Goal: Task Accomplishment & Management: Use online tool/utility

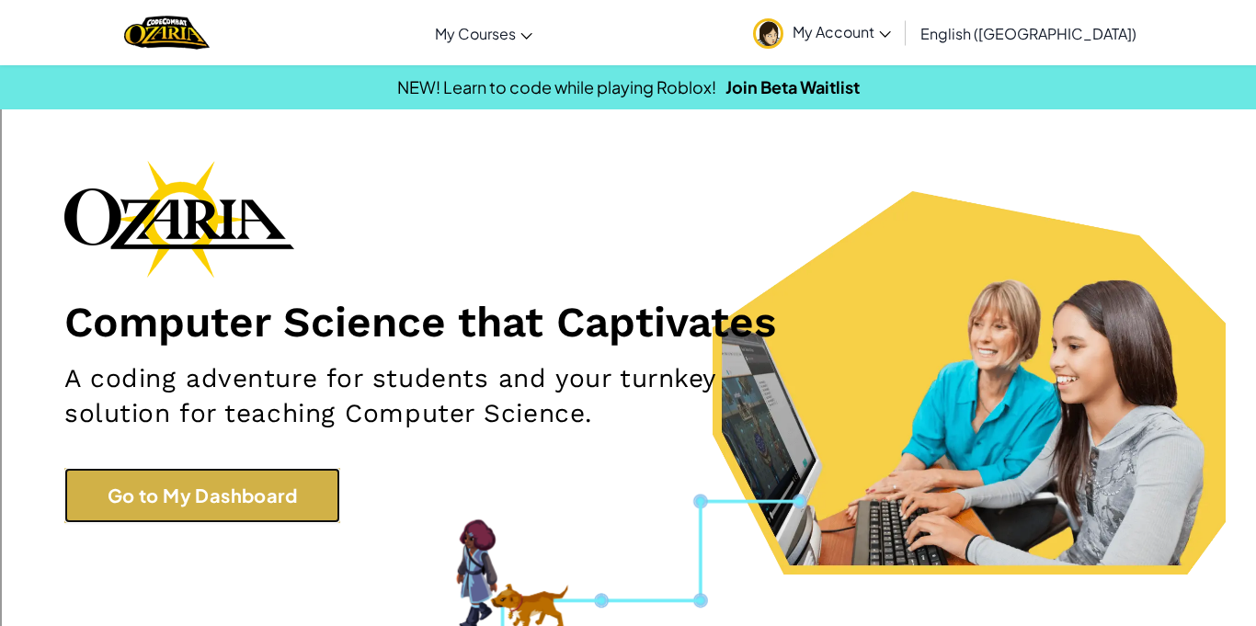
click at [153, 492] on link "Go to My Dashboard" at bounding box center [202, 495] width 276 height 55
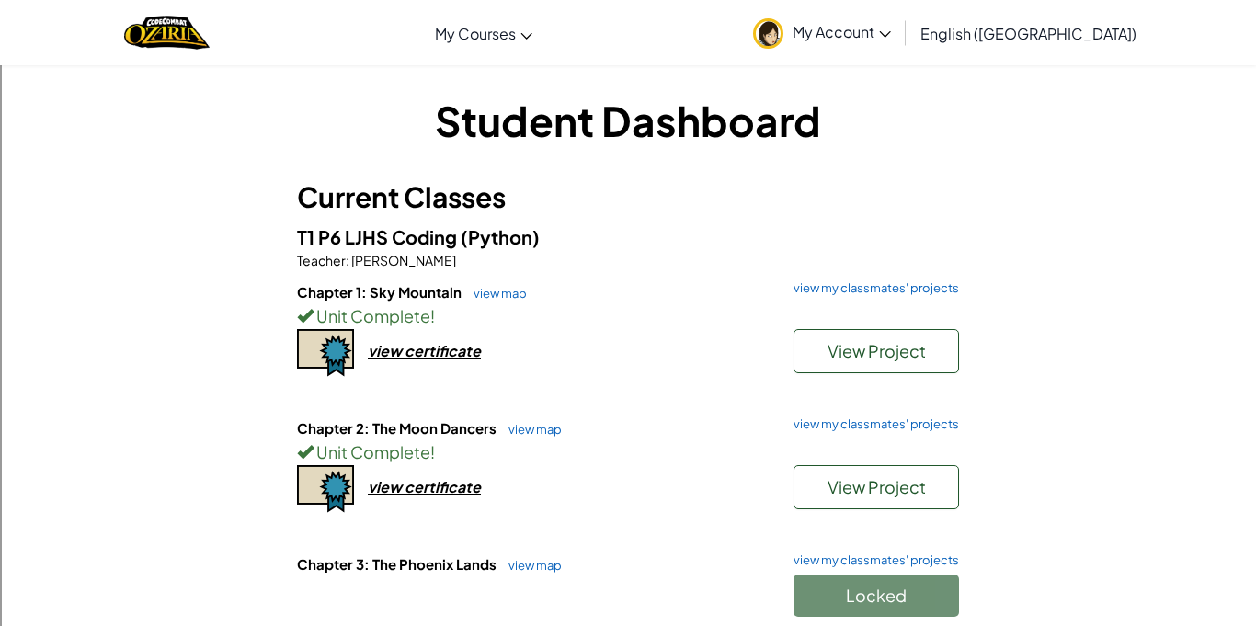
scroll to position [118, 0]
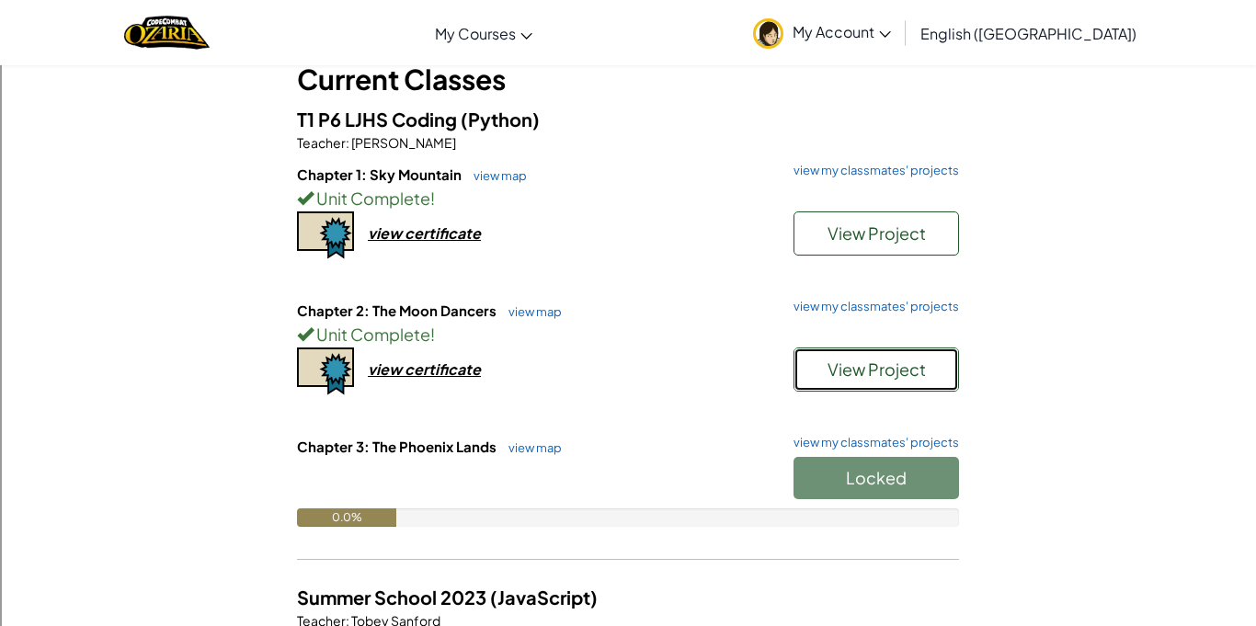
click at [848, 349] on button "View Project" at bounding box center [875, 369] width 165 height 44
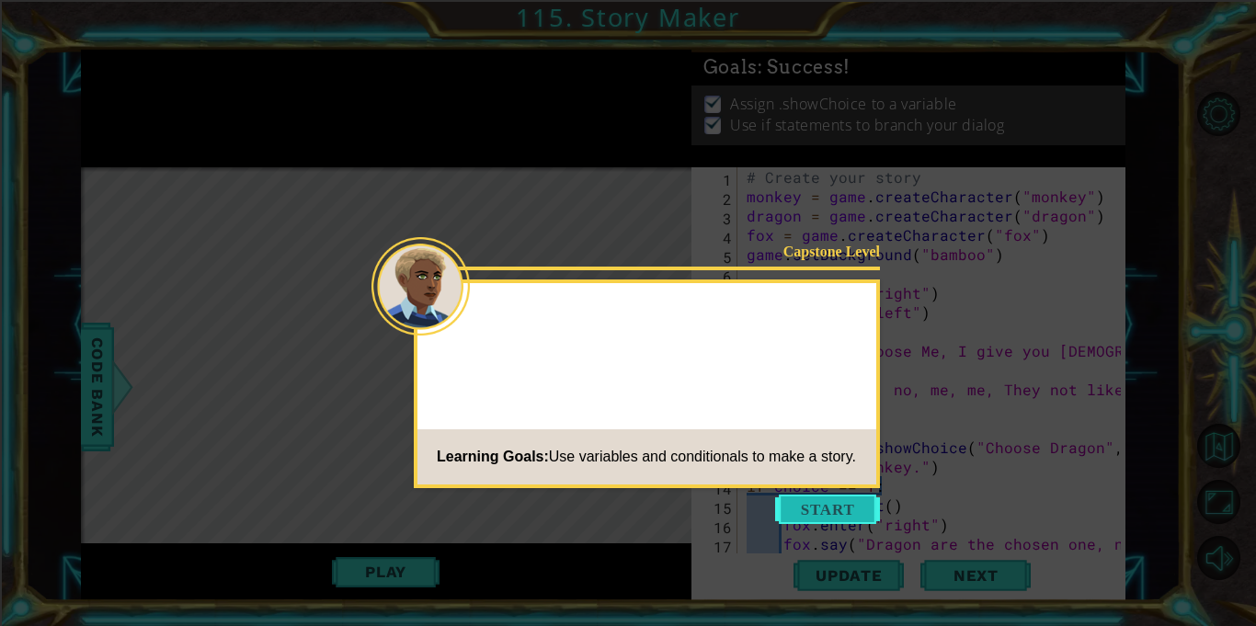
click at [800, 500] on button "Start" at bounding box center [827, 509] width 105 height 29
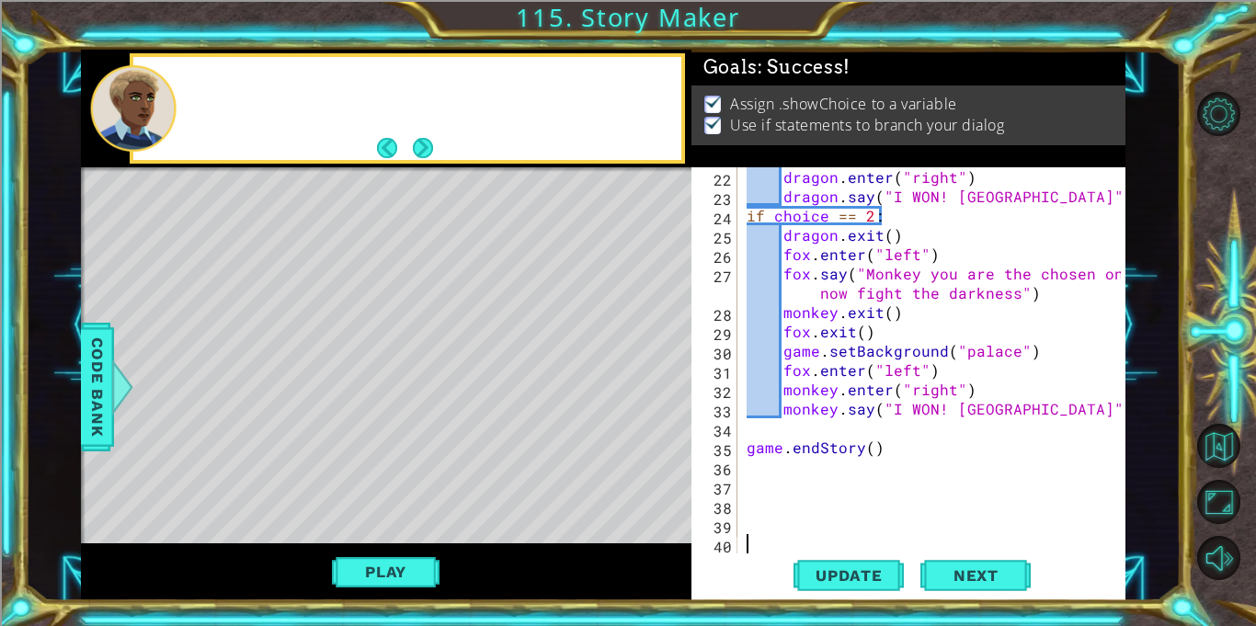
scroll to position [483, 0]
click at [416, 138] on button "Next" at bounding box center [422, 147] width 21 height 21
click at [407, 151] on button "Back" at bounding box center [395, 148] width 36 height 20
click at [419, 149] on button "Next" at bounding box center [422, 147] width 21 height 21
click at [420, 151] on button "Next" at bounding box center [422, 147] width 31 height 31
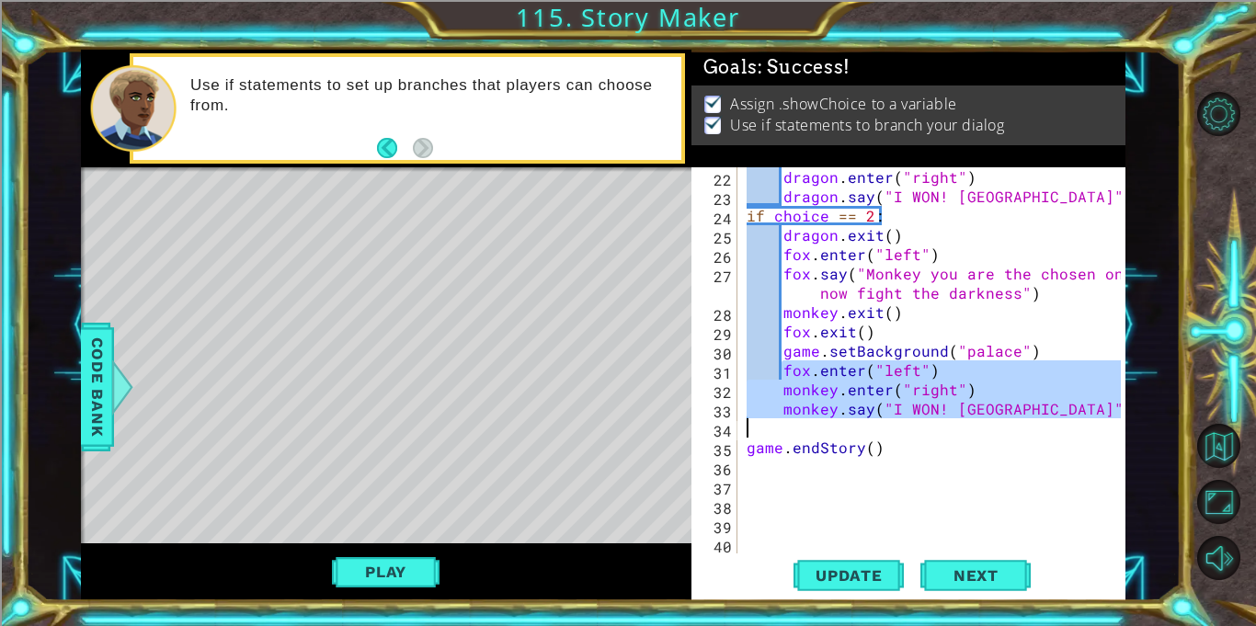
drag, startPoint x: 783, startPoint y: 370, endPoint x: 1037, endPoint y: 427, distance: 260.0
click at [1037, 427] on div "dragon . enter ( "right" ) dragon . say ( "I WON! HAHAHA" ) if choice == 2 : dr…" at bounding box center [936, 379] width 387 height 425
type textarea "monkey.say("I WON! [GEOGRAPHIC_DATA]")"
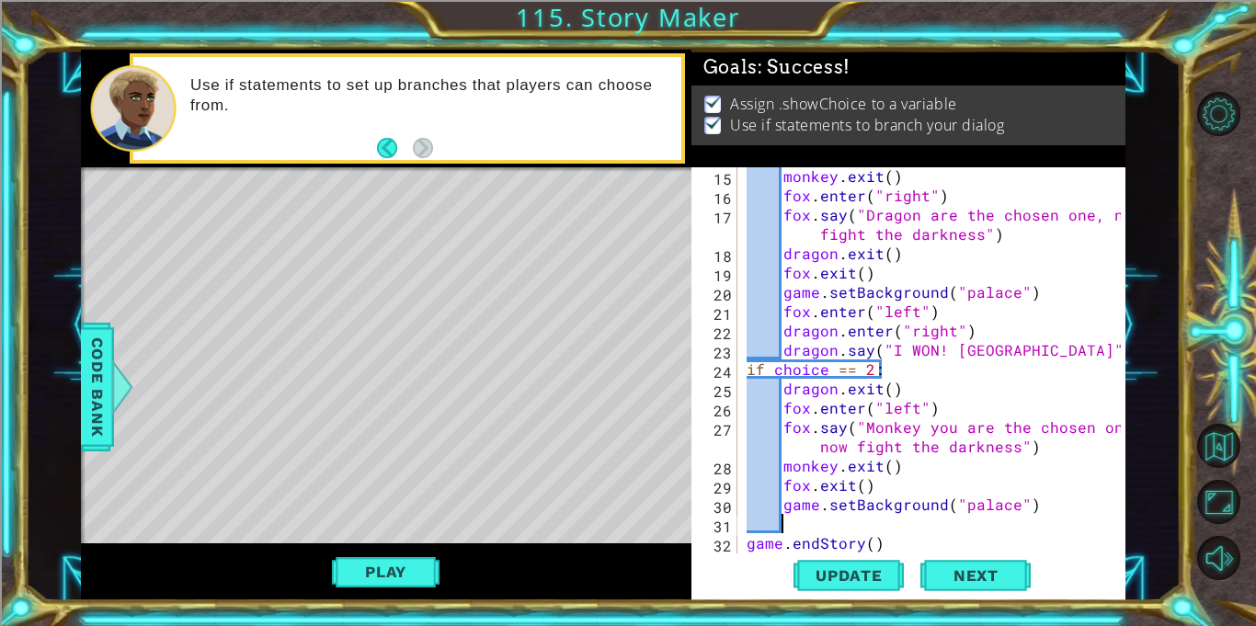
scroll to position [319, 0]
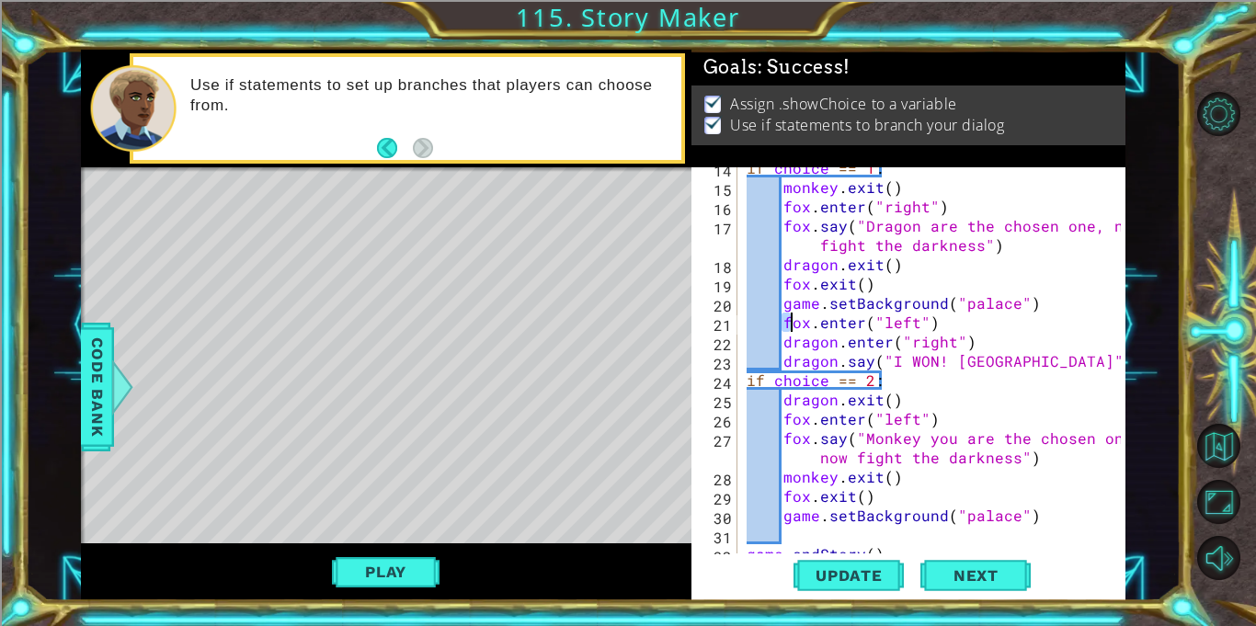
drag, startPoint x: 784, startPoint y: 322, endPoint x: 793, endPoint y: 323, distance: 9.2
click at [793, 323] on div "if choice == 1 : monkey . exit ( ) fox . enter ( "right" ) fox . say ( "Dragon …" at bounding box center [936, 370] width 387 height 425
click at [790, 336] on div "if choice == 1 : monkey . exit ( ) fox . enter ( "right" ) fox . say ( "Dragon …" at bounding box center [936, 370] width 387 height 425
click at [788, 340] on div "if choice == 1 : monkey . exit ( ) fox . enter ( "right" ) fox . say ( "Dragon …" at bounding box center [936, 370] width 387 height 425
click at [783, 342] on div "if choice == 1 : monkey . exit ( ) fox . enter ( "right" ) fox . say ( "Dragon …" at bounding box center [936, 370] width 387 height 425
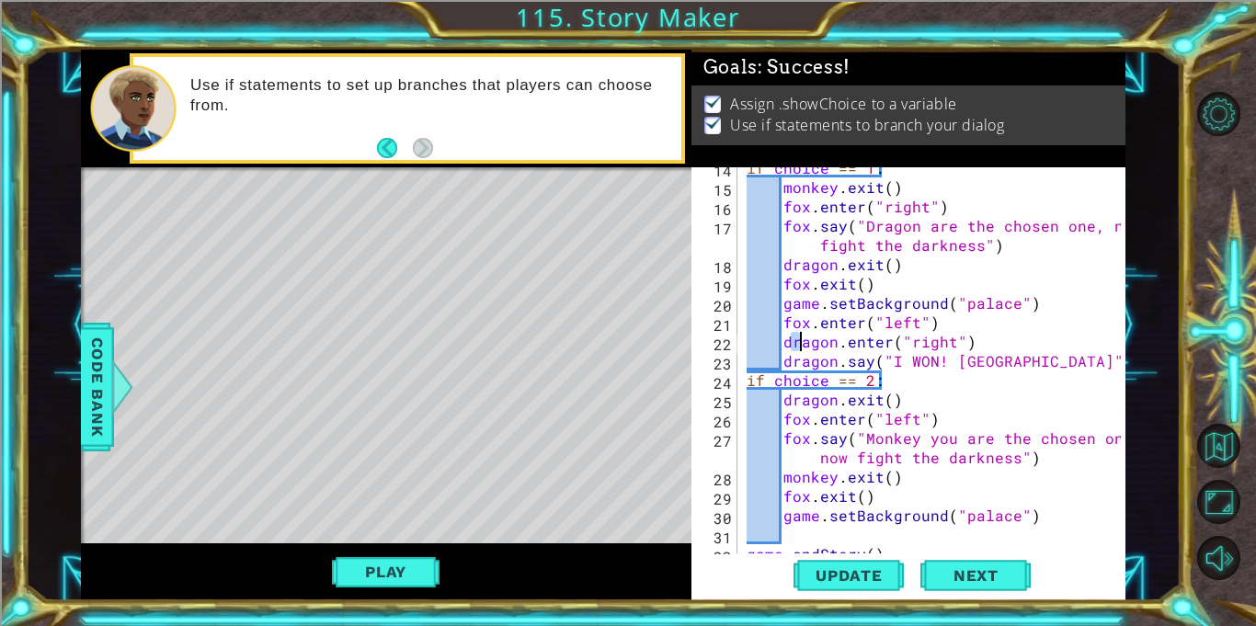
drag, startPoint x: 786, startPoint y: 342, endPoint x: 796, endPoint y: 340, distance: 10.3
click at [796, 340] on div "if choice == 1 : monkey . exit ( ) fox . enter ( "right" ) fox . say ( "Dragon …" at bounding box center [936, 370] width 387 height 425
click at [782, 342] on div "if choice == 1 : monkey . exit ( ) fox . enter ( "right" ) fox . say ( "Dragon …" at bounding box center [936, 370] width 387 height 425
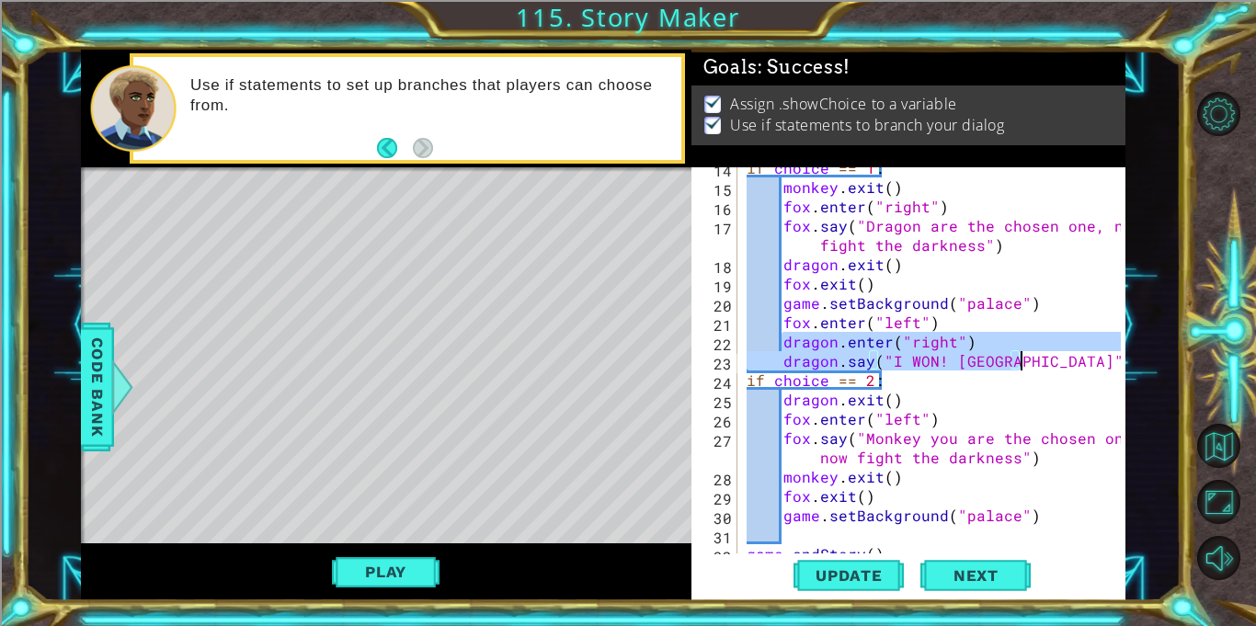
drag, startPoint x: 784, startPoint y: 342, endPoint x: 1019, endPoint y: 370, distance: 236.9
click at [1019, 370] on div "if choice == 1 : monkey . exit ( ) fox . enter ( "right" ) fox . say ( "Dragon …" at bounding box center [936, 370] width 387 height 425
type textarea "dragon.enter("right") dragon.say("I WON! [GEOGRAPHIC_DATA]")"
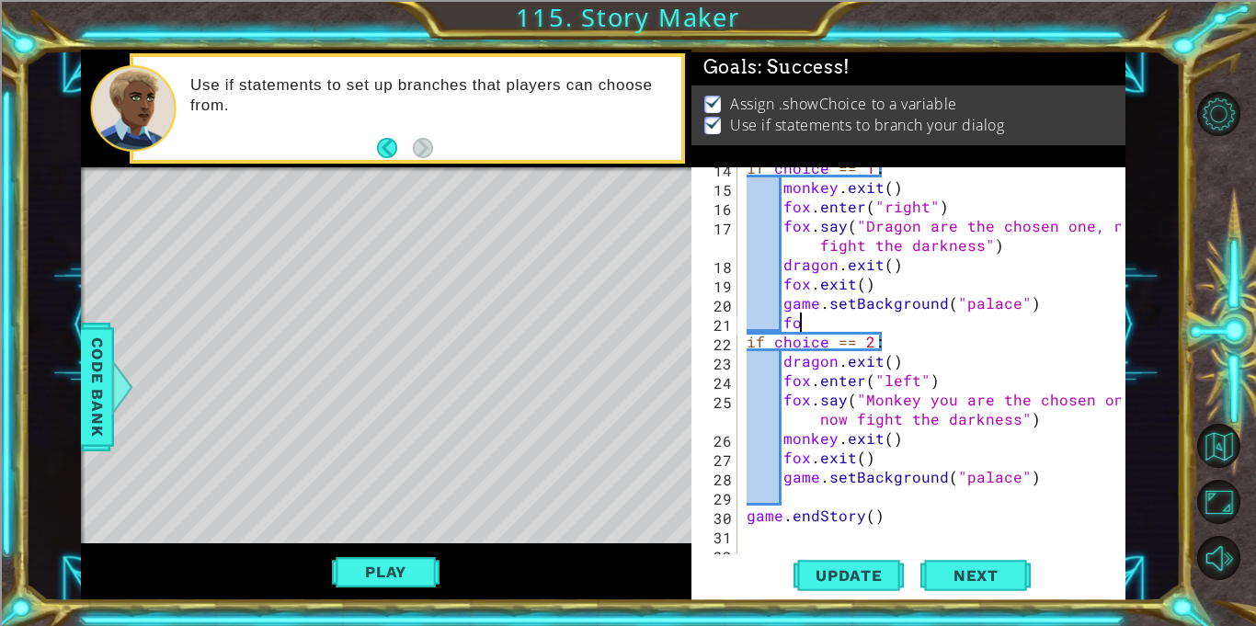
type textarea "f"
type textarea "monkey.enter("right")"
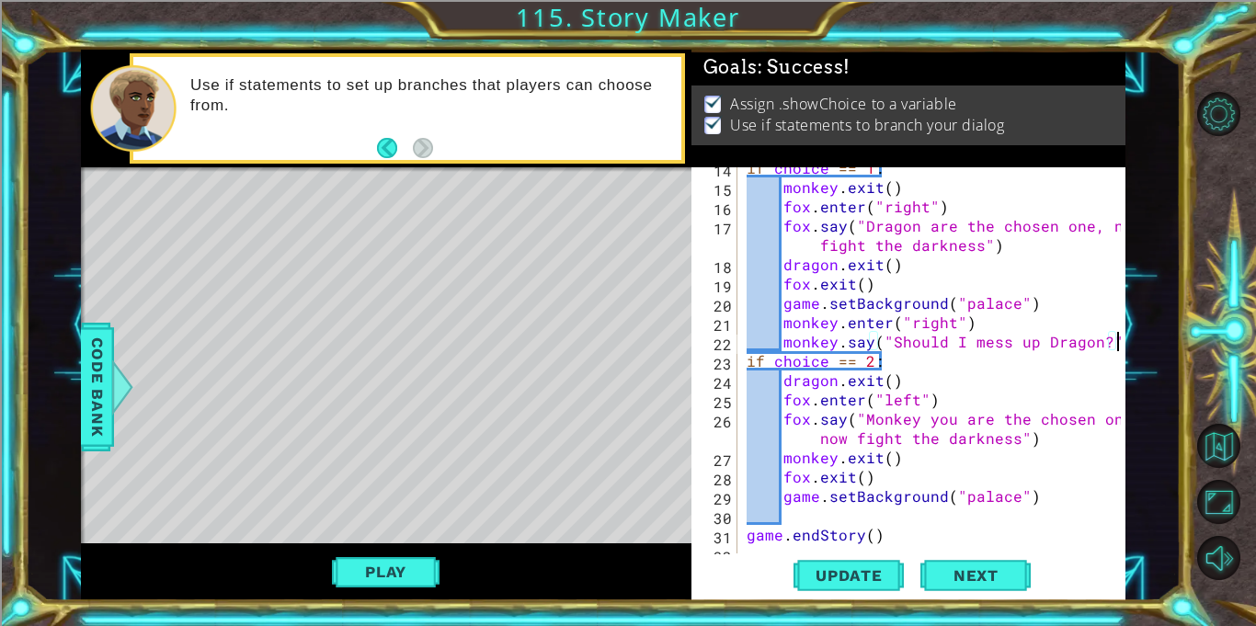
scroll to position [0, 22]
type textarea "monkey.say("Should I mess up Dragon?")"
click at [807, 584] on span "Update" at bounding box center [849, 575] width 104 height 18
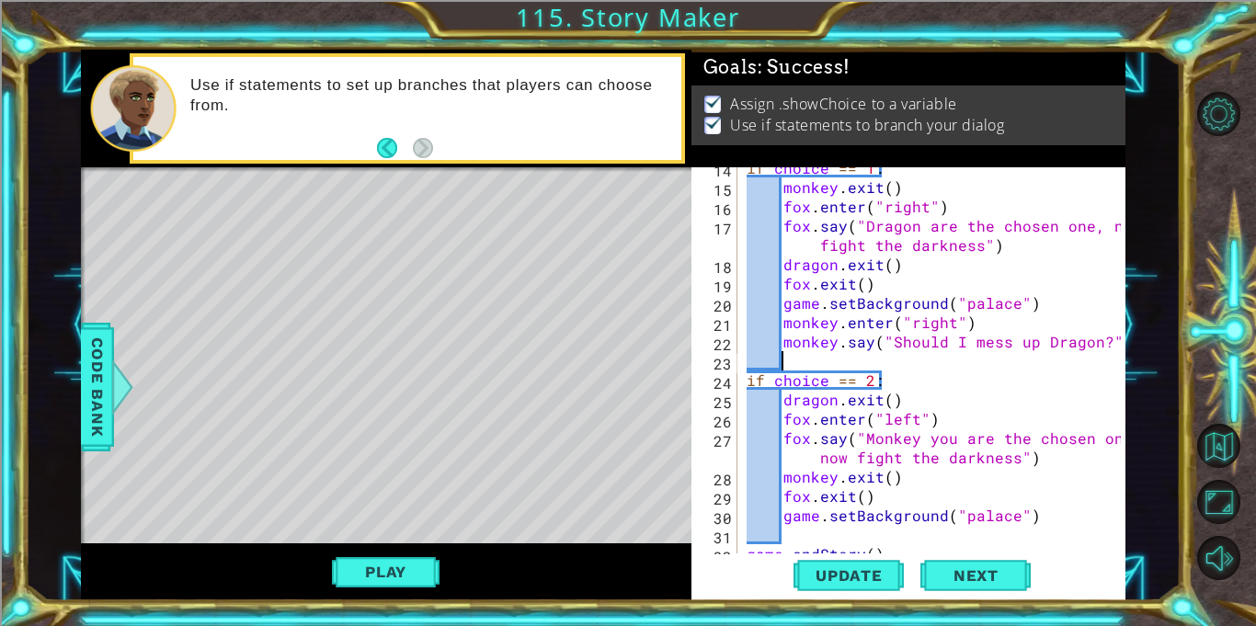
scroll to position [0, 1]
click at [122, 390] on div at bounding box center [121, 386] width 23 height 55
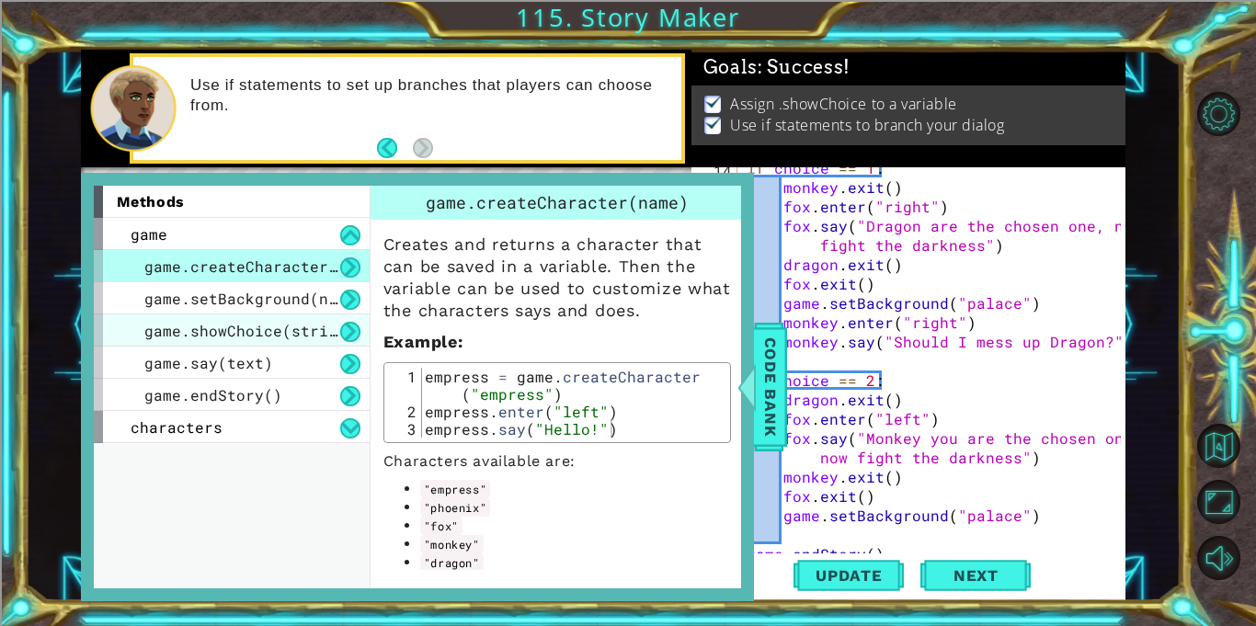
click at [233, 328] on span "game.showChoice(string1, string2)" at bounding box center [295, 330] width 303 height 19
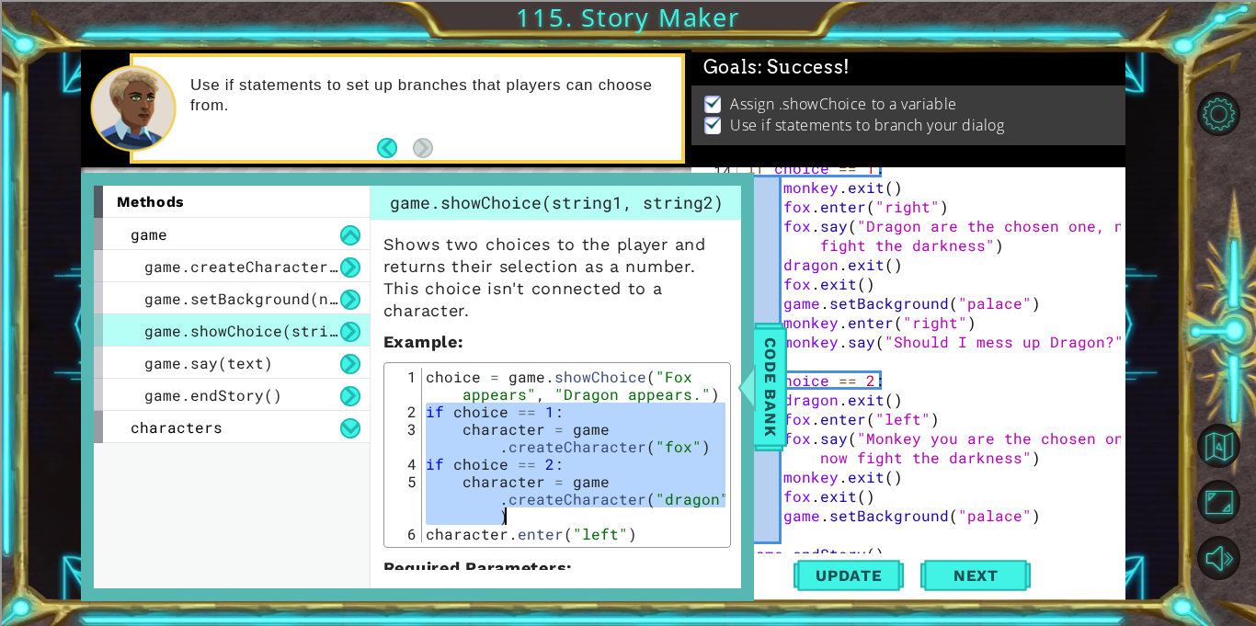
drag, startPoint x: 426, startPoint y: 408, endPoint x: 586, endPoint y: 512, distance: 190.7
click at [586, 512] on div "choice = game . showChoice ( "Fox appears" , "Dragon appears." ) if choice == 1…" at bounding box center [573, 481] width 303 height 227
type textarea "if choice == 2: character = game.createCharacter("dragon")"
click at [871, 363] on div "if choice == 1 : monkey . exit ( ) fox . enter ( "right" ) fox . say ( "Dragon …" at bounding box center [936, 370] width 387 height 425
click at [776, 358] on span "Code Bank" at bounding box center [770, 387] width 29 height 112
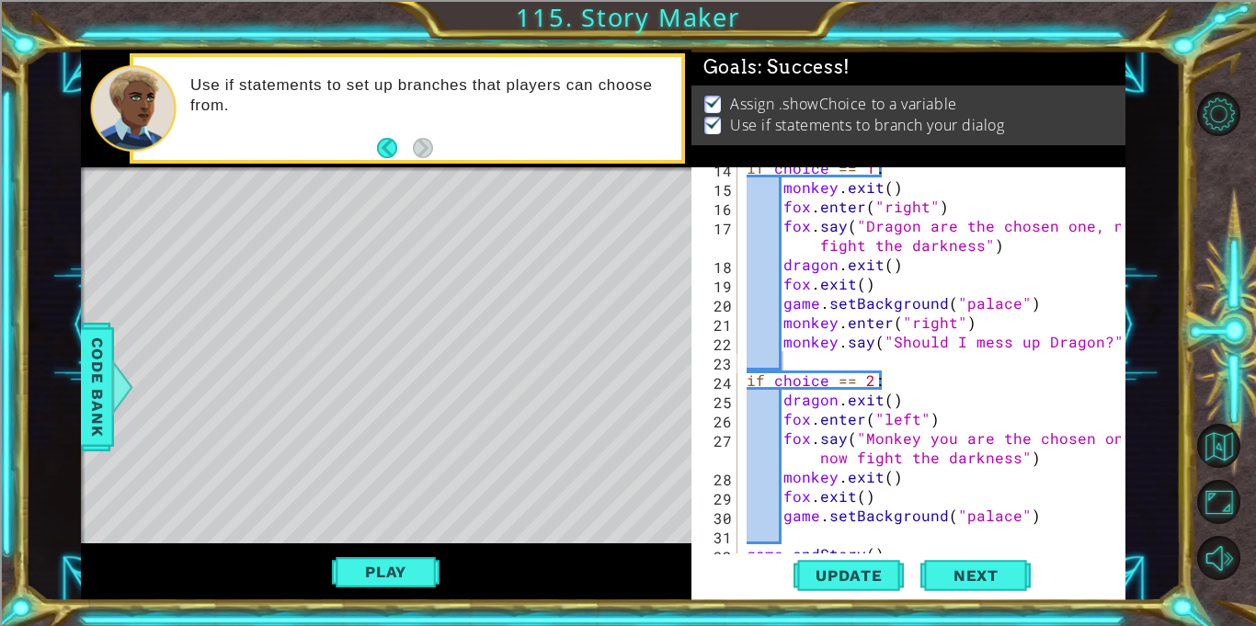
click at [797, 357] on div "if choice == 1 : monkey . exit ( ) fox . enter ( "right" ) fox . say ( "Dragon …" at bounding box center [936, 370] width 387 height 425
paste textarea "character = game.createCharacter("dragon")"
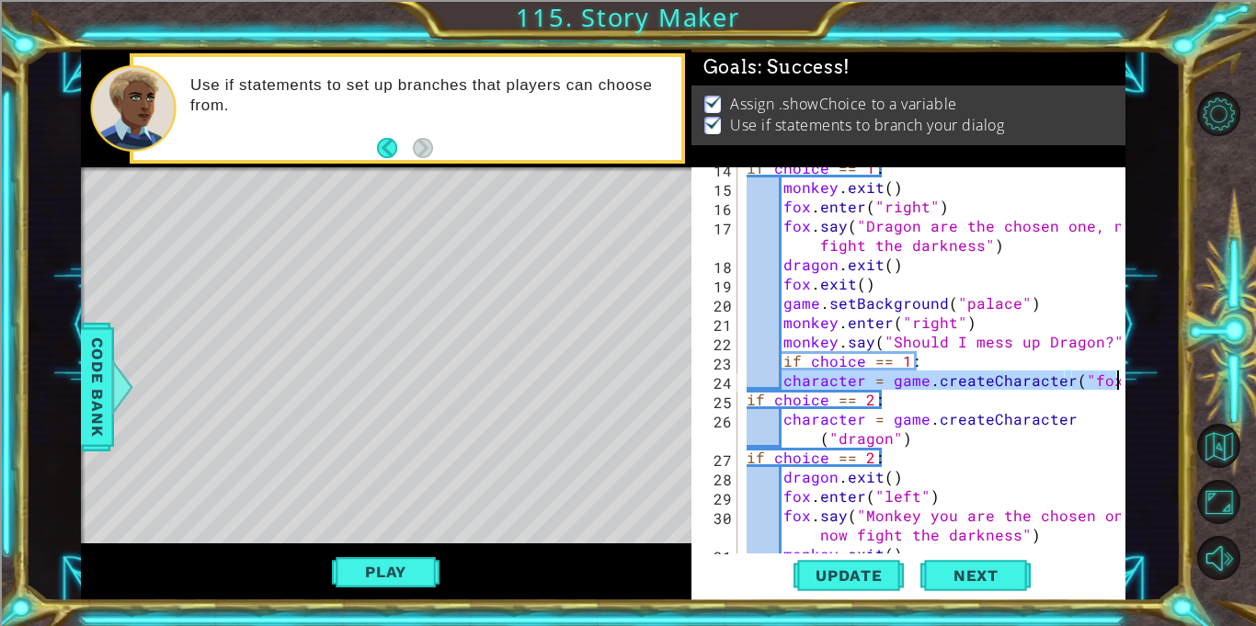
drag, startPoint x: 782, startPoint y: 381, endPoint x: 1114, endPoint y: 383, distance: 331.8
click at [1114, 383] on div "character = game.createCharacter("dragon") 14 15 16 17 18 19 20 21 22 23 24 25 …" at bounding box center [905, 360] width 429 height 386
type textarea ")"
type textarea "if choice == 1:"
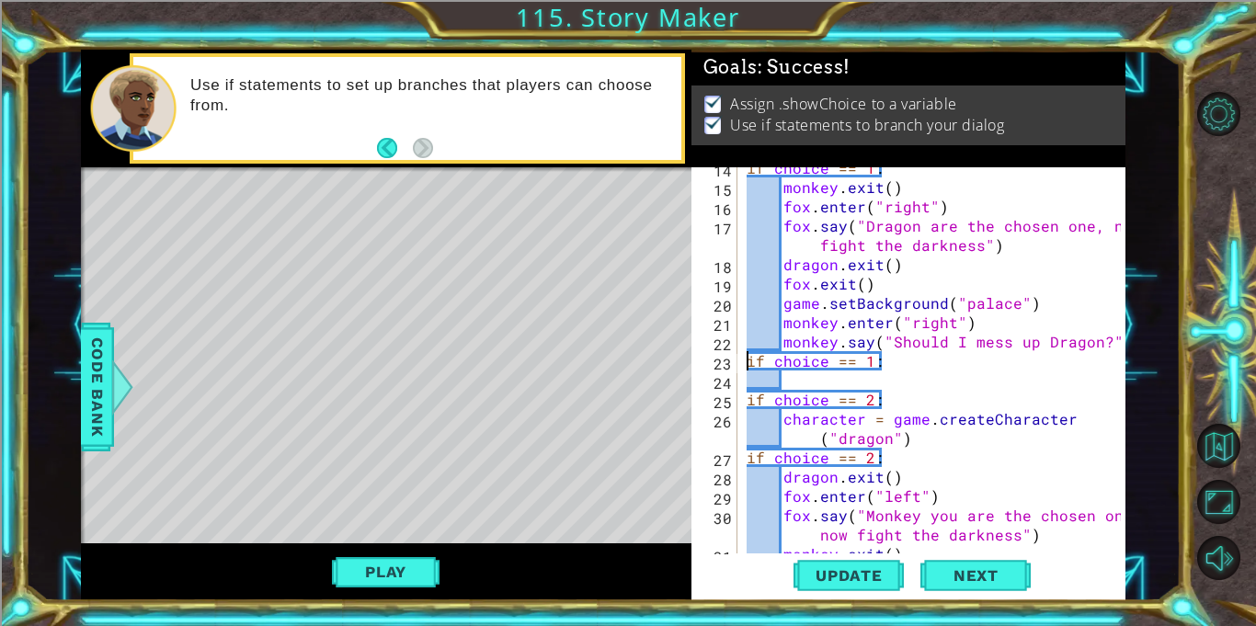
type textarea "if choice == 1:"
type textarea "if choice == 2:"
type textarea "if choice == 1:"
click at [1031, 364] on div "if choice == 1 : monkey . exit ( ) fox . enter ( "right" ) fox . say ( "Dragon …" at bounding box center [936, 370] width 387 height 425
click at [984, 357] on div "if choice == 1 : monkey . exit ( ) fox . enter ( "right" ) fox . say ( "Dragon …" at bounding box center [936, 370] width 387 height 425
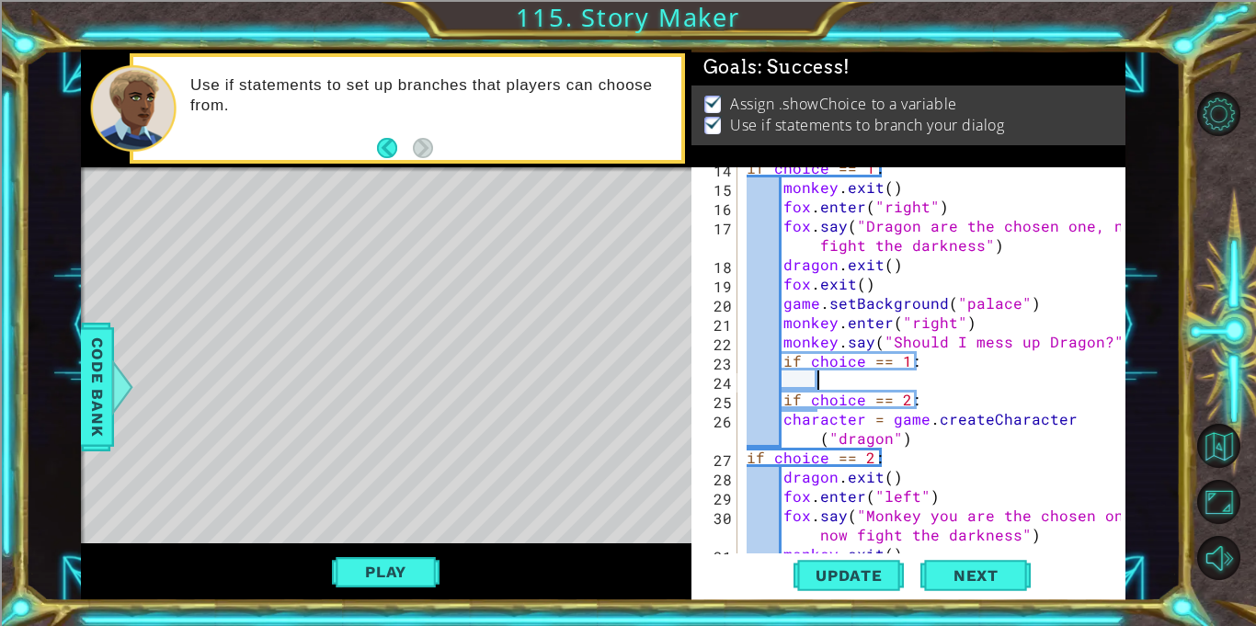
type textarea "if choice == 1:"
type textarea "game.setBackground("volcano")"
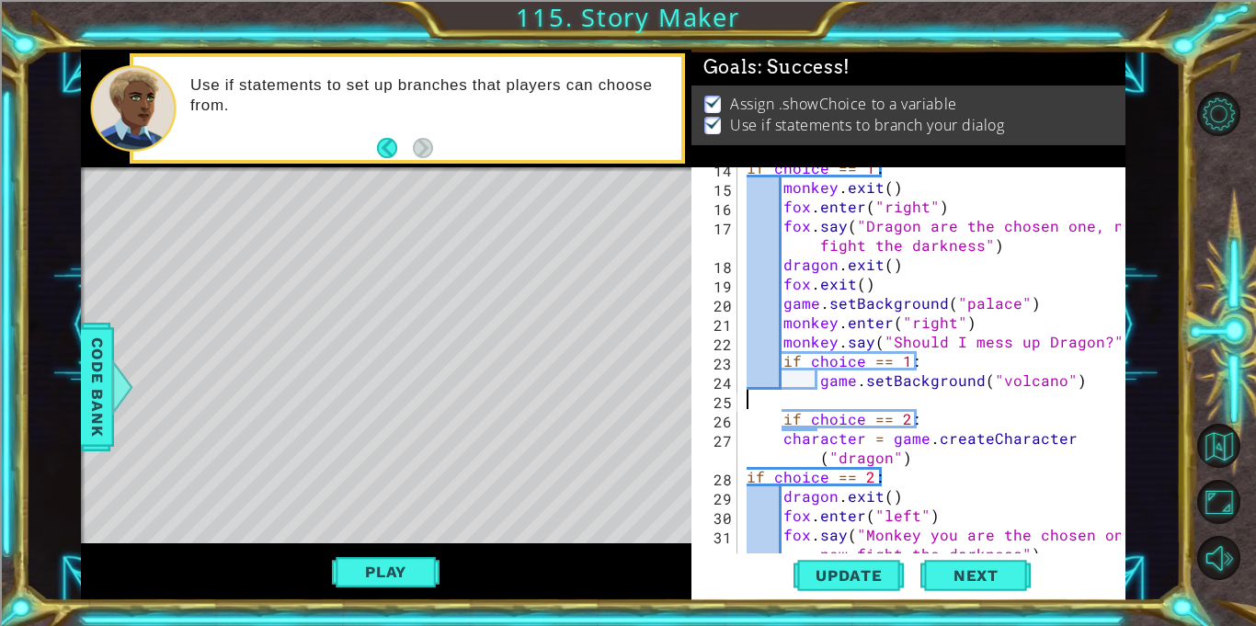
scroll to position [0, 0]
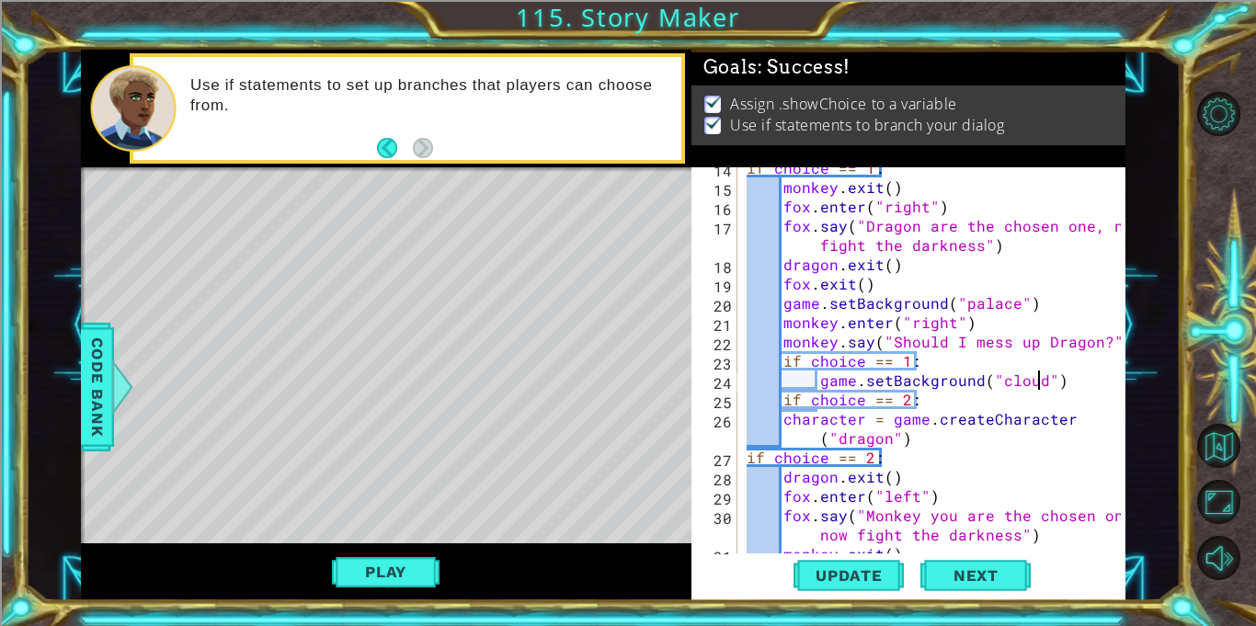
type textarea "game.setBackground("clouds")"
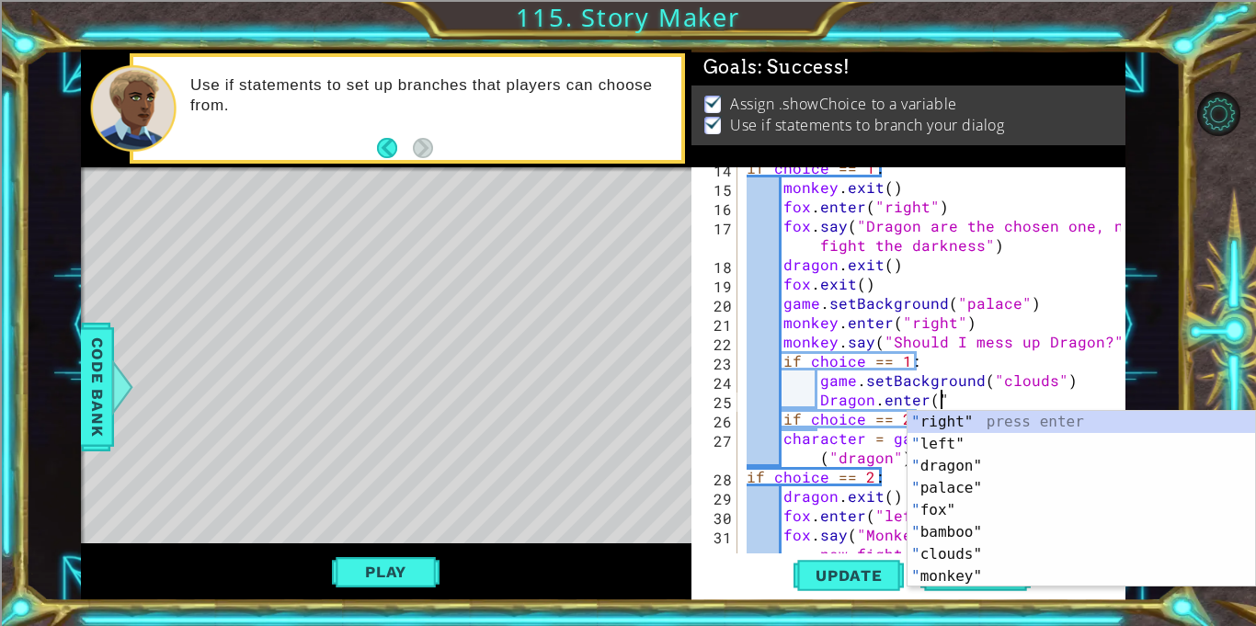
scroll to position [0, 11]
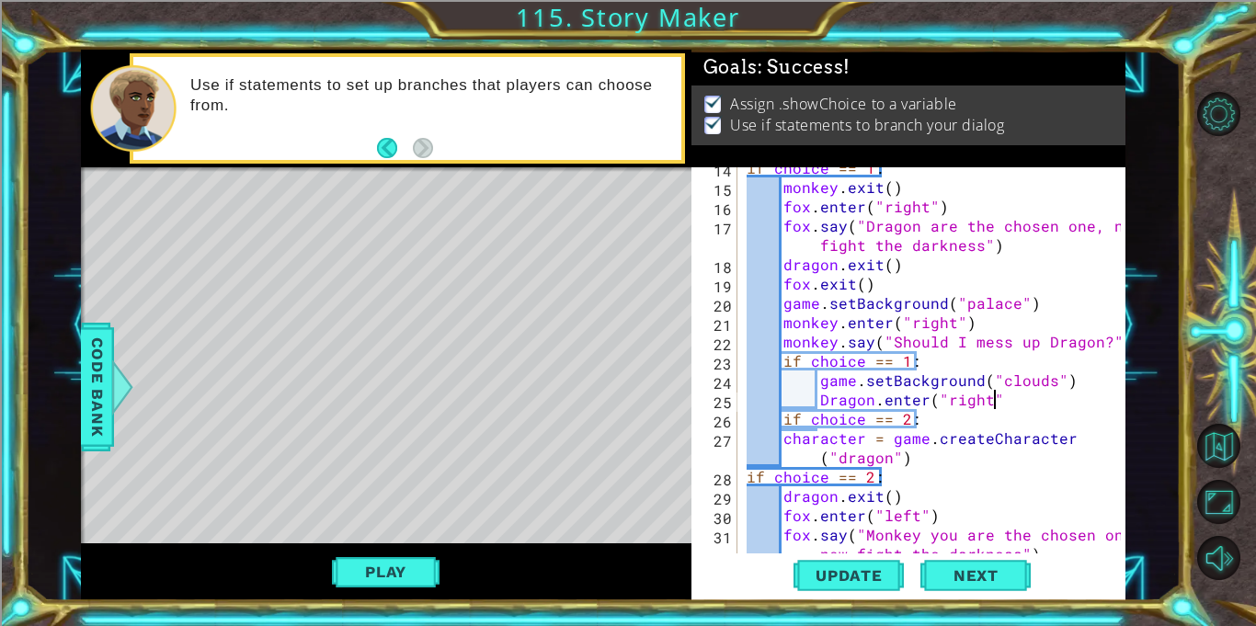
type textarea "Dragon.enter("right")"
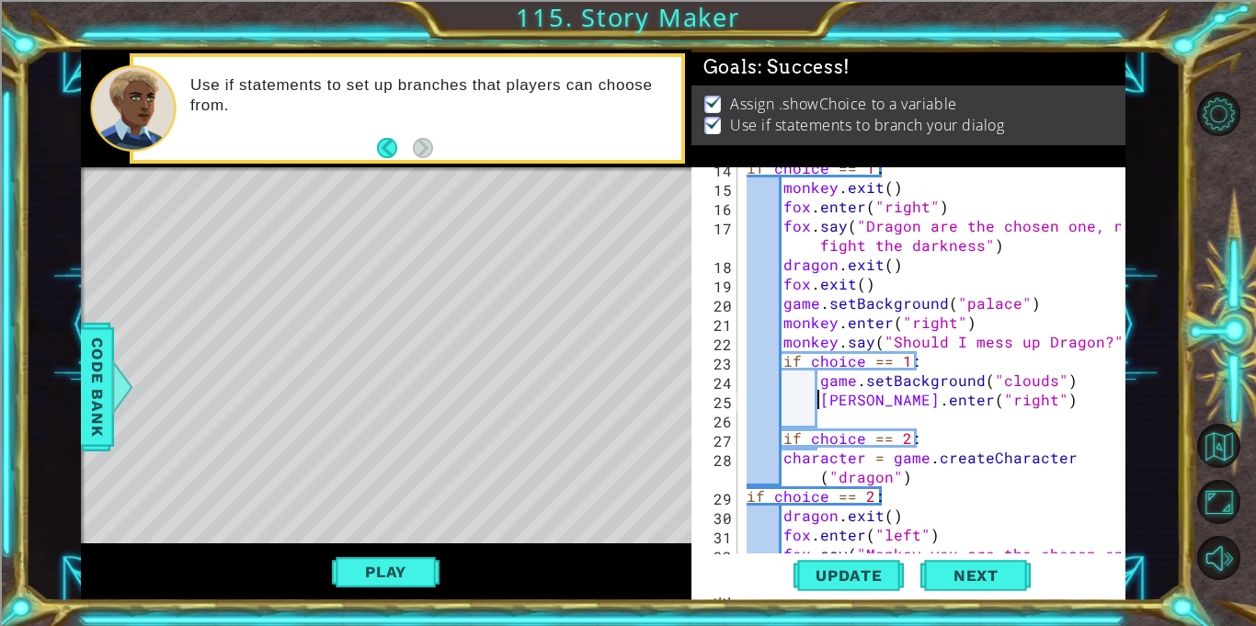
scroll to position [0, 5]
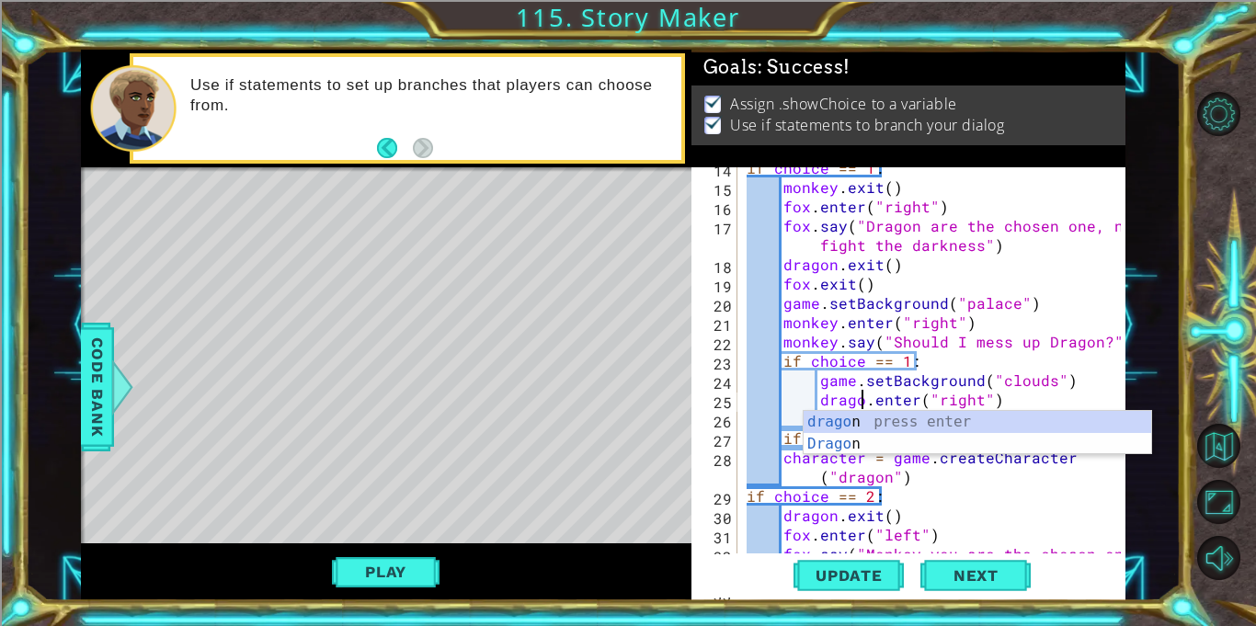
type textarea "dragon.enter("right")"
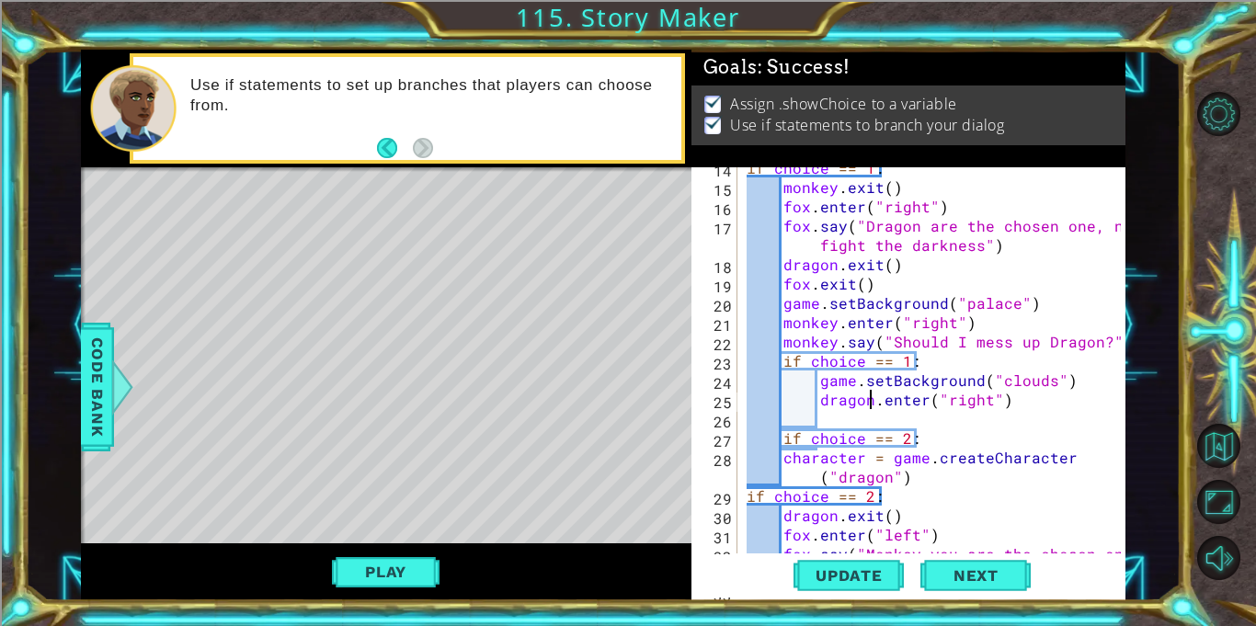
click at [834, 427] on div "if choice == 1 : monkey . exit ( ) fox . enter ( "right" ) fox . say ( "Dragon …" at bounding box center [936, 380] width 387 height 444
type textarea "dragon.say("I see the light")"
click at [96, 370] on span "Code Bank" at bounding box center [97, 387] width 29 height 112
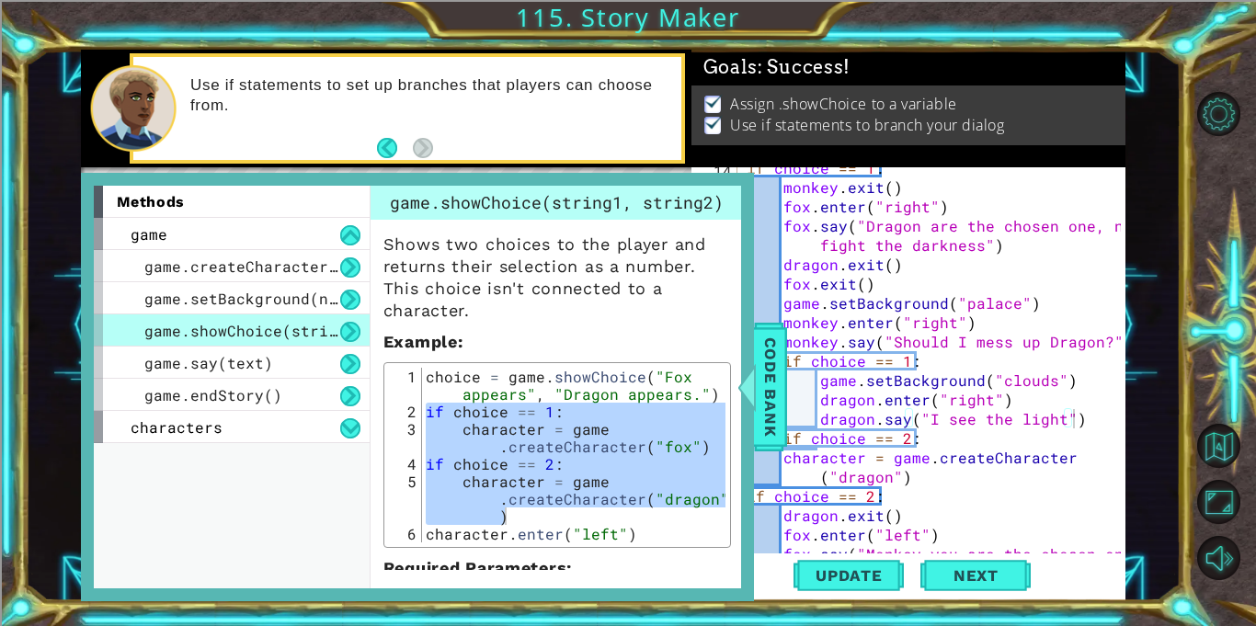
type textarea "choice = game.showChoice("Fox appears", "Dragon appears.")"
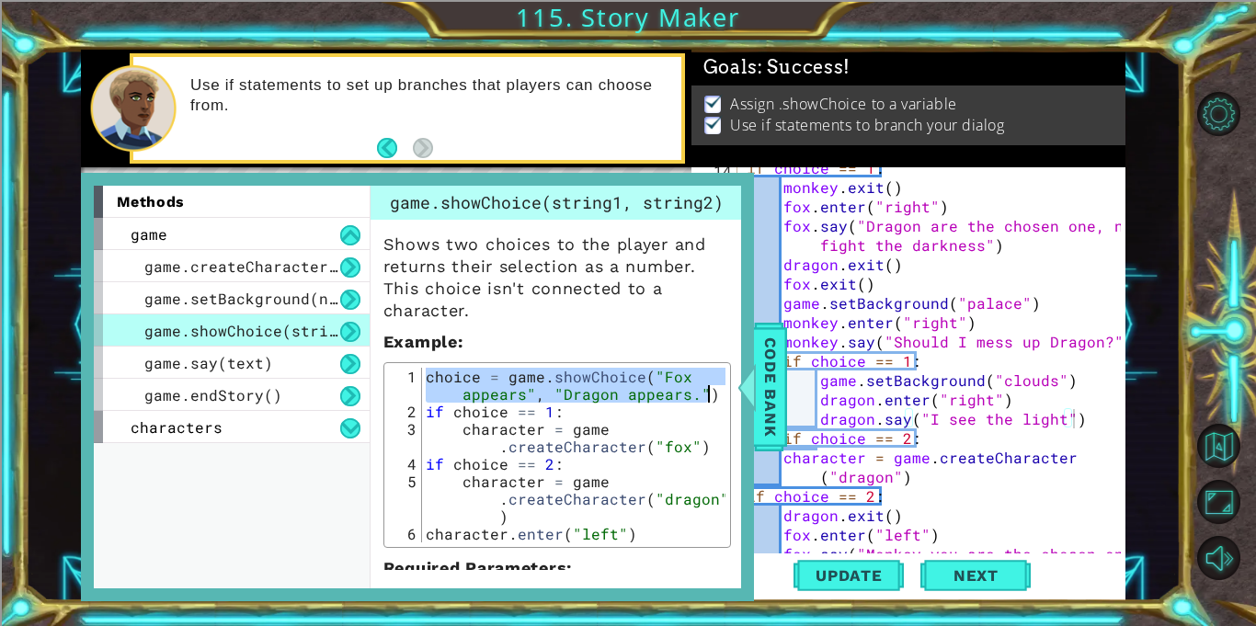
drag, startPoint x: 425, startPoint y: 374, endPoint x: 708, endPoint y: 394, distance: 283.8
click at [708, 394] on div "choice = game . showChoice ( "Fox appears" , "Dragon appears." ) if choice == 1…" at bounding box center [573, 481] width 303 height 227
click at [1118, 340] on div at bounding box center [1111, 311] width 18 height 927
type textarea "monkey.say("Should I mess up Dragon?")"
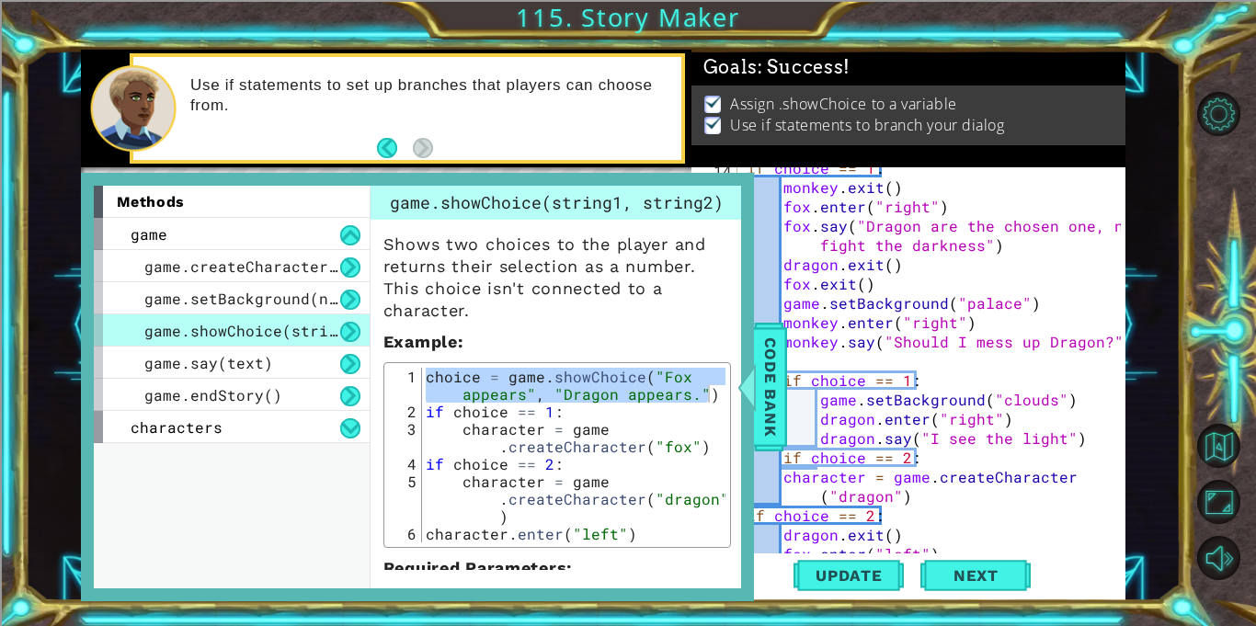
scroll to position [0, 1]
paste textarea "choice = game.showChoice("Fox appears", "Dragon appears.")"
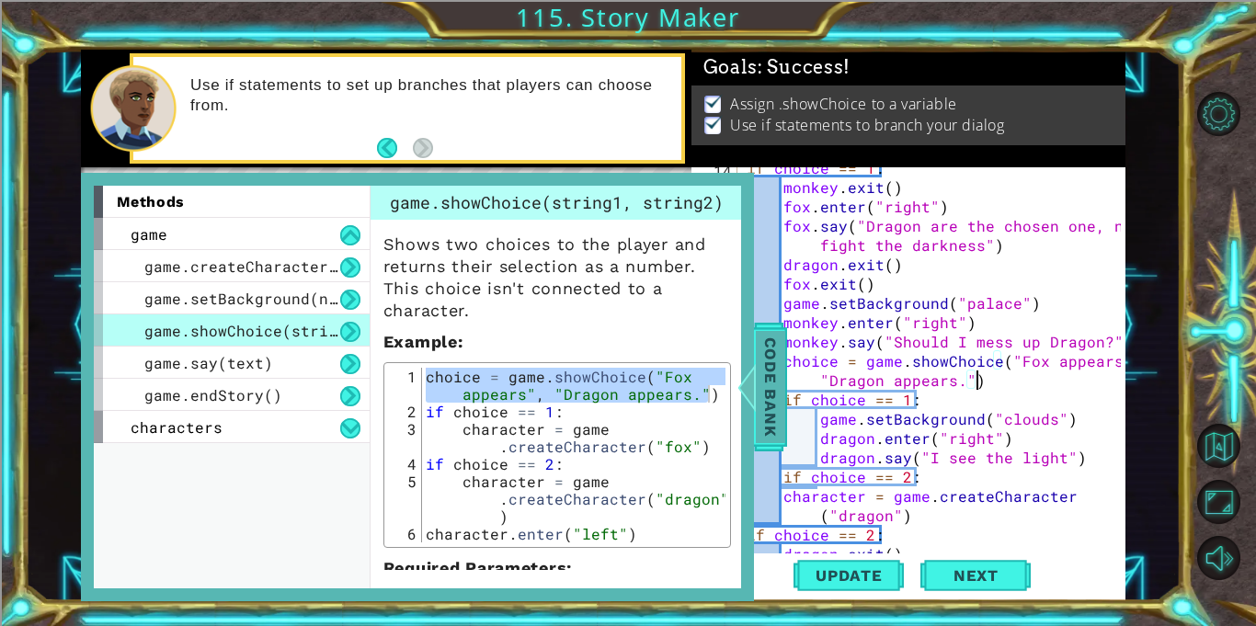
click at [777, 394] on span "Code Bank" at bounding box center [770, 387] width 29 height 112
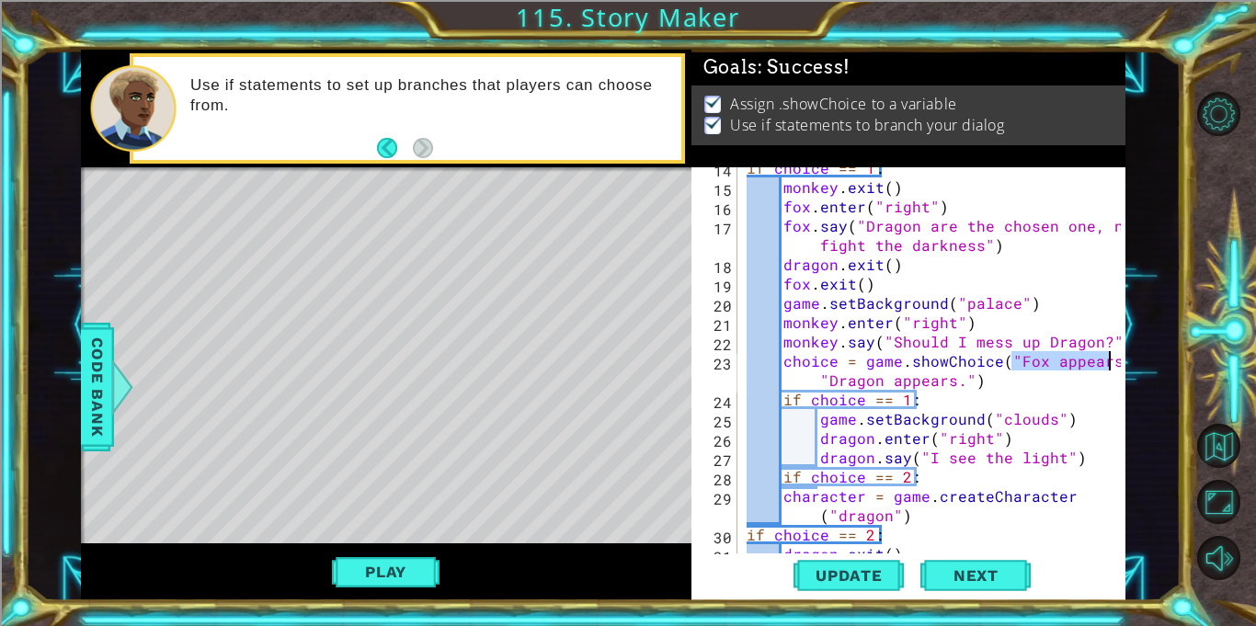
drag, startPoint x: 1012, startPoint y: 358, endPoint x: 1104, endPoint y: 368, distance: 92.4
click at [1104, 368] on div "choice = game.showChoice("Fox appears", "Dragon appears.") 14 15 16 17 18 19 20…" at bounding box center [905, 360] width 429 height 386
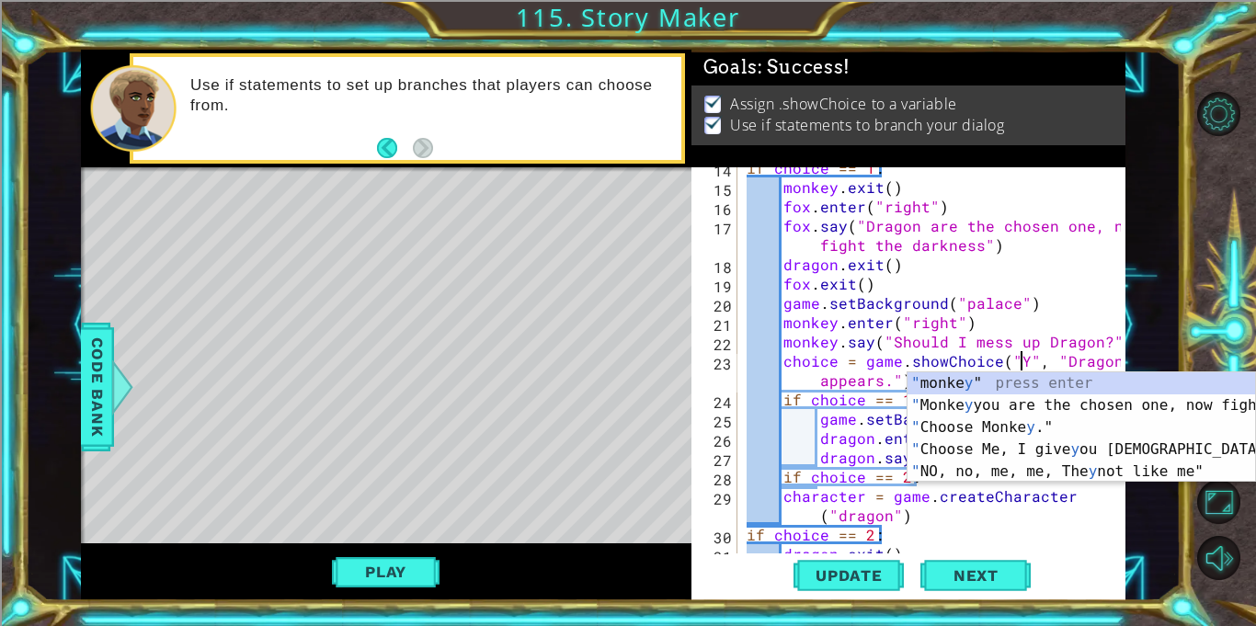
scroll to position [0, 17]
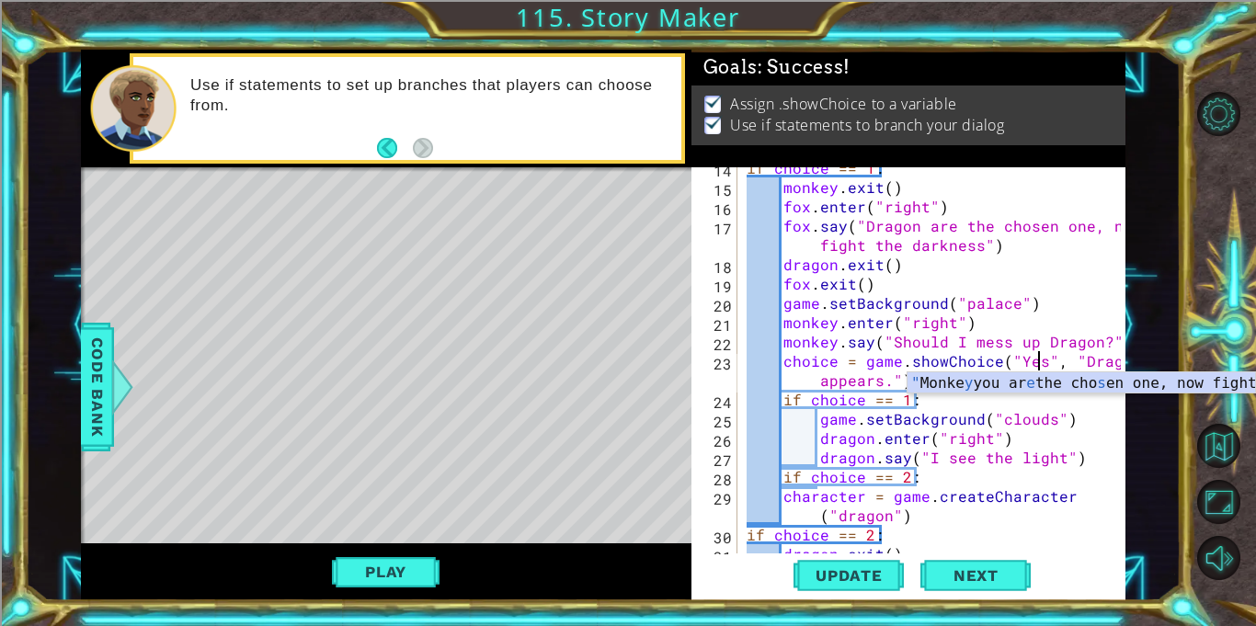
click at [1073, 360] on div "if choice == 1 : monkey . exit ( ) fox . enter ( "right" ) fox . say ( "Dragon …" at bounding box center [936, 370] width 387 height 425
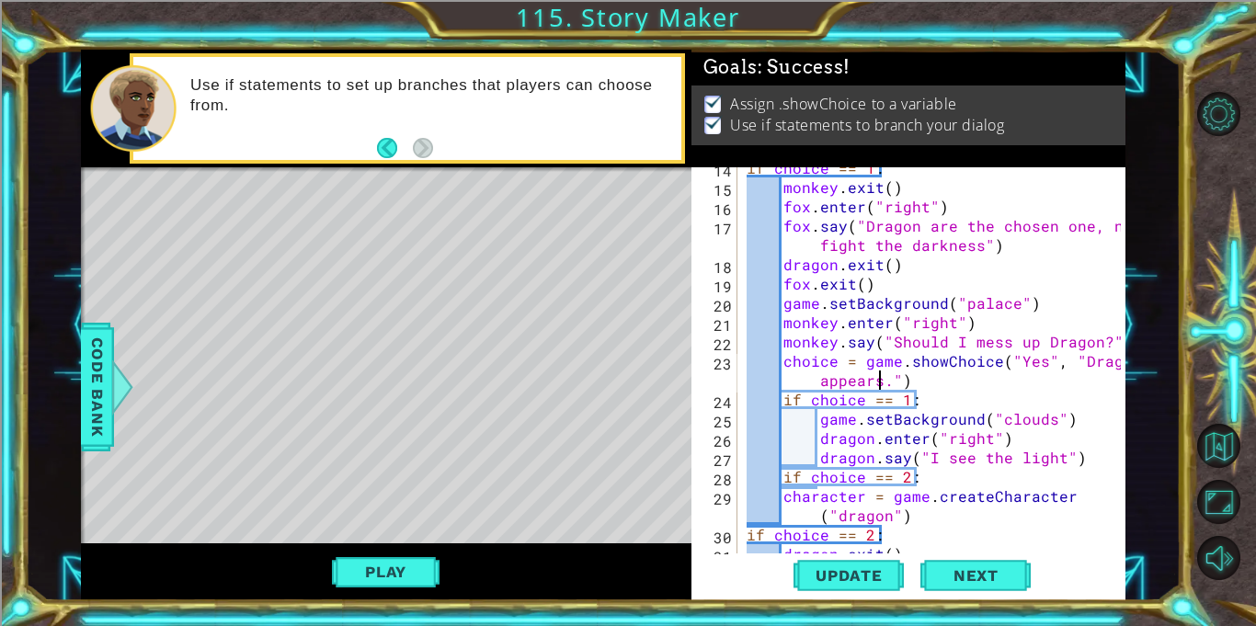
click at [882, 388] on div "if choice == 1 : monkey . exit ( ) fox . enter ( "right" ) fox . say ( "Dragon …" at bounding box center [936, 370] width 387 height 425
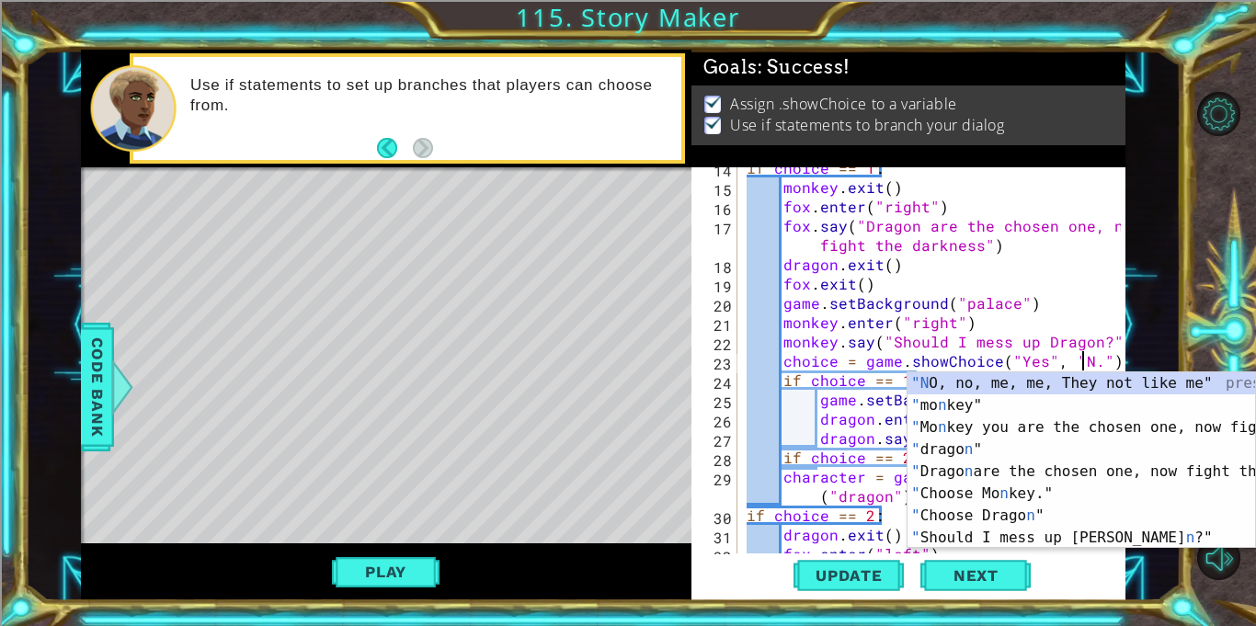
scroll to position [0, 21]
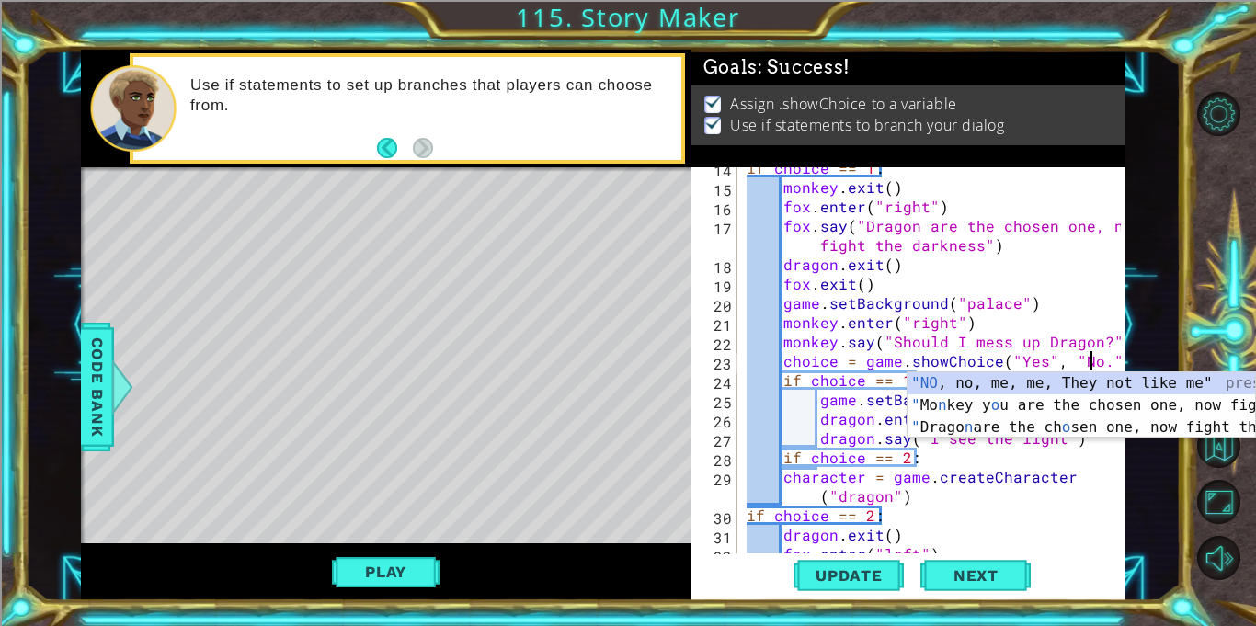
click at [1093, 482] on div "if choice == 1 : monkey . exit ( ) fox . enter ( "right" ) fox . say ( "Dragon …" at bounding box center [936, 370] width 387 height 425
type textarea "character = game.createCharacter("dragon")"
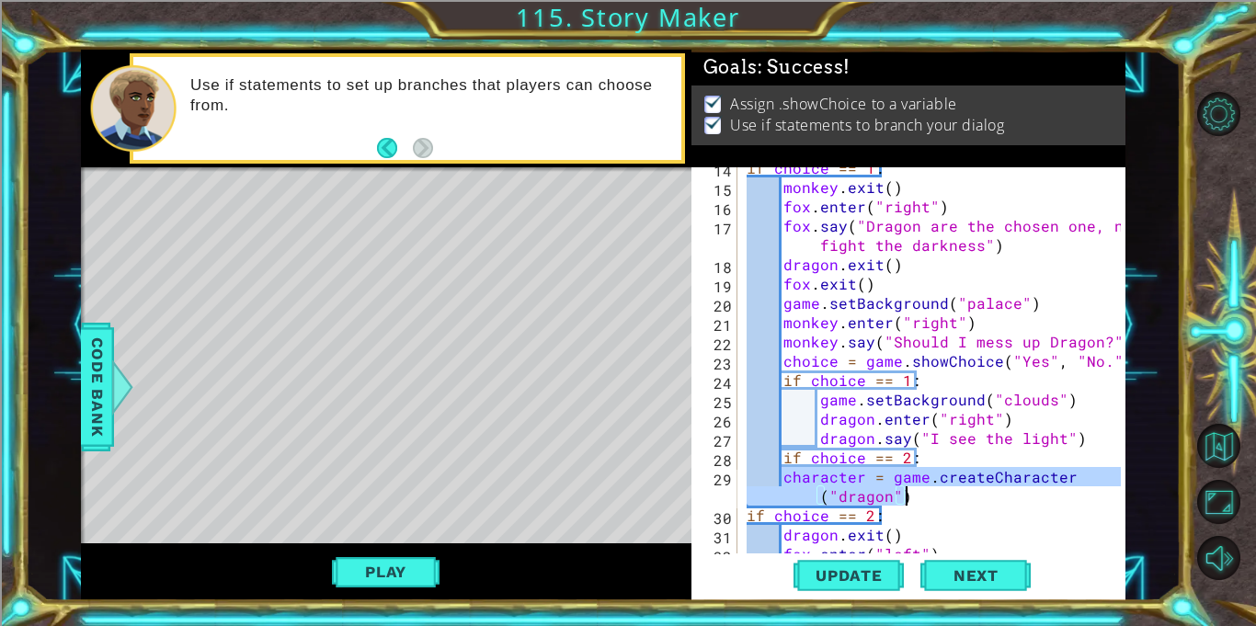
drag, startPoint x: 783, startPoint y: 480, endPoint x: 903, endPoint y: 500, distance: 121.2
click at [903, 500] on div "if choice == 1 : monkey . exit ( ) fox . enter ( "right" ) fox . say ( "Dragon …" at bounding box center [936, 370] width 387 height 425
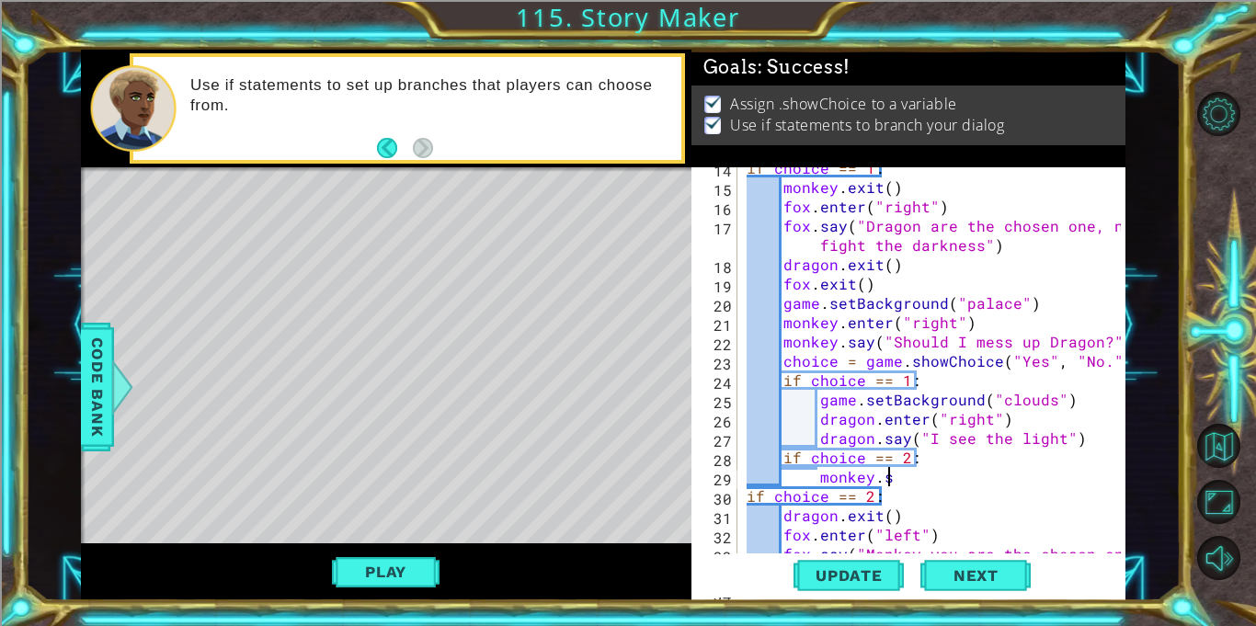
scroll to position [0, 8]
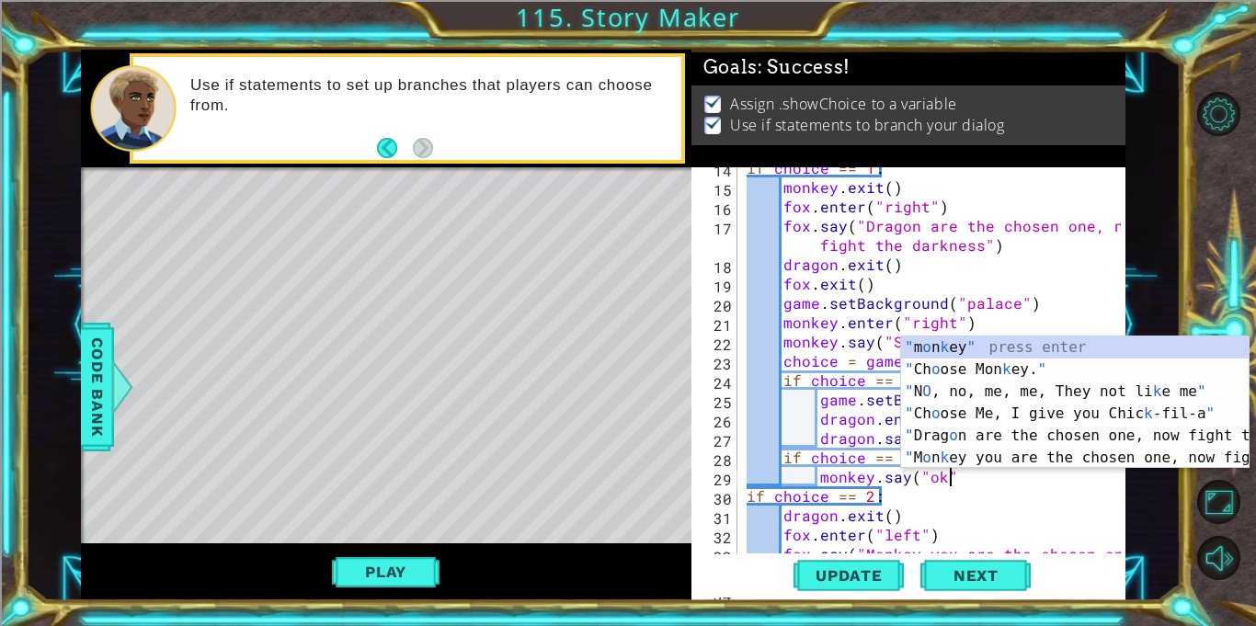
type textarea "monkey.say("ok")"
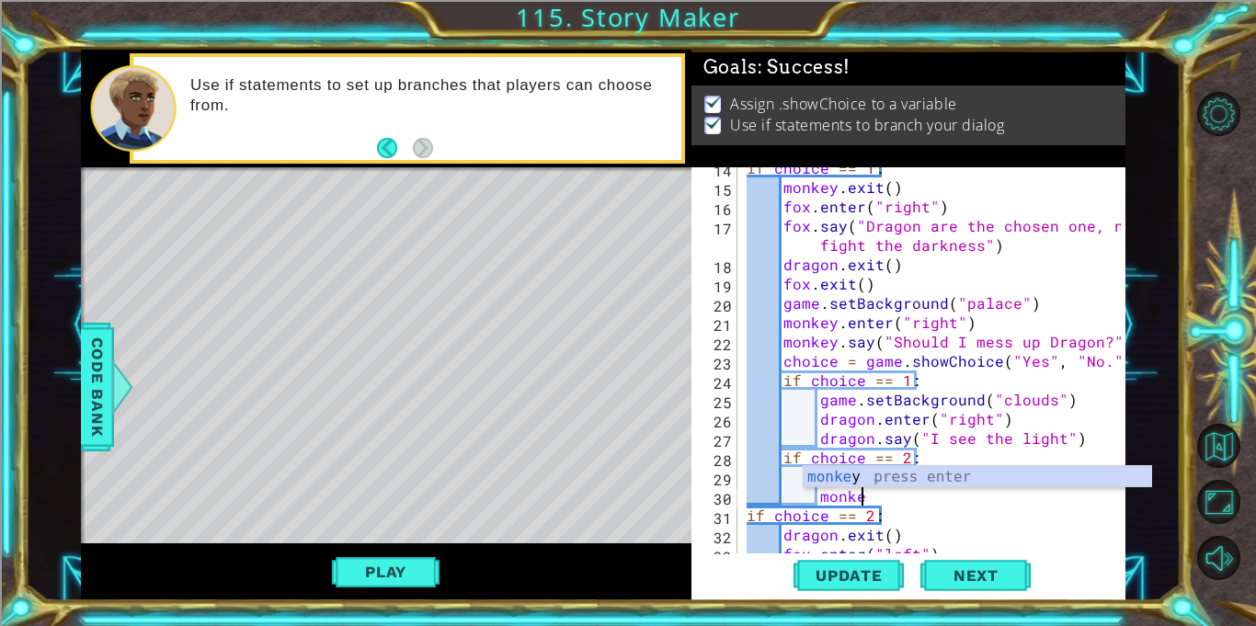
scroll to position [0, 6]
click at [916, 504] on div "if choice == 1 : monkey . exit ( ) fox . enter ( "right" ) fox . say ( "Dragon …" at bounding box center [936, 370] width 387 height 425
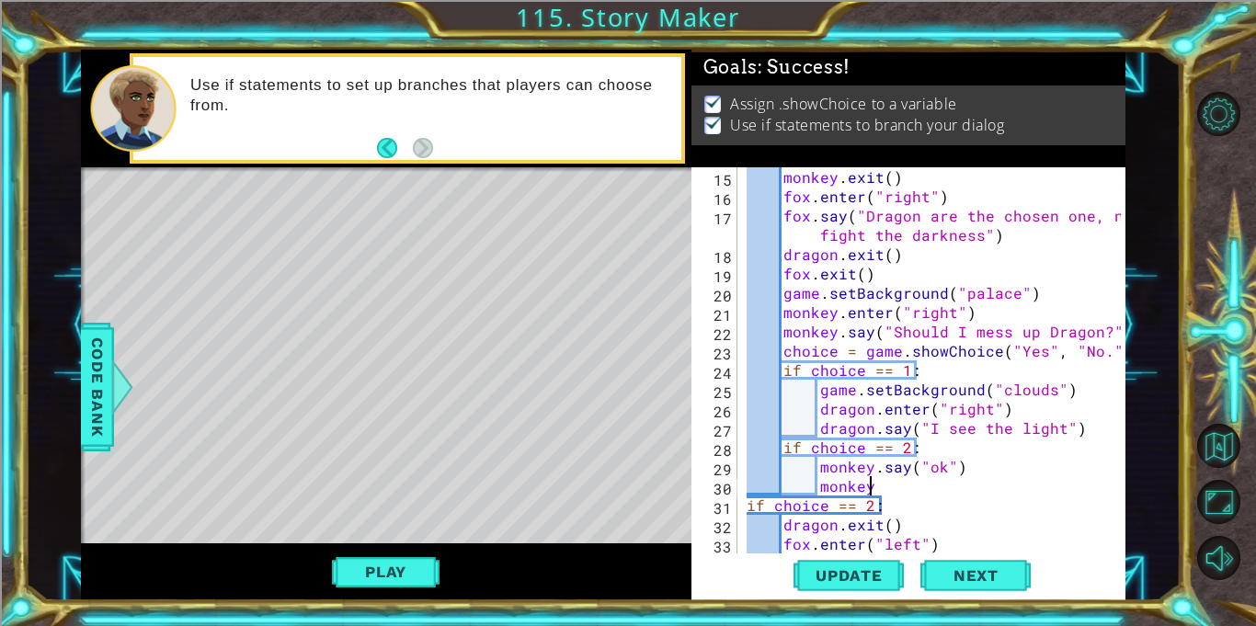
scroll to position [328, 0]
click at [1082, 436] on div "monkey . exit ( ) fox . enter ( "right" ) fox . say ( "Dragon are the chosen on…" at bounding box center [936, 389] width 387 height 444
type textarea "dragon.say("I see the light")"
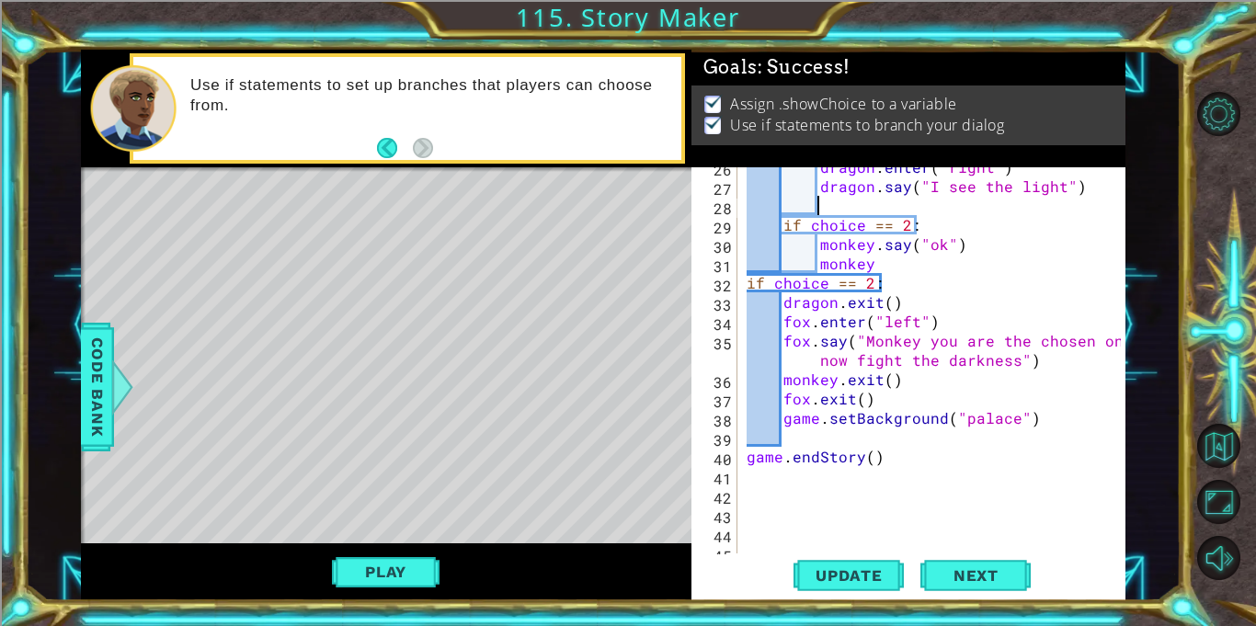
scroll to position [569, 0]
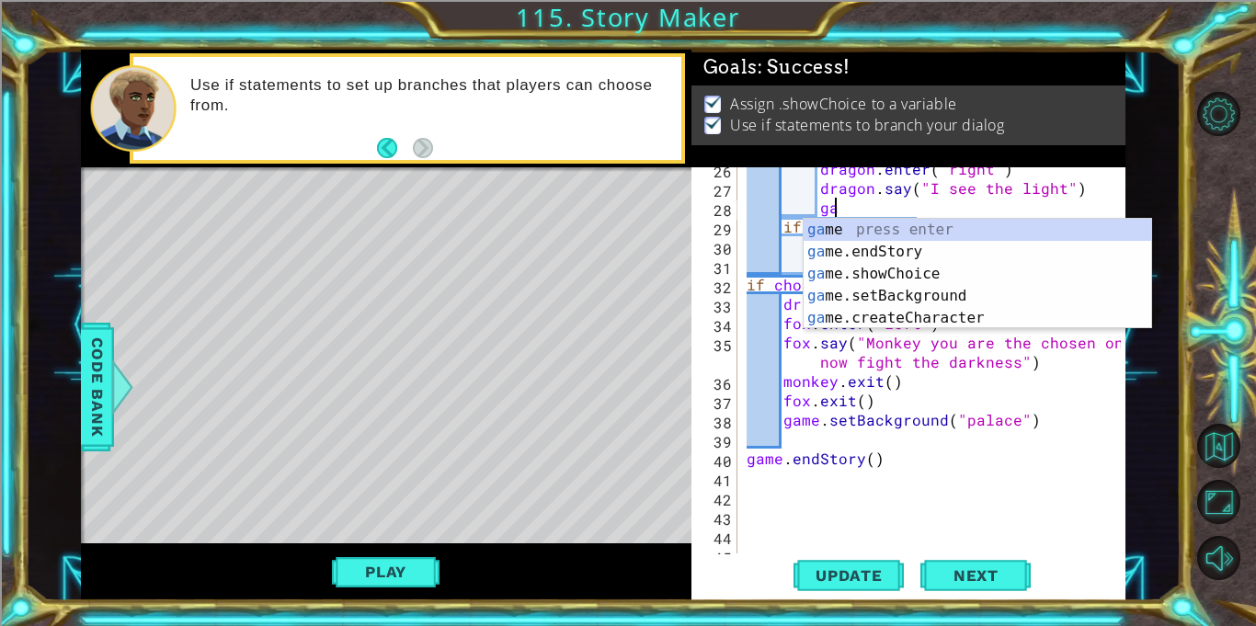
type textarea "game"
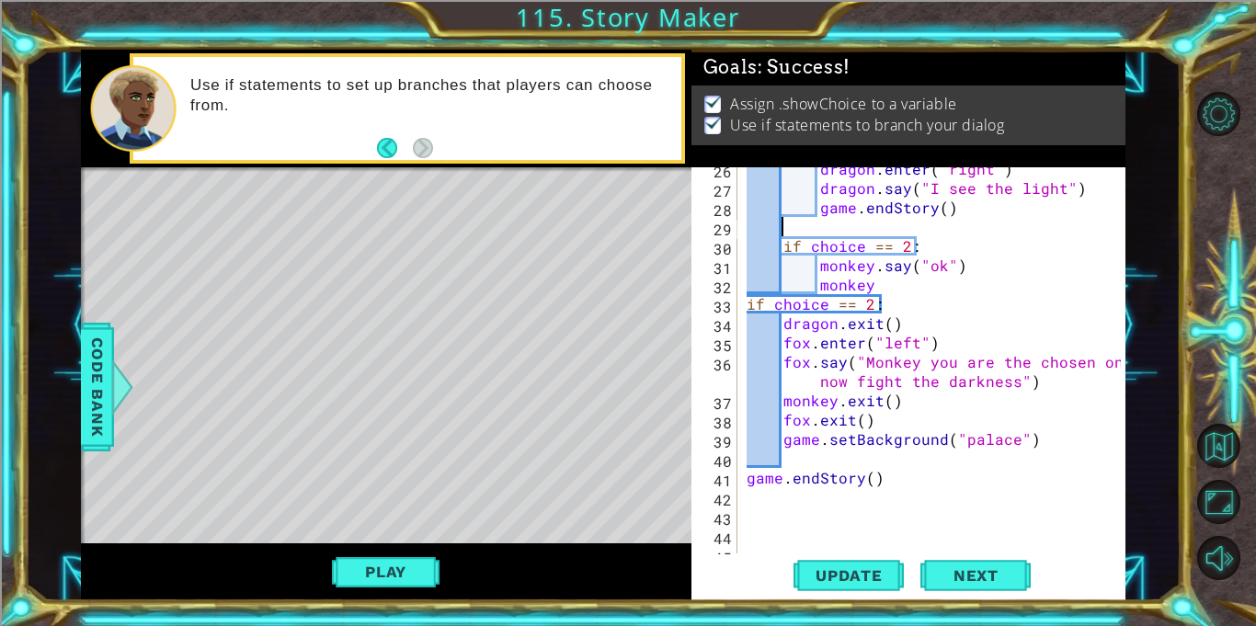
scroll to position [0, 0]
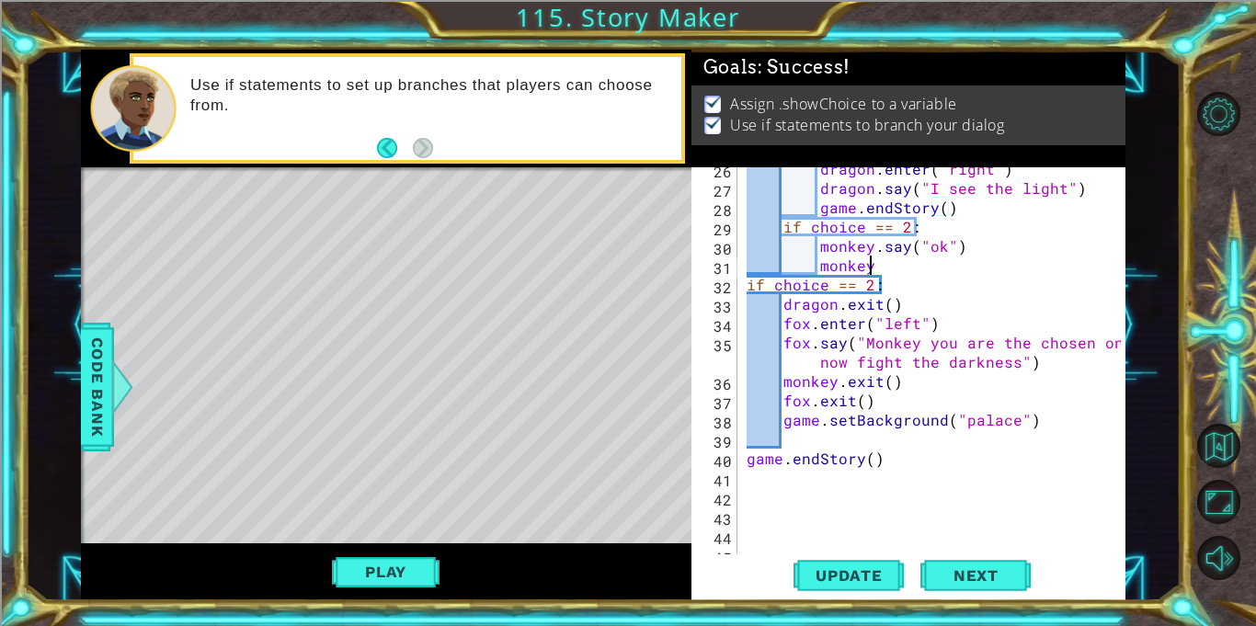
click at [880, 271] on div "dragon . enter ( "right" ) dragon . say ( "I see the light" ) game . endStory (…" at bounding box center [936, 371] width 387 height 425
type textarea "monkey.exit()"
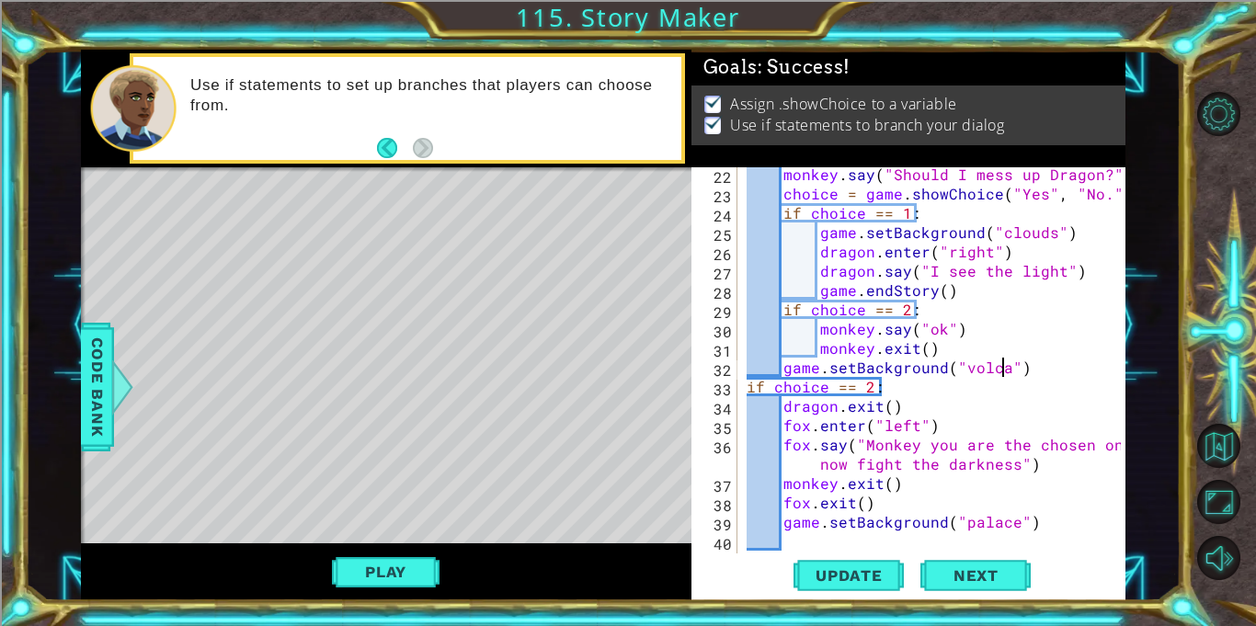
scroll to position [0, 17]
type textarea "game.setBackground("volcanno")"
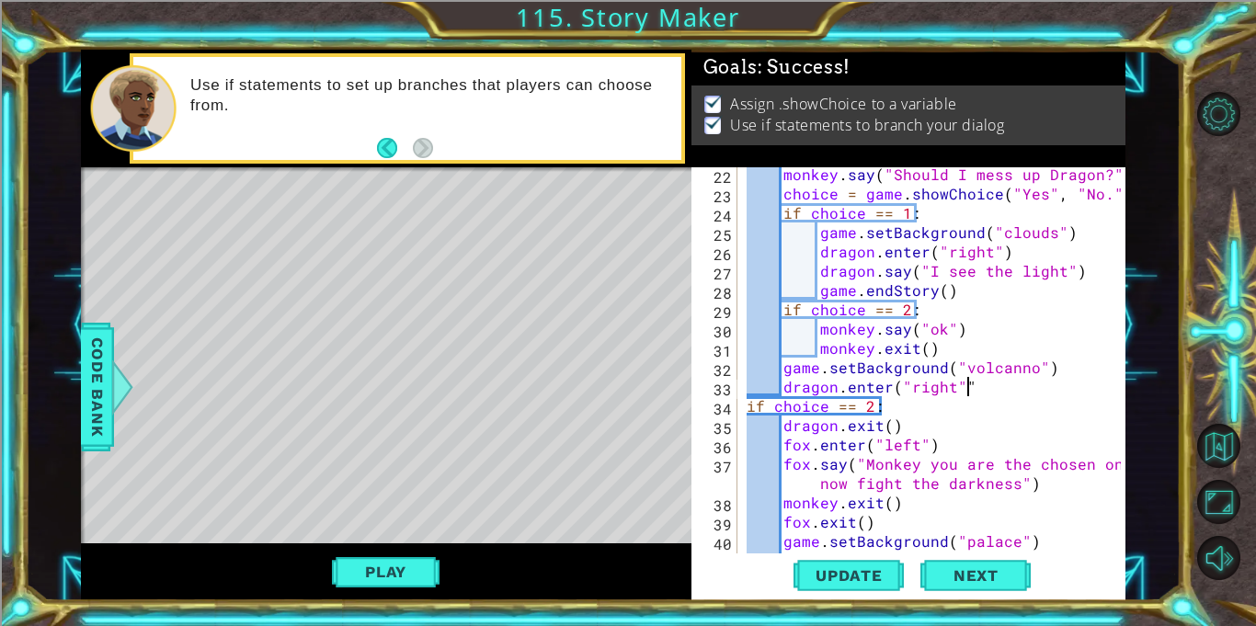
scroll to position [0, 13]
type textarea "dragon.enter("right")"
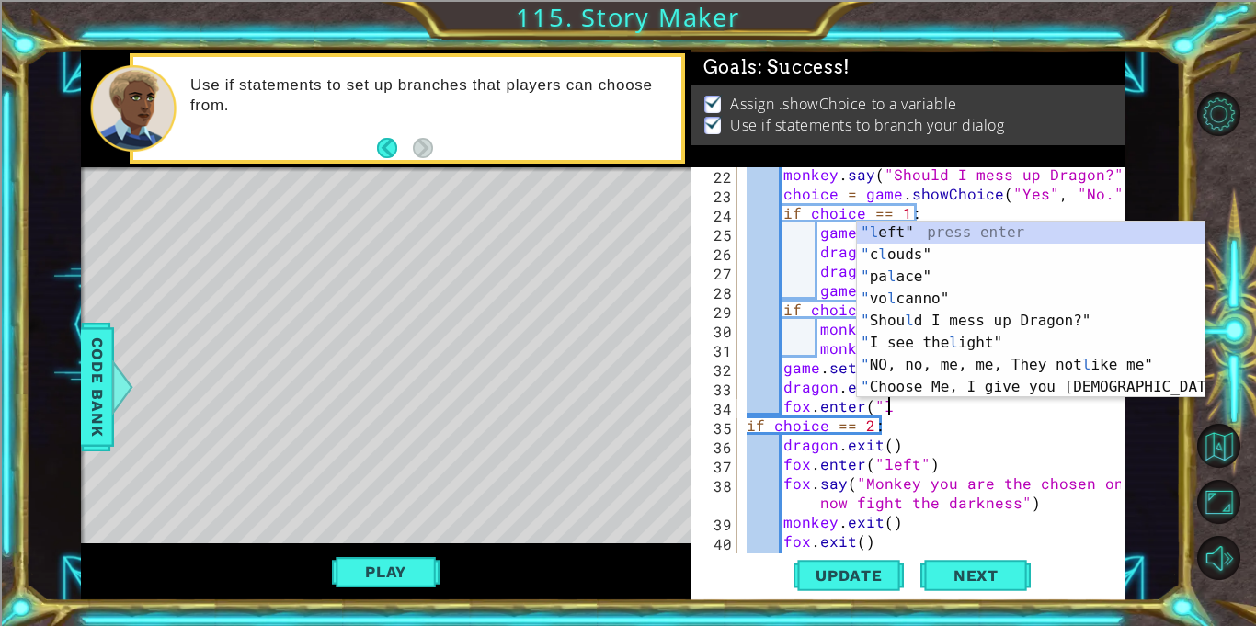
scroll to position [0, 8]
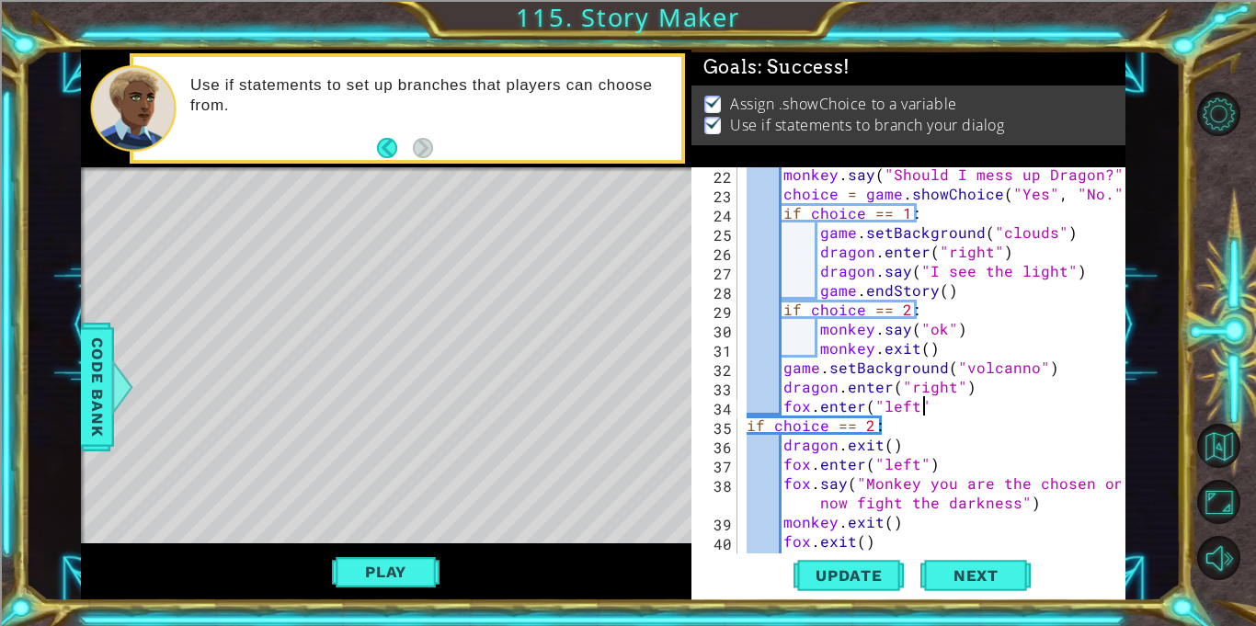
type textarea "fox.enter("left")"
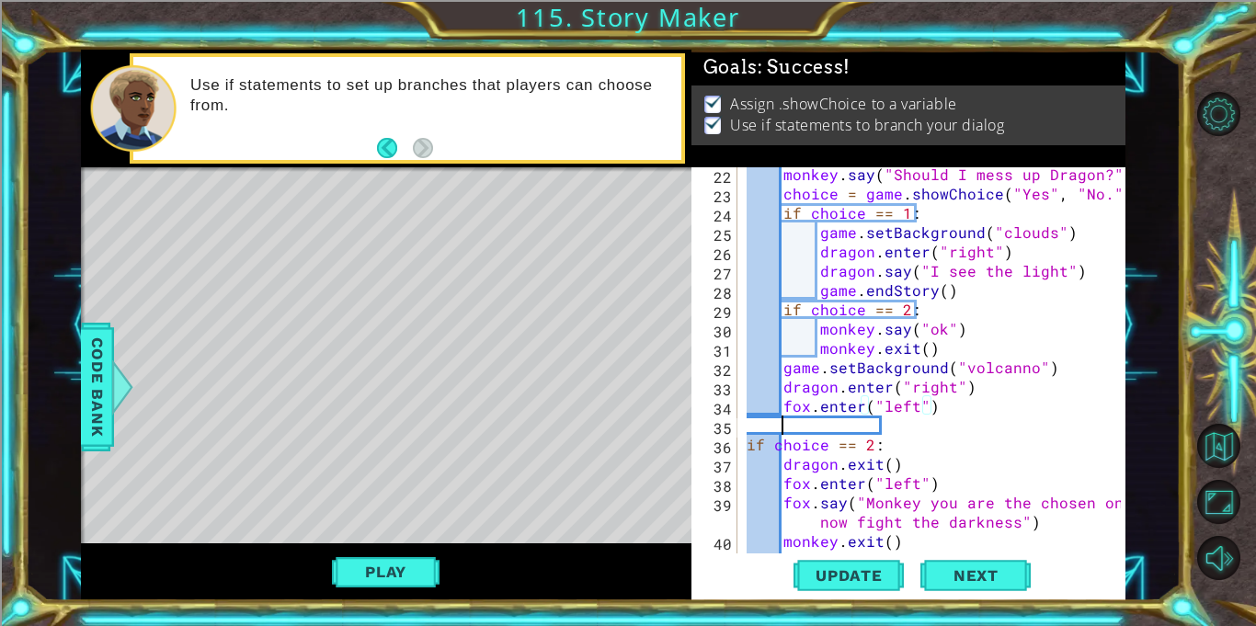
scroll to position [0, 1]
paste textarea "choice = game.showChoice("Fox appears", "Dragon appears.")"
type textarea "choice = game.showChoice("Fox appears", "Dragon appears.")"
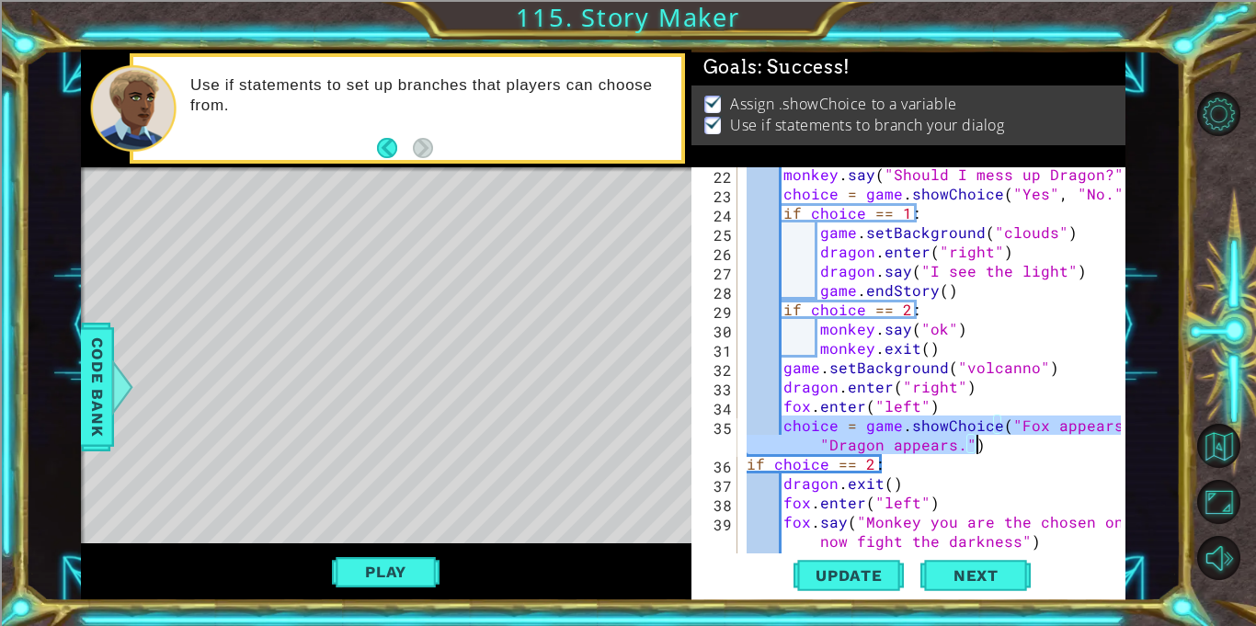
drag, startPoint x: 783, startPoint y: 428, endPoint x: 999, endPoint y: 445, distance: 216.7
click at [999, 445] on div "monkey . say ( "Should I mess up Dragon?" ) choice = game . showChoice ( "Yes" …" at bounding box center [936, 377] width 387 height 425
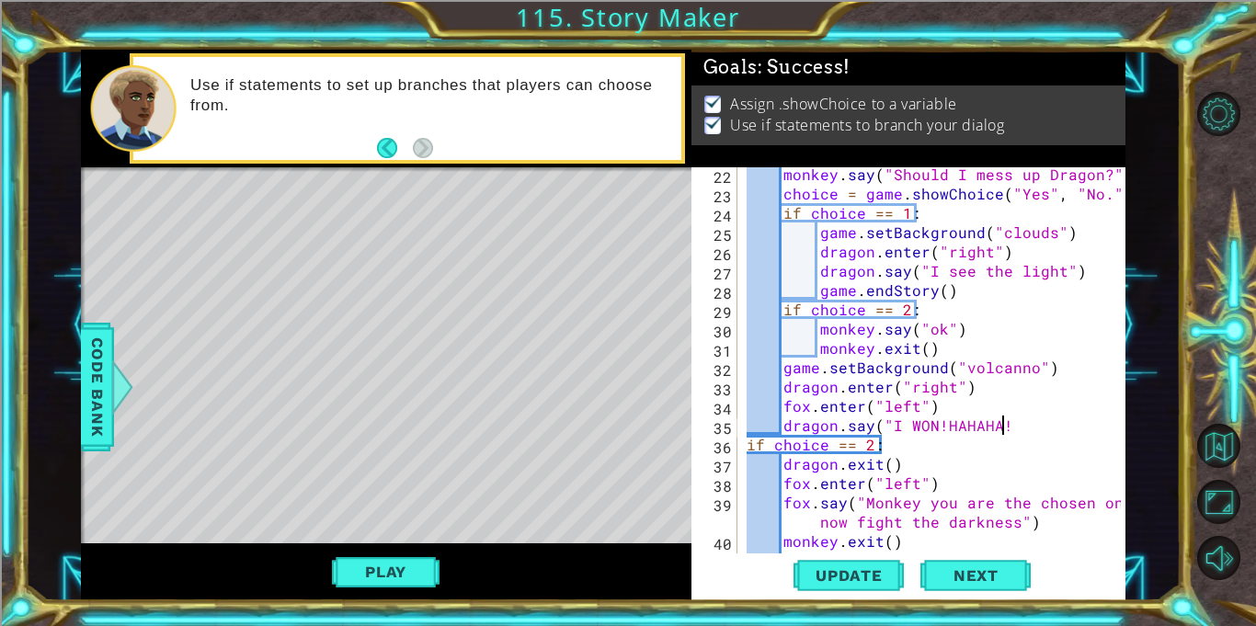
scroll to position [0, 16]
type textarea "dragon.say("I WON!HAHAHA!")"
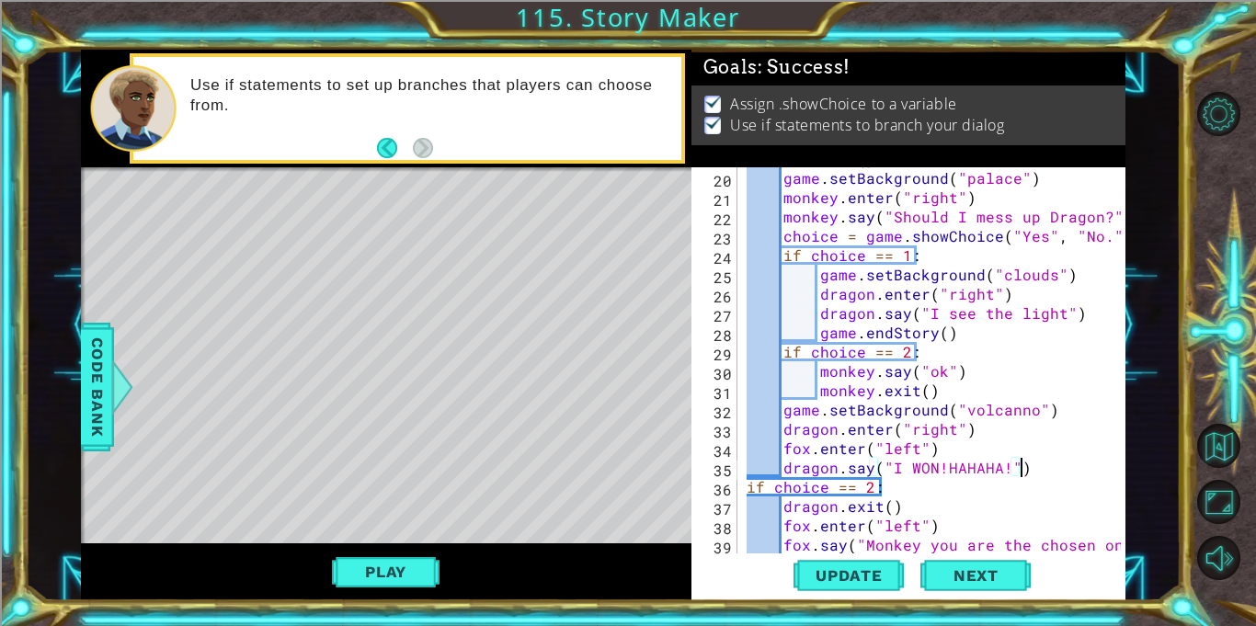
scroll to position [440, 0]
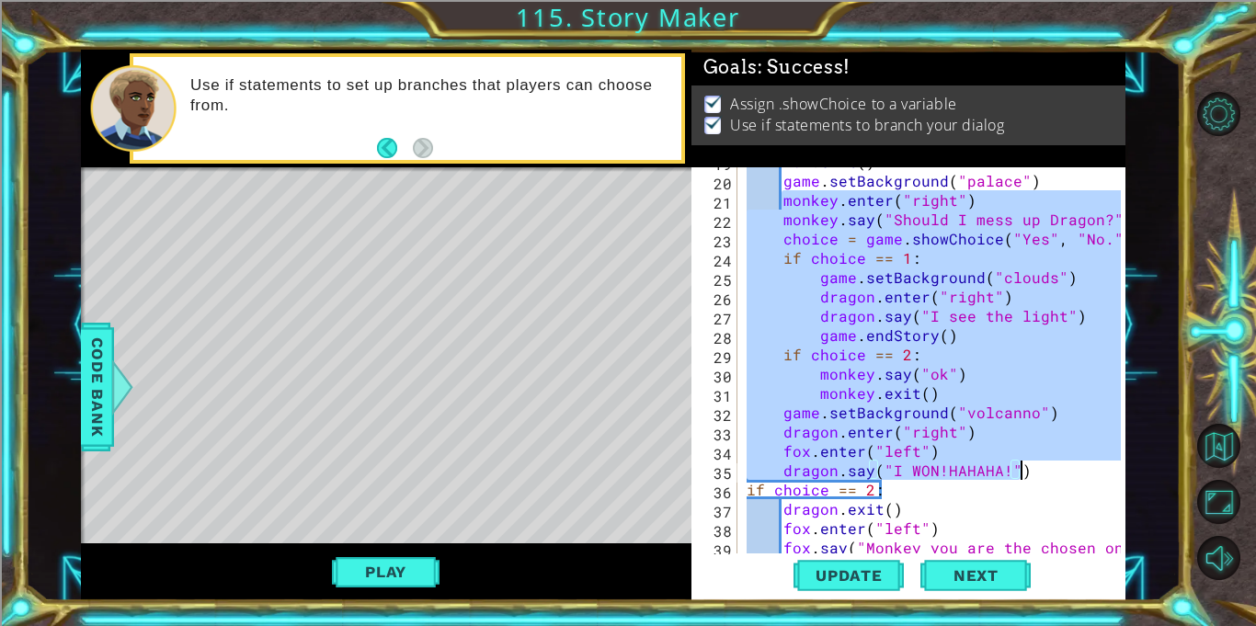
drag, startPoint x: 783, startPoint y: 202, endPoint x: 1017, endPoint y: 473, distance: 357.8
click at [1017, 473] on div "fox . exit ( ) game . setBackground ( "palace" ) monkey . enter ( "right" ) mon…" at bounding box center [936, 374] width 387 height 444
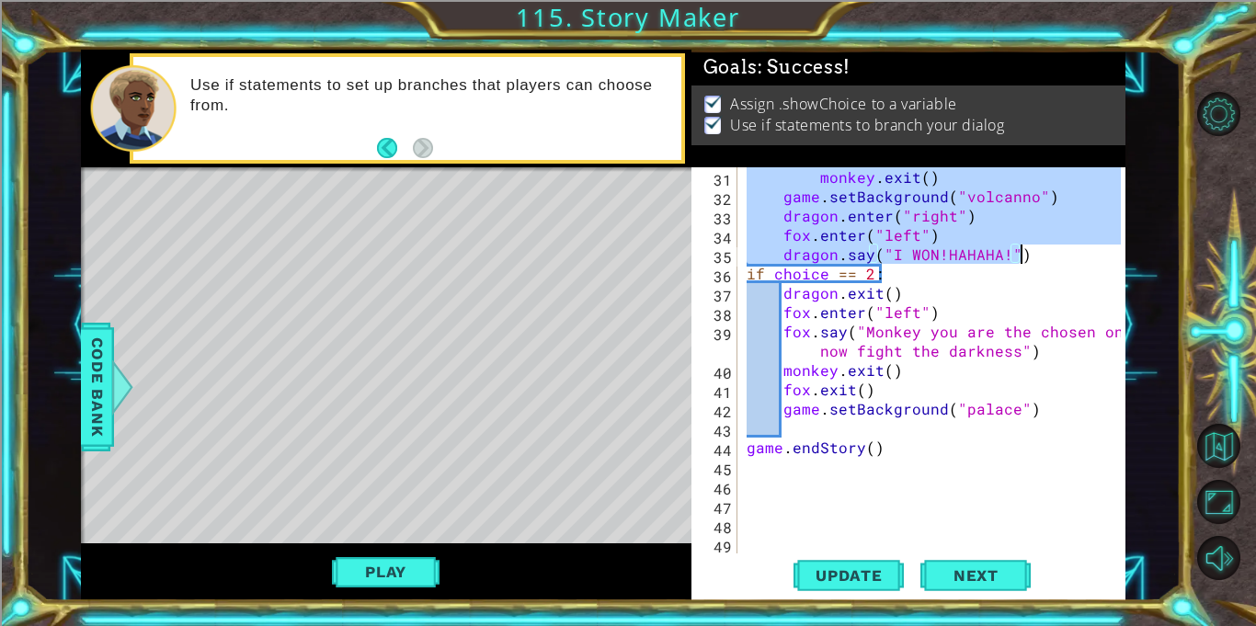
scroll to position [656, 0]
click at [1049, 410] on div "monkey . exit ( ) game . setBackground ( "volcanno" ) dragon . enter ( "right" …" at bounding box center [936, 379] width 387 height 425
type textarea "game.setBackground("palace")"
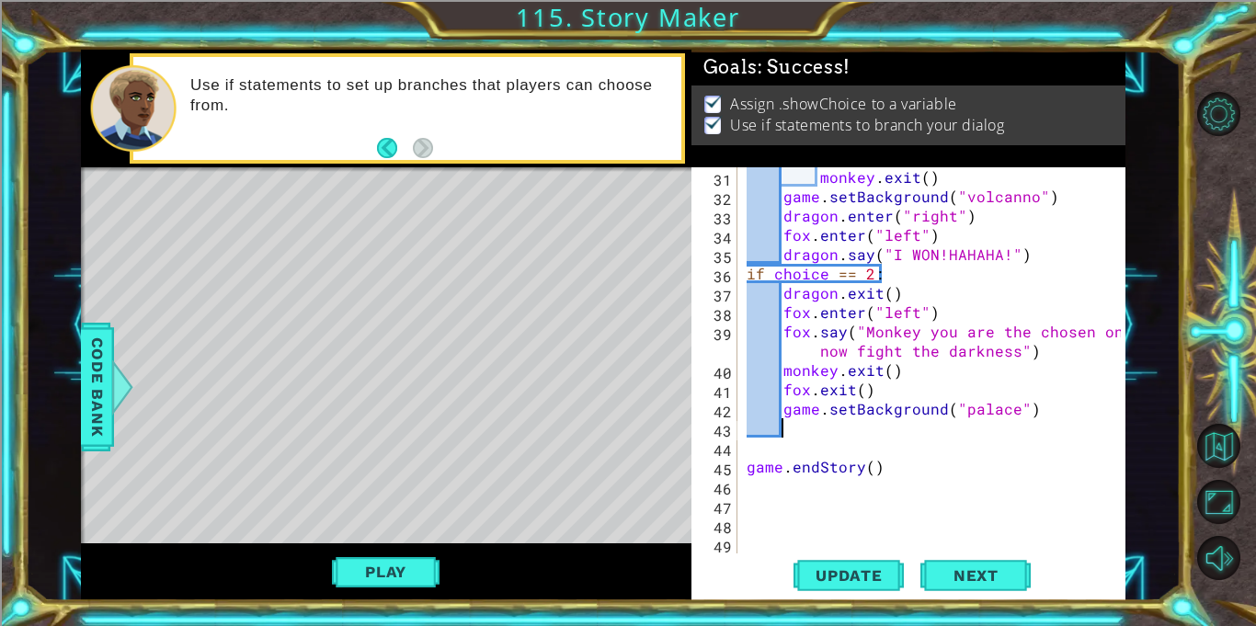
paste textarea "dragon.say("I WON!HAHAHA!")"
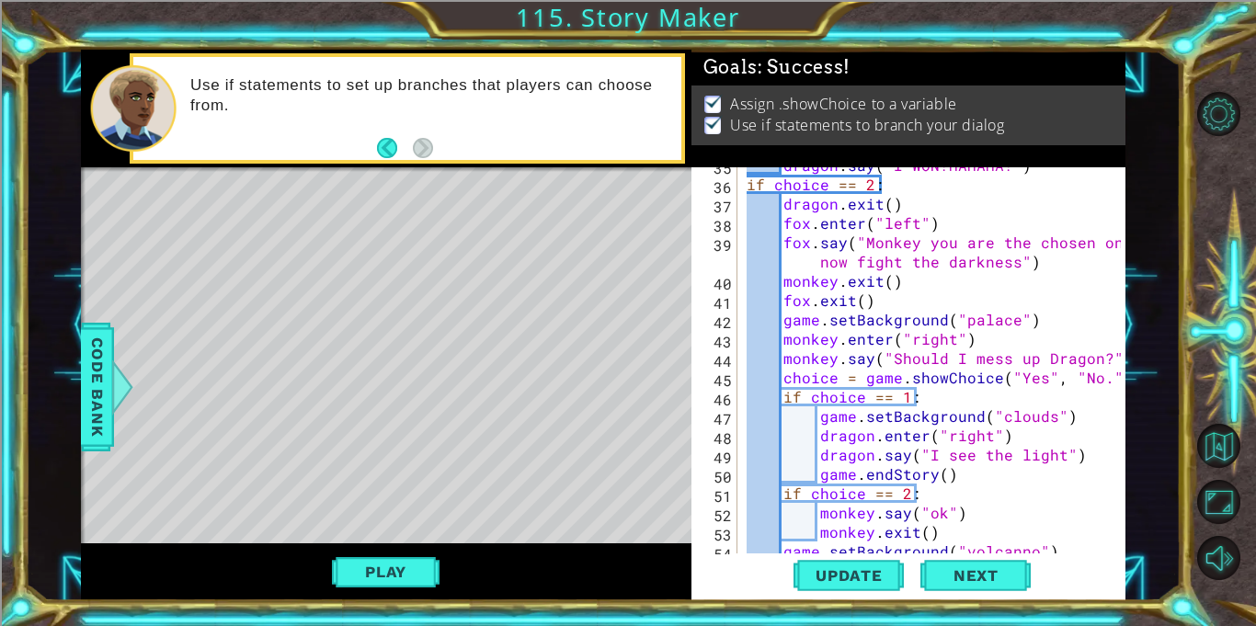
scroll to position [725, 0]
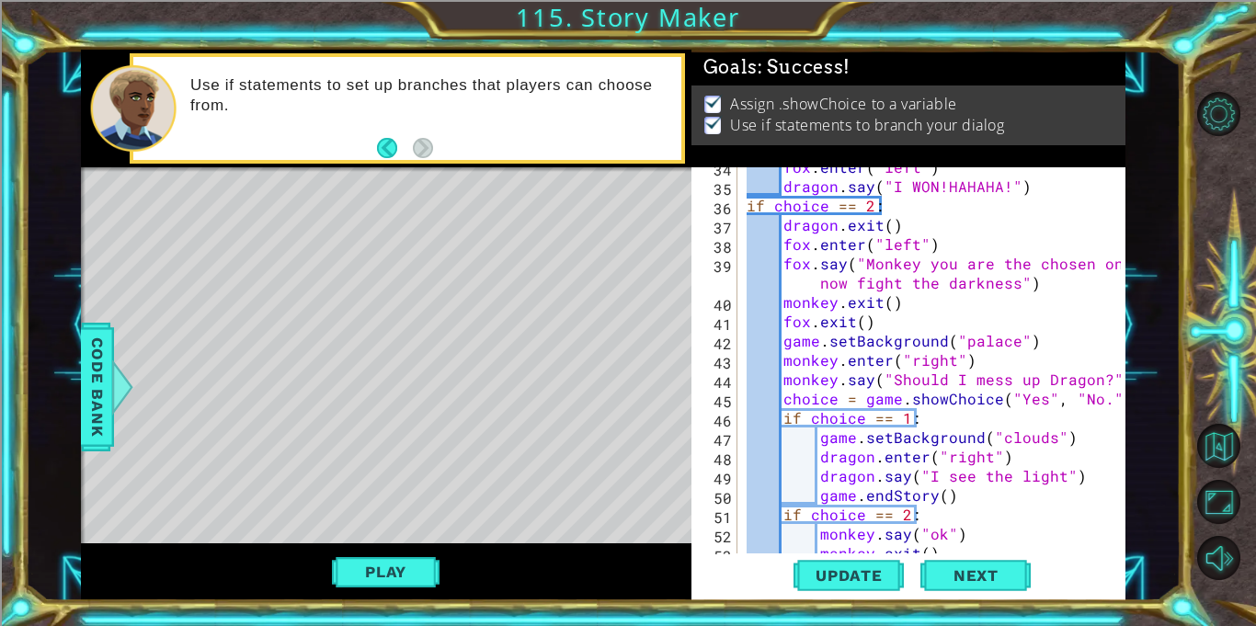
click at [836, 363] on div "fox . enter ( "left" ) dragon . say ( "I WON!HAHAHA!" ) if choice == 2 : dragon…" at bounding box center [936, 369] width 387 height 425
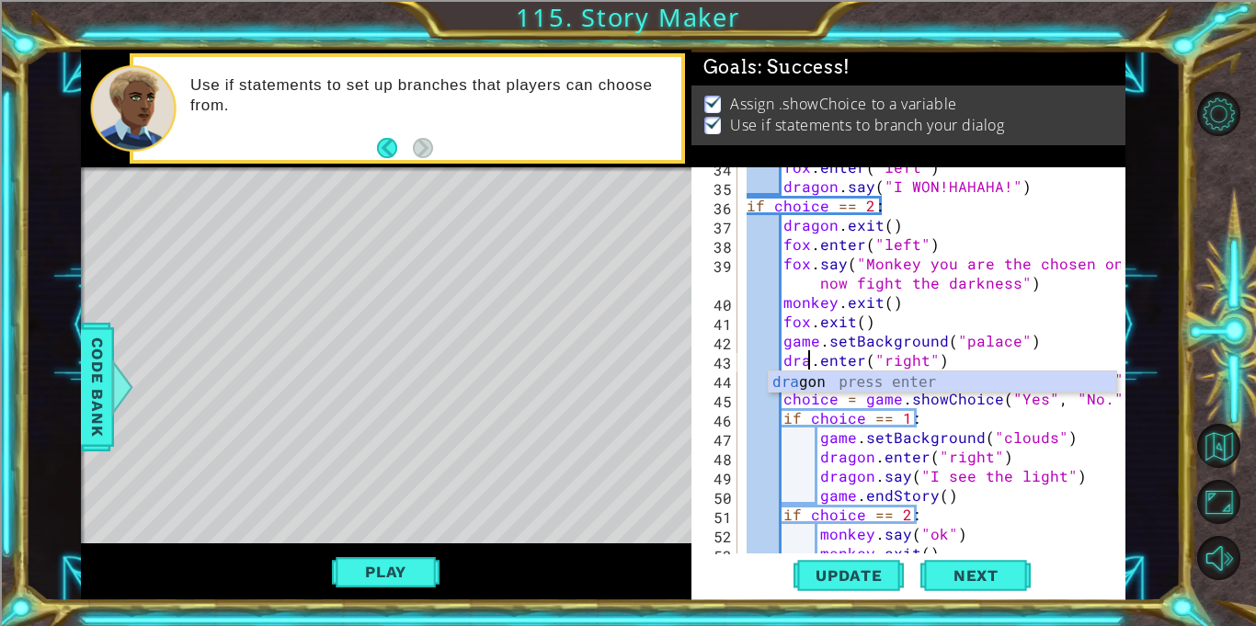
scroll to position [0, 4]
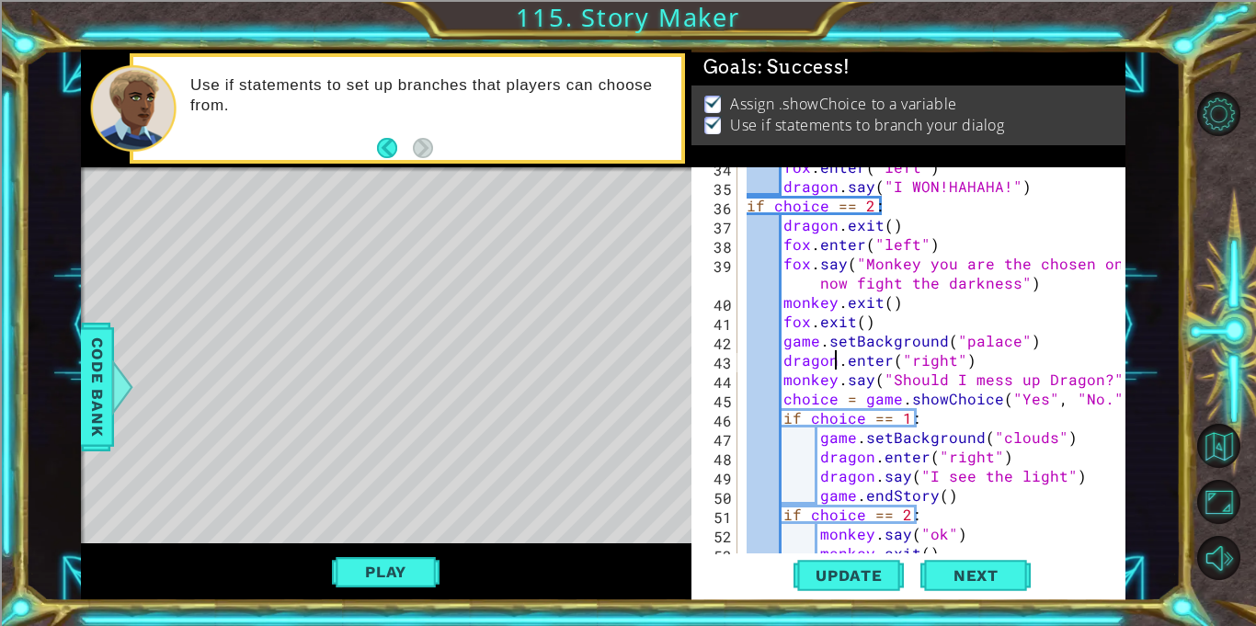
click at [835, 378] on div "fox . enter ( "left" ) dragon . say ( "I WON!HAHAHA!" ) if choice == 2 : dragon…" at bounding box center [936, 369] width 387 height 425
click at [1087, 382] on div "fox . enter ( "left" ) dragon . say ( "I WON!HAHAHA!" ) if choice == 2 : dragon…" at bounding box center [936, 369] width 387 height 425
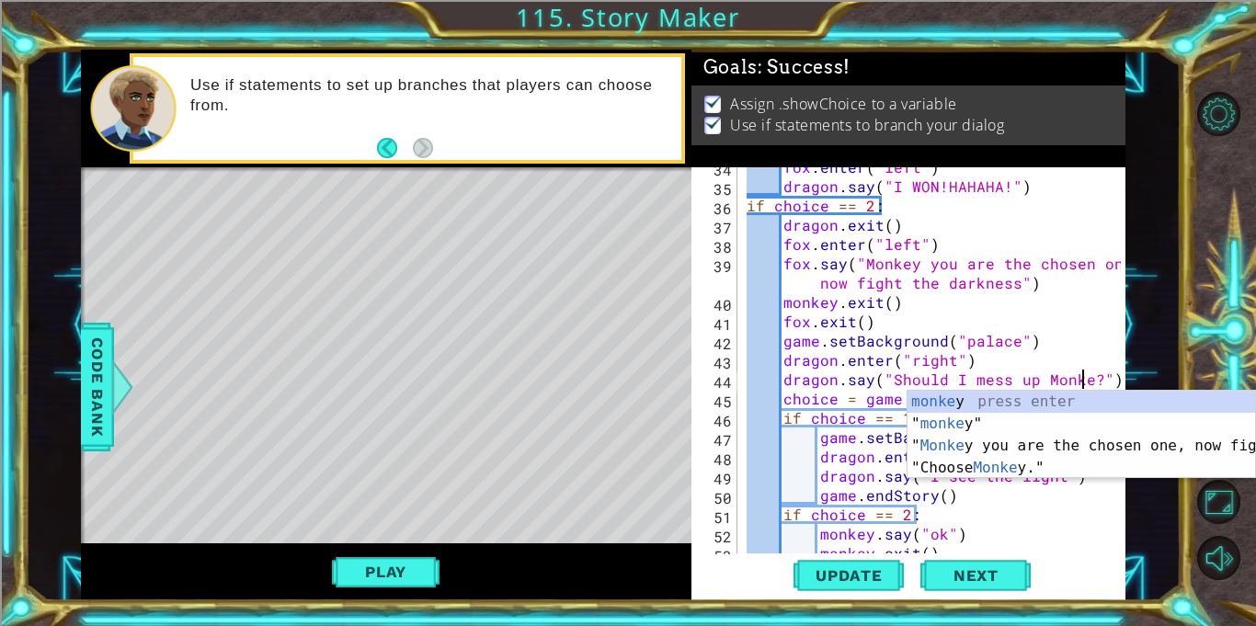
scroll to position [0, 21]
click at [1053, 343] on div "fox . enter ( "left" ) dragon . say ( "I WON!HAHAHA!" ) if choice == 2 : dragon…" at bounding box center [936, 369] width 387 height 425
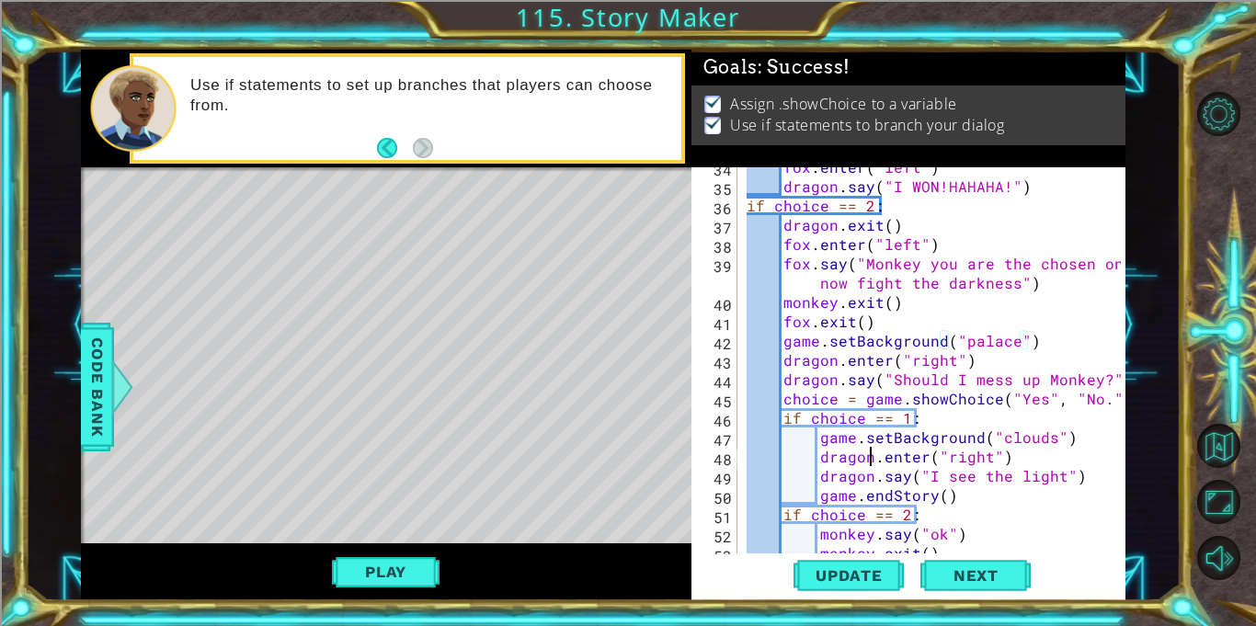
click at [868, 450] on div "fox . enter ( "left" ) dragon . say ( "I WON!HAHAHA!" ) if choice == 2 : dragon…" at bounding box center [936, 369] width 387 height 425
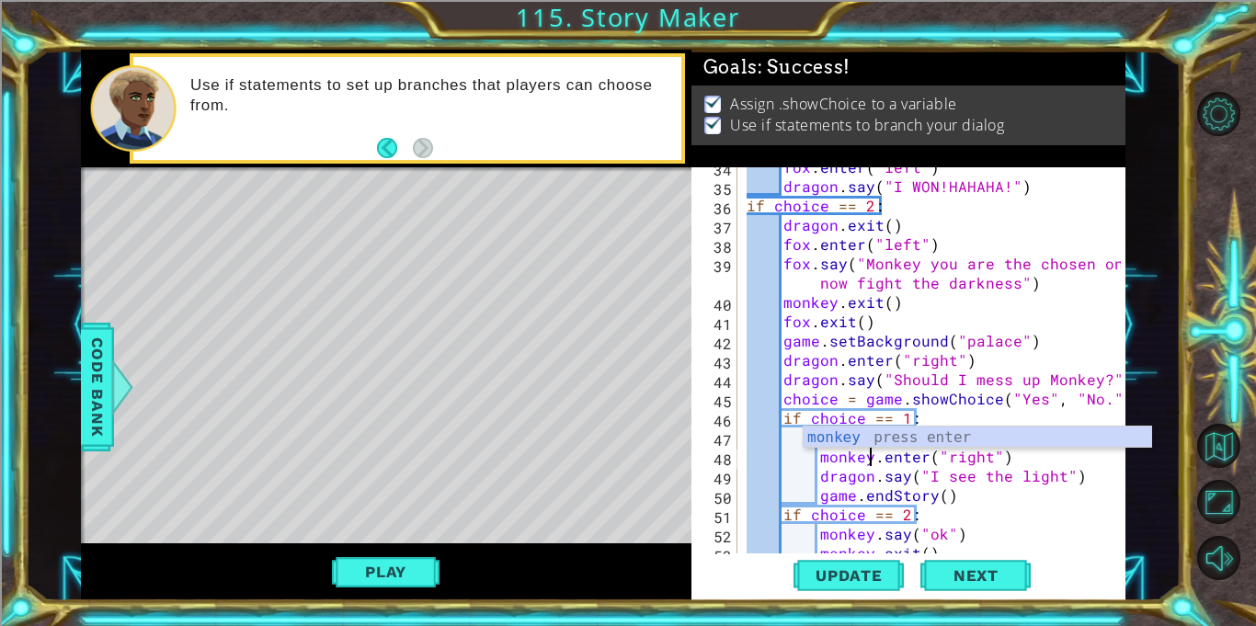
scroll to position [0, 7]
click at [867, 472] on div "fox . enter ( "left" ) dragon . say ( "I WON!HAHAHA!" ) if choice == 2 : dragon…" at bounding box center [936, 369] width 387 height 425
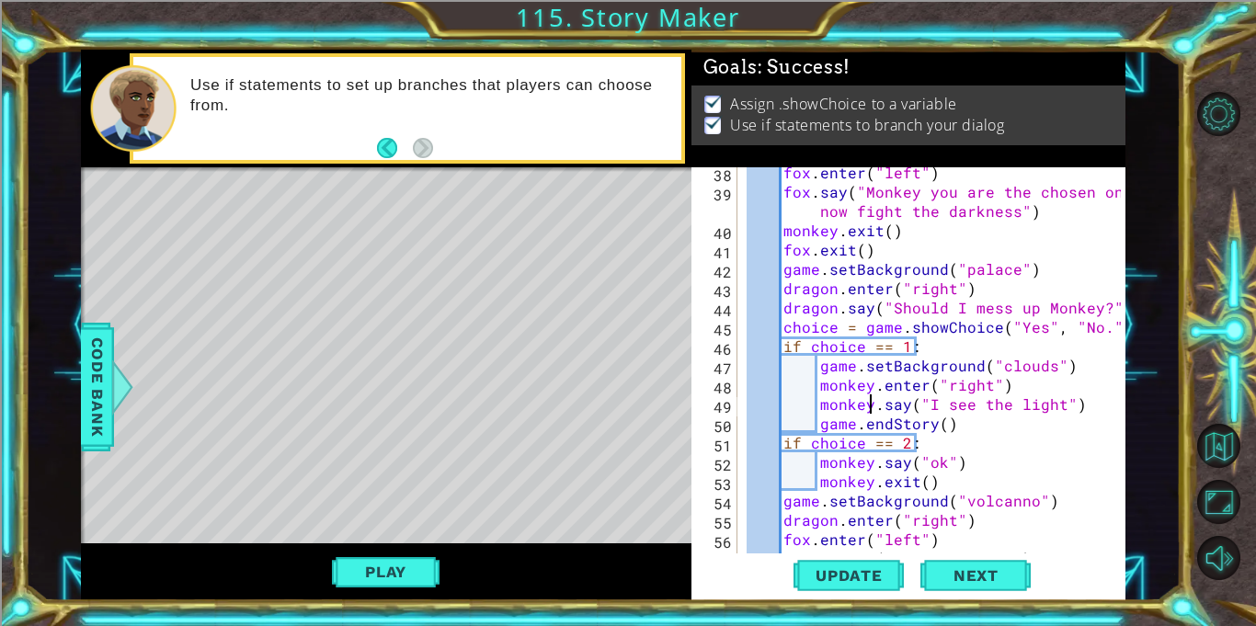
scroll to position [797, 0]
click at [869, 462] on div "fox . enter ( "left" ) fox . say ( "Monkey you are the chosen one, now fight th…" at bounding box center [936, 375] width 387 height 425
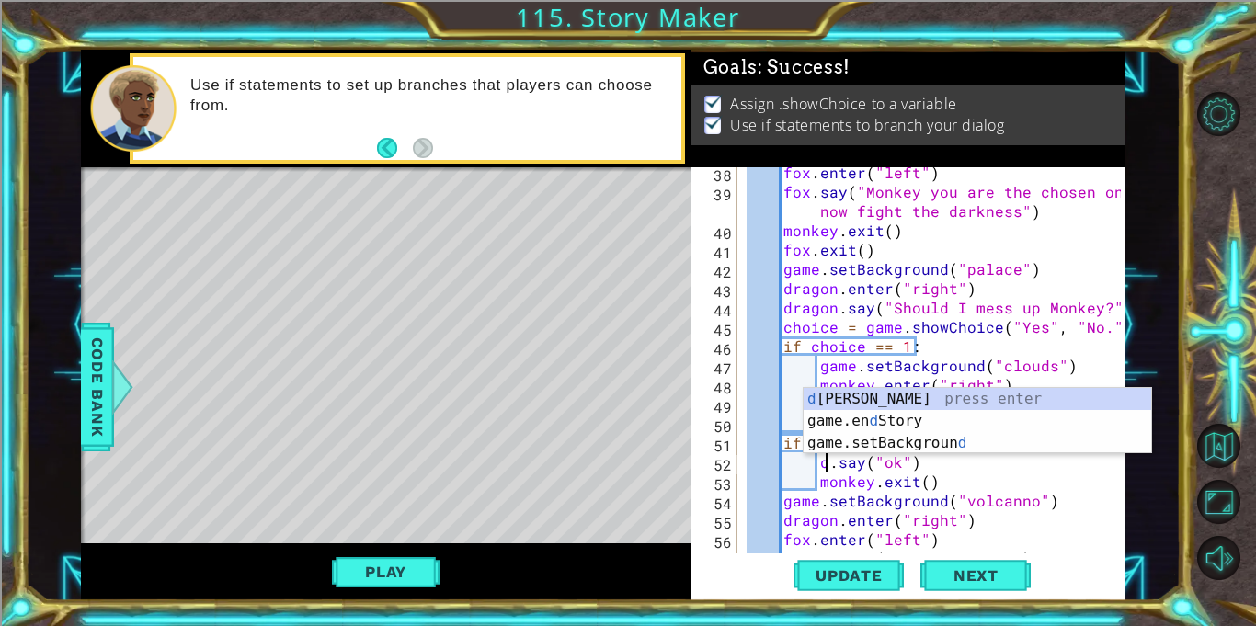
scroll to position [0, 6]
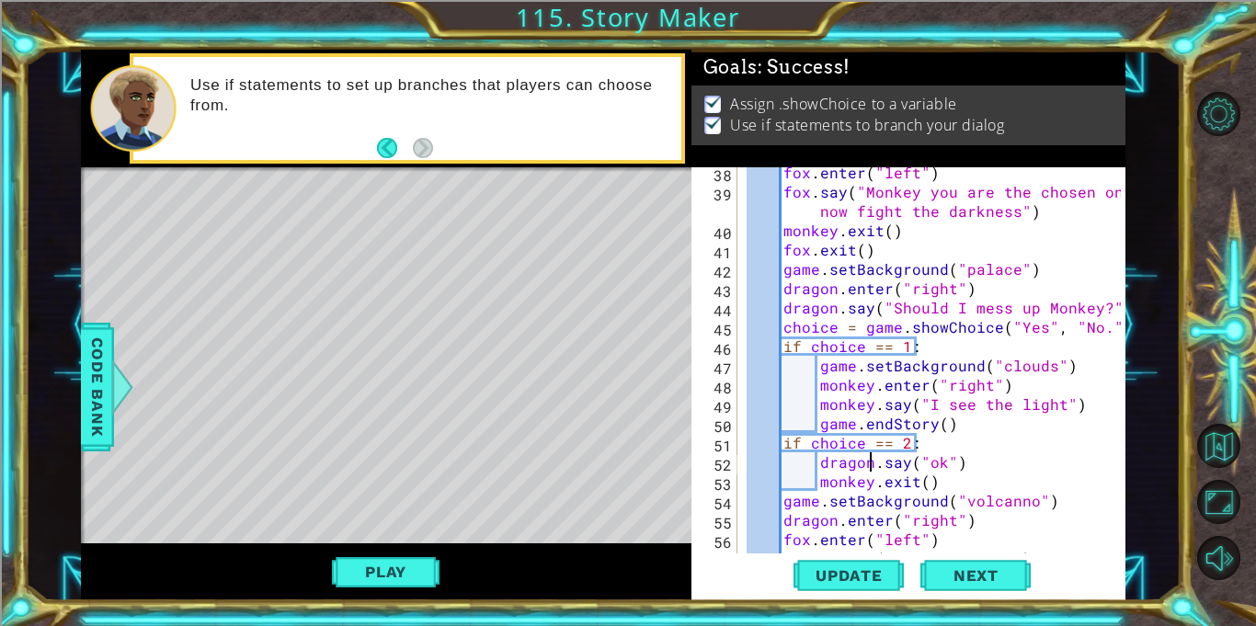
click at [866, 478] on div "fox . enter ( "left" ) fox . say ( "Monkey you are the chosen one, now fight th…" at bounding box center [936, 375] width 387 height 425
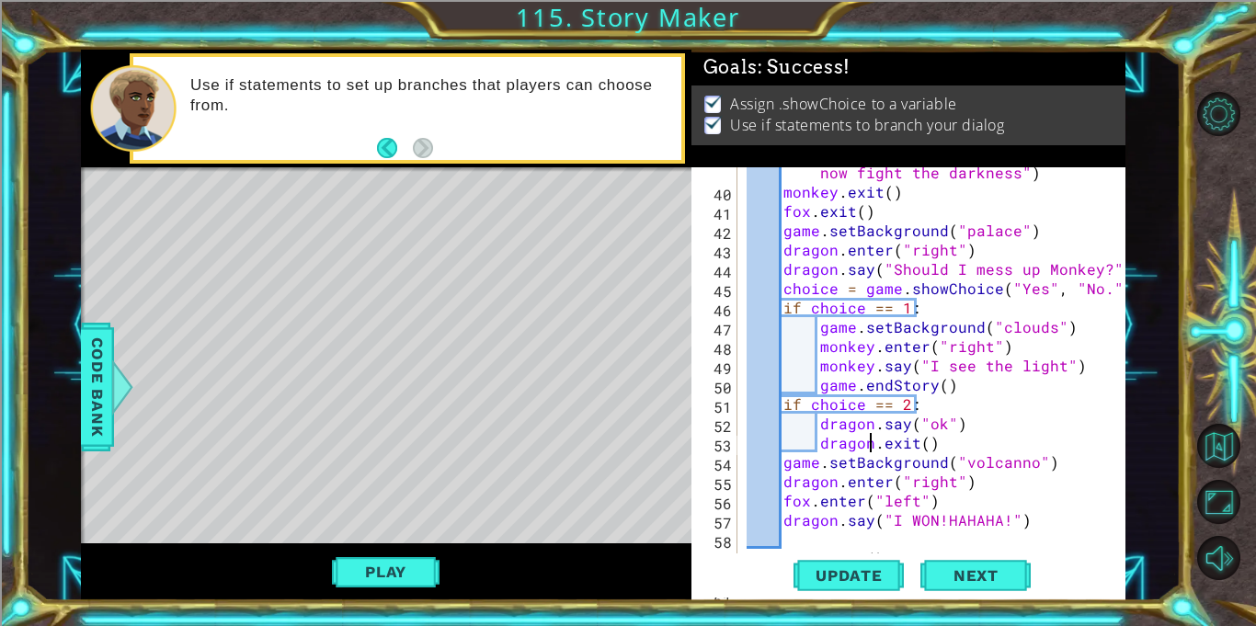
scroll to position [836, 0]
click at [834, 483] on div "fox . say ( "Monkey you are the chosen one, now fight the darkness" ) monkey . …" at bounding box center [936, 364] width 387 height 444
click at [842, 479] on div "fox . say ( "Monkey you are the chosen one, now fight the darkness" ) monkey . …" at bounding box center [936, 364] width 387 height 444
click at [836, 479] on div "fox . say ( "Monkey you are the chosen one, now fight the darkness" ) monkey . …" at bounding box center [936, 364] width 387 height 444
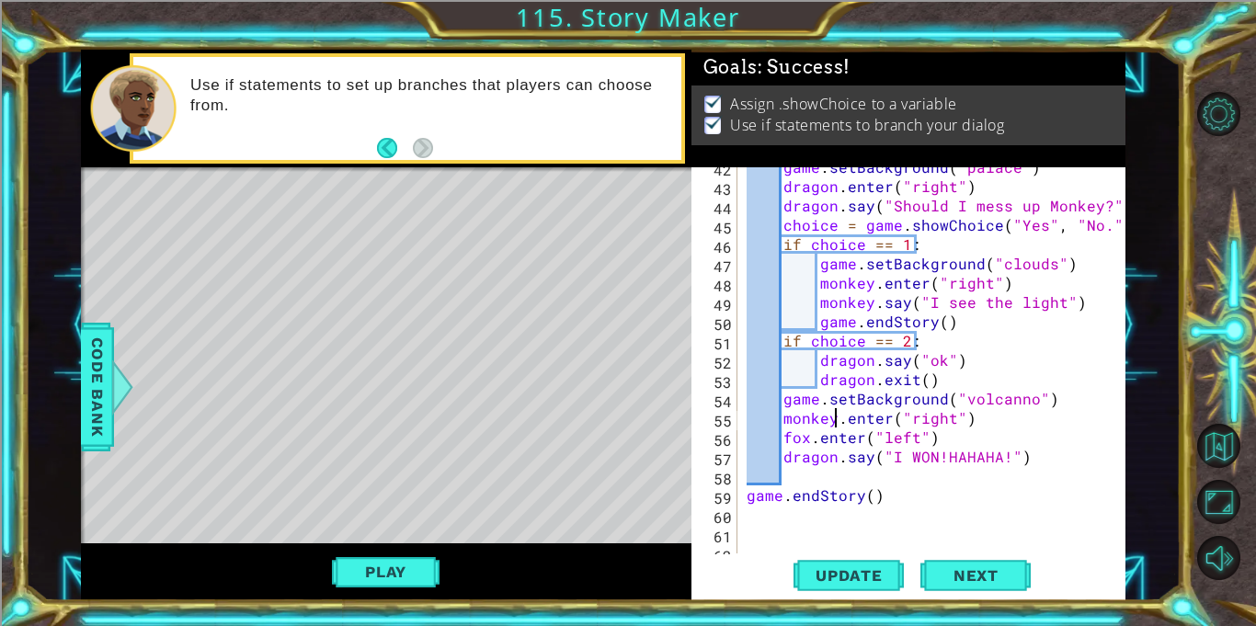
scroll to position [899, 0]
click at [836, 462] on div "game . setBackground ( "palace" ) dragon . enter ( "right" ) dragon . say ( "Sh…" at bounding box center [936, 369] width 387 height 425
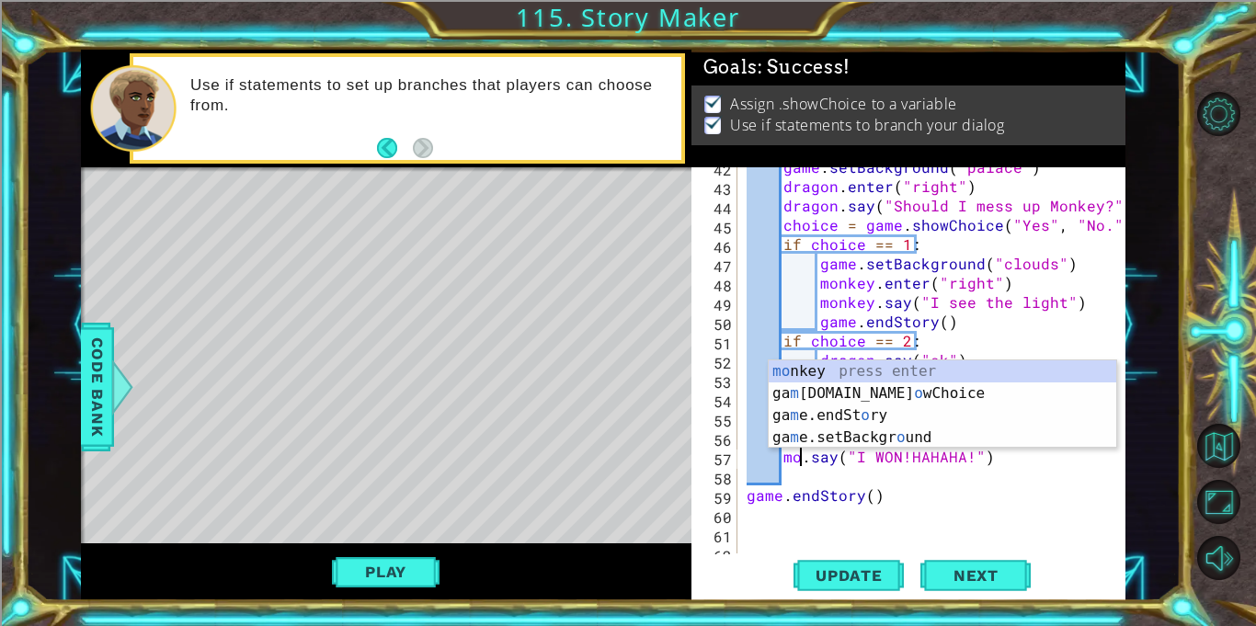
scroll to position [0, 4]
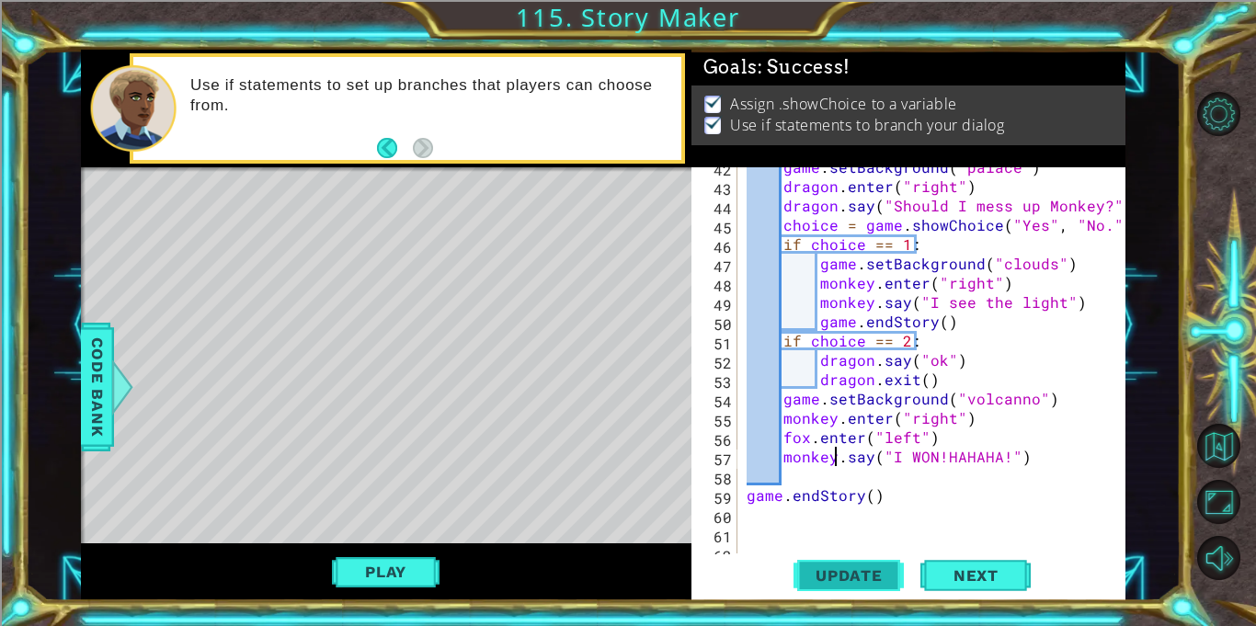
click at [876, 572] on span "Update" at bounding box center [849, 575] width 104 height 18
click at [430, 558] on button "Play" at bounding box center [386, 571] width 108 height 35
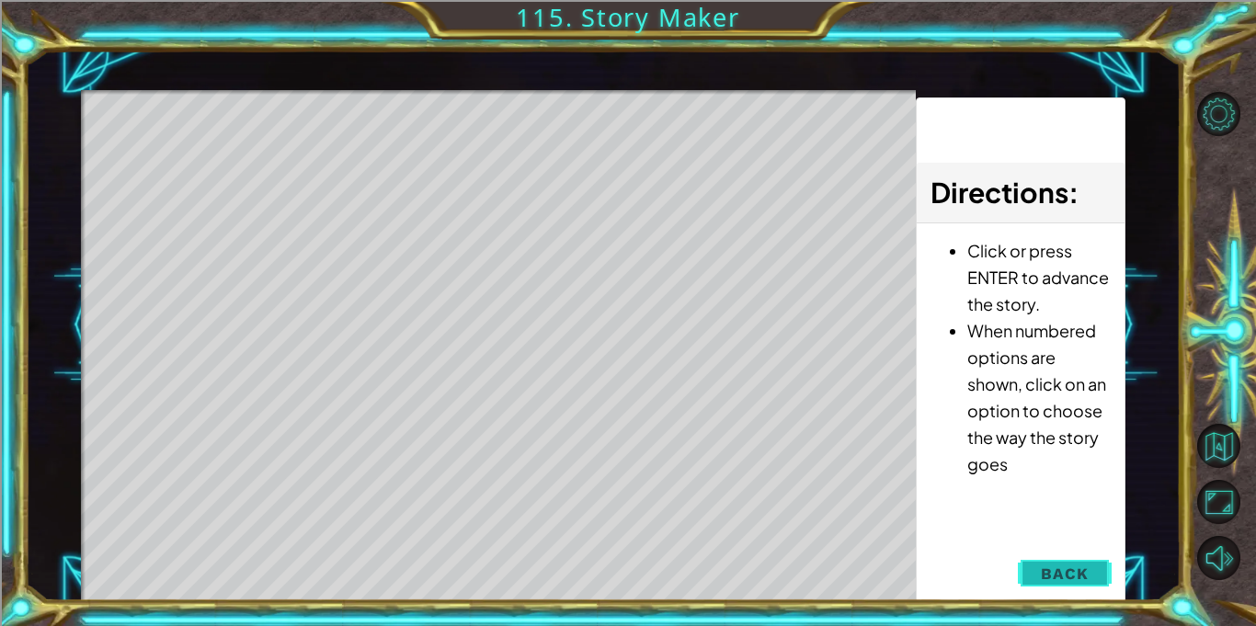
click at [1072, 584] on button "Back" at bounding box center [1064, 573] width 93 height 37
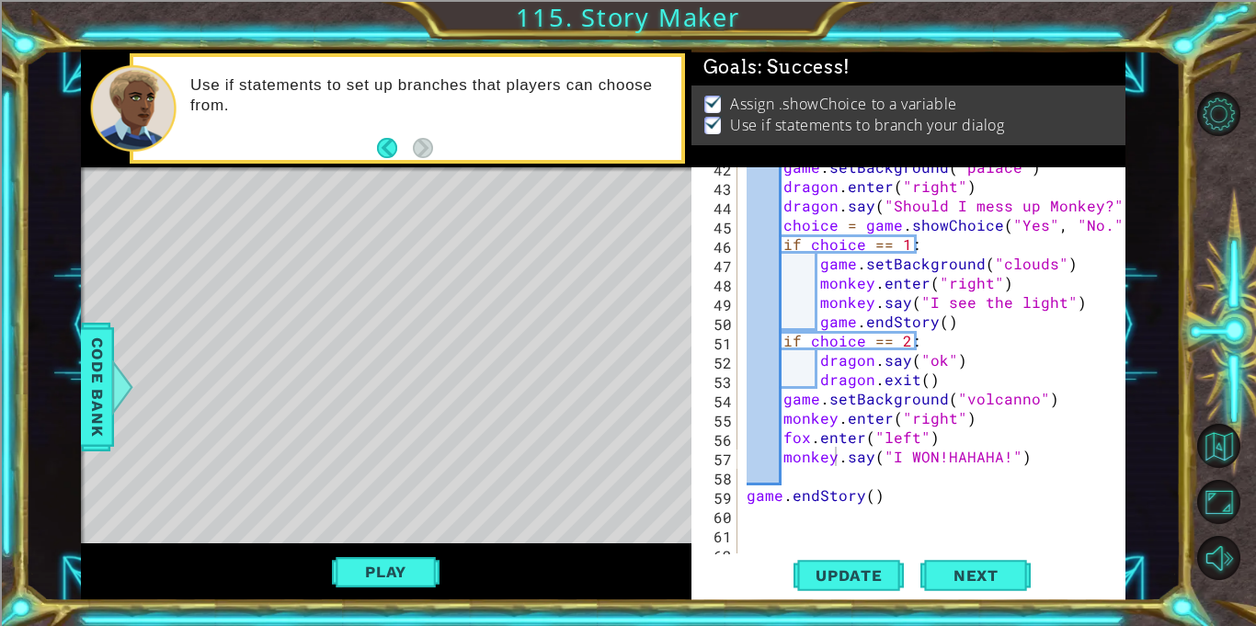
type textarea "choice = game.showChoice("Yes", "No.")"
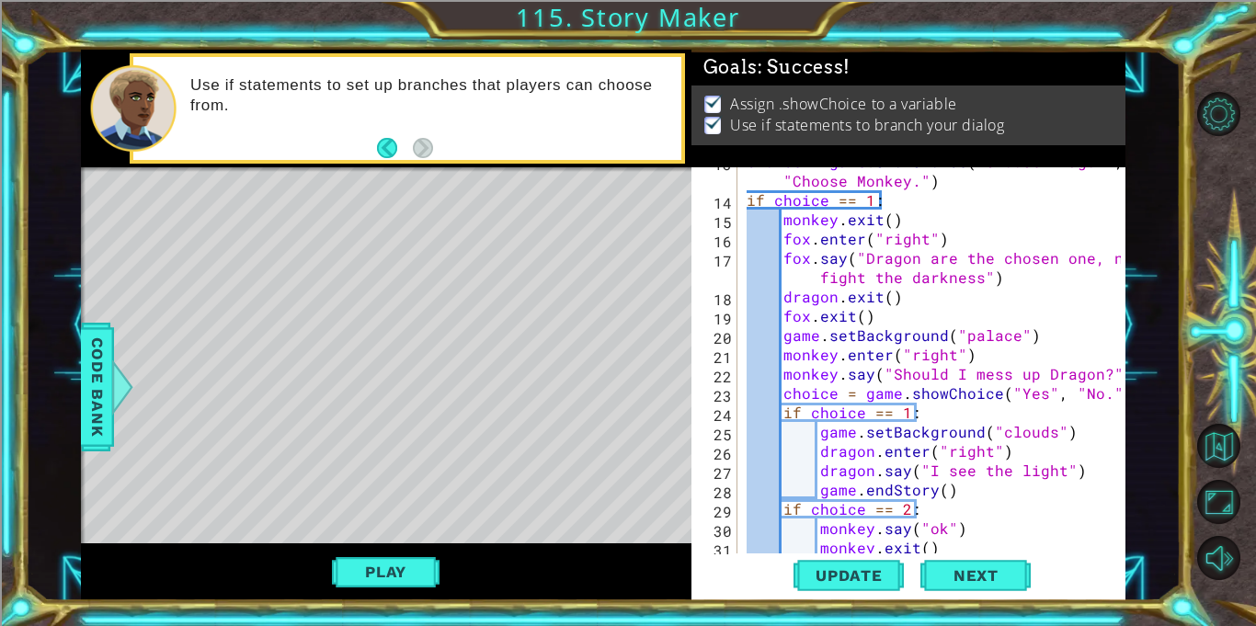
scroll to position [287, 0]
click at [1115, 395] on div at bounding box center [1111, 556] width 18 height 1351
type textarea "choice = game.showChoice("Yes", "No.")"
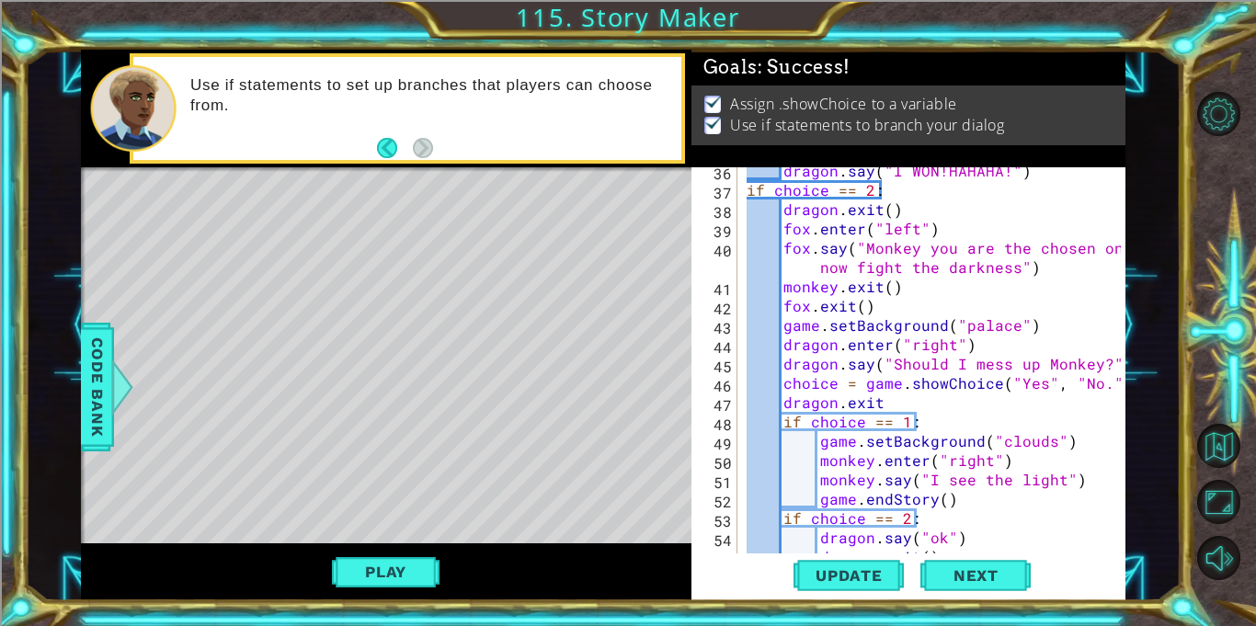
scroll to position [764, 0]
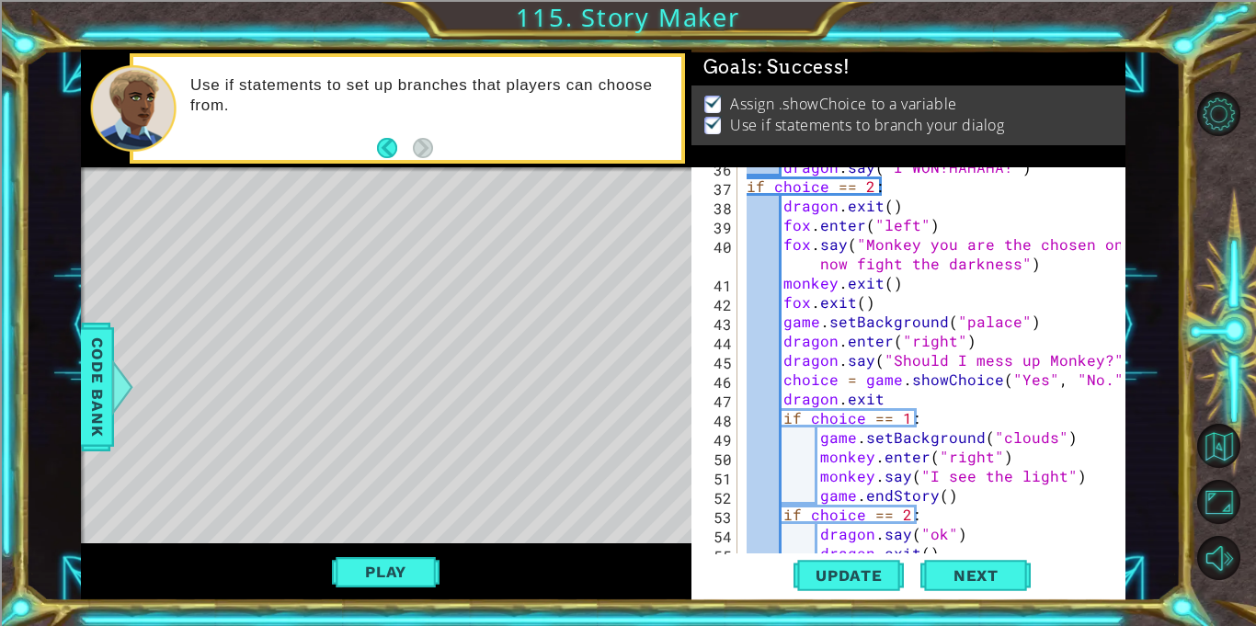
click at [929, 404] on div "dragon . say ( "I WON!HAHAHA!" ) if choice == 2 : dragon . exit ( ) fox . enter…" at bounding box center [936, 369] width 387 height 425
click at [815, 573] on span "Update" at bounding box center [849, 575] width 104 height 18
click at [364, 577] on button "Play" at bounding box center [386, 571] width 108 height 35
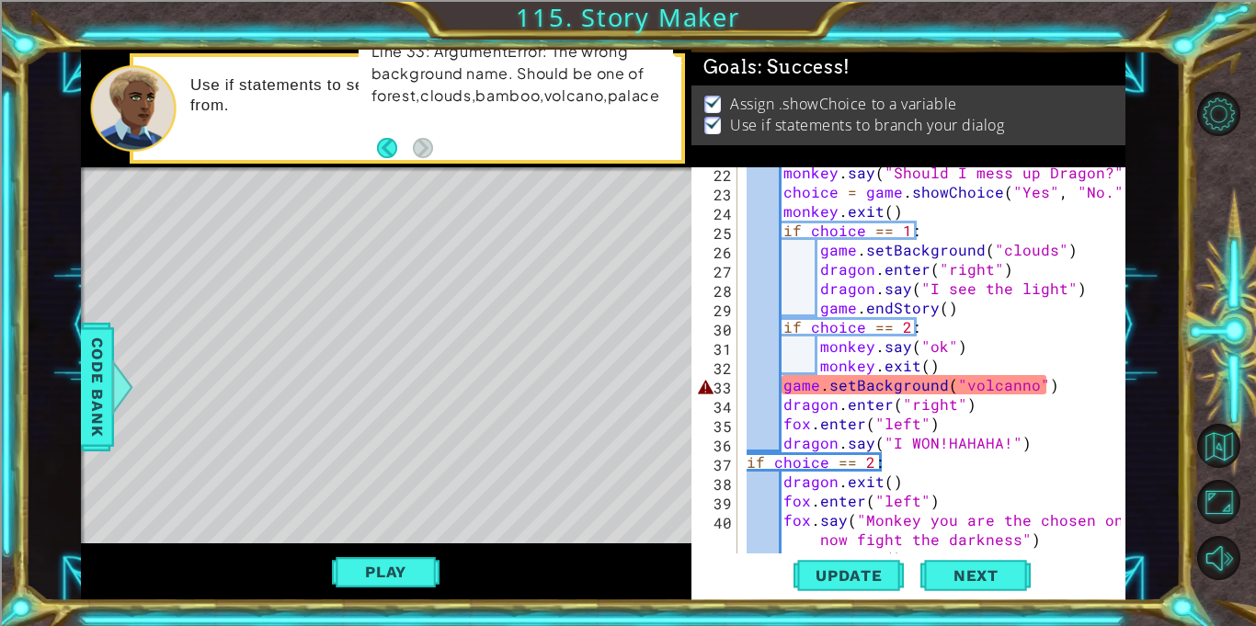
scroll to position [484, 0]
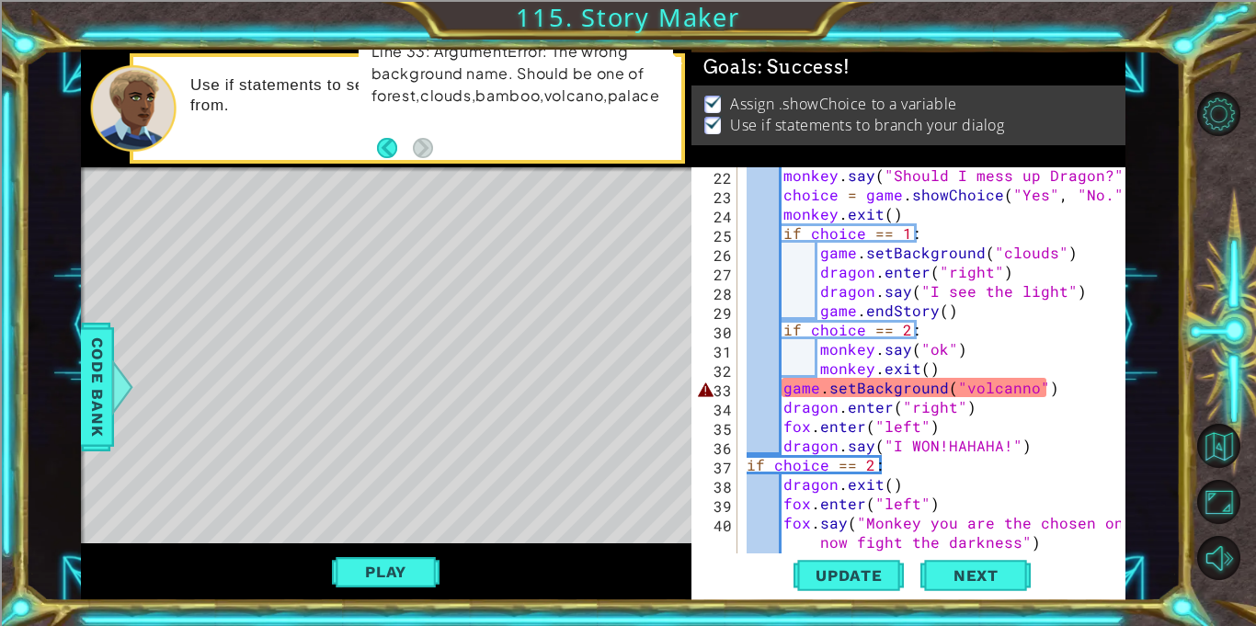
click at [1007, 392] on div "monkey . say ( "Should I mess up Dragon?" ) choice = game . showChoice ( "Yes" …" at bounding box center [936, 377] width 387 height 425
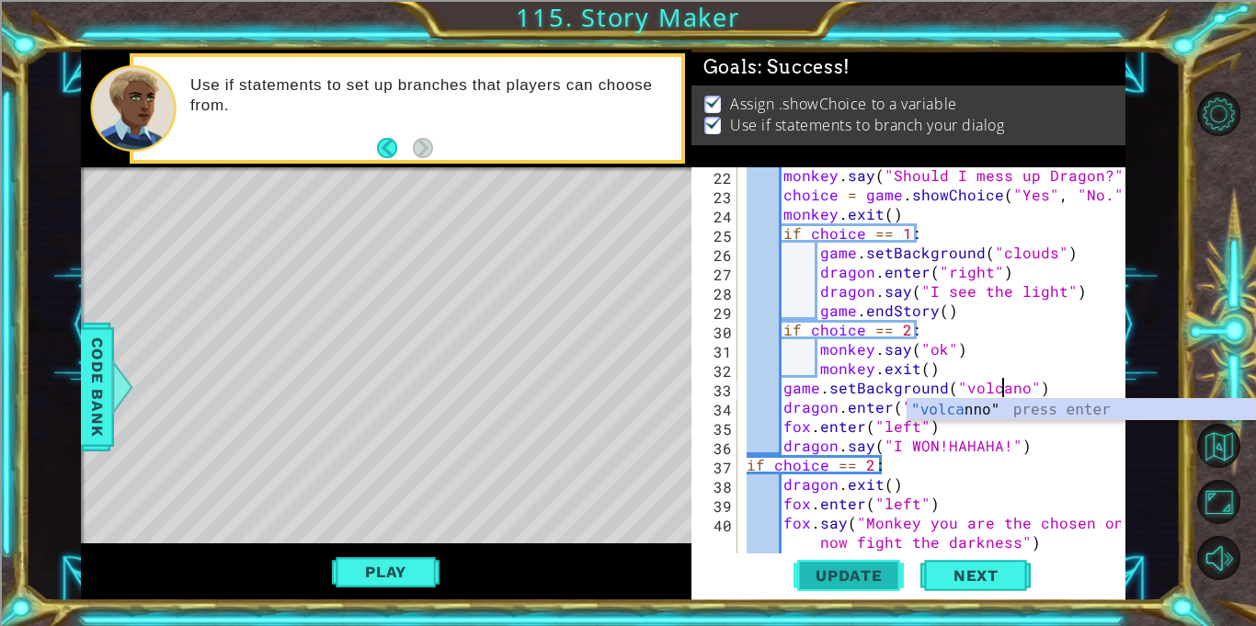
click at [872, 564] on button "Update" at bounding box center [848, 575] width 110 height 43
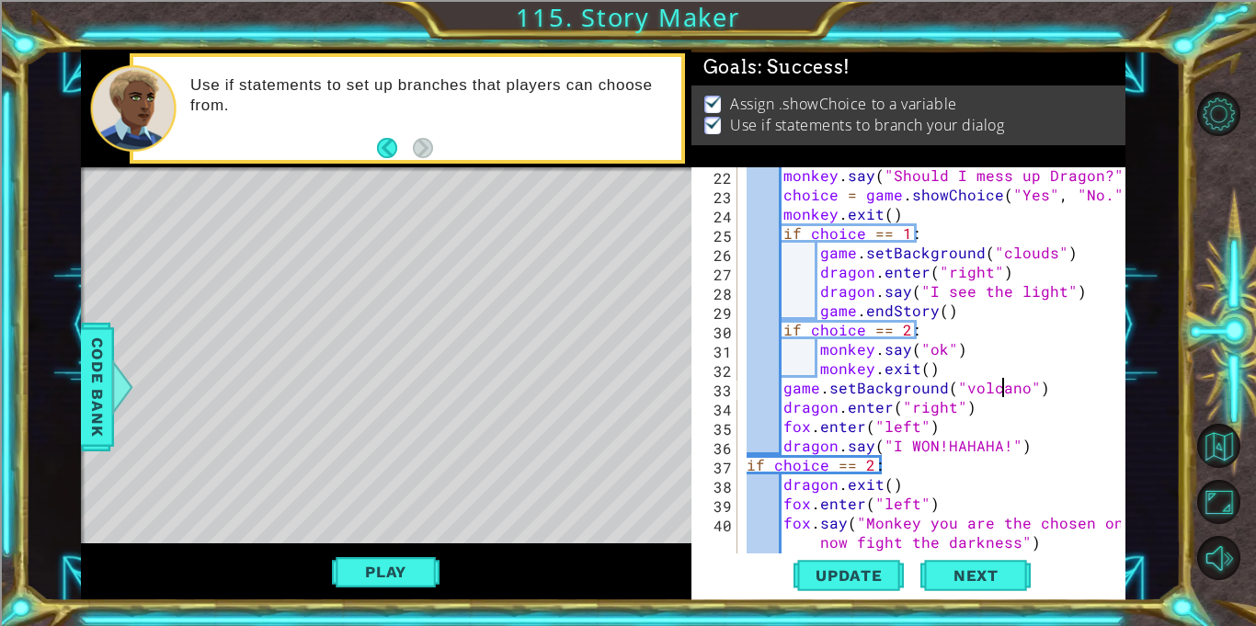
click at [412, 541] on div "Level Map" at bounding box center [505, 437] width 849 height 541
click at [419, 573] on button "Play" at bounding box center [386, 571] width 108 height 35
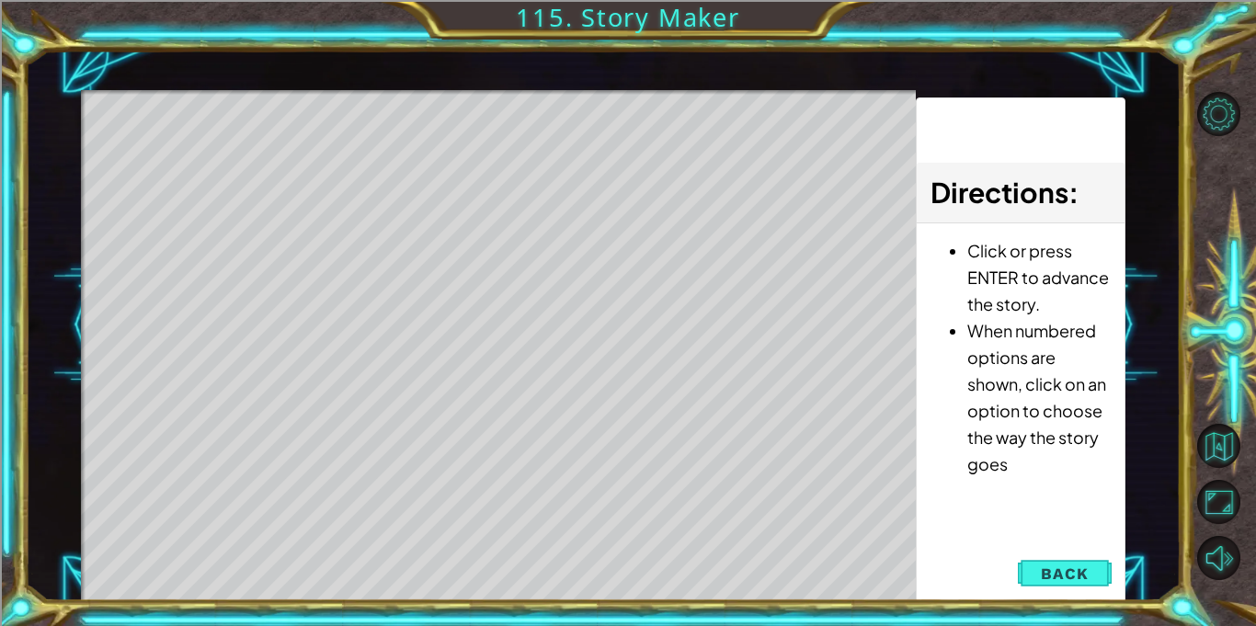
click at [704, 422] on div "Level Map" at bounding box center [505, 360] width 849 height 541
click at [1059, 569] on span "Back" at bounding box center [1064, 573] width 47 height 18
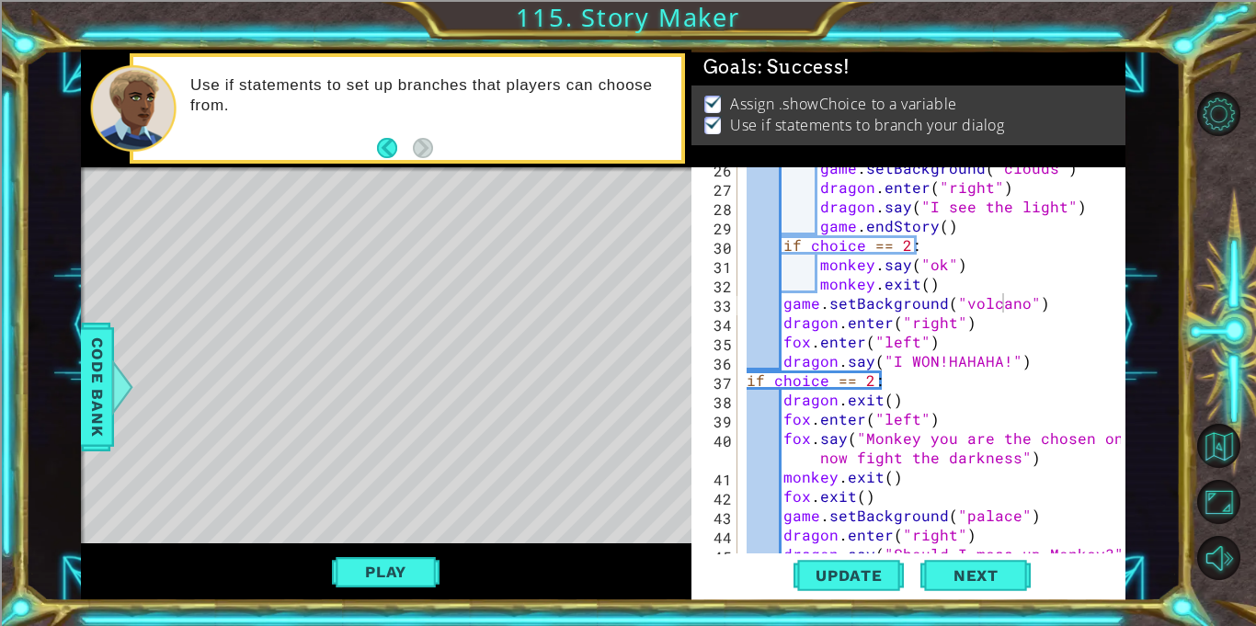
scroll to position [564, 0]
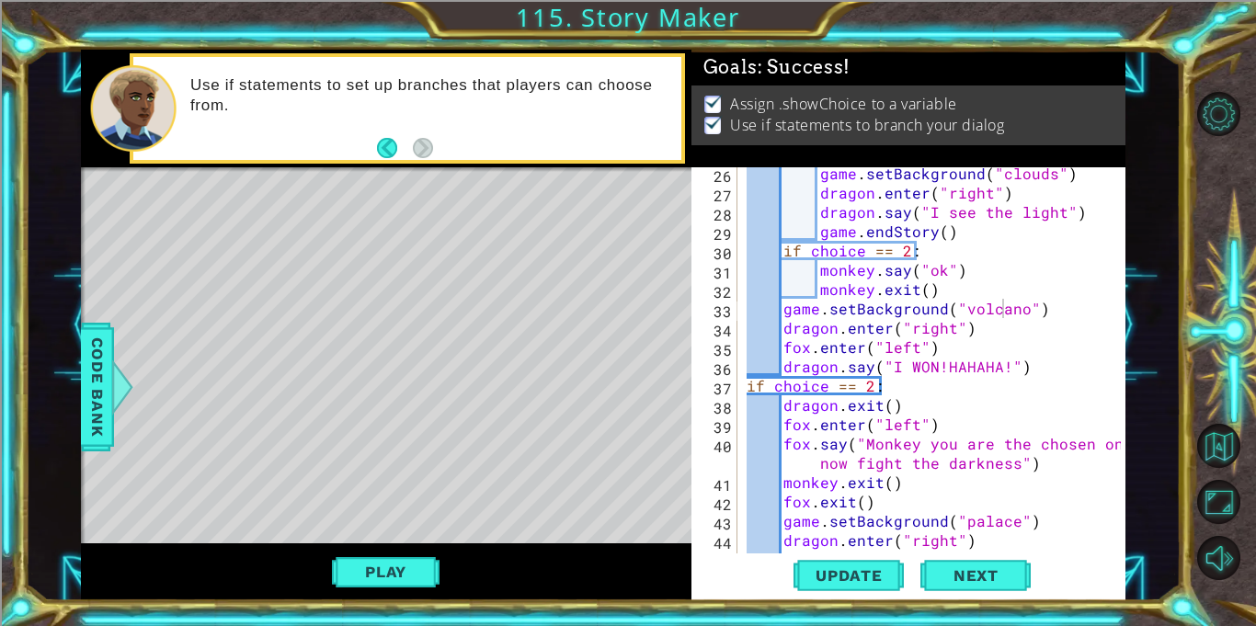
type textarea "dragon.say("I WON!HAHAHA!")"
click at [1020, 372] on div "game . setBackground ( "clouds" ) dragon . enter ( "right" ) dragon . say ( "I …" at bounding box center [936, 376] width 387 height 425
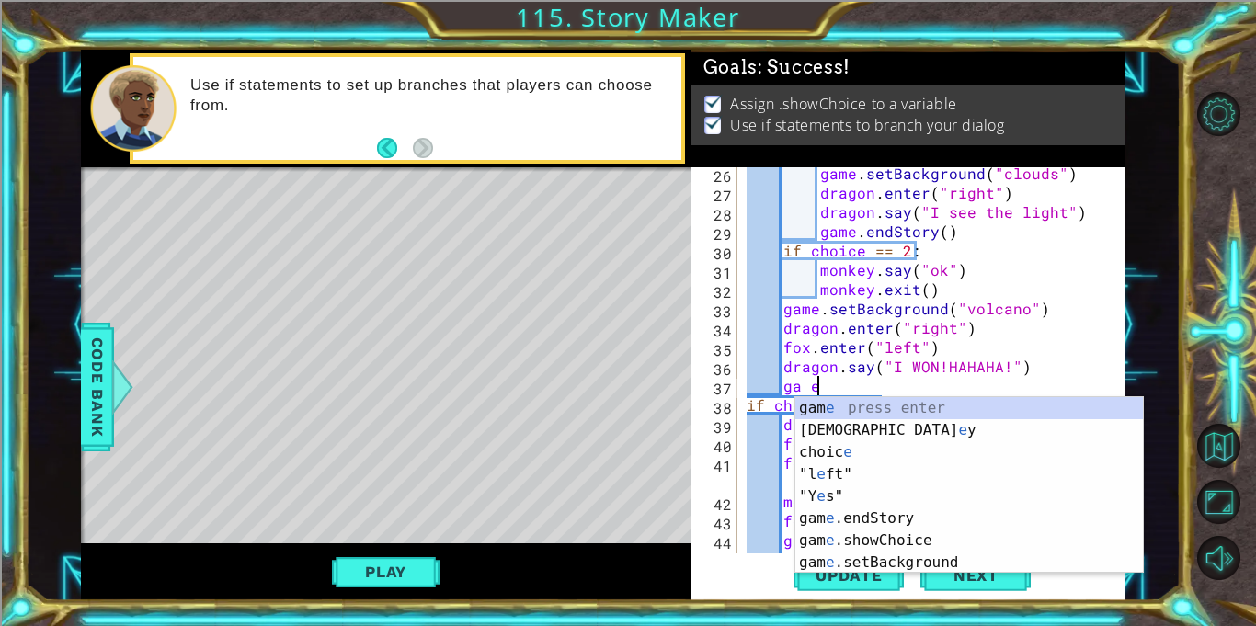
scroll to position [0, 3]
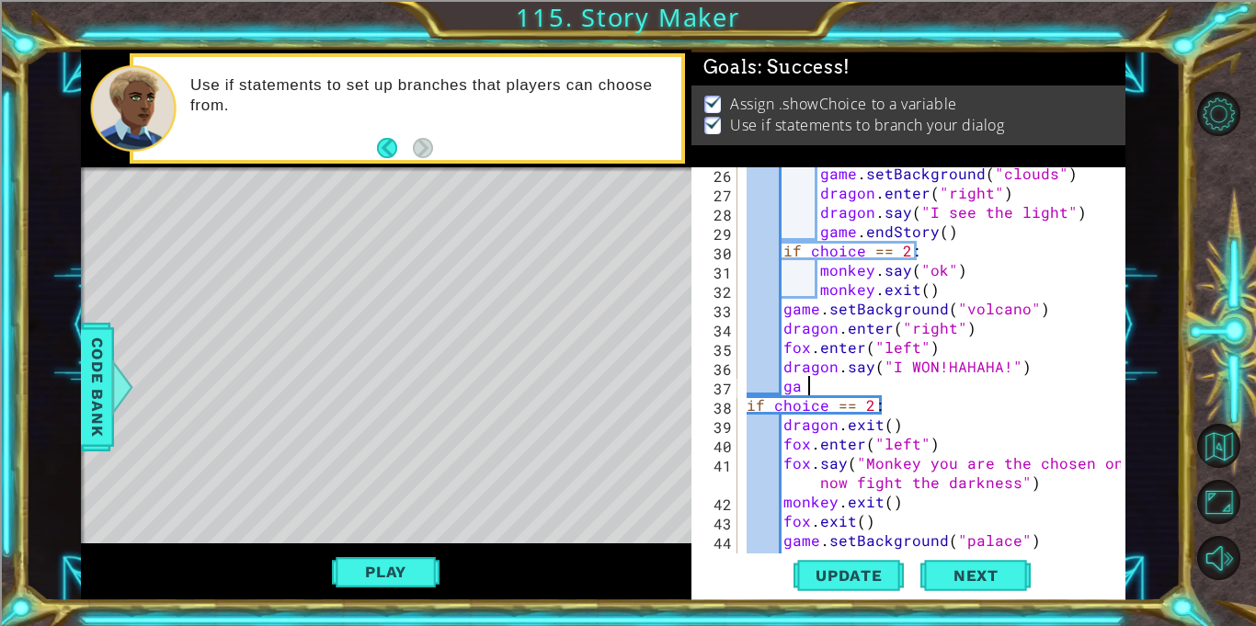
type textarea "ga"
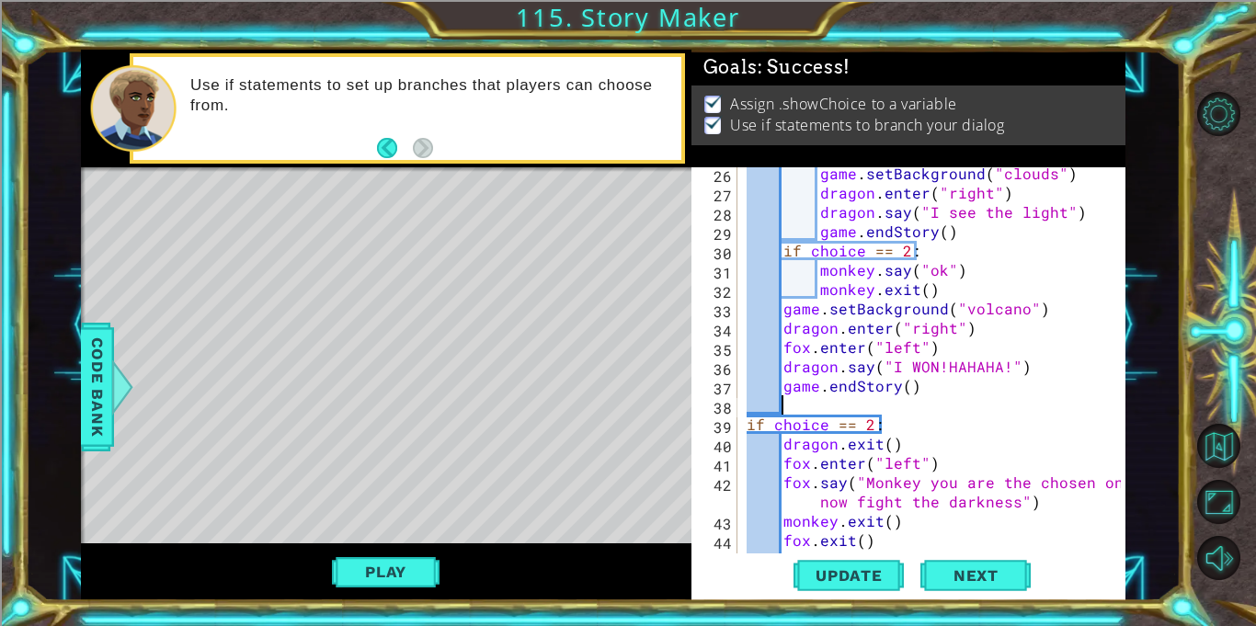
scroll to position [0, 0]
type textarea "game.endStory()"
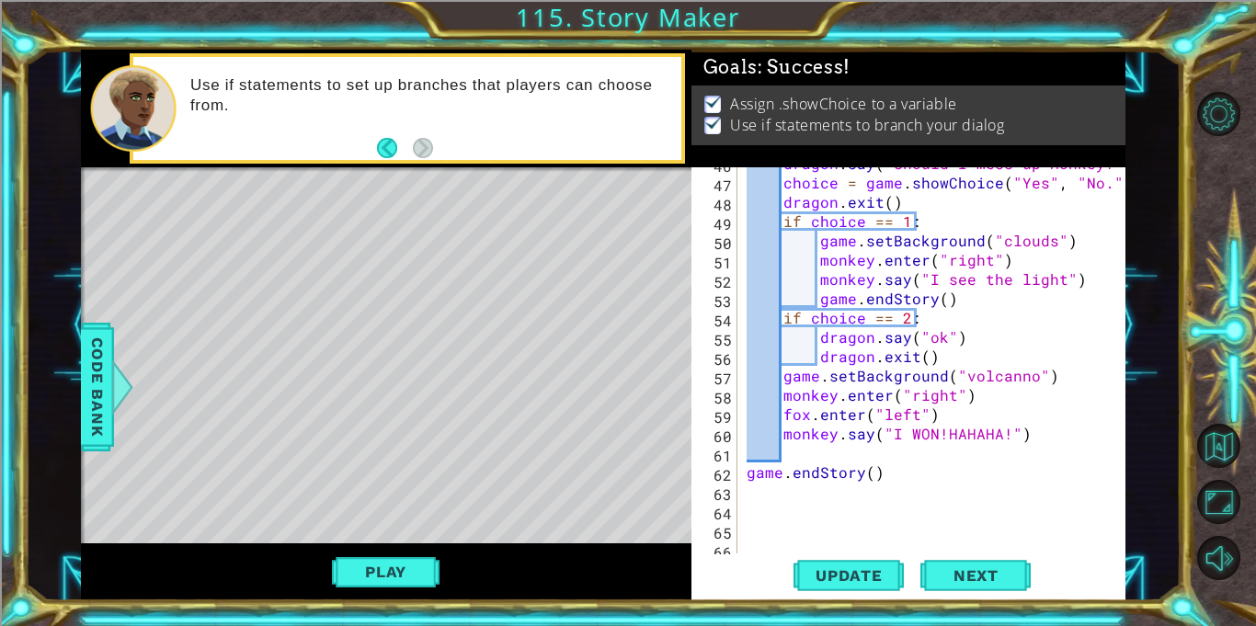
scroll to position [979, 0]
click at [801, 452] on div "dragon . say ( "Should I mess up Monkey?" ) choice = game . showChoice ( "Yes" …" at bounding box center [936, 366] width 387 height 425
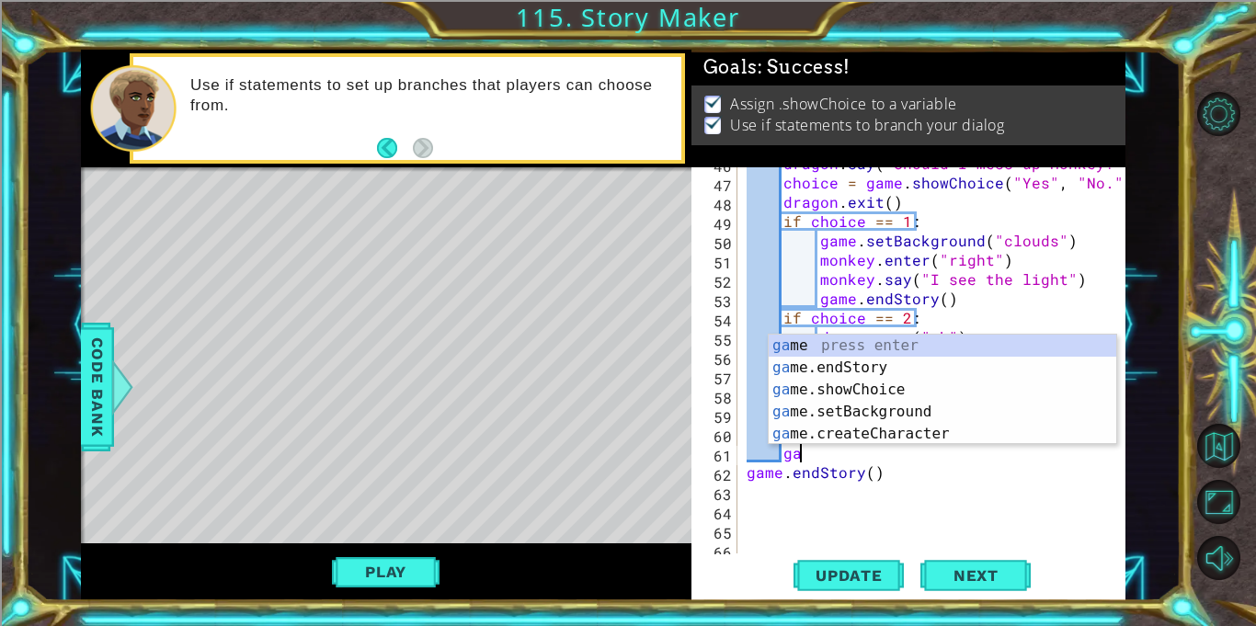
type textarea "game"
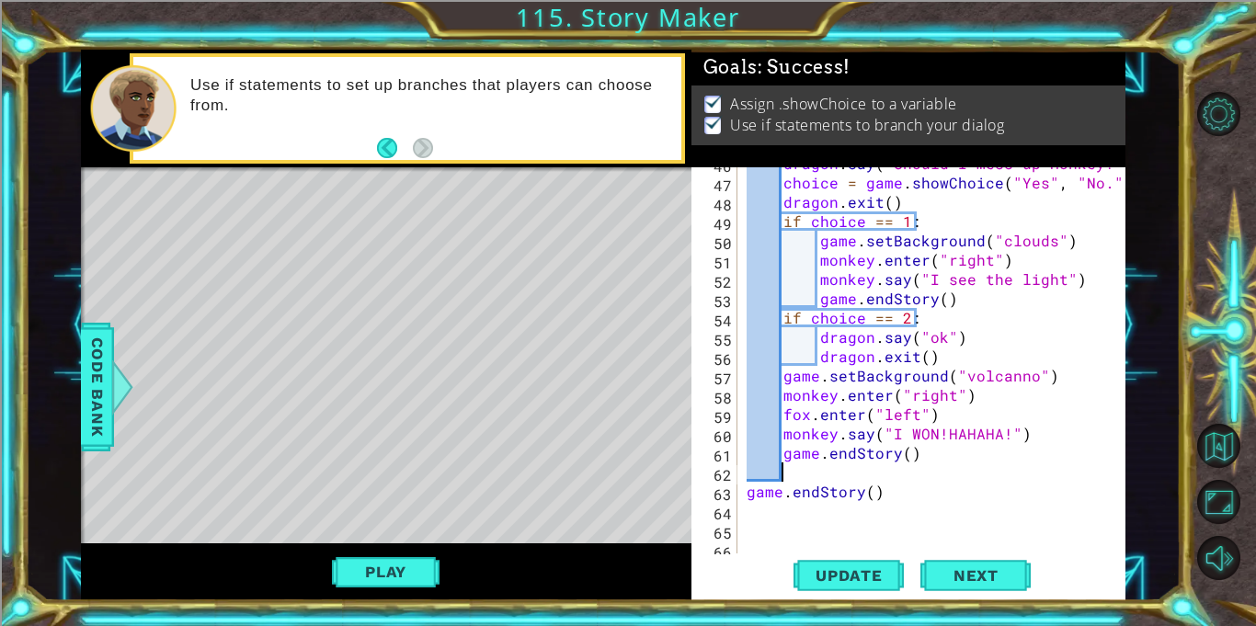
scroll to position [0, 1]
click at [784, 380] on div "dragon . say ( "Should I mess up Monkey?" ) choice = game . showChoice ( "Yes" …" at bounding box center [936, 366] width 387 height 425
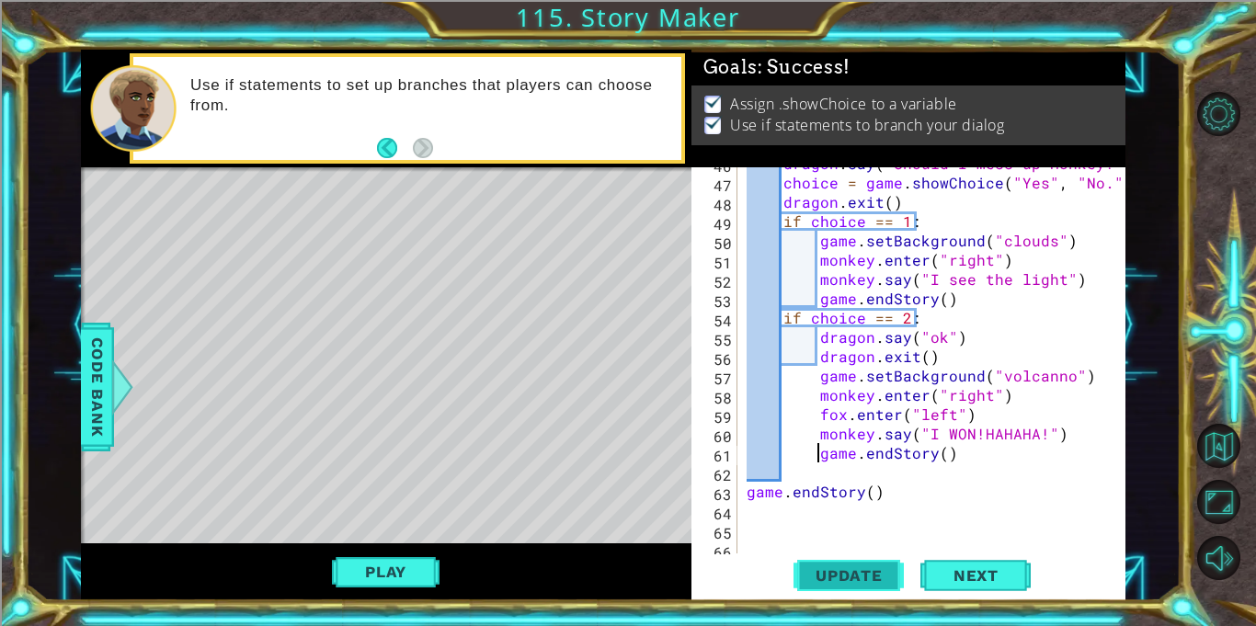
type textarea "game.endStory()"
click at [863, 564] on button "Update" at bounding box center [848, 575] width 110 height 43
click at [985, 469] on div "dragon . say ( "Should I mess up Monkey?" ) choice = game . showChoice ( "Yes" …" at bounding box center [936, 366] width 387 height 425
click at [987, 467] on div "dragon . say ( "Should I mess up Monkey?" ) choice = game . showChoice ( "Yes" …" at bounding box center [936, 366] width 387 height 425
click at [807, 354] on div "dragon . say ( "Should I mess up Monkey?" ) choice = game . showChoice ( "Yes" …" at bounding box center [936, 366] width 387 height 425
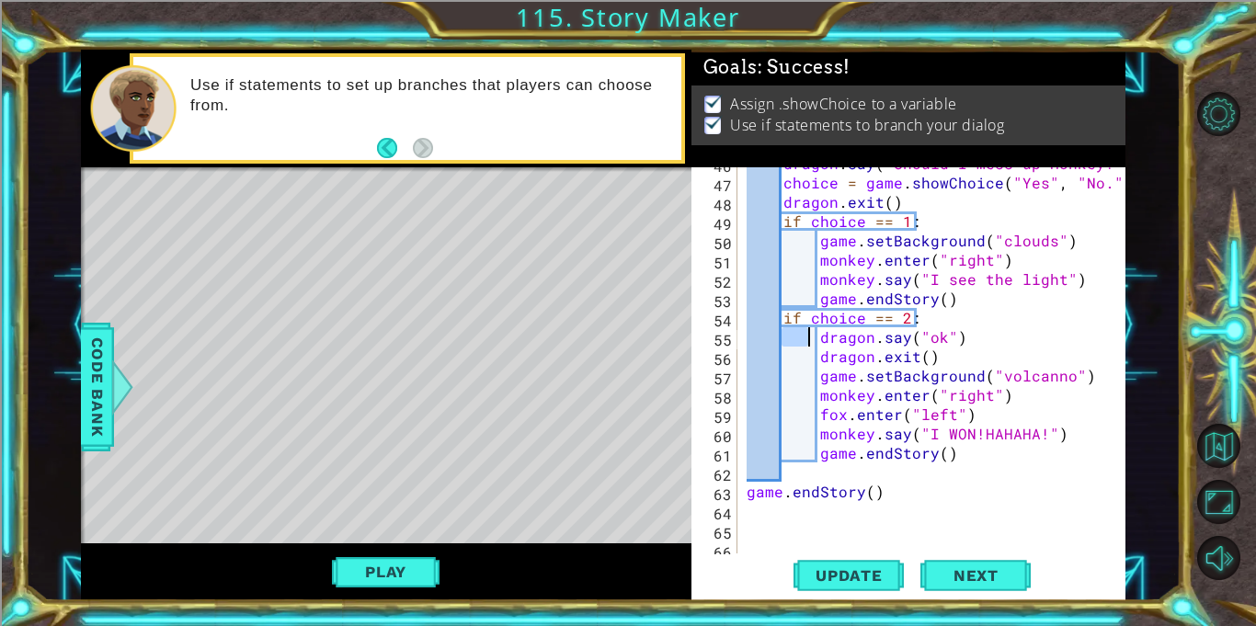
drag, startPoint x: 784, startPoint y: 335, endPoint x: 811, endPoint y: 344, distance: 28.2
click at [811, 344] on div "dragon . say ( "Should I mess up Monkey?" ) choice = game . showChoice ( "Yes" …" at bounding box center [936, 366] width 387 height 425
click at [1028, 381] on div "dragon . say ( "Should I mess up Monkey?" ) choice = game . showChoice ( "Yes" …" at bounding box center [936, 366] width 387 height 425
click at [798, 239] on div "dragon . say ( "Should I mess up Monkey?" ) choice = game . showChoice ( "Yes" …" at bounding box center [936, 366] width 387 height 425
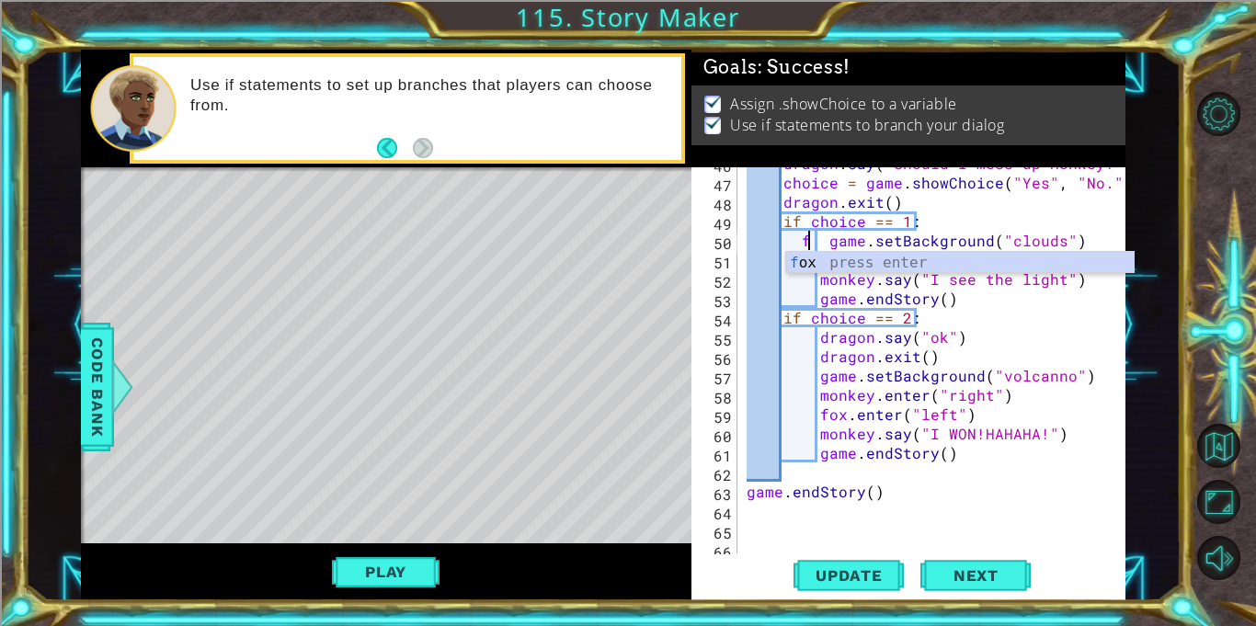
scroll to position [0, 4]
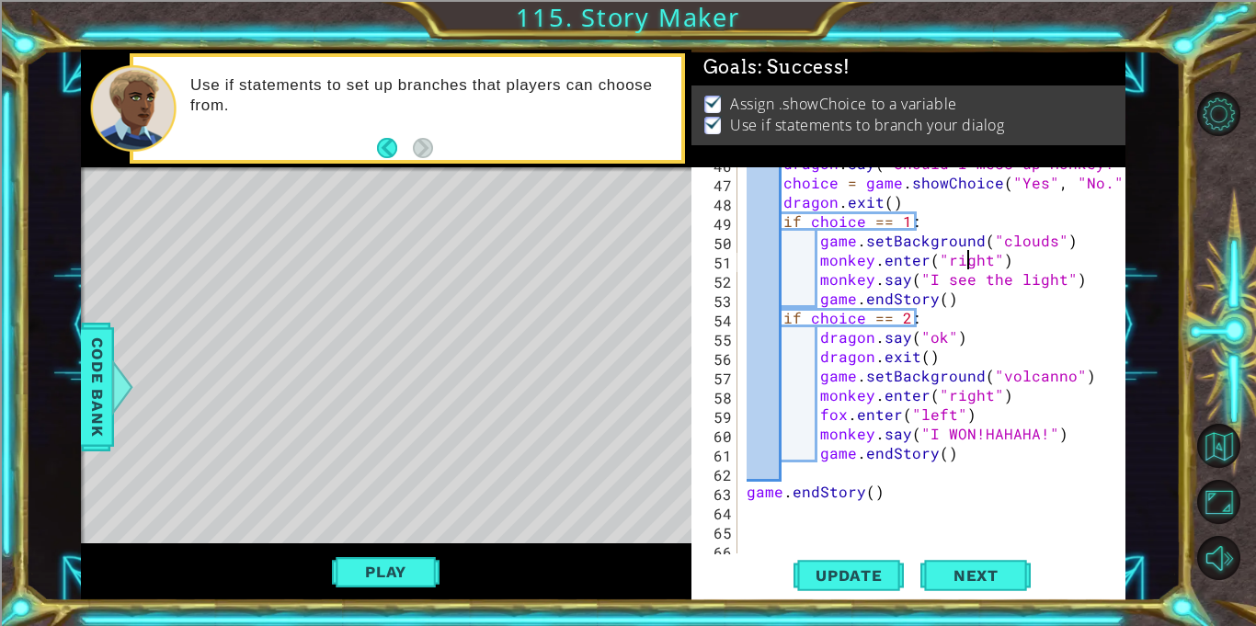
click at [968, 263] on div "dragon . say ( "Should I mess up Monkey?" ) choice = game . showChoice ( "Yes" …" at bounding box center [936, 366] width 387 height 425
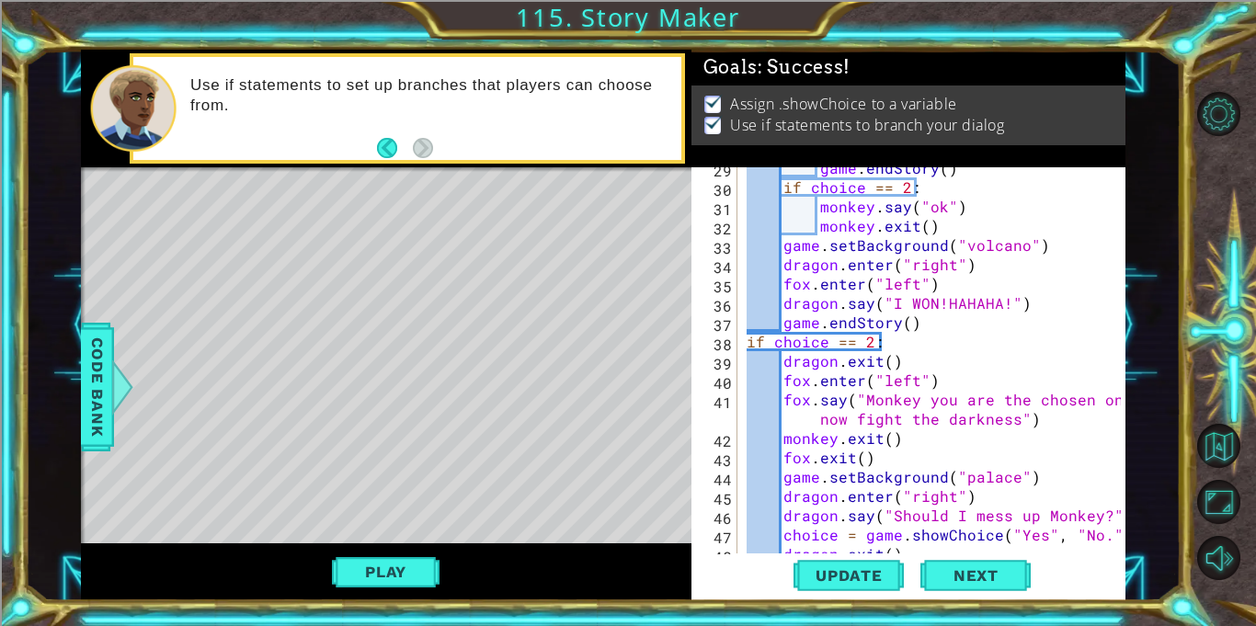
scroll to position [0, 0]
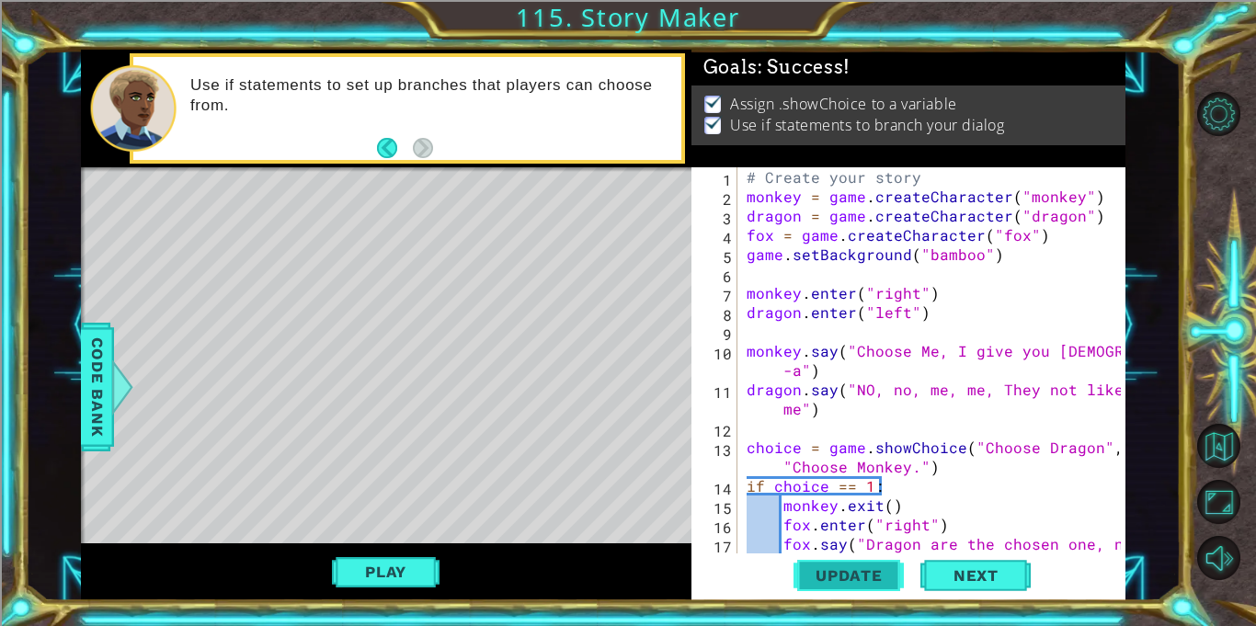
type textarea "monkey.enter("right")"
click at [827, 561] on button "Update" at bounding box center [848, 575] width 110 height 43
click at [948, 578] on span "Next" at bounding box center [976, 580] width 82 height 18
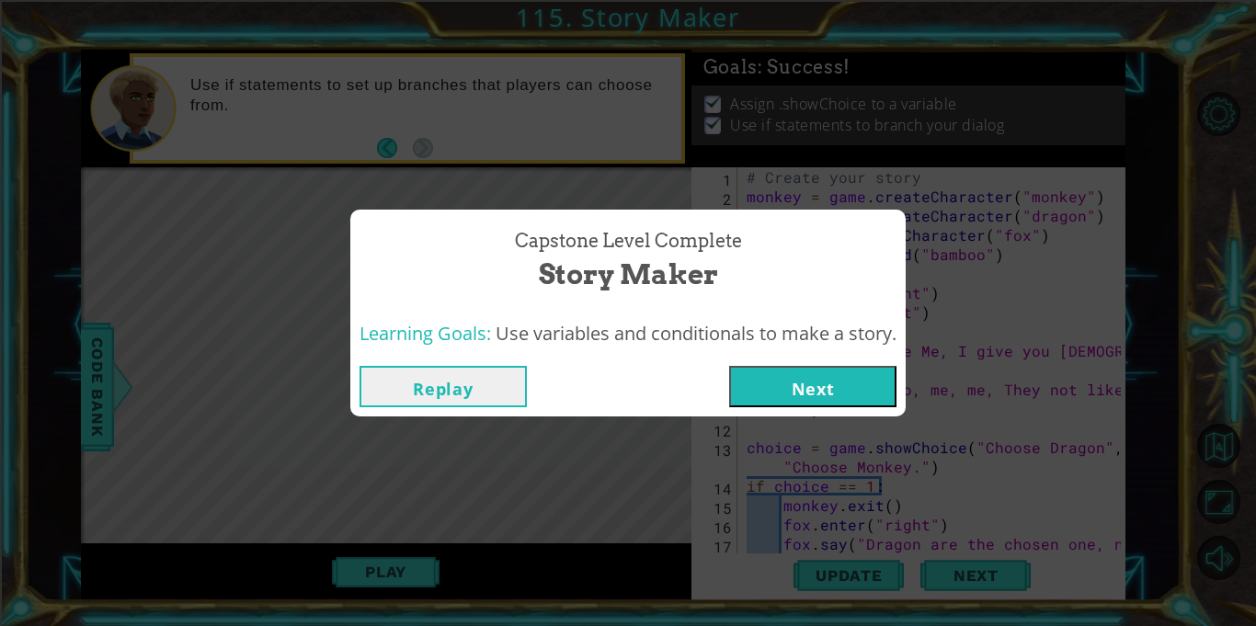
click at [838, 379] on button "Next" at bounding box center [812, 386] width 167 height 41
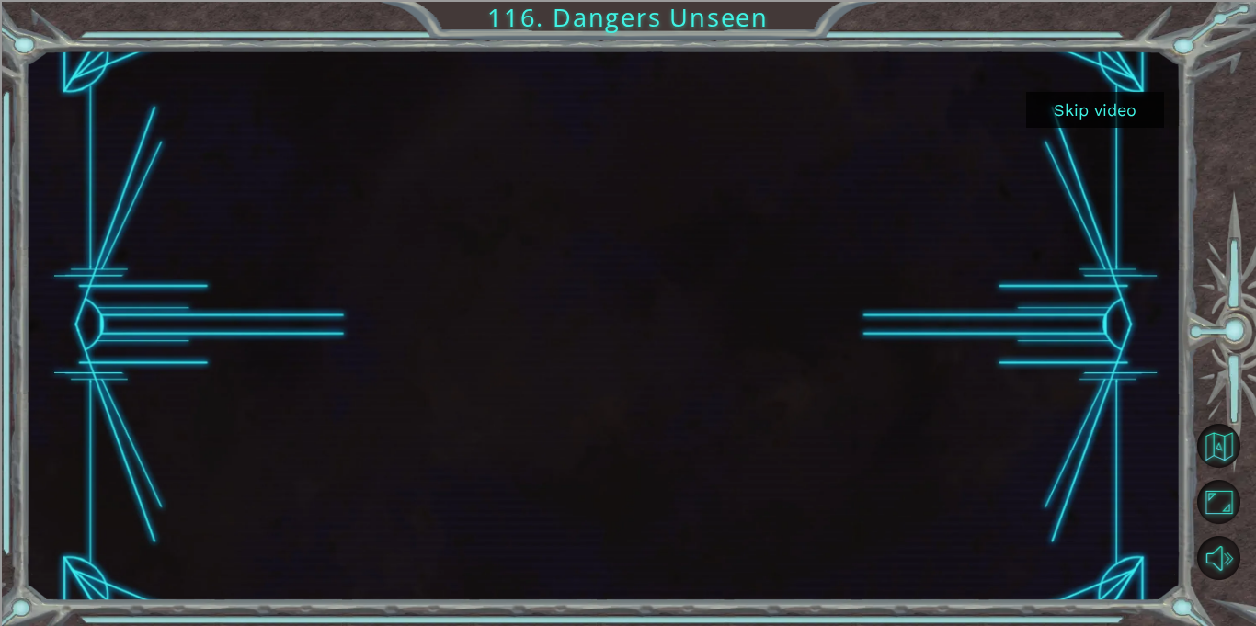
click at [1100, 107] on button "Skip video" at bounding box center [1095, 110] width 138 height 36
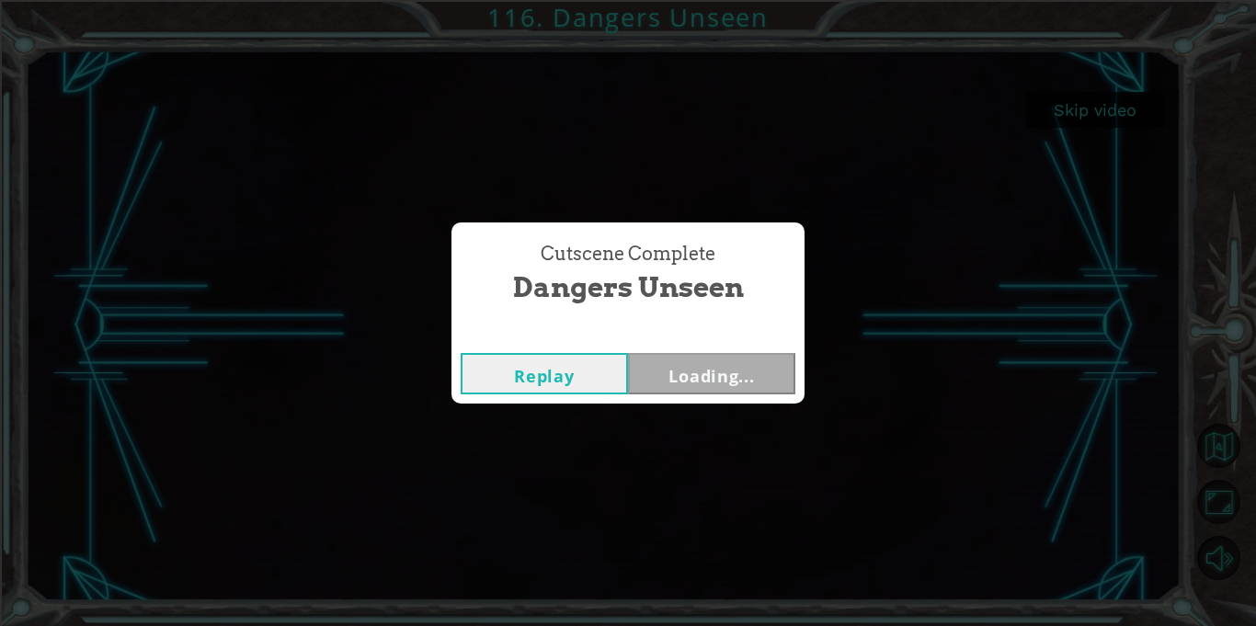
click at [1101, 116] on div "Cutscene Complete Dangers Unseen Replay Loading..." at bounding box center [628, 313] width 1256 height 626
click at [733, 358] on button "Next" at bounding box center [711, 373] width 167 height 41
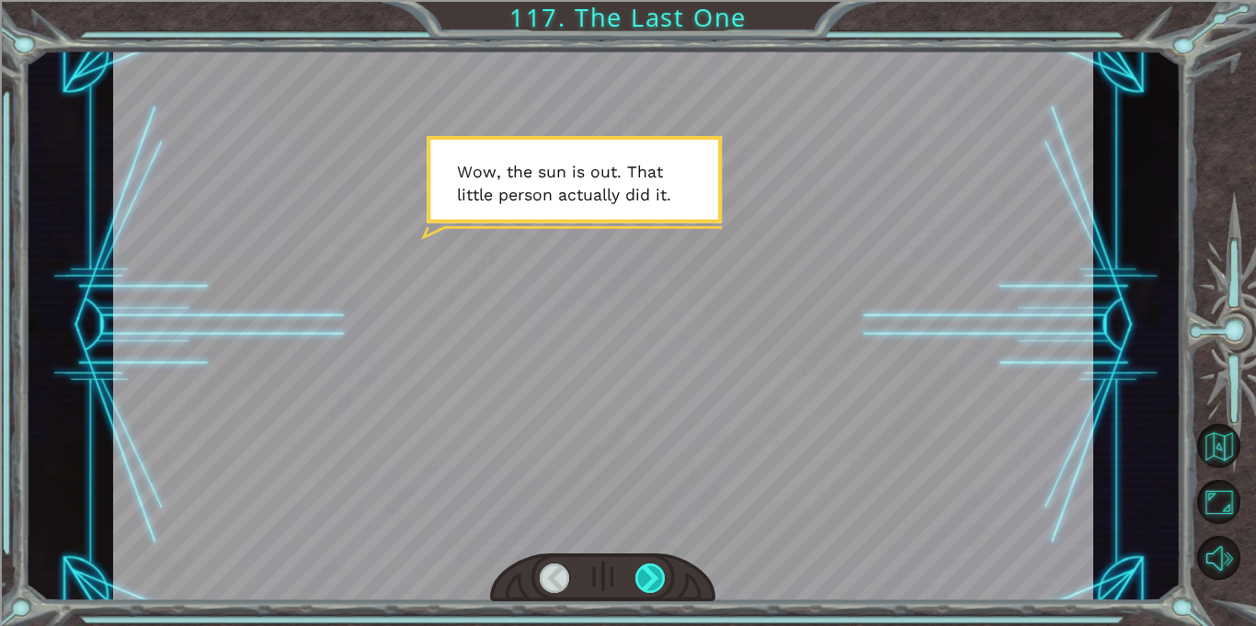
click at [649, 568] on div at bounding box center [650, 577] width 30 height 29
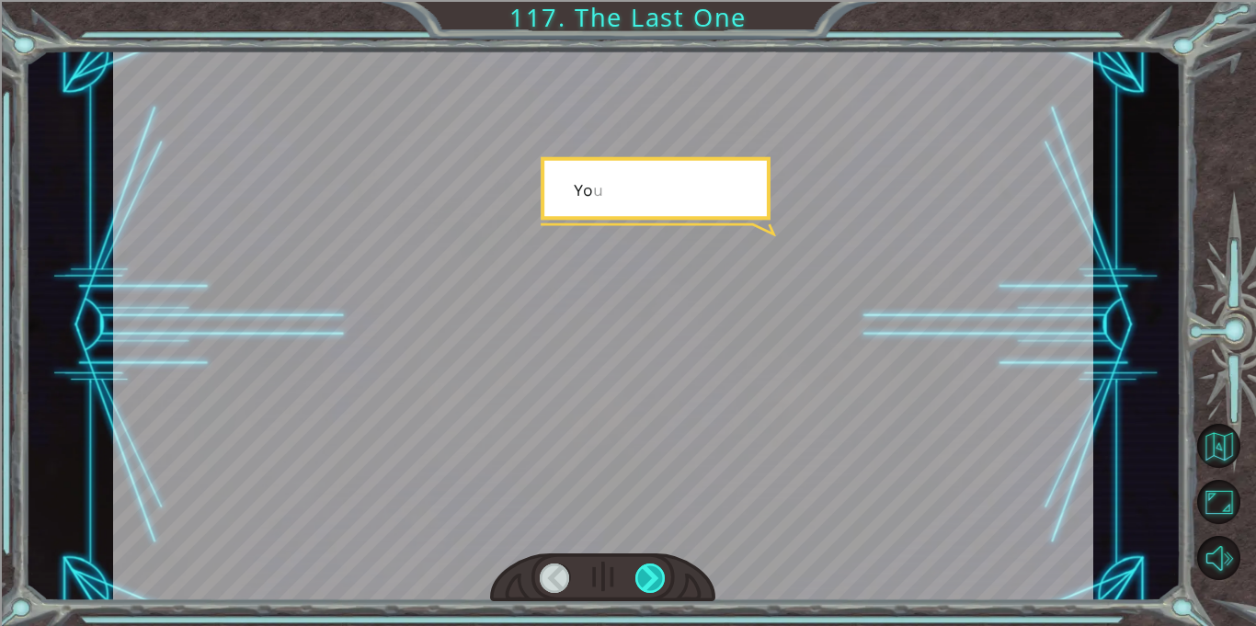
click at [649, 568] on div at bounding box center [650, 577] width 30 height 29
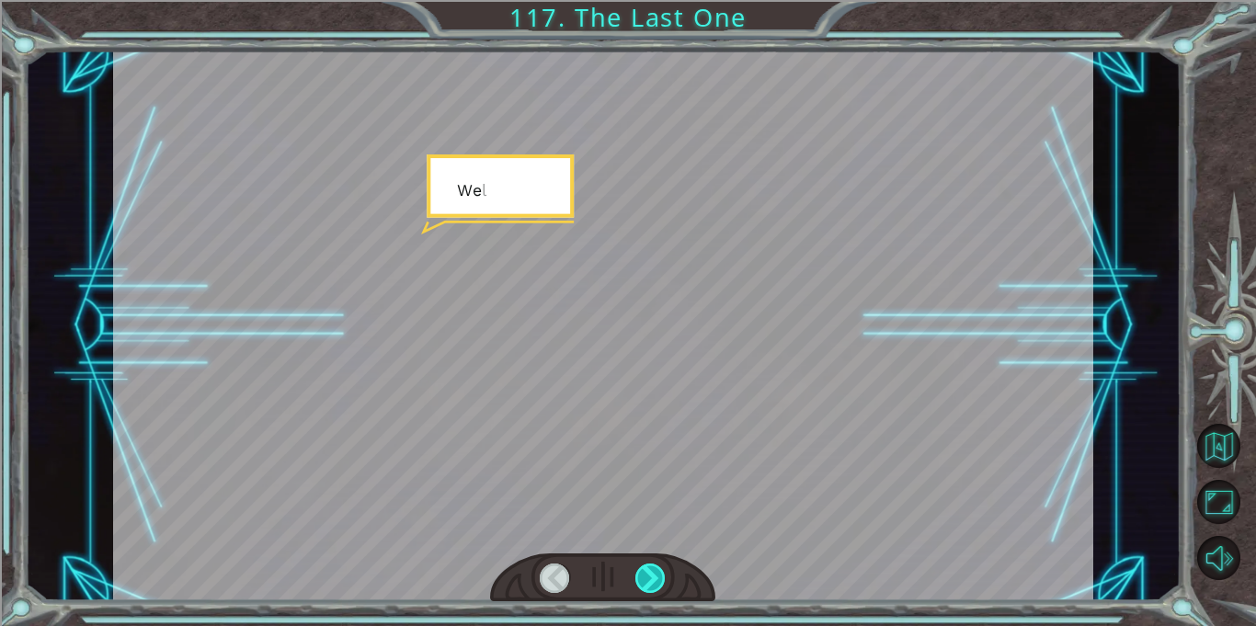
click at [649, 568] on div at bounding box center [650, 577] width 30 height 29
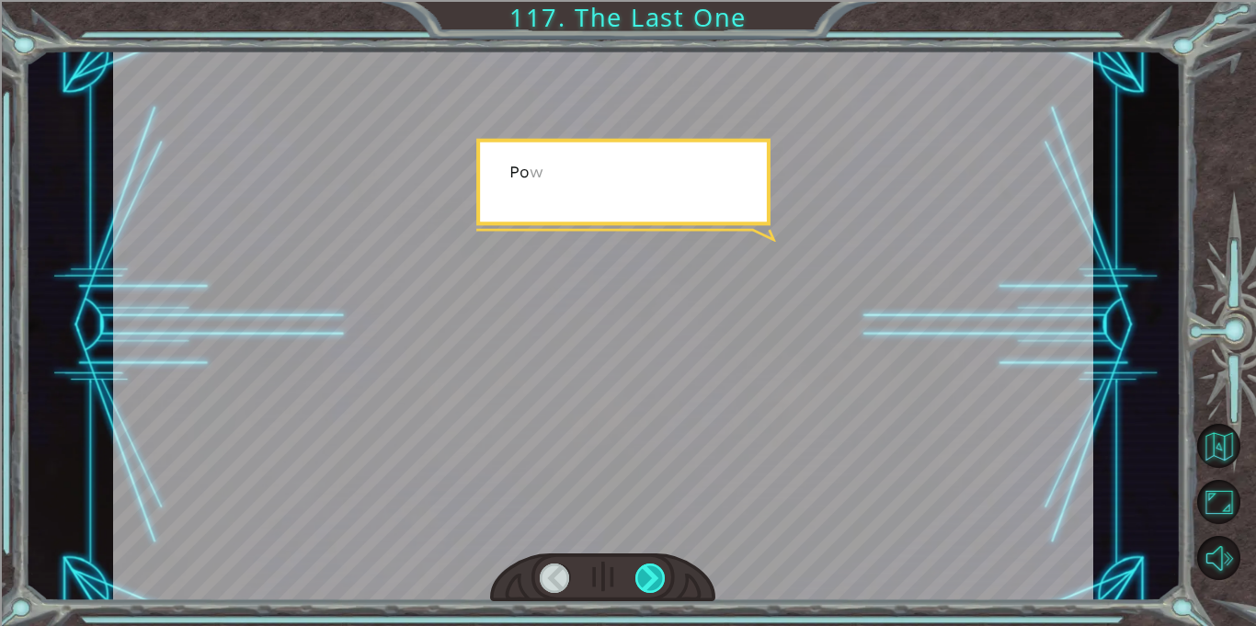
click at [649, 568] on div at bounding box center [650, 577] width 30 height 29
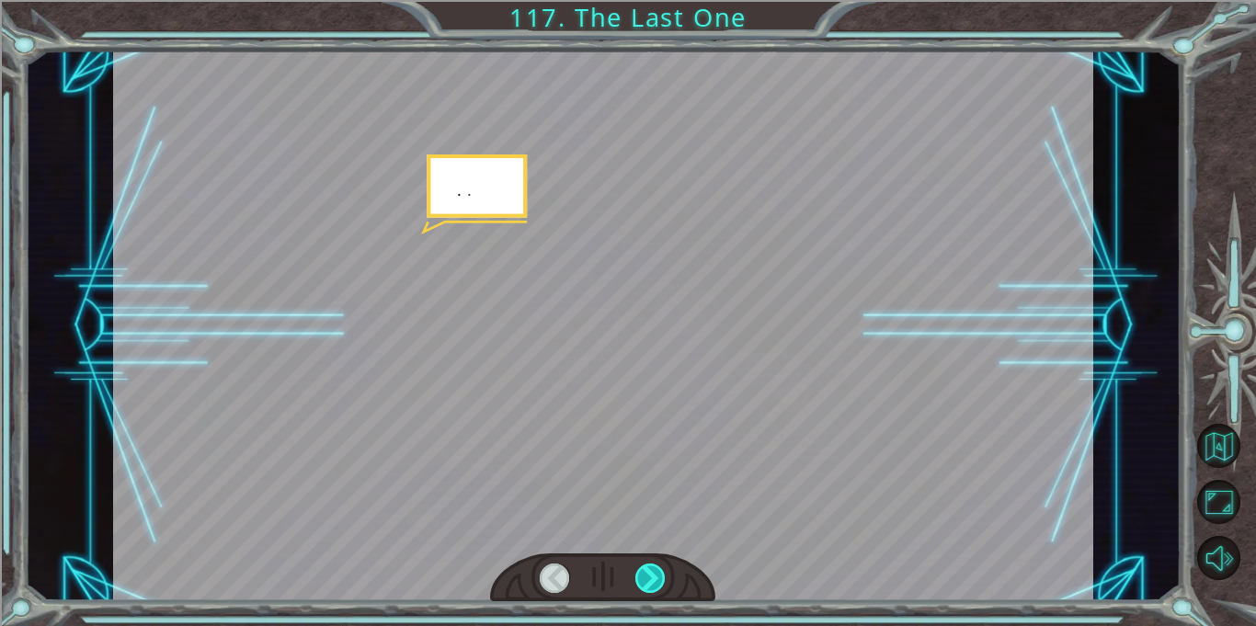
click at [649, 568] on div at bounding box center [650, 577] width 30 height 29
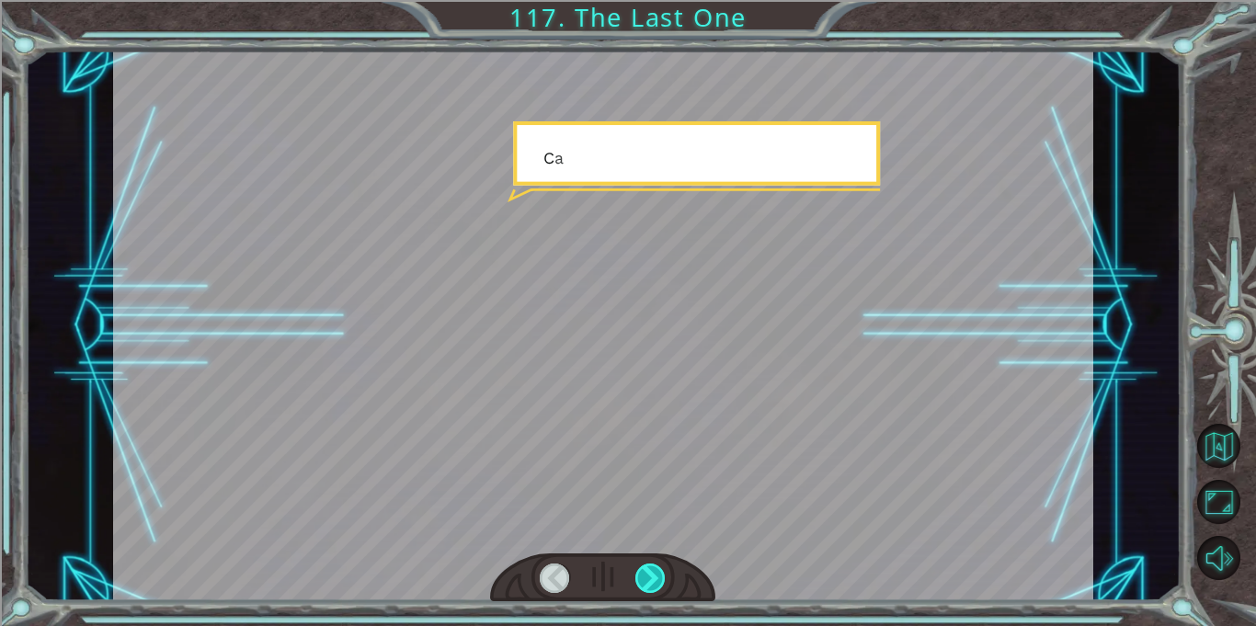
click at [649, 568] on div at bounding box center [650, 577] width 30 height 29
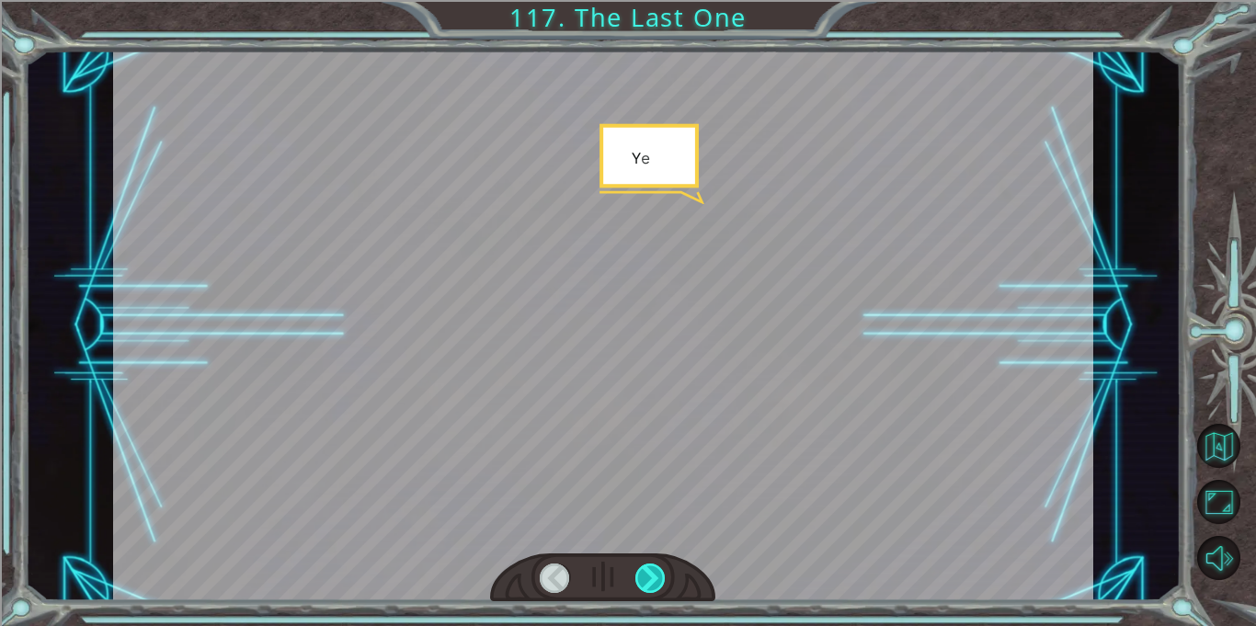
click at [649, 568] on div at bounding box center [650, 577] width 30 height 29
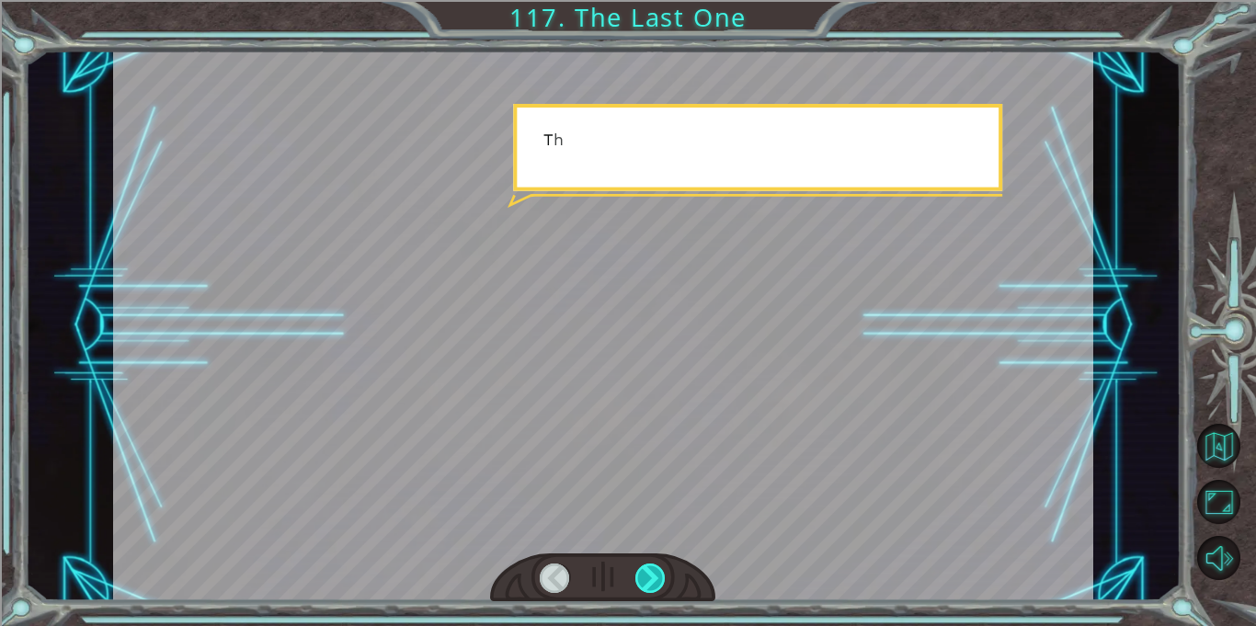
click at [649, 568] on div at bounding box center [650, 577] width 30 height 29
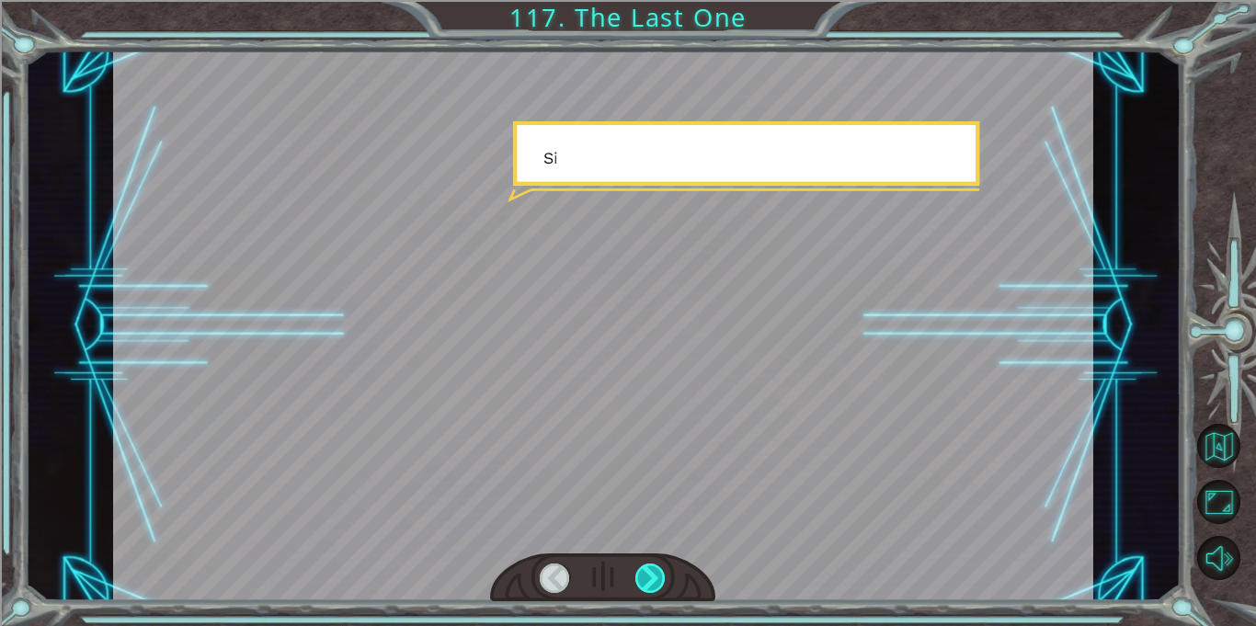
click at [649, 568] on div at bounding box center [650, 577] width 30 height 29
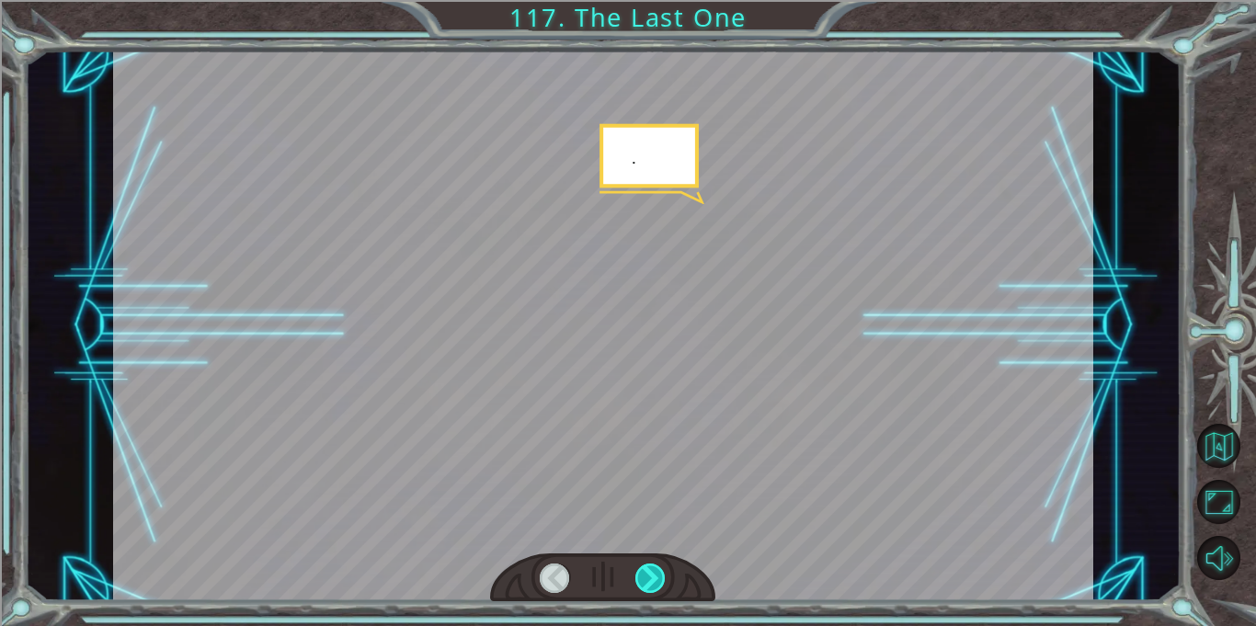
click at [649, 568] on div at bounding box center [650, 577] width 30 height 29
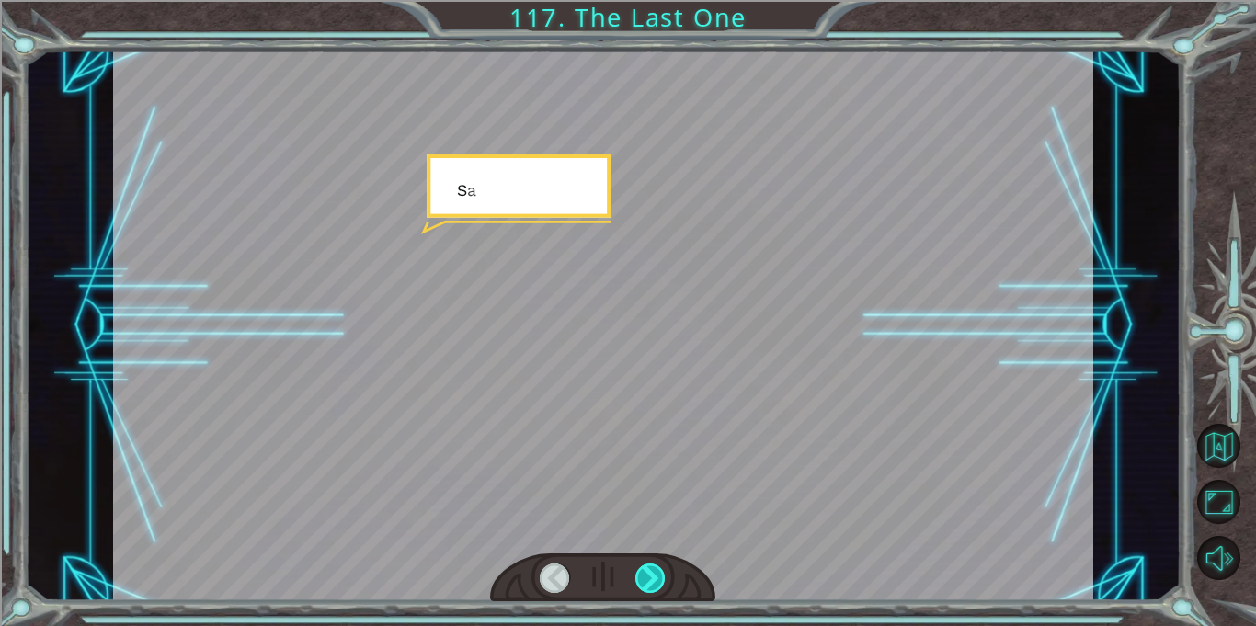
click at [649, 568] on div at bounding box center [650, 577] width 30 height 29
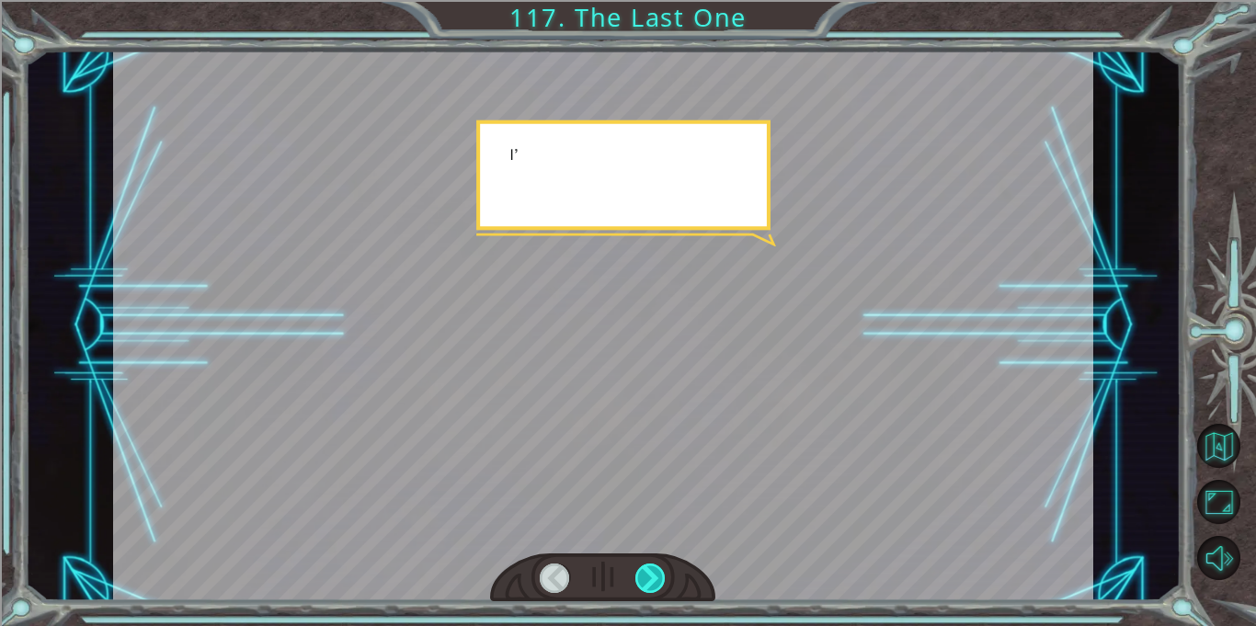
click at [649, 568] on div at bounding box center [650, 577] width 30 height 29
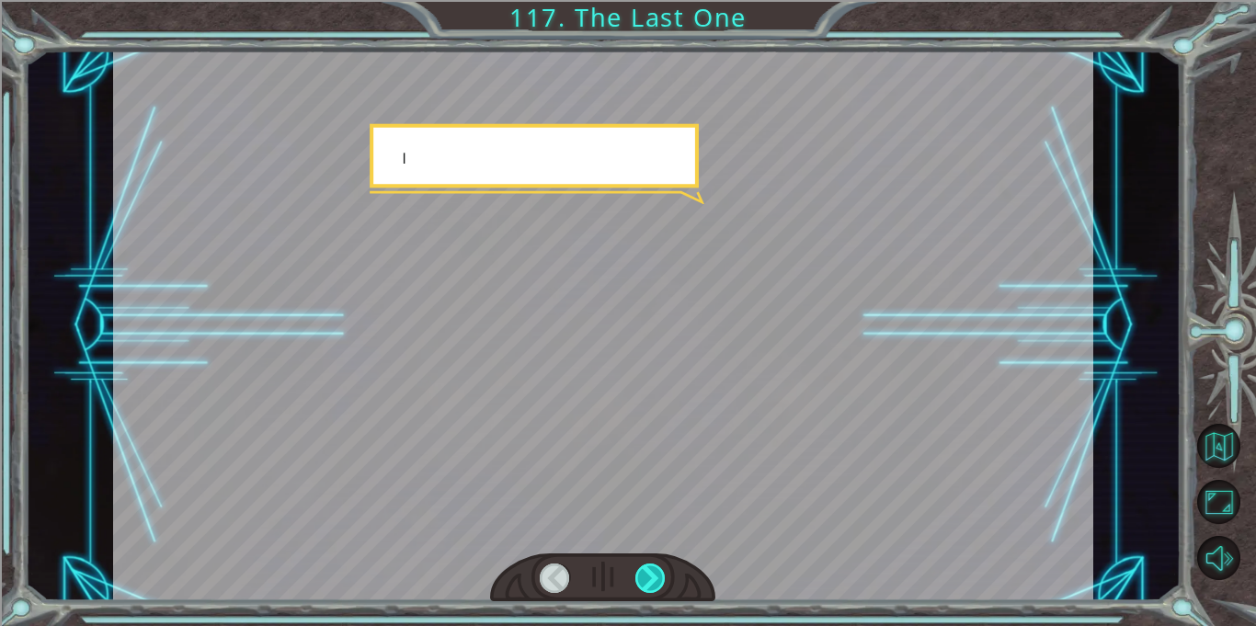
click at [649, 568] on div at bounding box center [650, 577] width 30 height 29
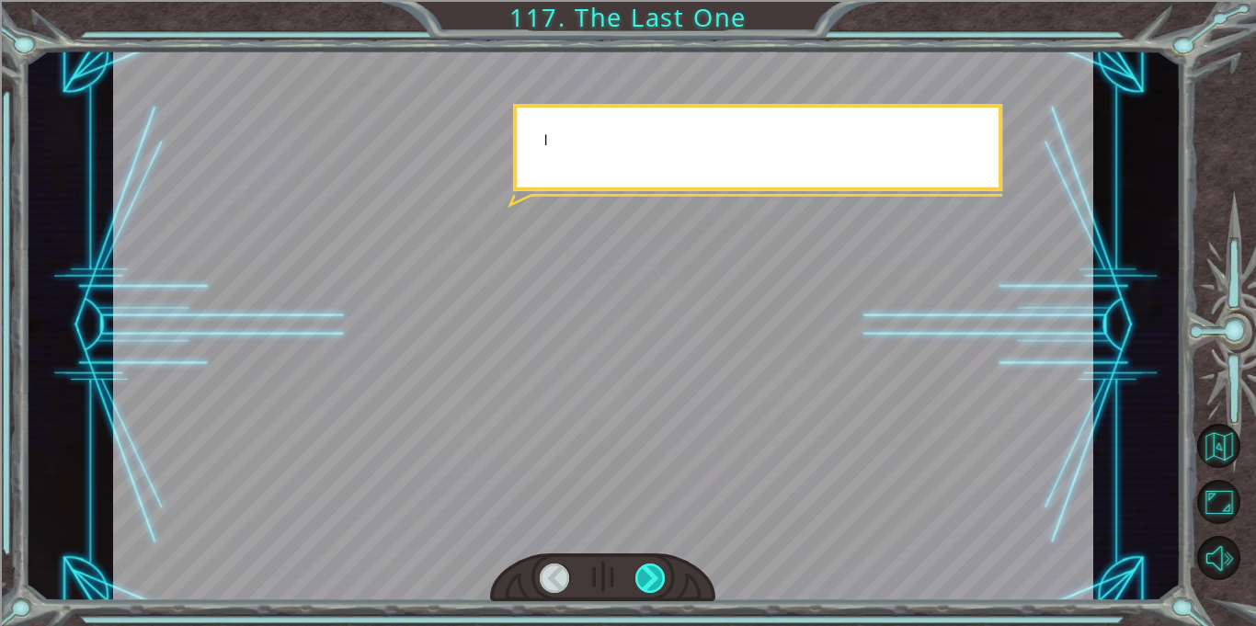
click at [649, 568] on div at bounding box center [650, 577] width 30 height 29
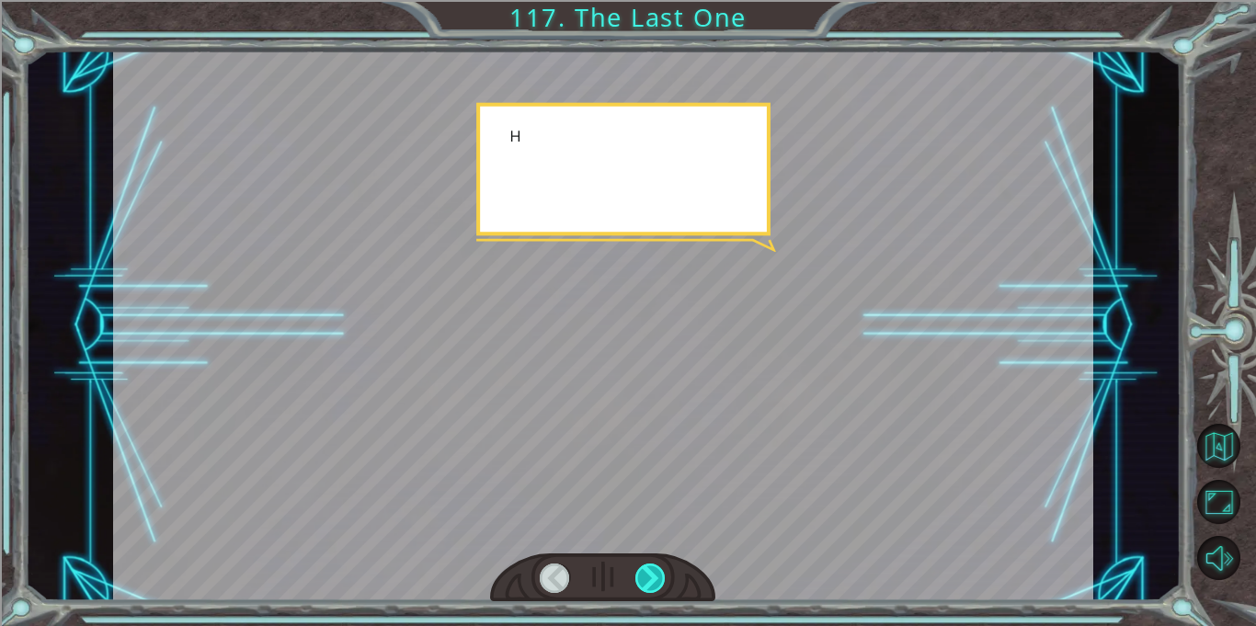
click at [649, 568] on div at bounding box center [650, 577] width 30 height 29
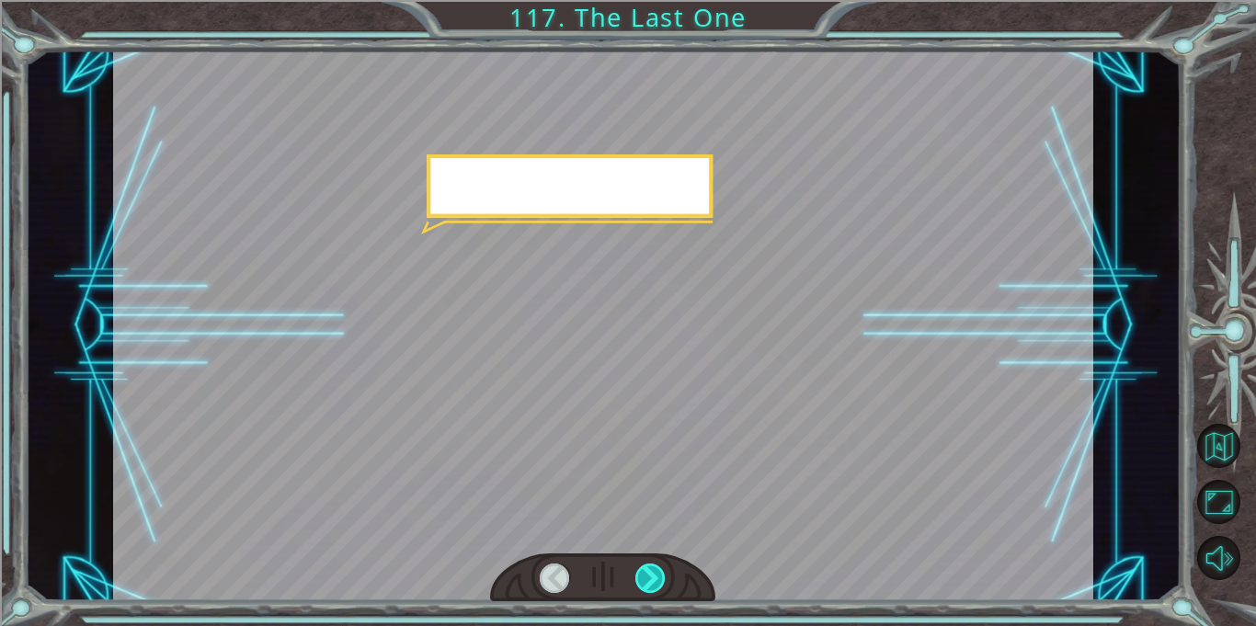
click at [649, 568] on div at bounding box center [650, 577] width 30 height 29
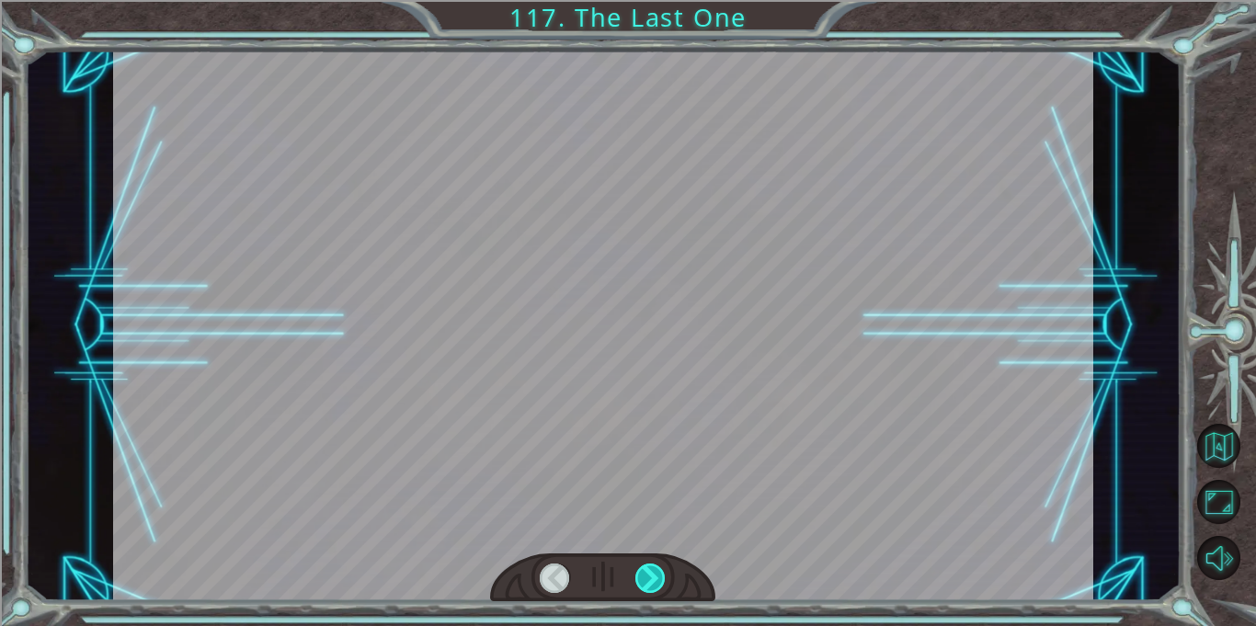
click at [649, 568] on div at bounding box center [650, 577] width 30 height 29
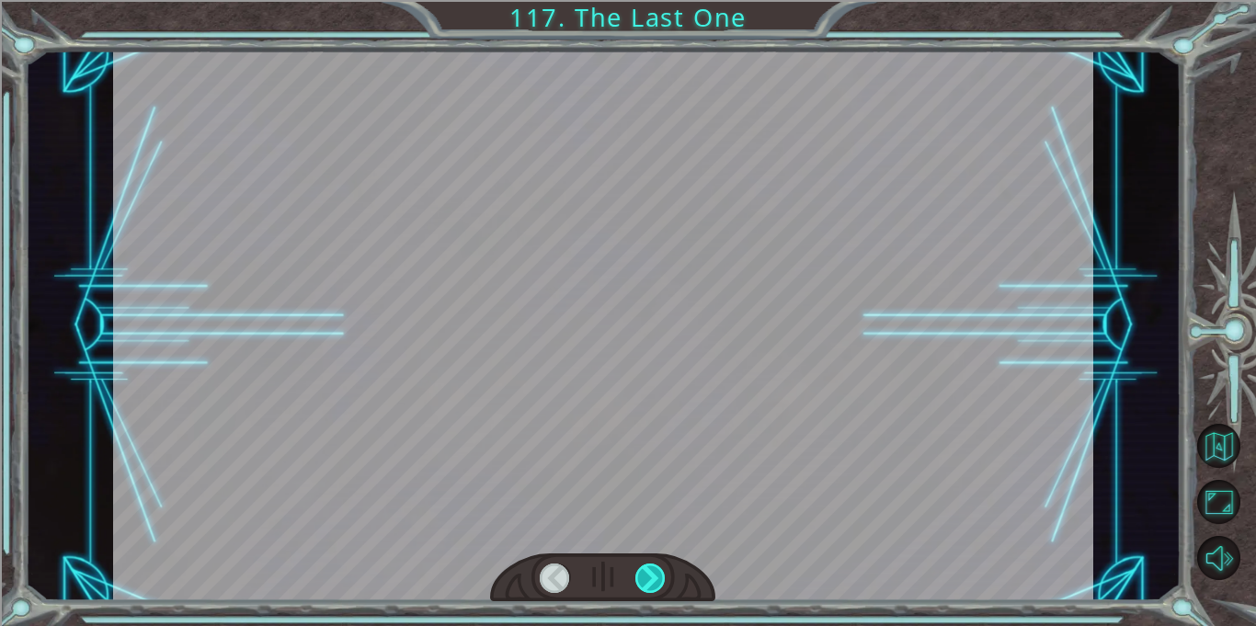
click at [649, 568] on div at bounding box center [650, 577] width 30 height 29
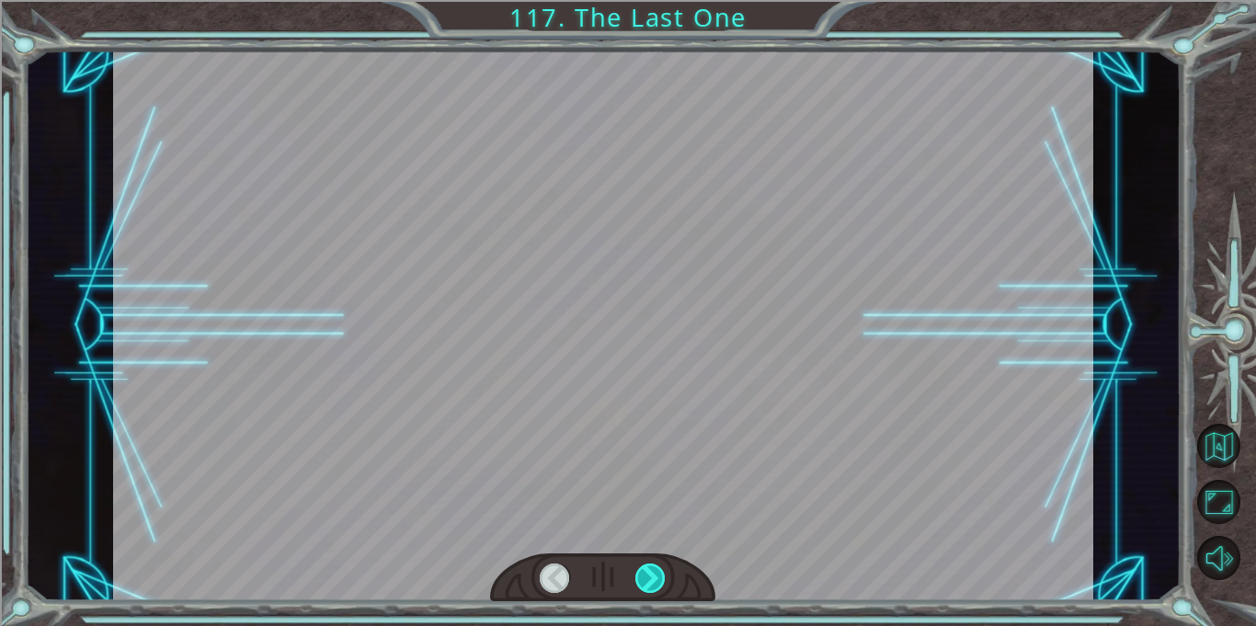
click at [649, 568] on div at bounding box center [650, 577] width 30 height 29
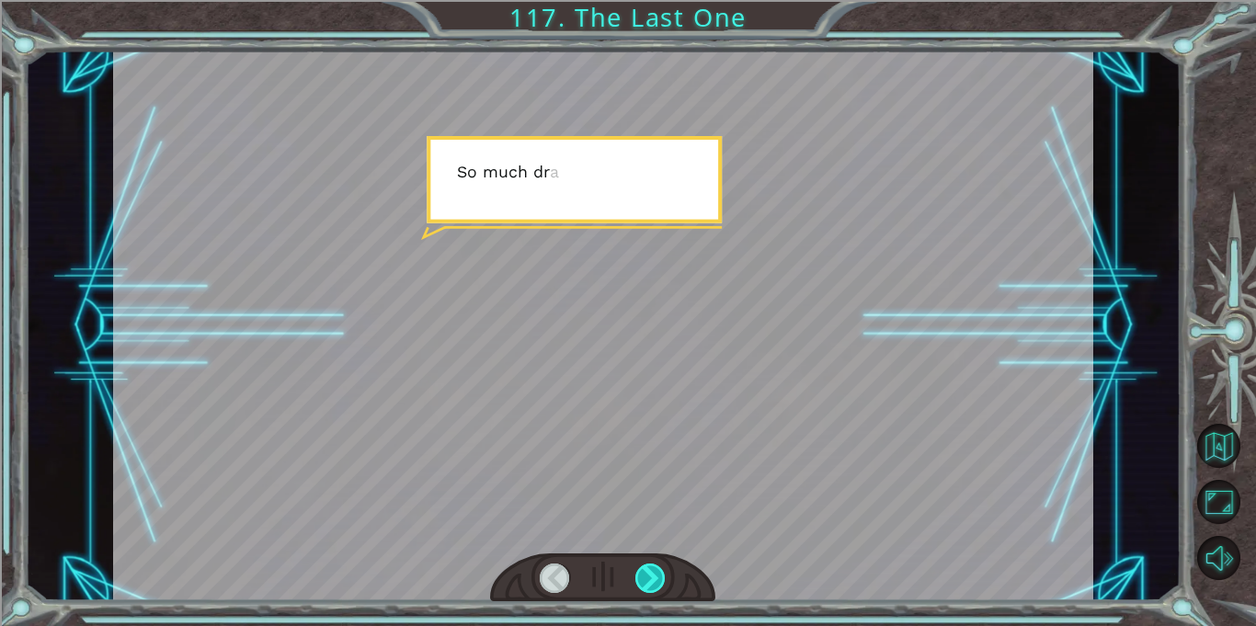
click at [649, 568] on div at bounding box center [650, 577] width 30 height 29
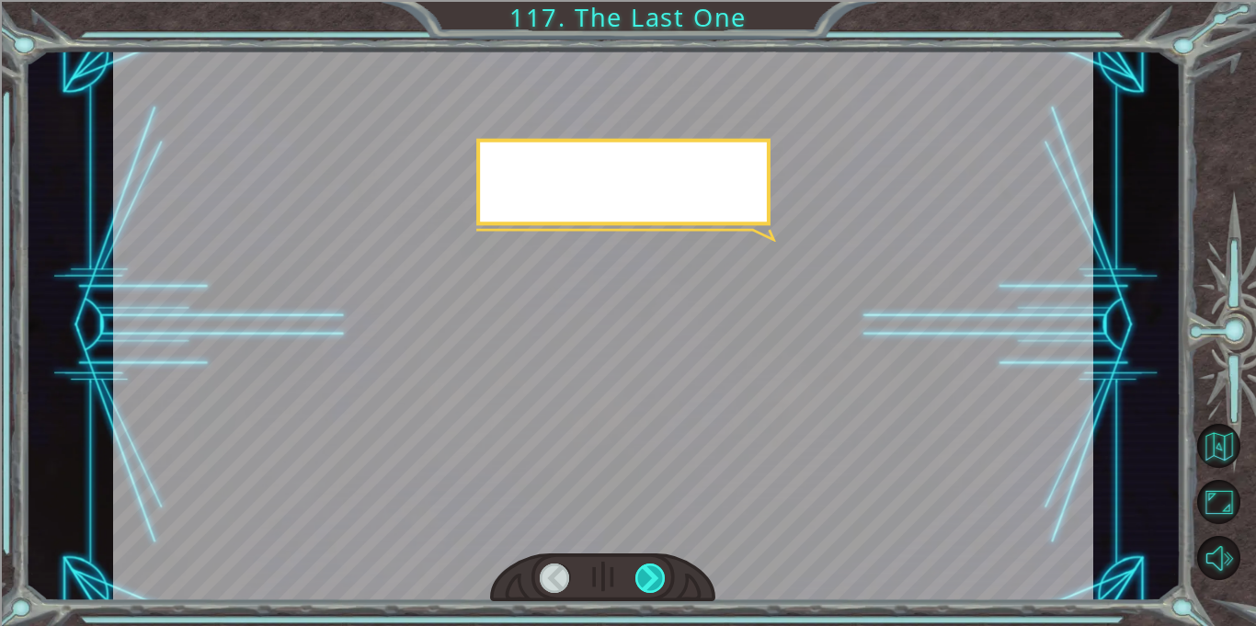
click at [649, 568] on div at bounding box center [650, 577] width 30 height 29
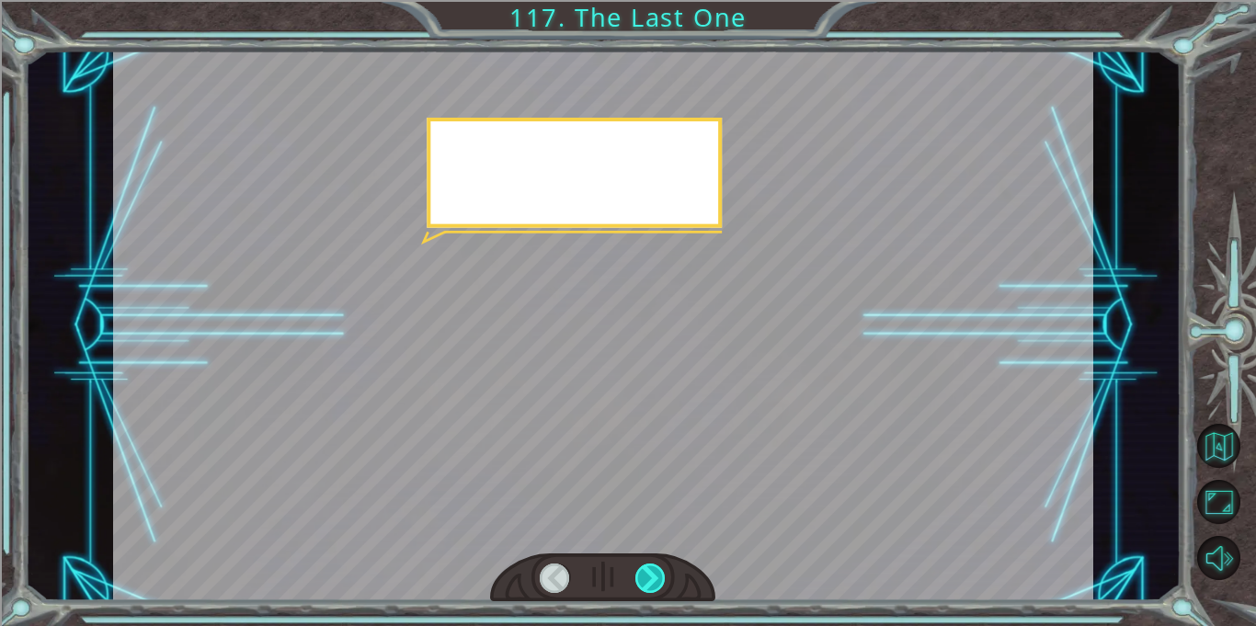
click at [649, 568] on div at bounding box center [650, 577] width 30 height 29
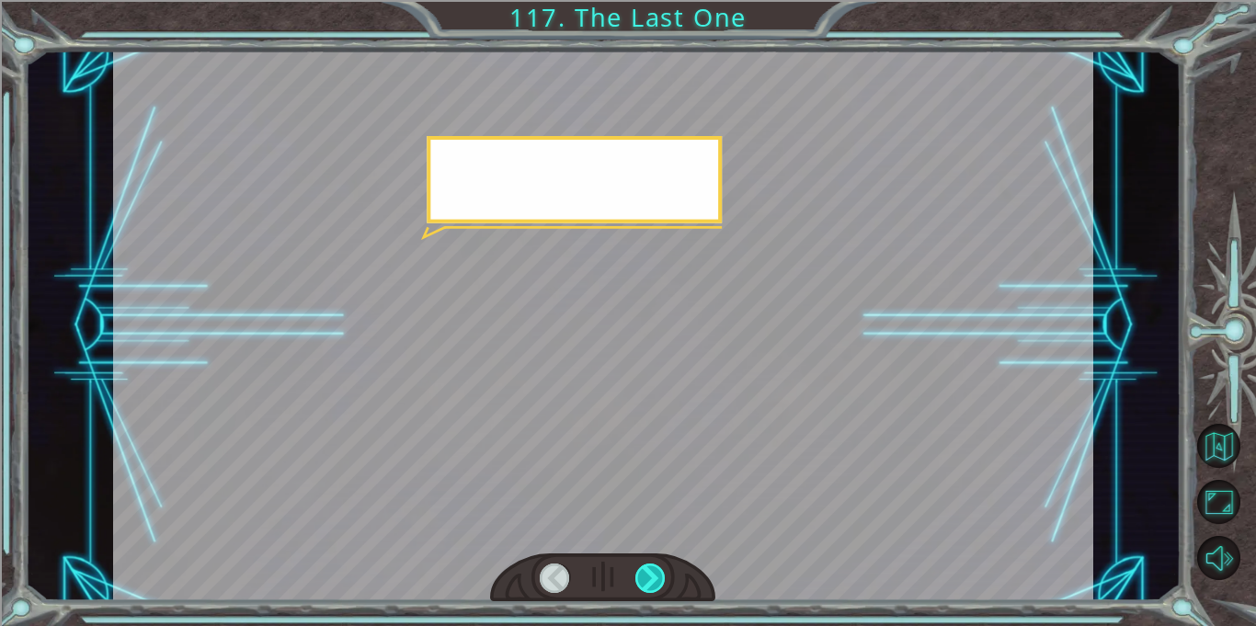
click at [649, 568] on div at bounding box center [650, 577] width 30 height 29
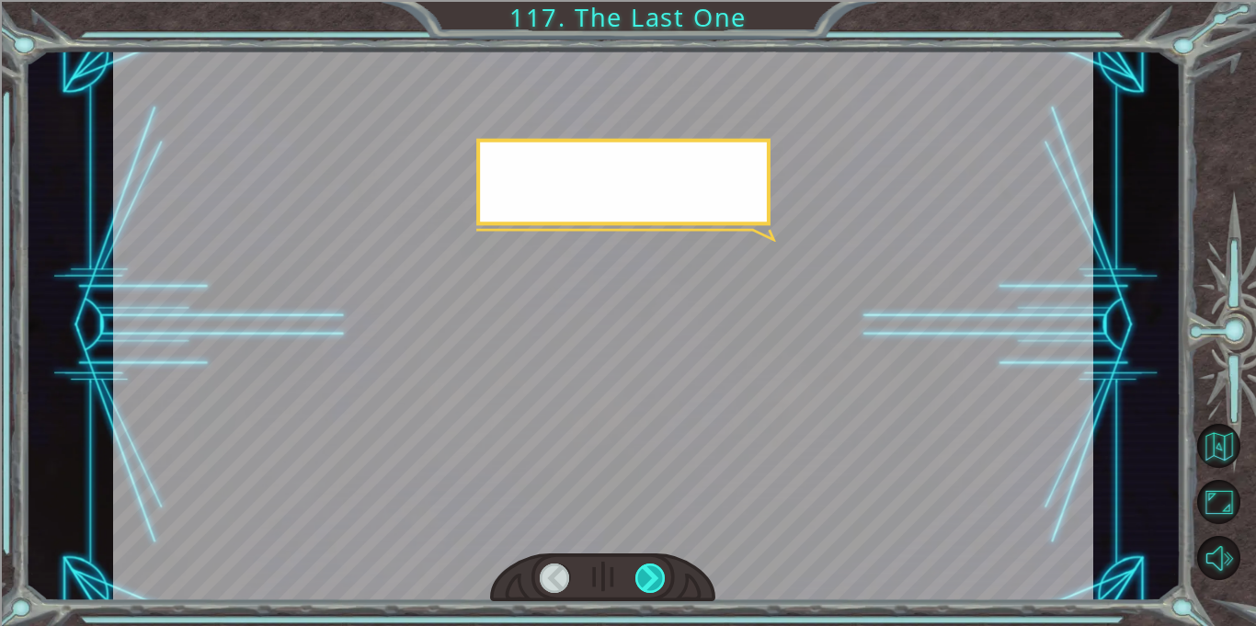
click at [649, 568] on div at bounding box center [650, 577] width 30 height 29
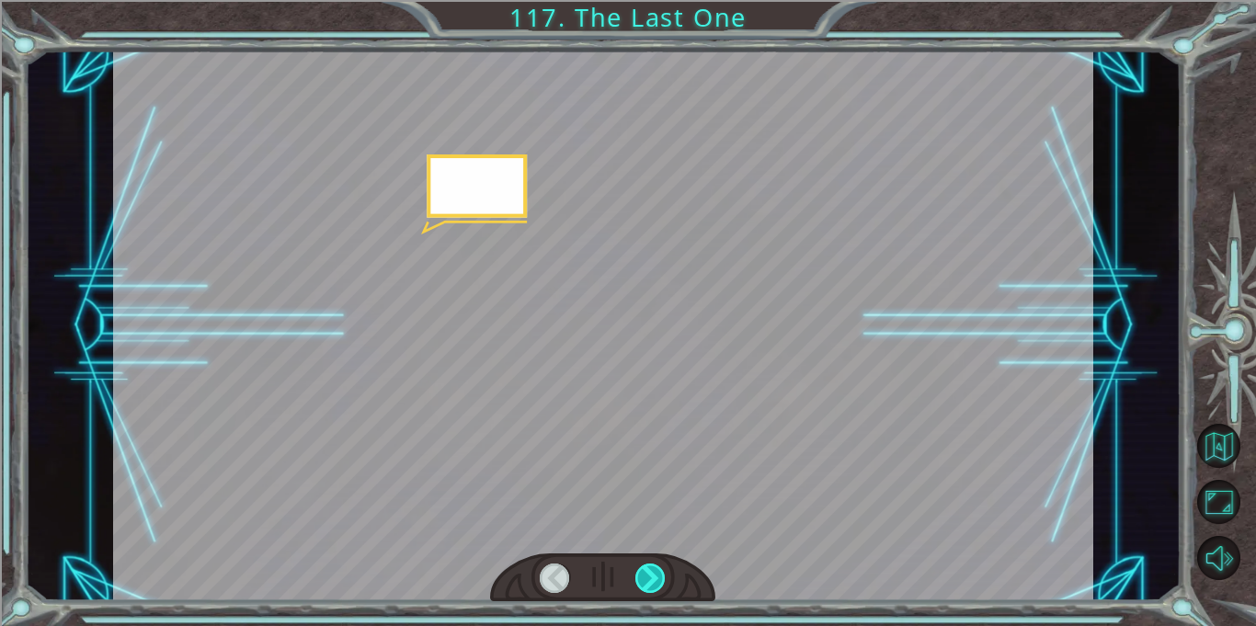
click at [649, 568] on div at bounding box center [650, 577] width 30 height 29
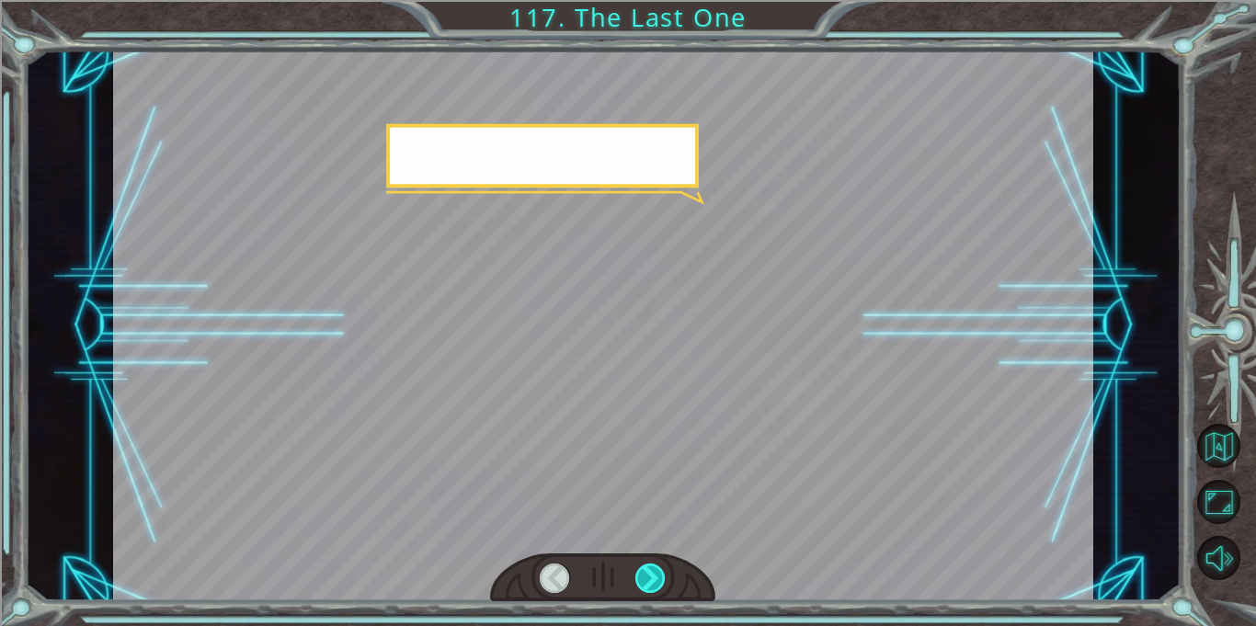
click at [649, 568] on div at bounding box center [650, 577] width 30 height 29
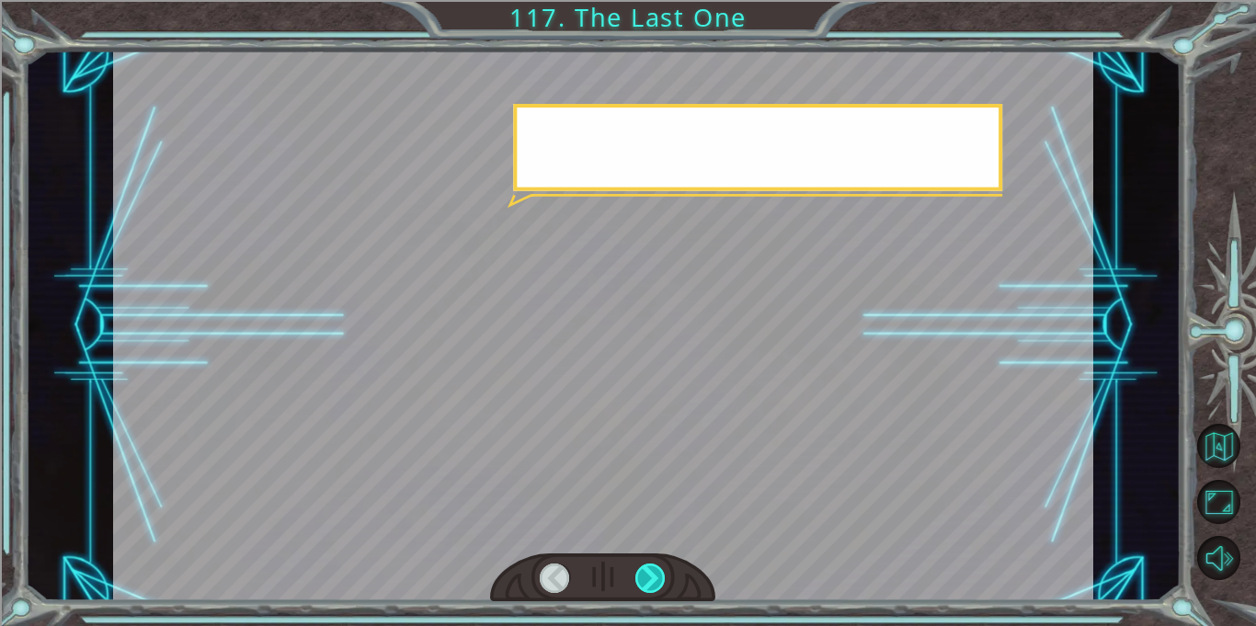
click at [649, 568] on div at bounding box center [650, 577] width 30 height 29
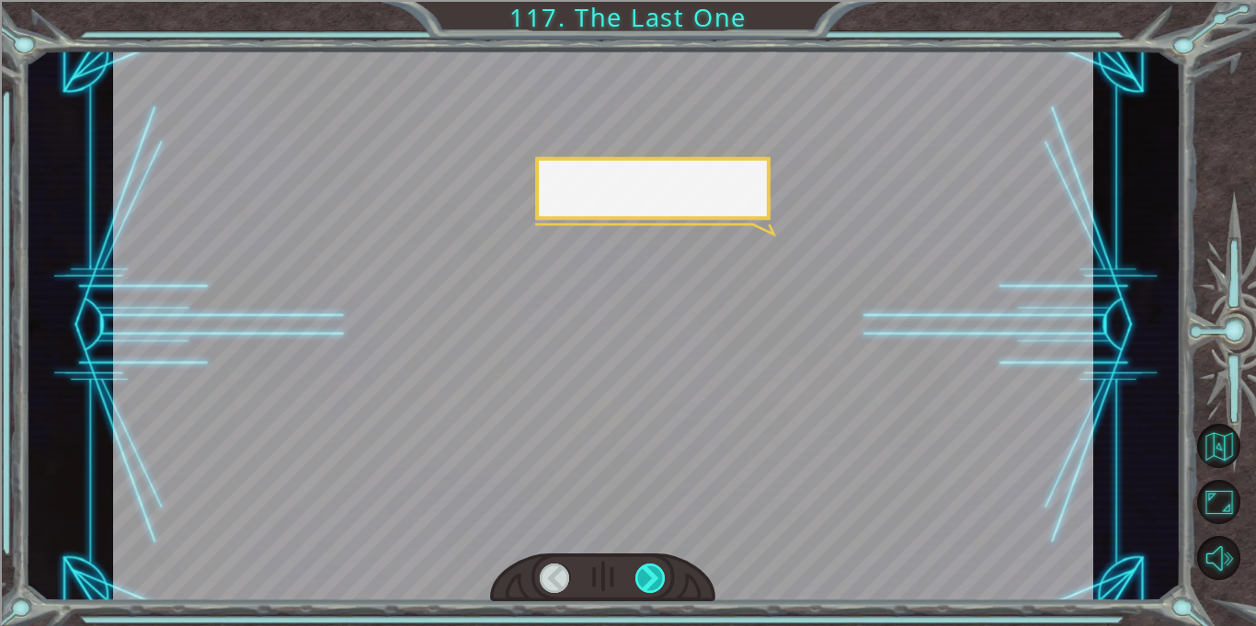
click at [649, 568] on div at bounding box center [650, 577] width 30 height 29
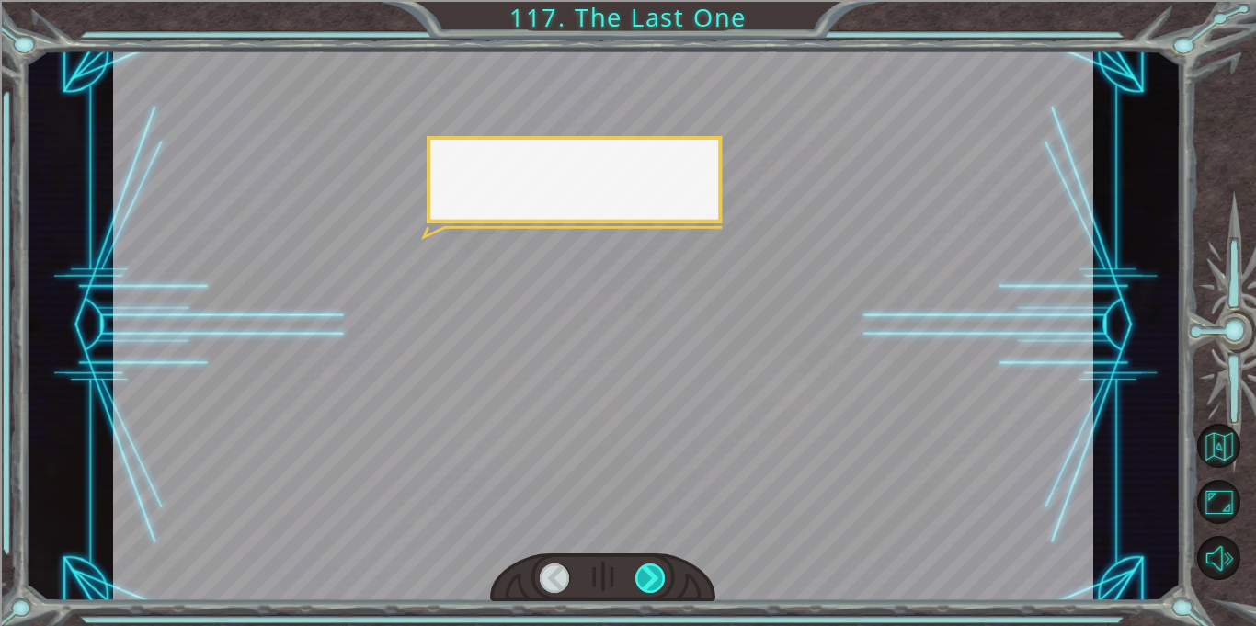
click at [649, 568] on div at bounding box center [650, 577] width 30 height 29
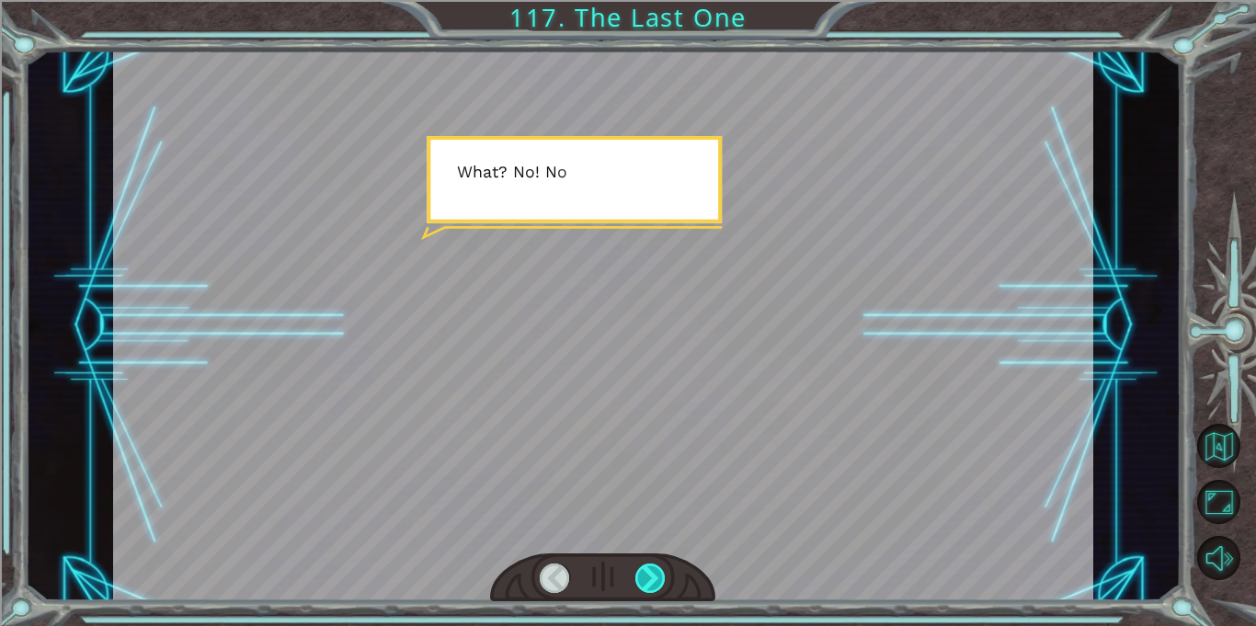
click at [649, 568] on div at bounding box center [650, 577] width 30 height 29
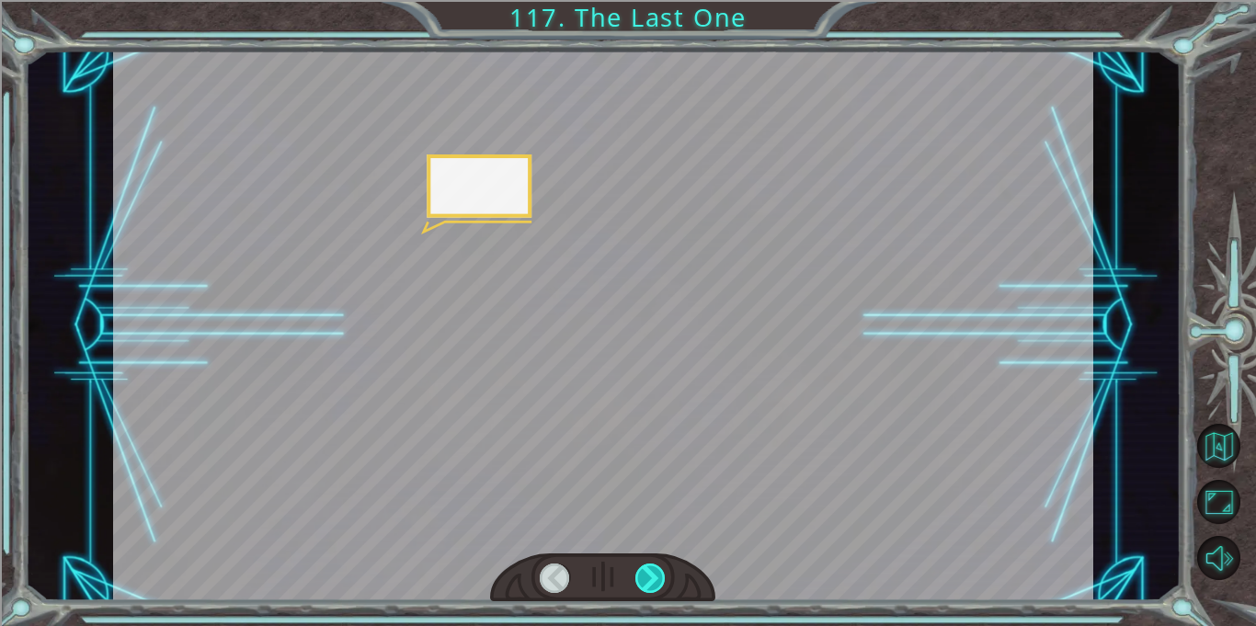
click at [649, 568] on div at bounding box center [650, 577] width 30 height 29
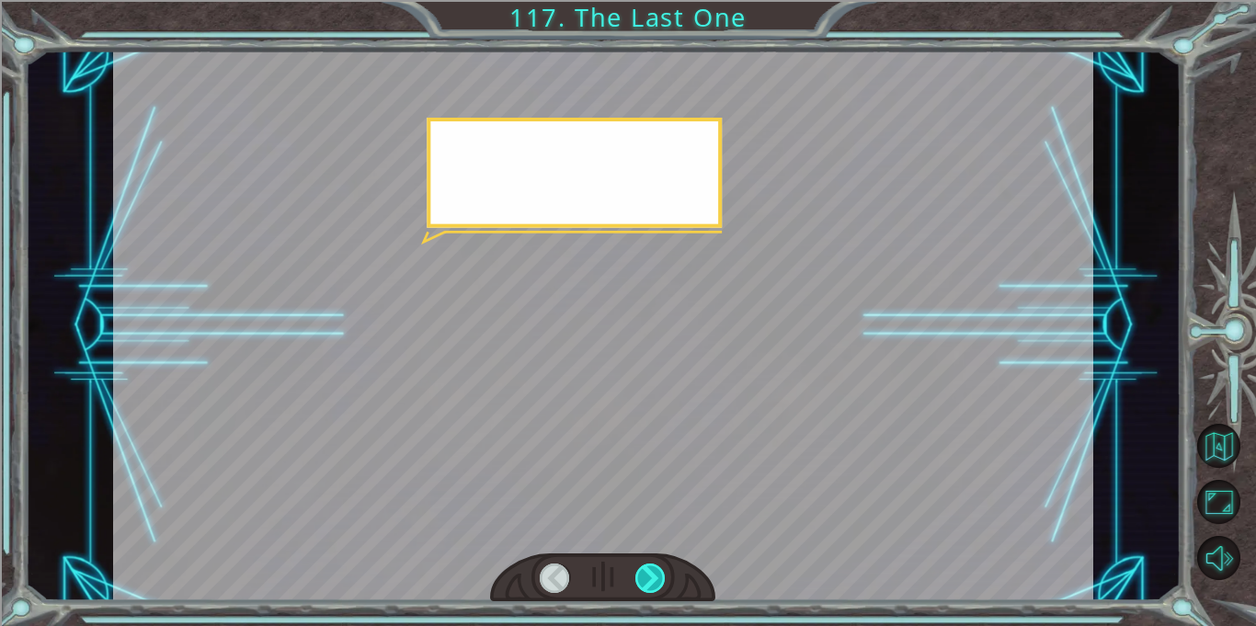
click at [649, 568] on div at bounding box center [650, 577] width 30 height 29
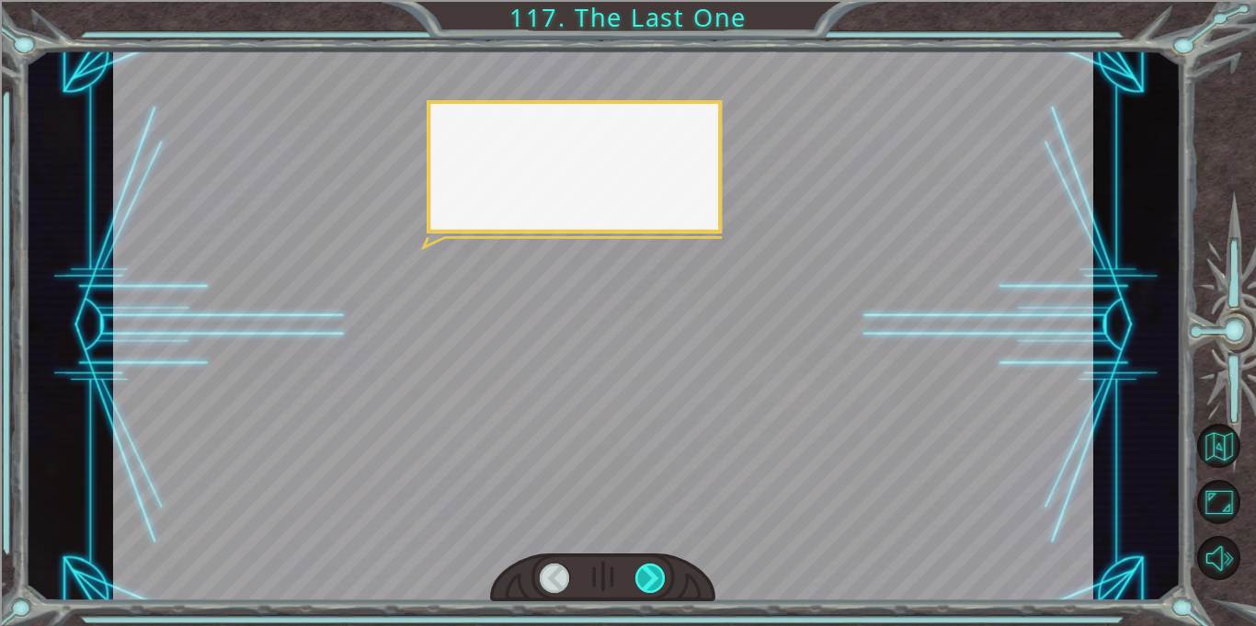
click at [649, 568] on div at bounding box center [650, 577] width 30 height 29
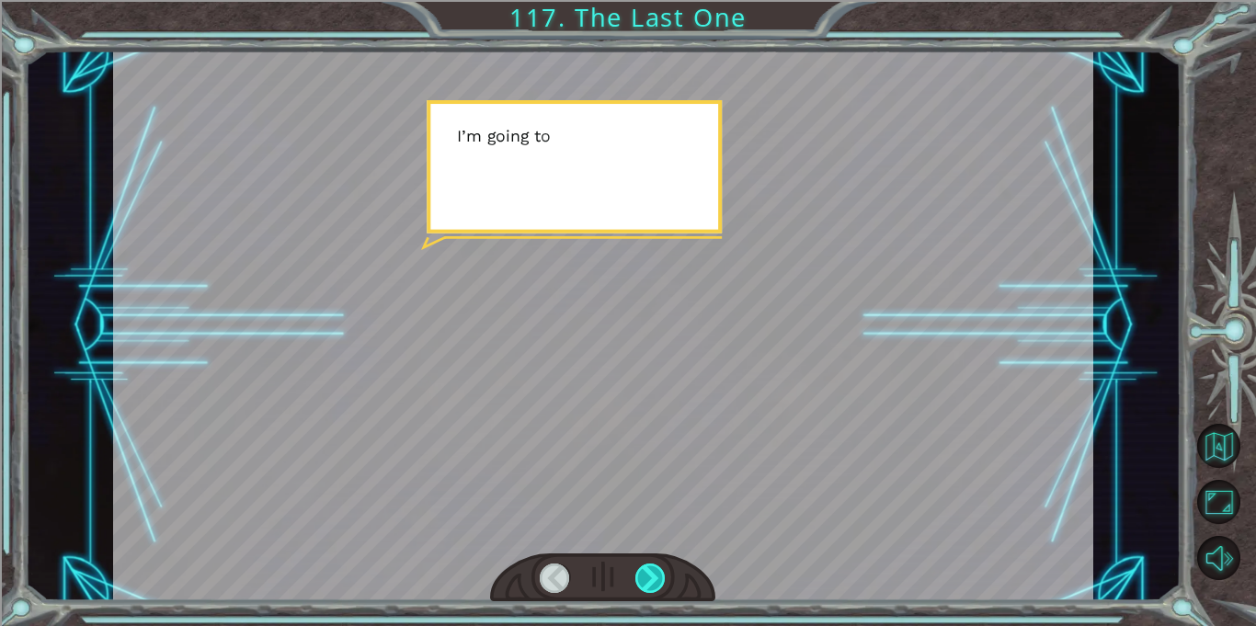
click at [649, 568] on div at bounding box center [650, 577] width 30 height 29
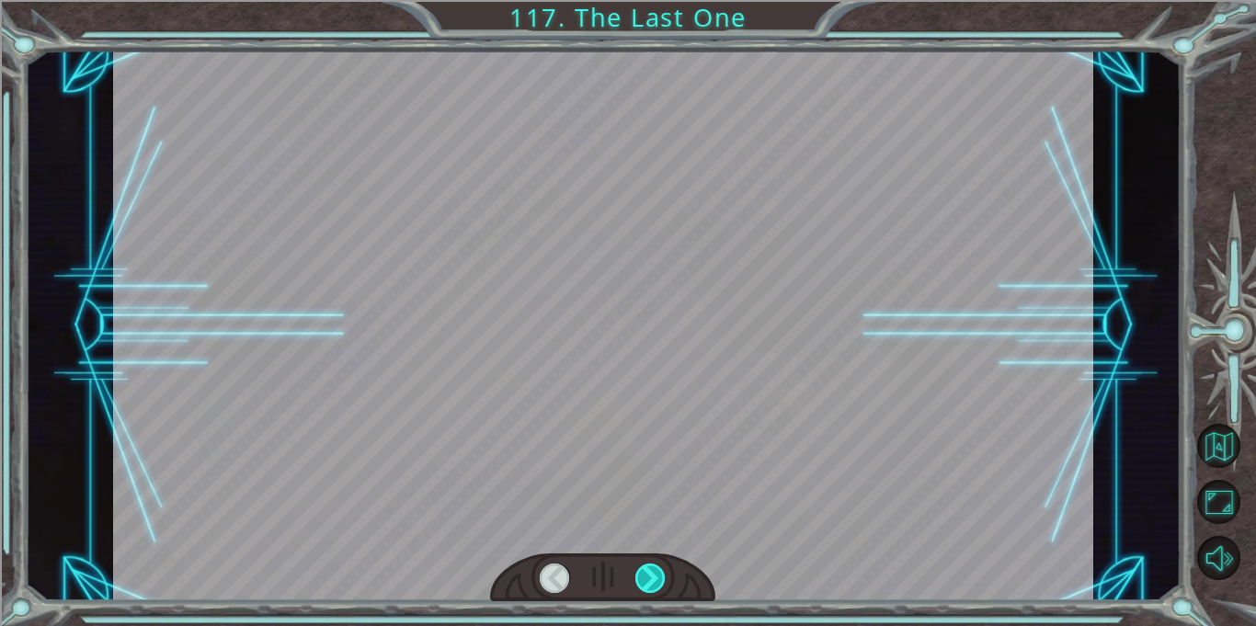
click at [649, 568] on div at bounding box center [650, 577] width 30 height 29
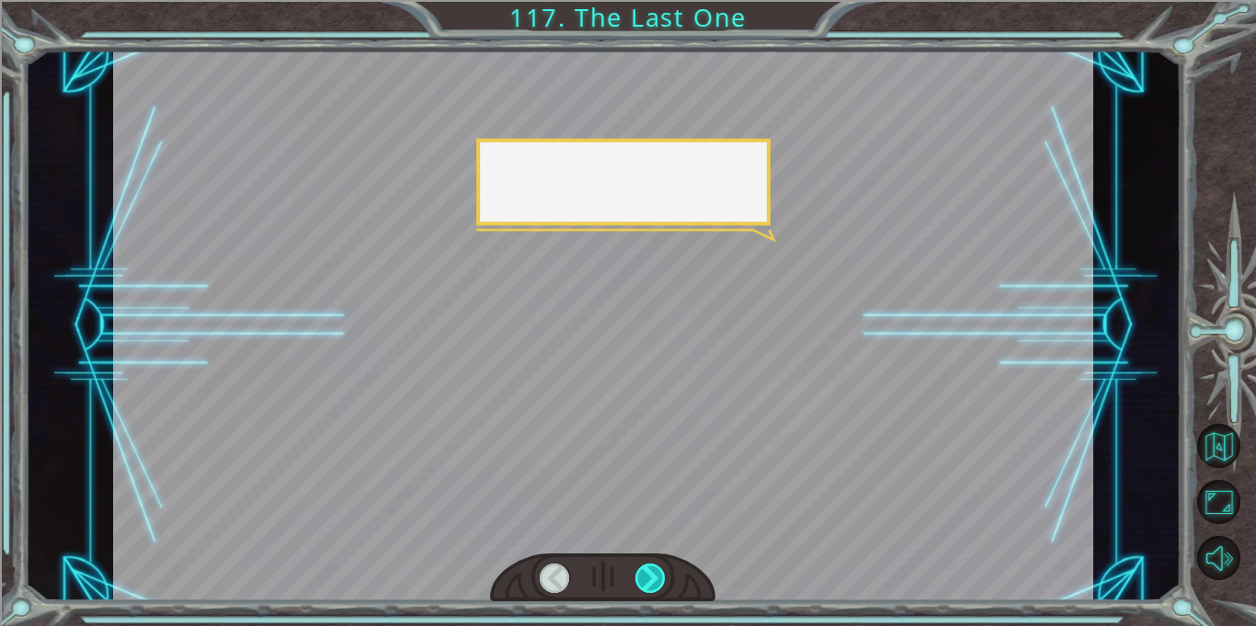
click at [649, 568] on div at bounding box center [650, 577] width 30 height 29
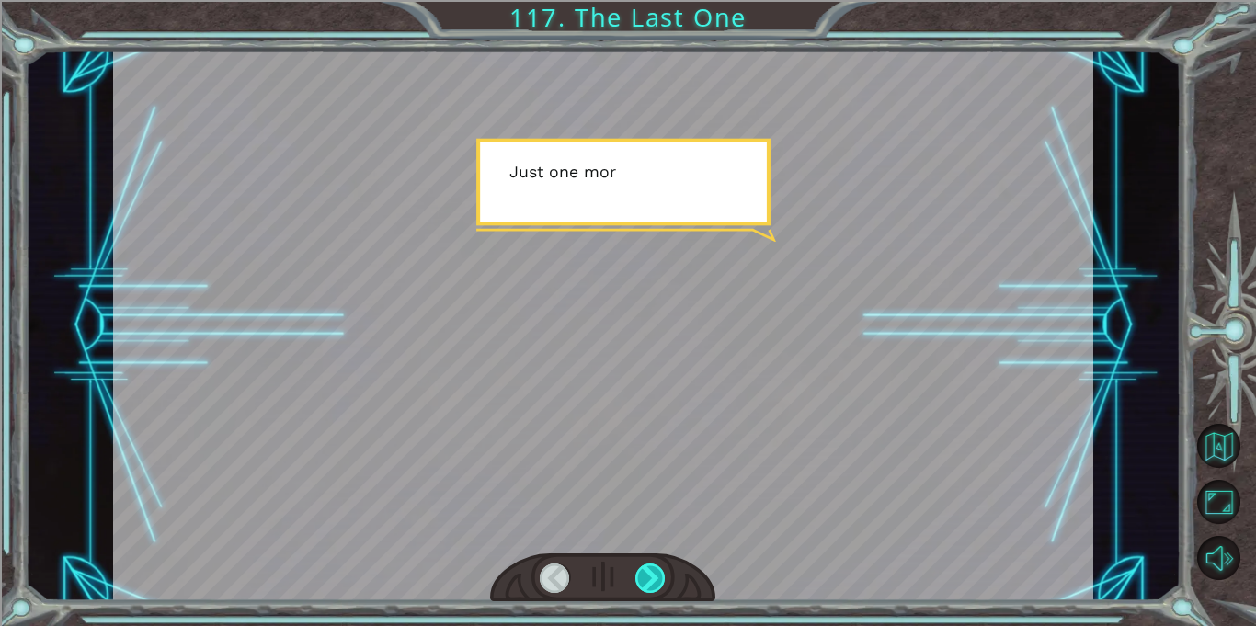
click at [649, 568] on div at bounding box center [650, 577] width 30 height 29
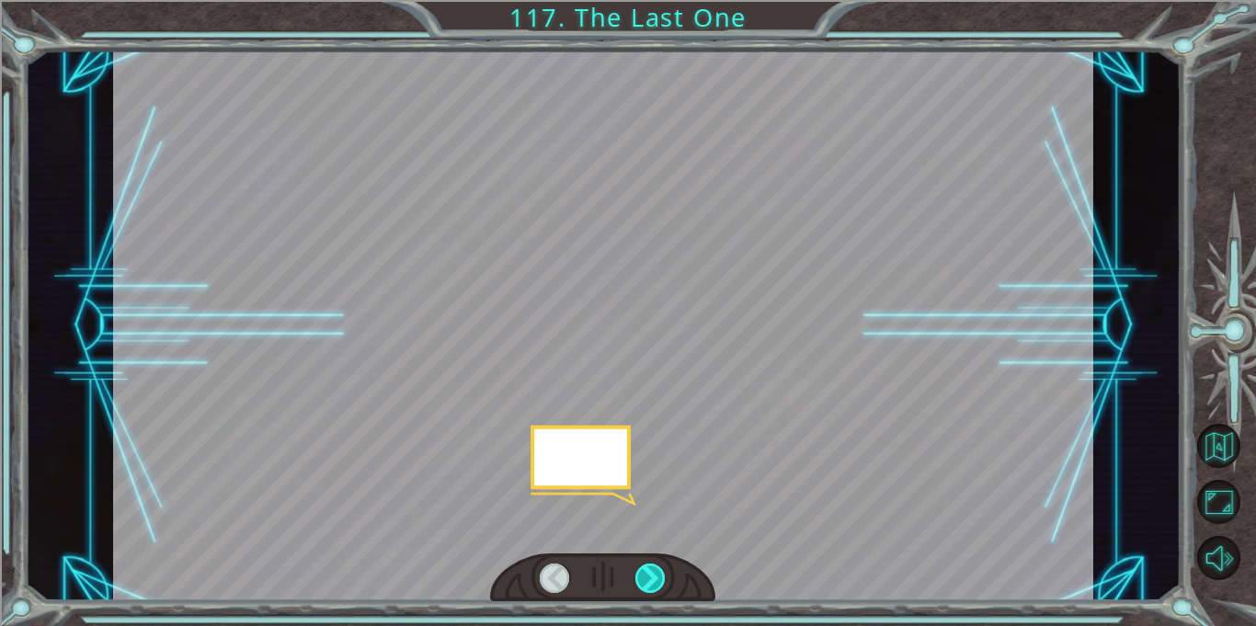
click at [649, 568] on div at bounding box center [650, 577] width 30 height 29
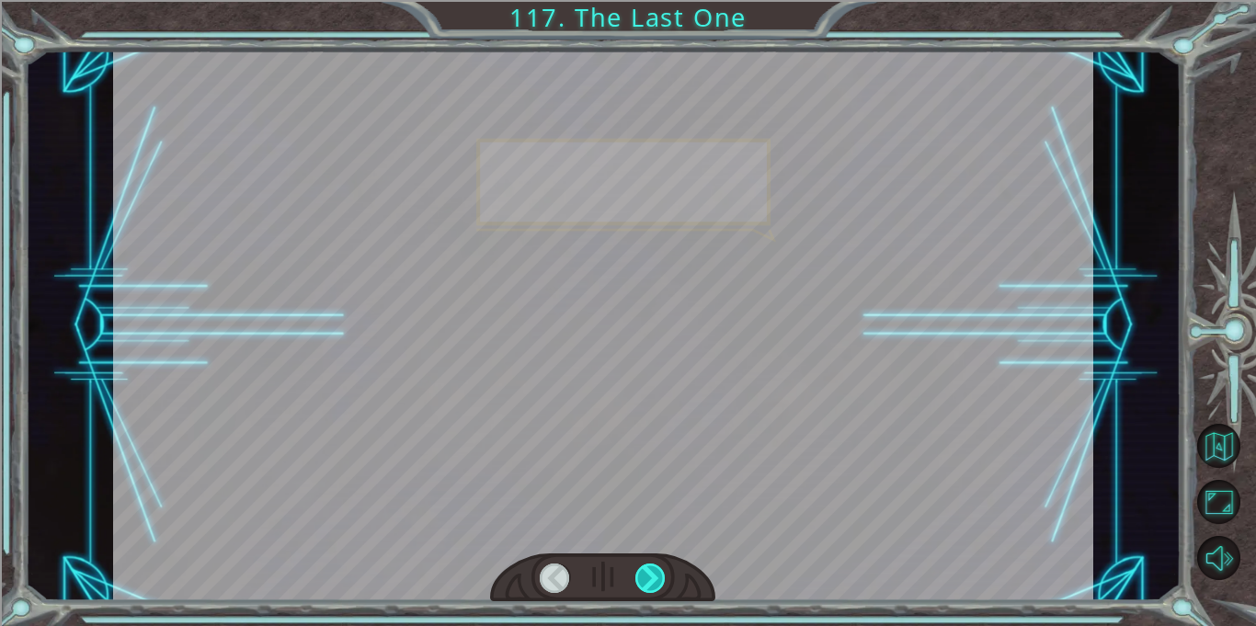
click at [649, 568] on div at bounding box center [650, 577] width 30 height 29
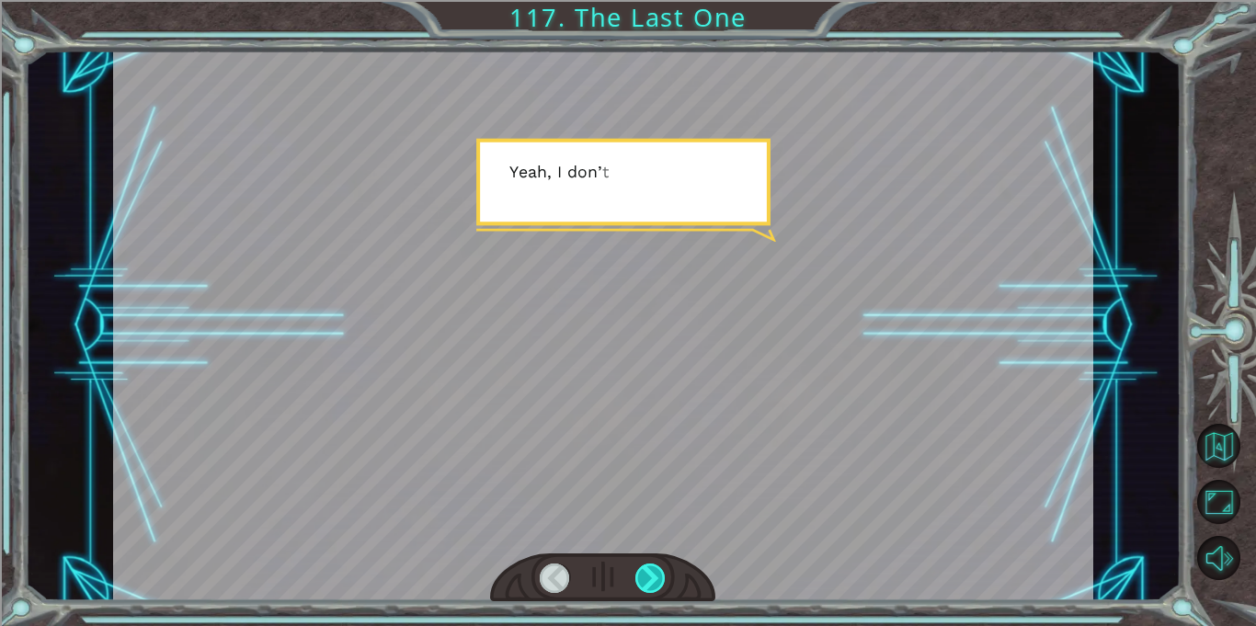
click at [649, 568] on div at bounding box center [650, 577] width 30 height 29
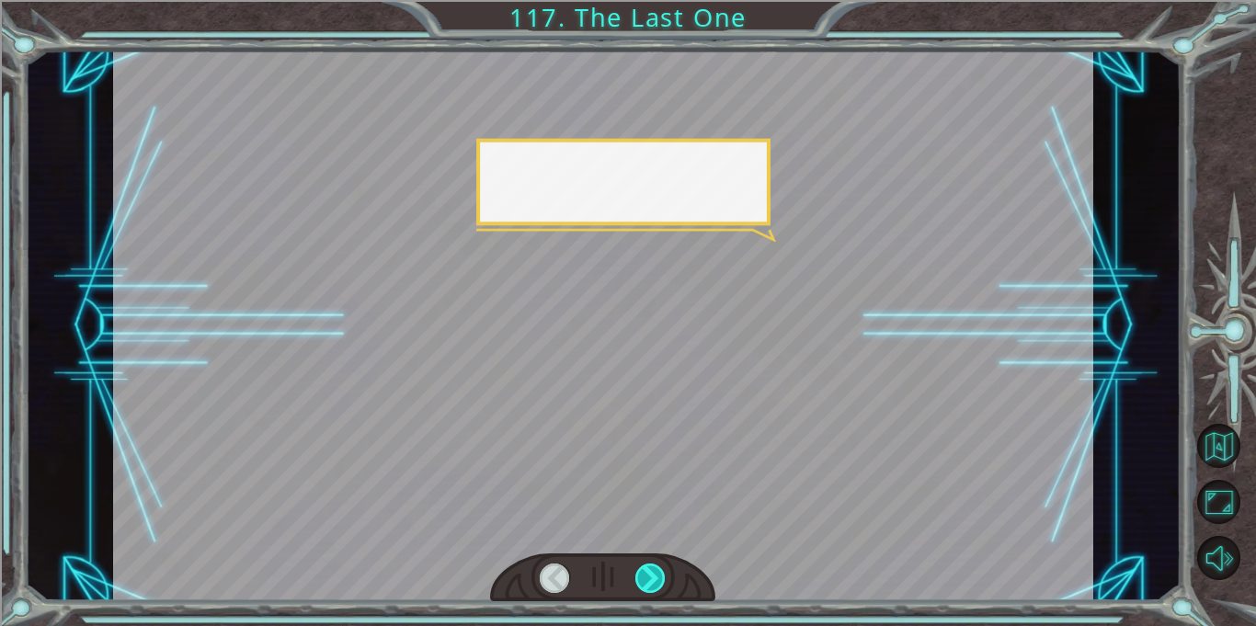
click at [649, 568] on div at bounding box center [650, 577] width 30 height 29
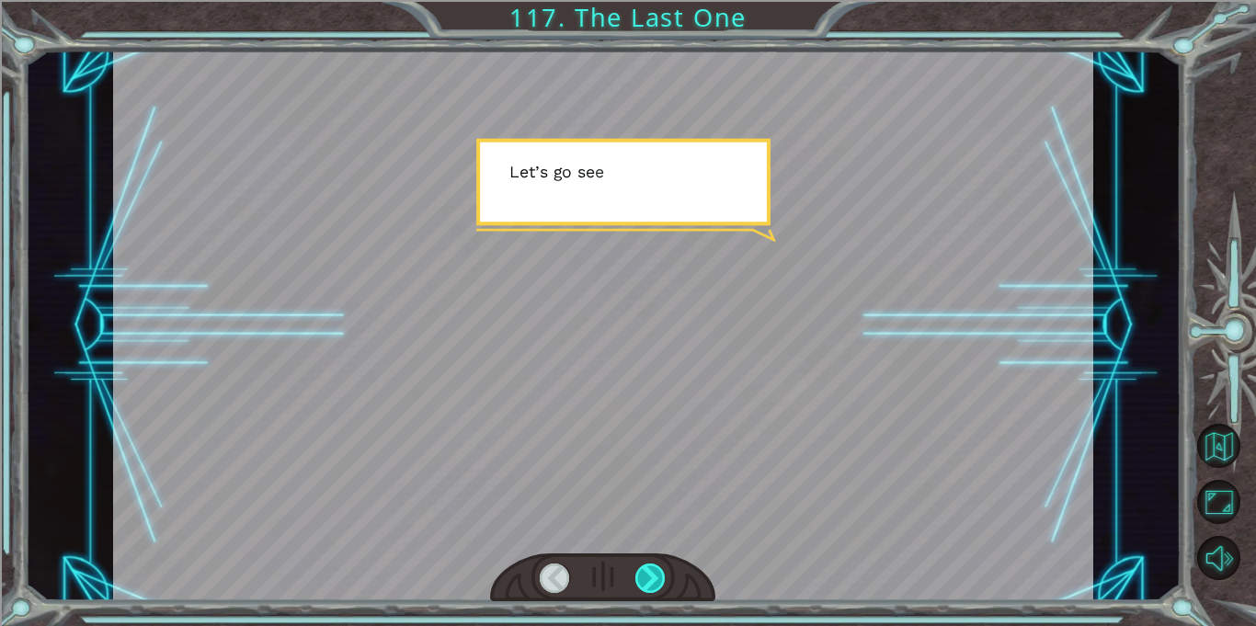
click at [649, 568] on div at bounding box center [650, 577] width 30 height 29
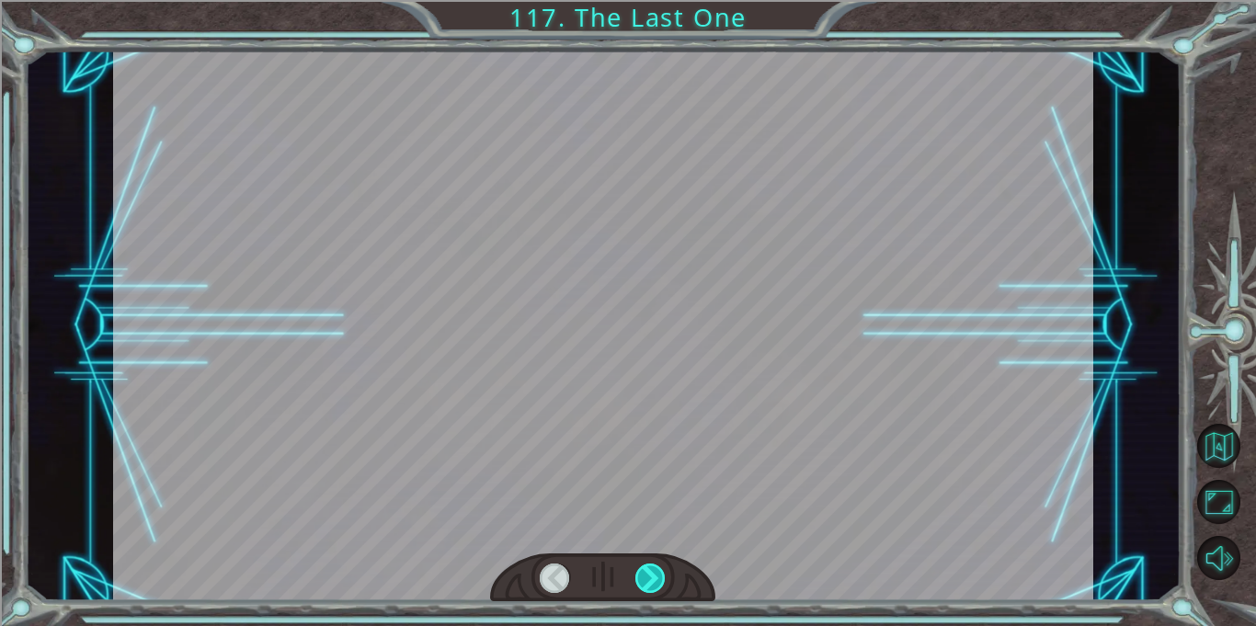
click at [649, 568] on div at bounding box center [650, 577] width 30 height 29
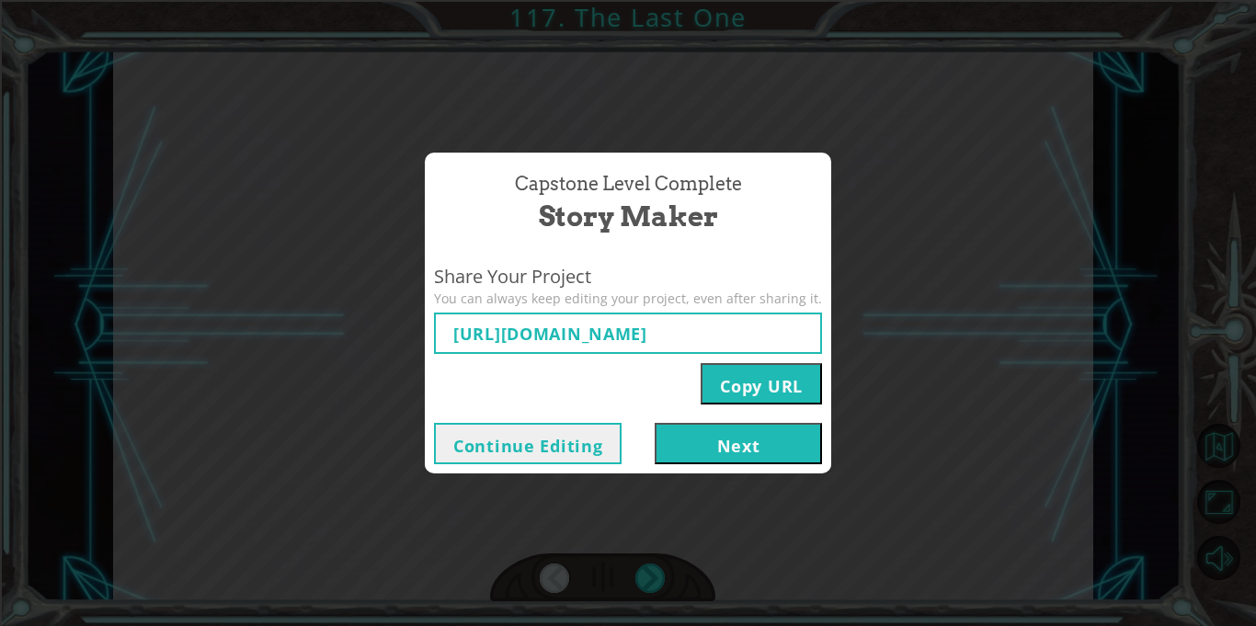
type input "[URL][DOMAIN_NAME]"
click at [712, 433] on button "Next" at bounding box center [737, 443] width 167 height 41
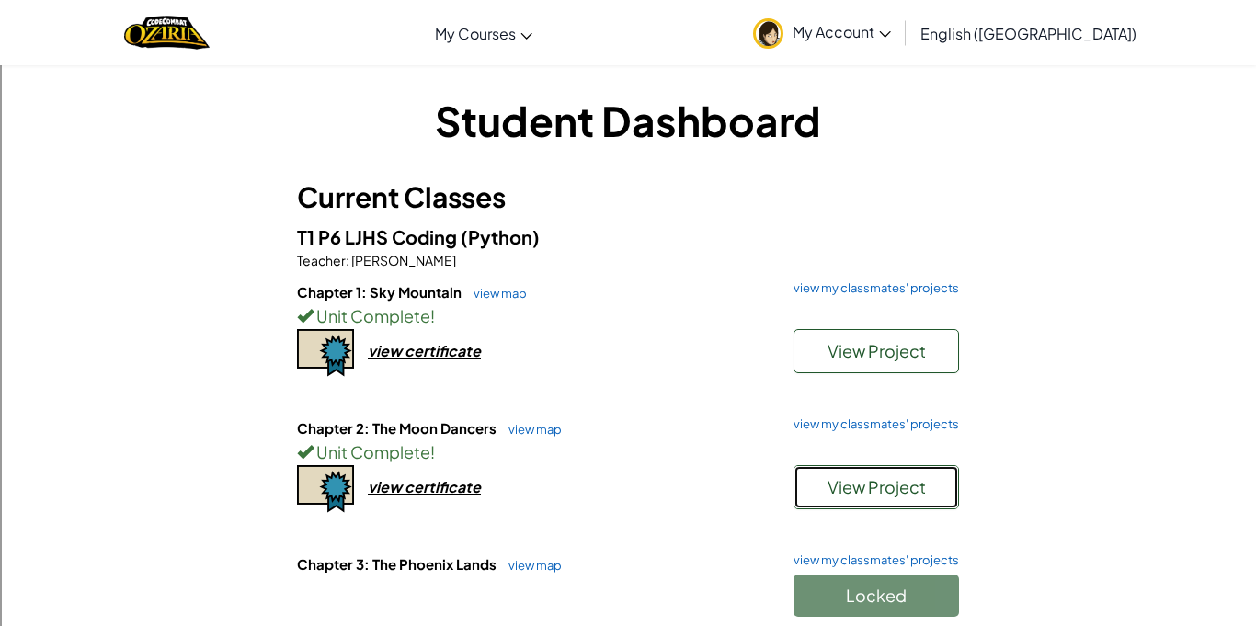
click at [901, 493] on span "View Project" at bounding box center [876, 486] width 98 height 21
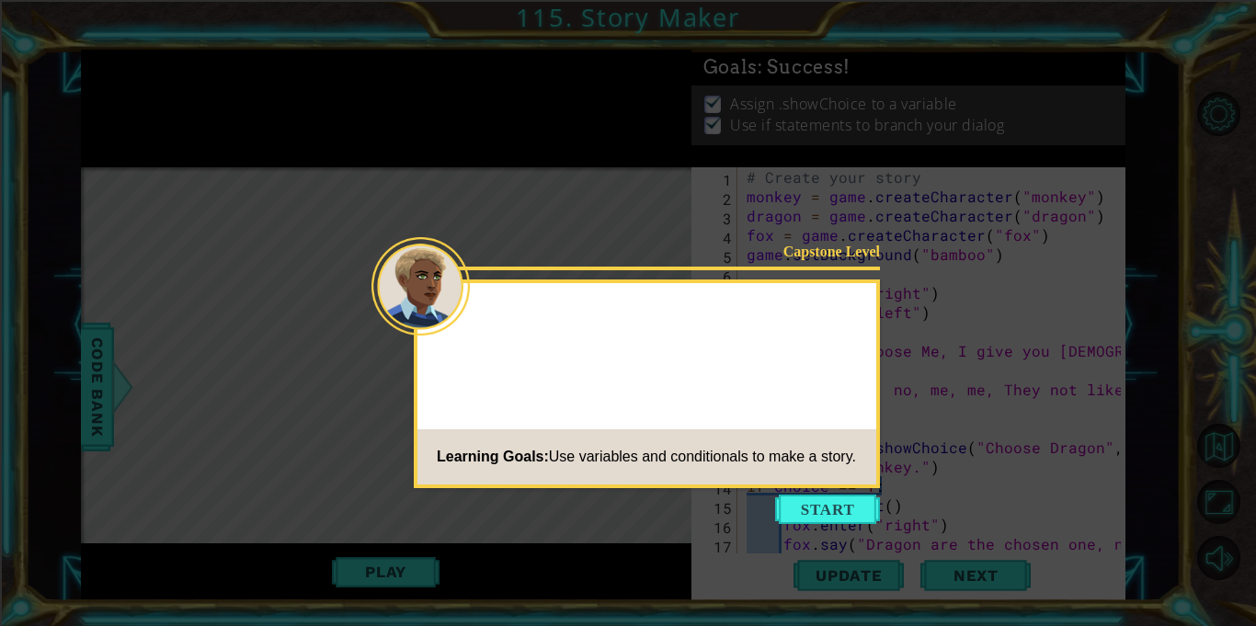
click at [825, 492] on icon at bounding box center [628, 313] width 1256 height 626
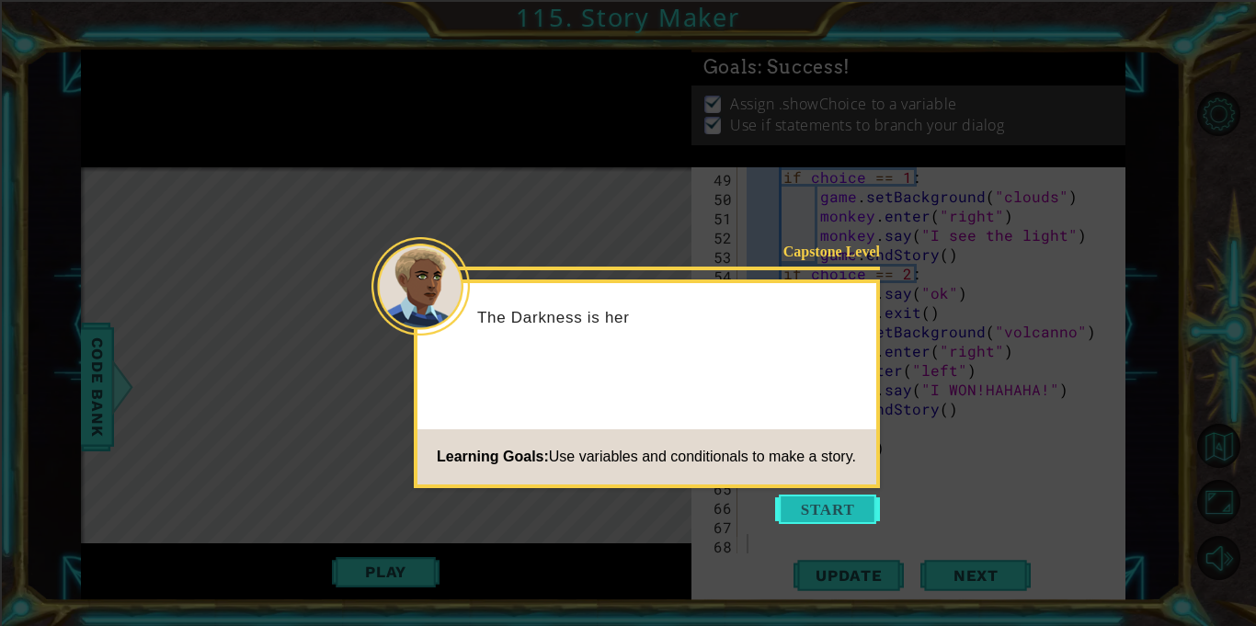
scroll to position [1023, 0]
click at [823, 495] on button "Start" at bounding box center [827, 509] width 105 height 29
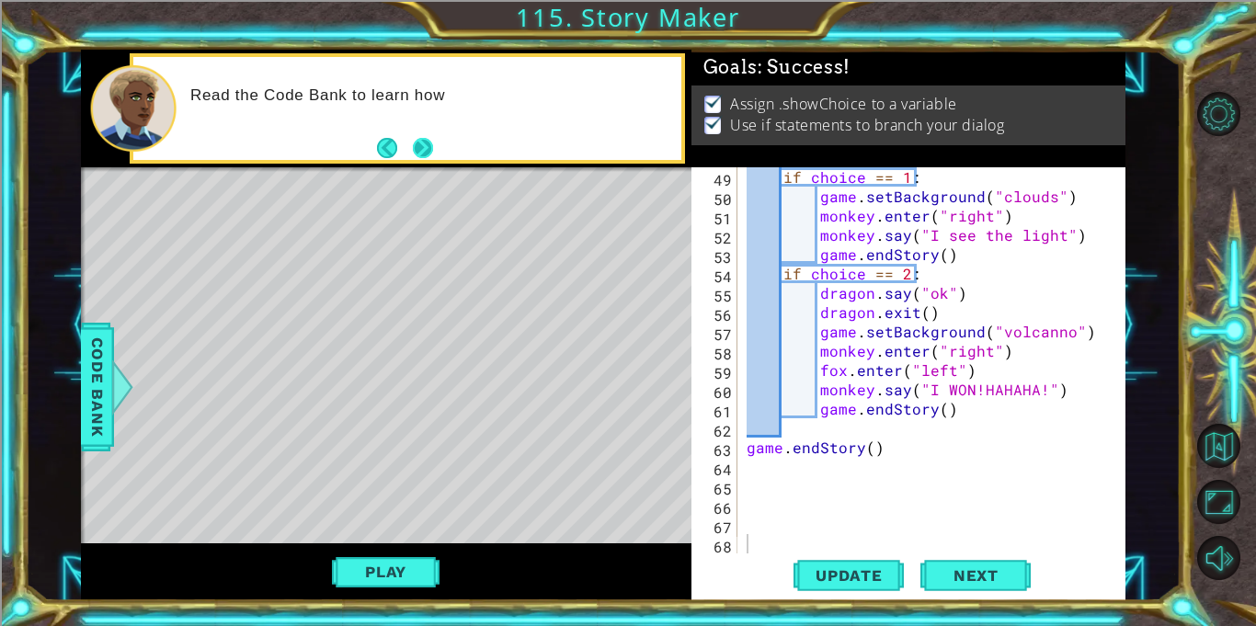
click at [428, 157] on button "Next" at bounding box center [422, 147] width 23 height 23
click at [426, 569] on button "Play" at bounding box center [386, 571] width 108 height 35
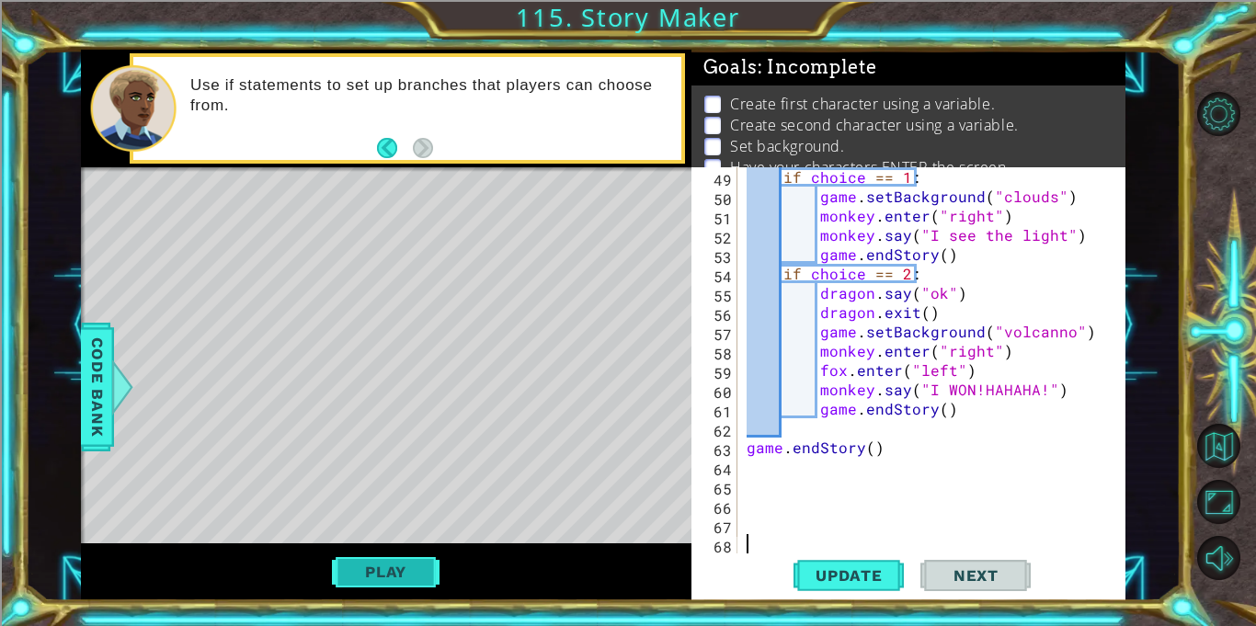
click at [405, 566] on button "Play" at bounding box center [386, 571] width 108 height 35
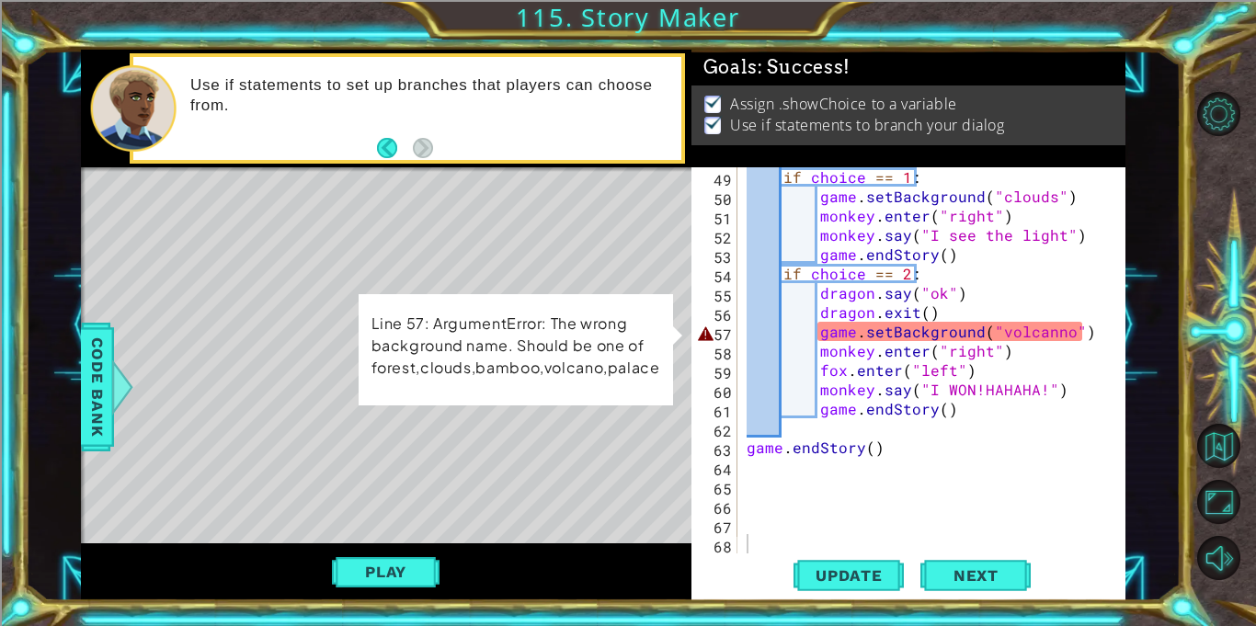
click at [1045, 336] on div "if choice == 1 : game . setBackground ( "clouds" ) monkey . enter ( "right" ) m…" at bounding box center [936, 379] width 387 height 425
type textarea "game.setBackground("volcano")"
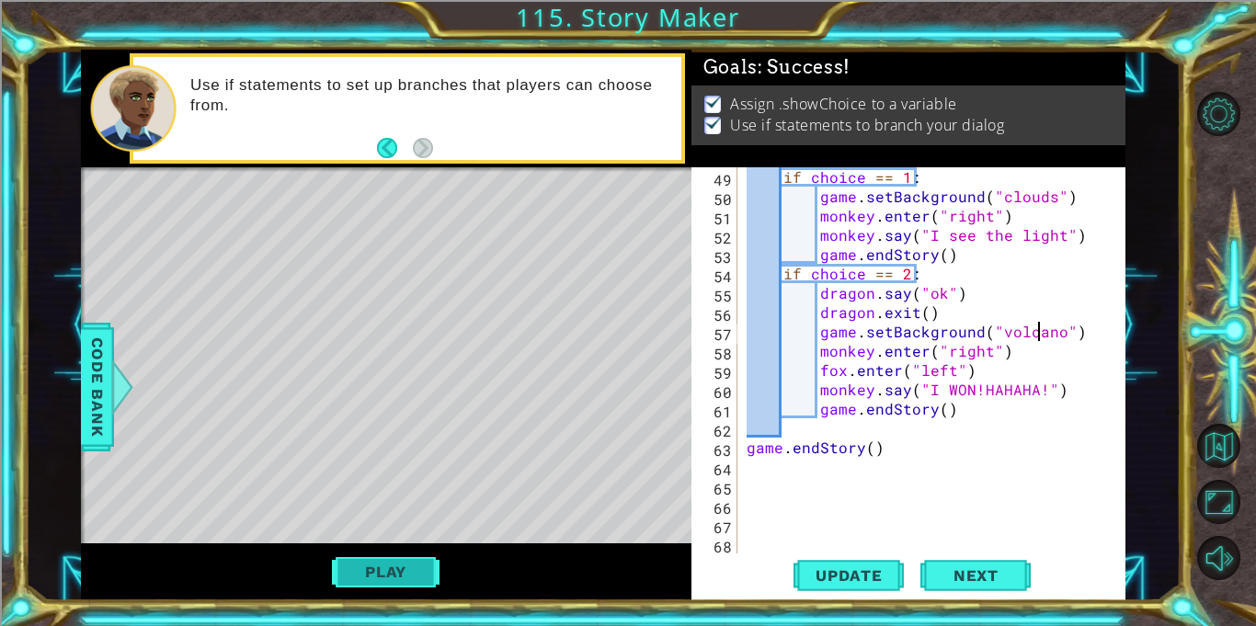
click at [375, 573] on button "Play" at bounding box center [386, 571] width 108 height 35
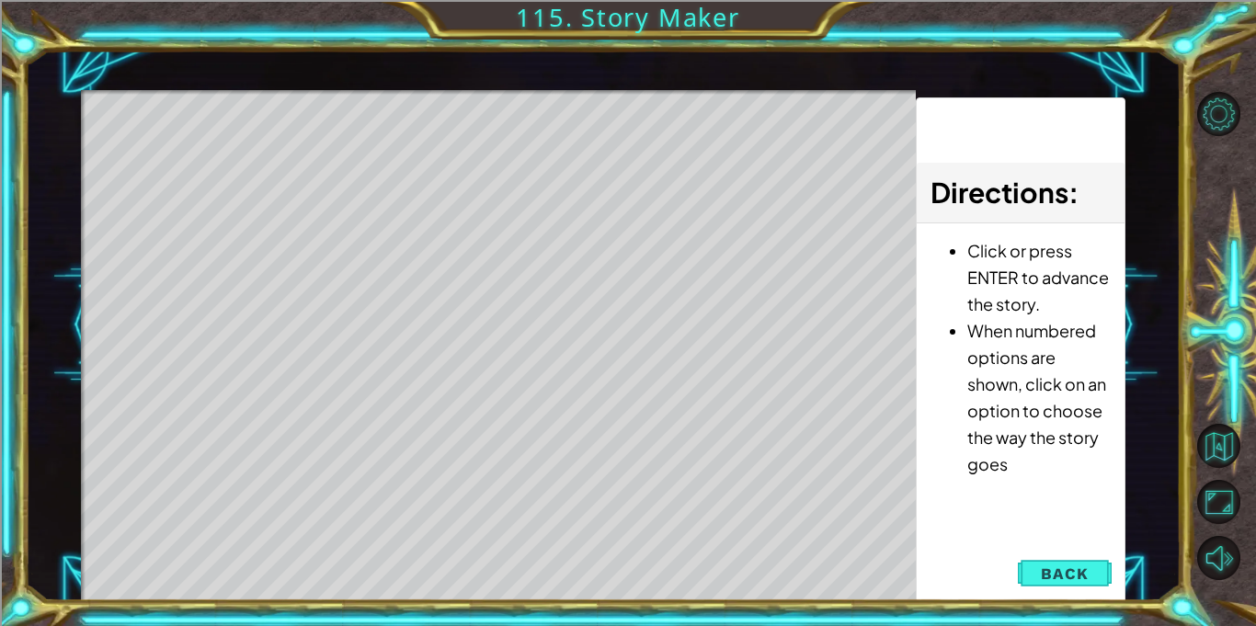
click at [1048, 592] on div "Directions : Click or press ENTER to advance the story. When numbered options a…" at bounding box center [1020, 349] width 209 height 505
click at [1041, 585] on button "Back" at bounding box center [1064, 573] width 93 height 37
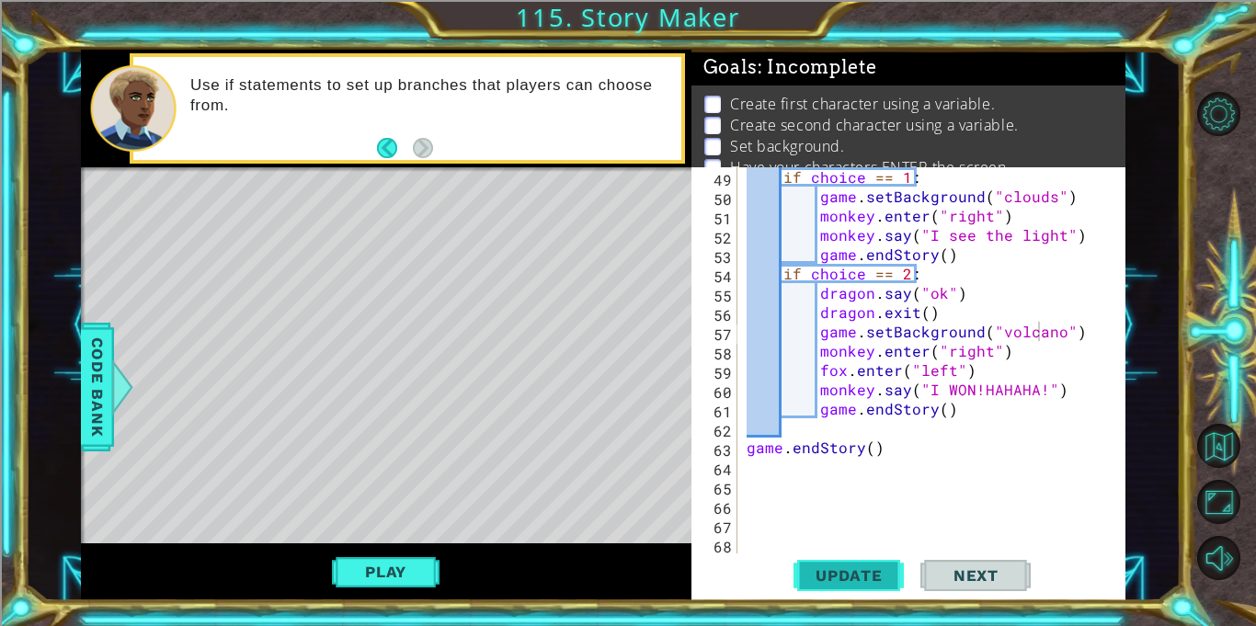
click at [826, 585] on button "Update" at bounding box center [848, 575] width 110 height 43
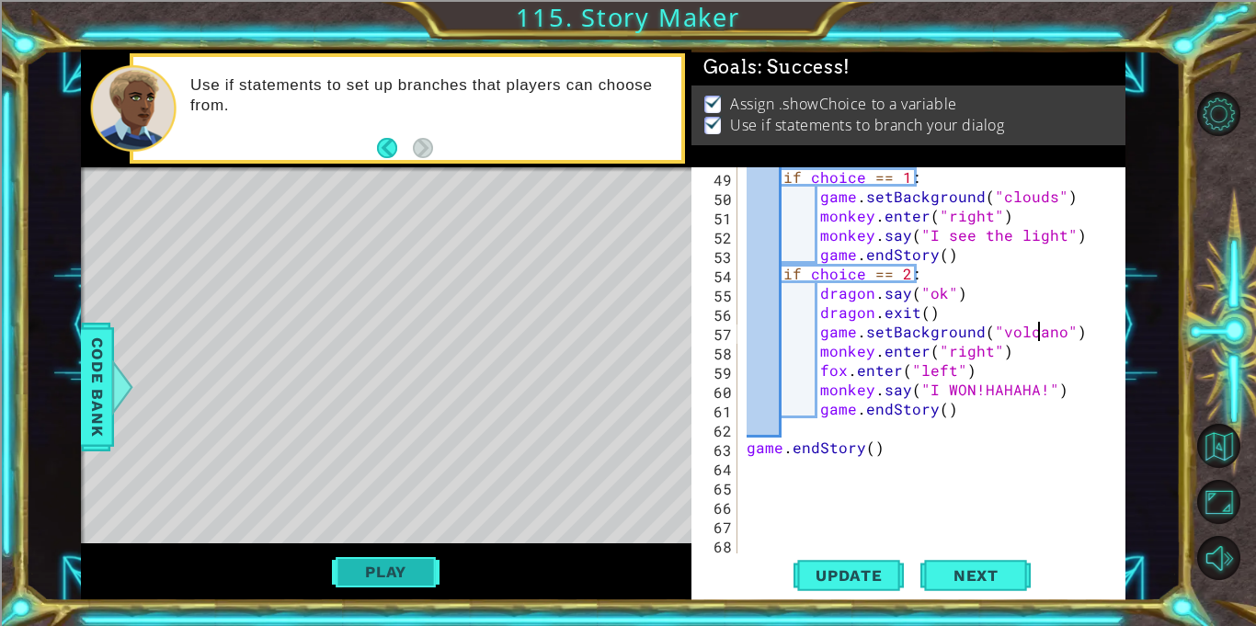
click at [391, 564] on button "Play" at bounding box center [386, 571] width 108 height 35
click at [940, 568] on span "Next" at bounding box center [976, 577] width 82 height 18
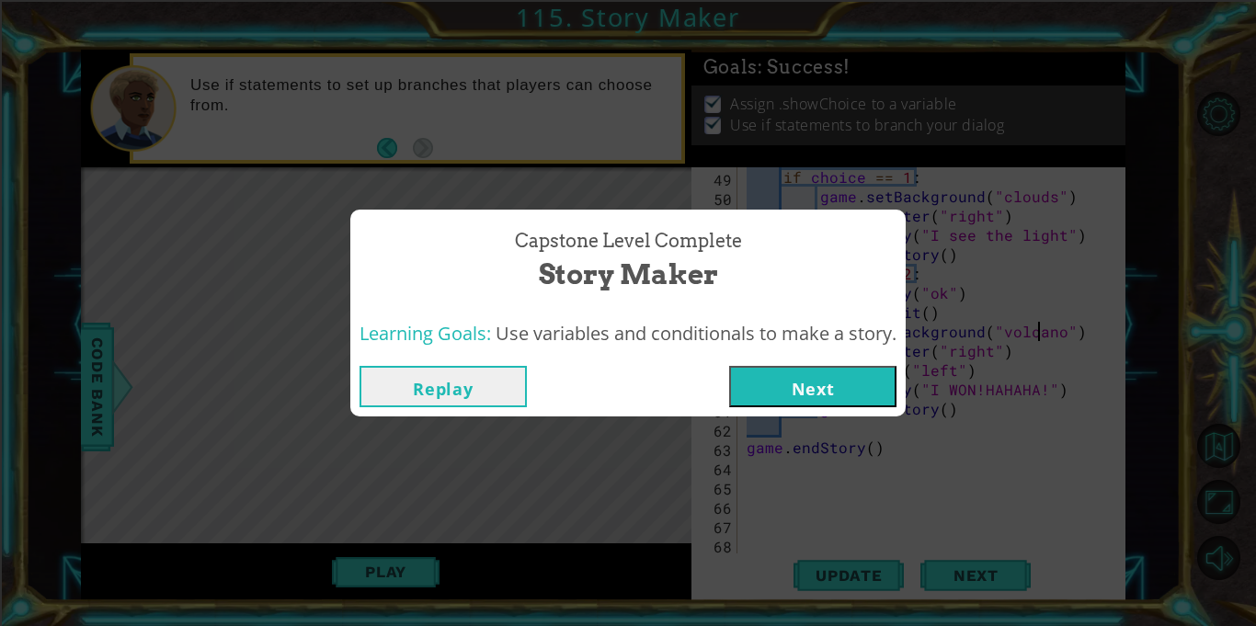
click at [840, 393] on button "Next" at bounding box center [812, 386] width 167 height 41
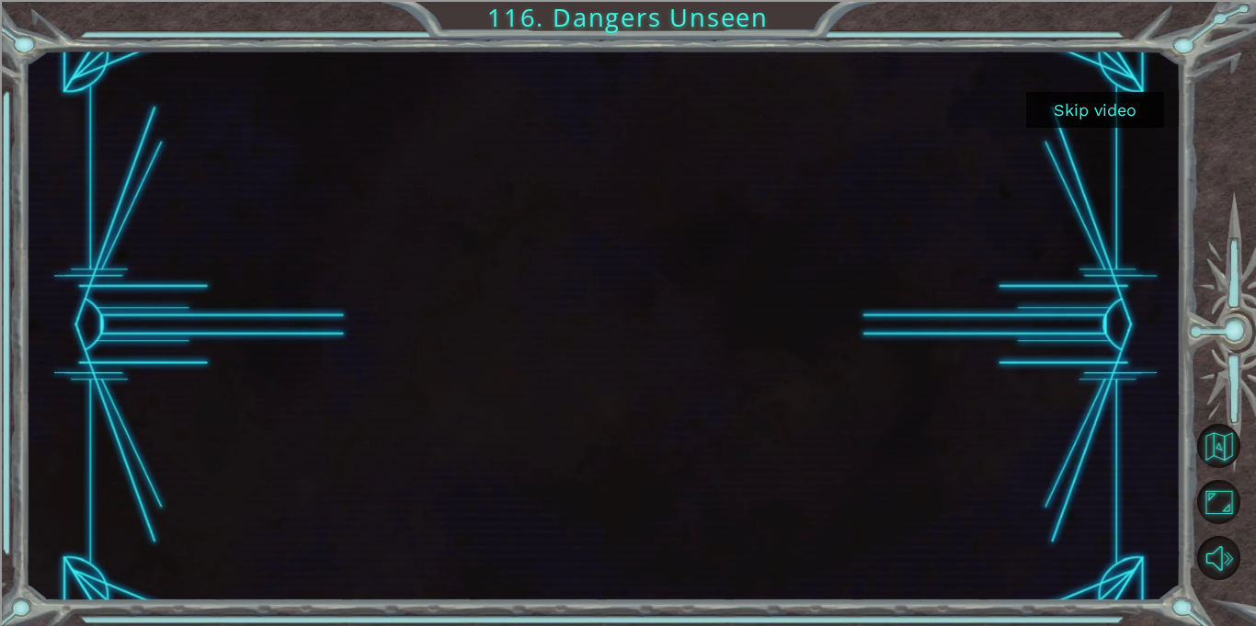
click at [1067, 100] on button "Skip video" at bounding box center [1095, 110] width 138 height 36
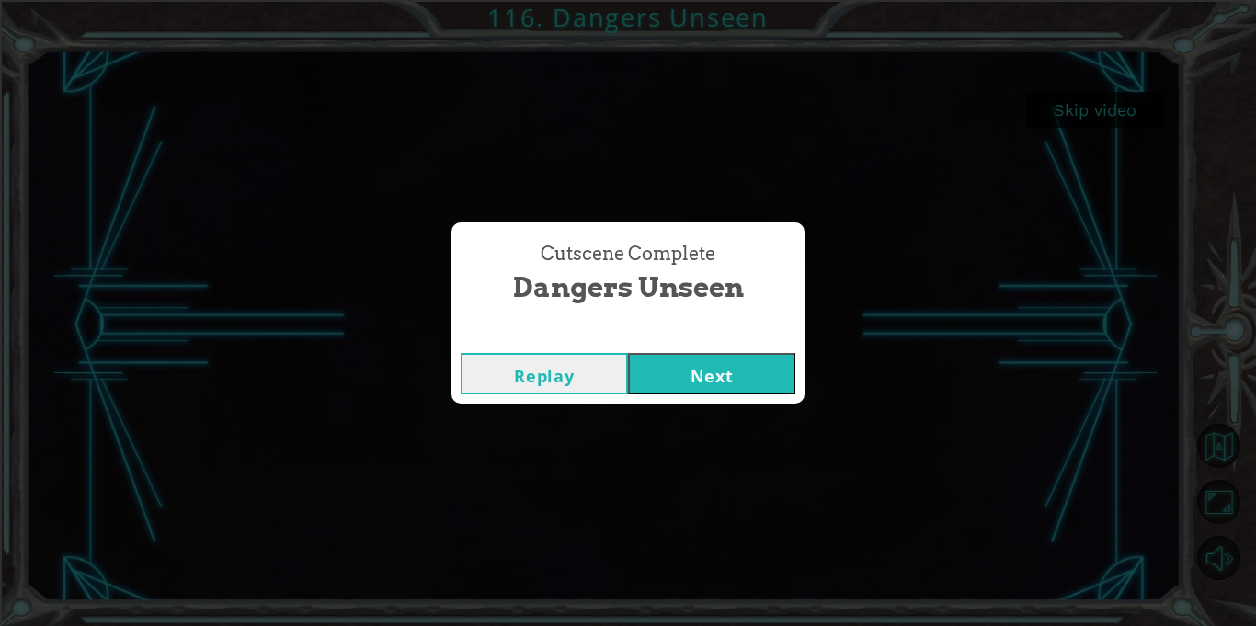
click at [711, 371] on button "Next" at bounding box center [711, 373] width 167 height 41
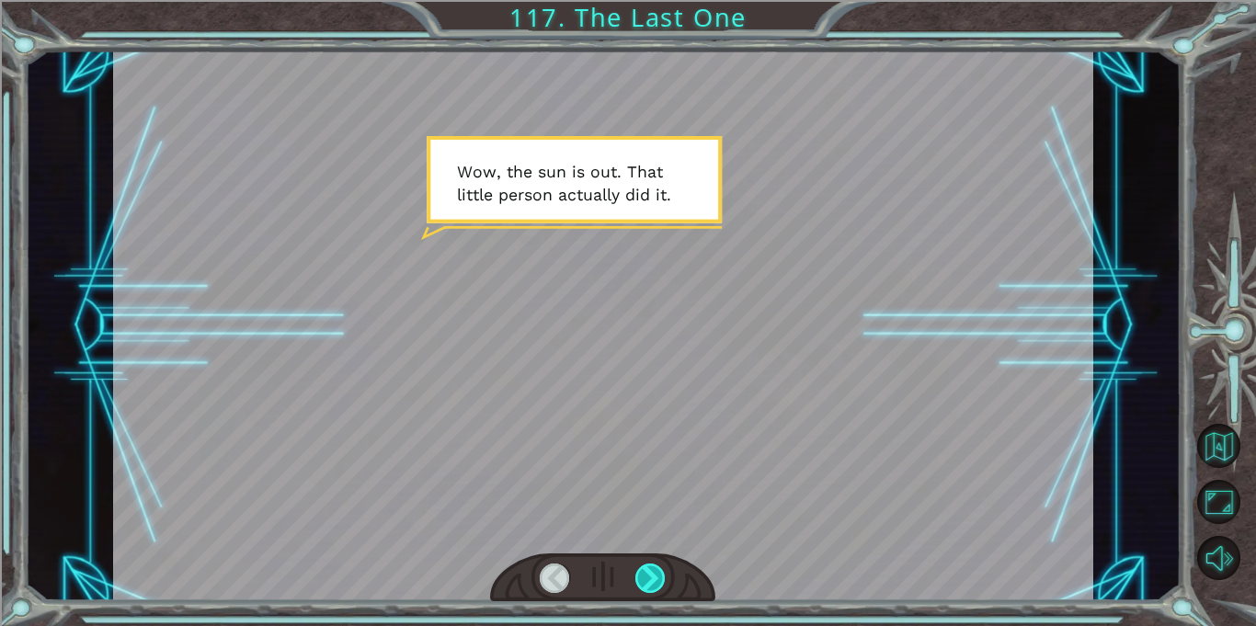
click at [652, 575] on div at bounding box center [650, 577] width 30 height 29
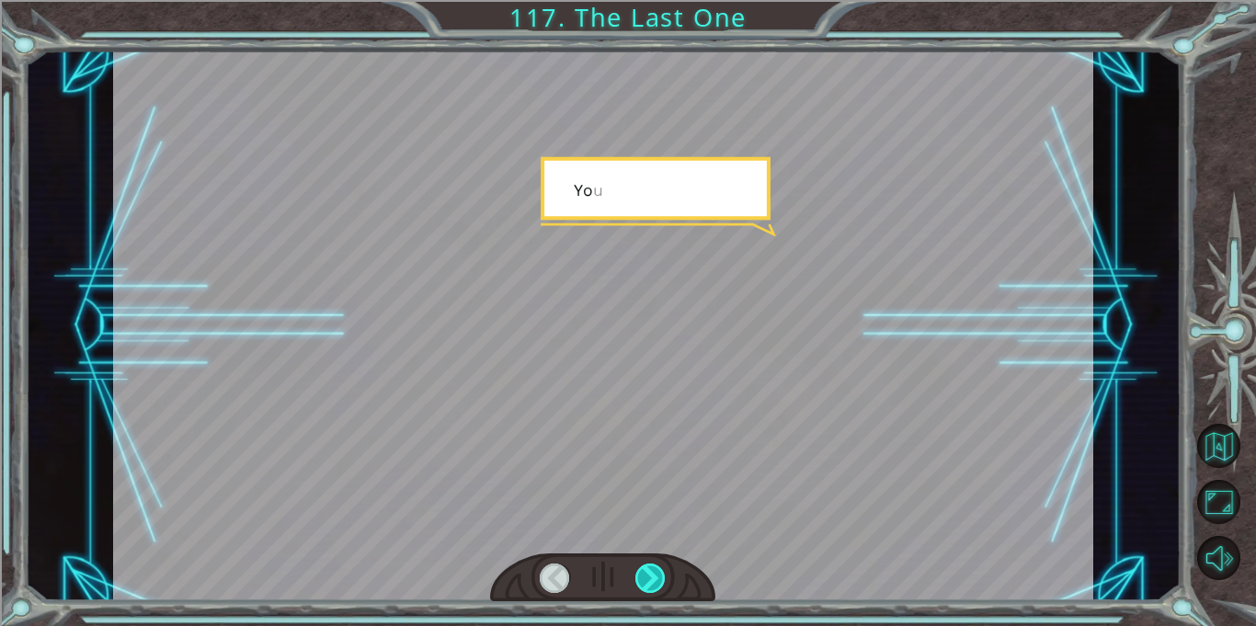
click at [652, 575] on div at bounding box center [650, 577] width 30 height 29
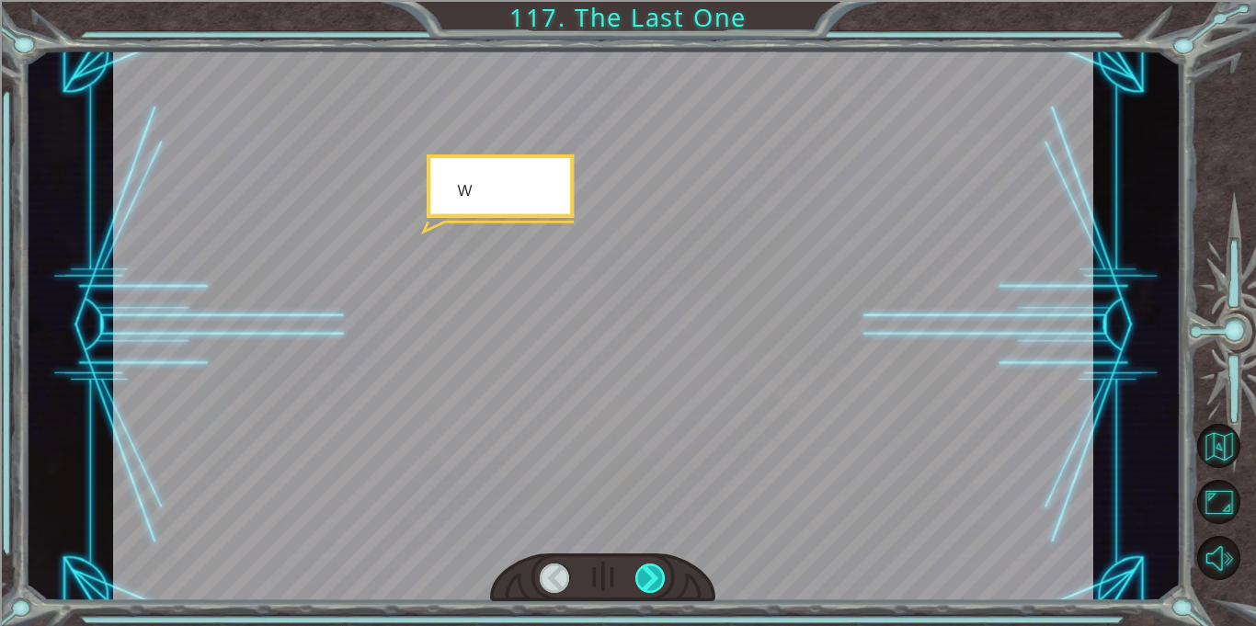
click at [652, 575] on div at bounding box center [650, 577] width 30 height 29
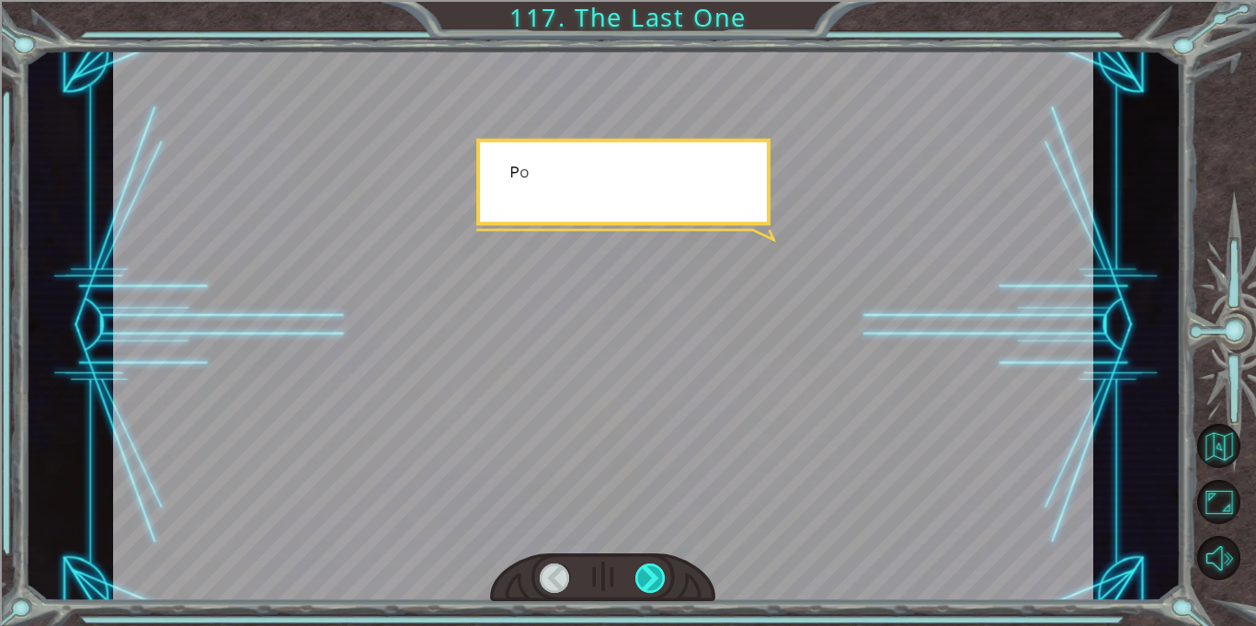
click at [652, 575] on div at bounding box center [650, 577] width 30 height 29
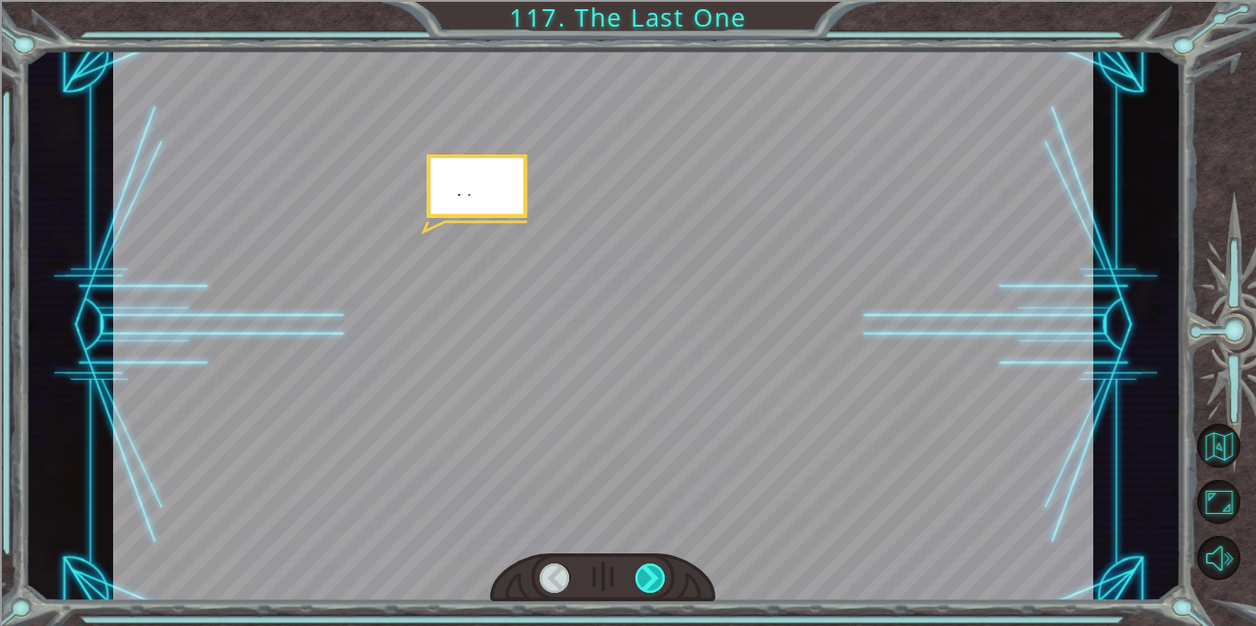
click at [652, 575] on div at bounding box center [650, 577] width 30 height 29
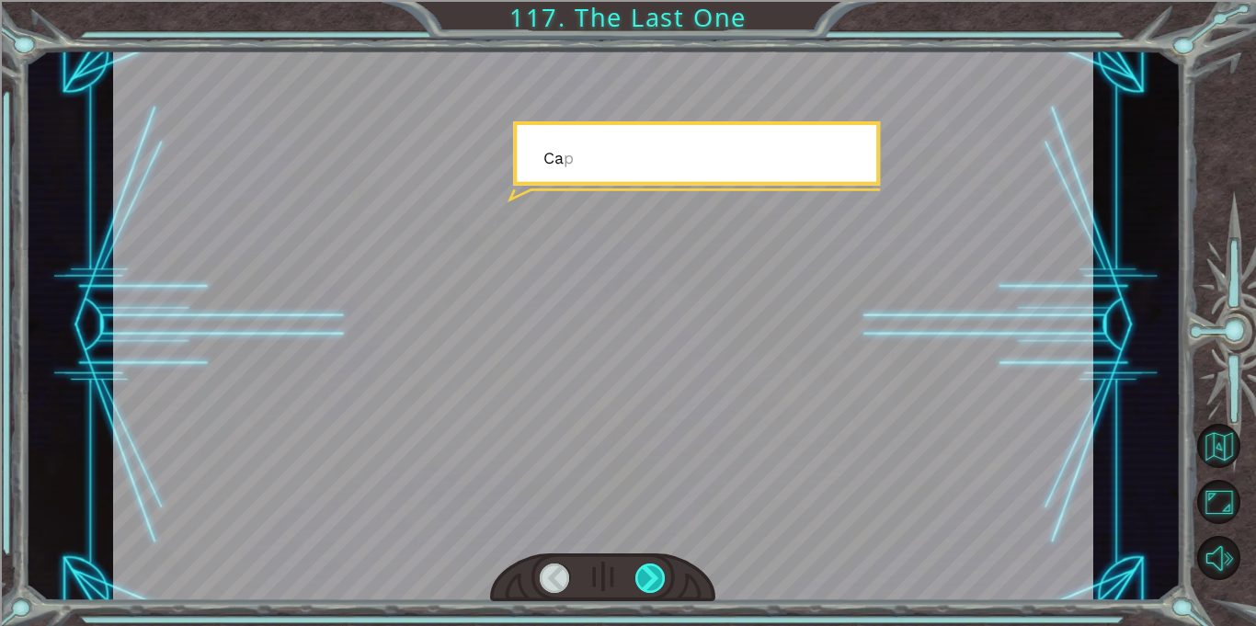
click at [652, 575] on div at bounding box center [650, 577] width 30 height 29
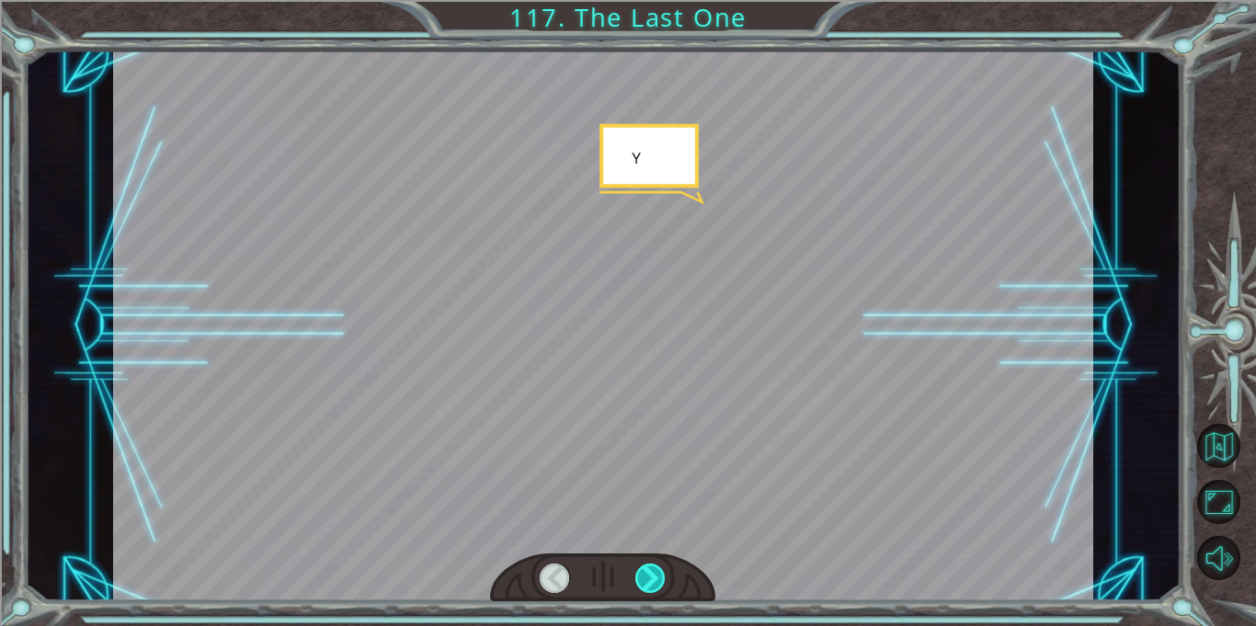
click at [652, 575] on div at bounding box center [650, 577] width 30 height 29
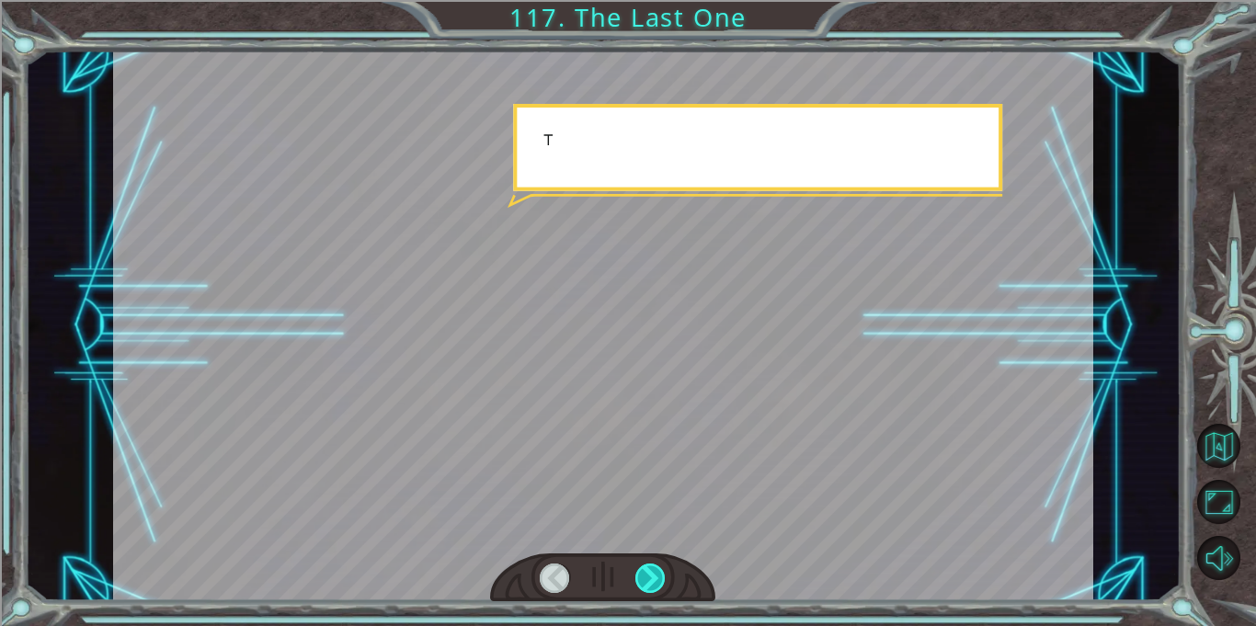
click at [652, 575] on div at bounding box center [650, 577] width 30 height 29
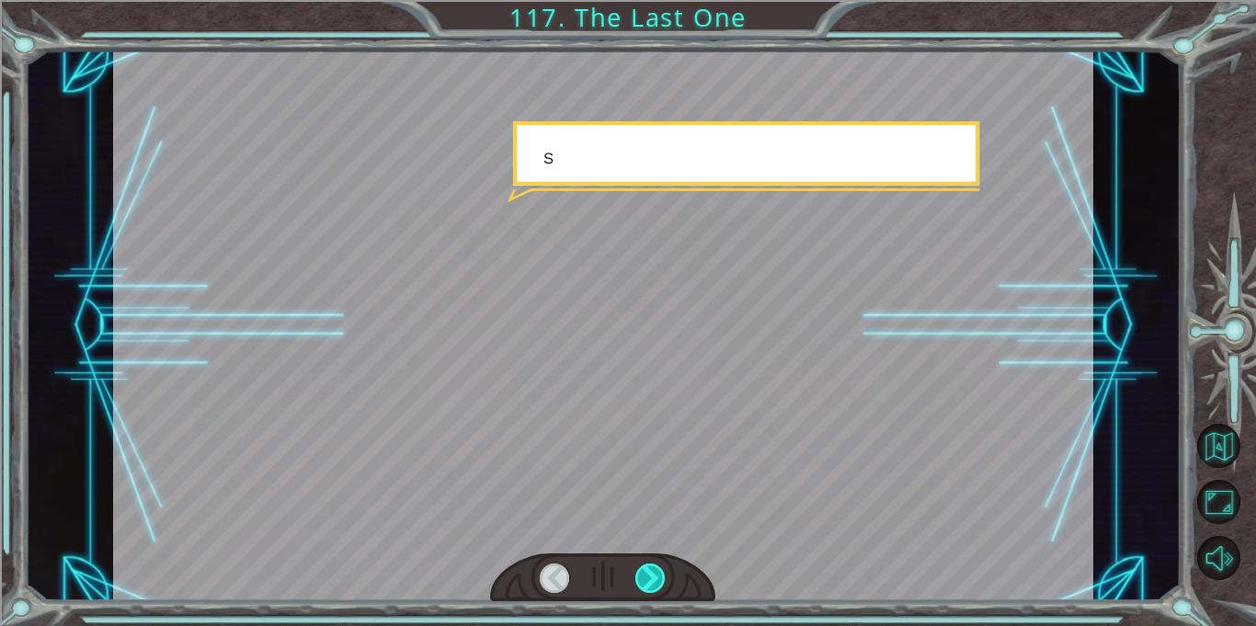
click at [652, 575] on div at bounding box center [650, 577] width 30 height 29
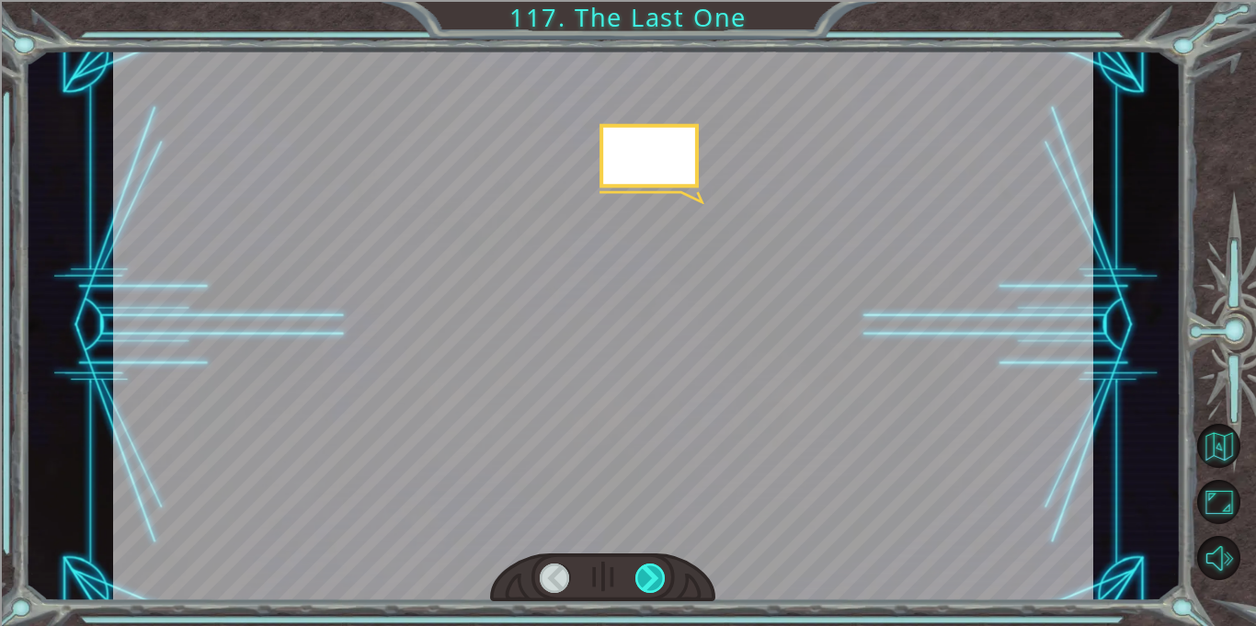
click at [652, 575] on div at bounding box center [650, 577] width 30 height 29
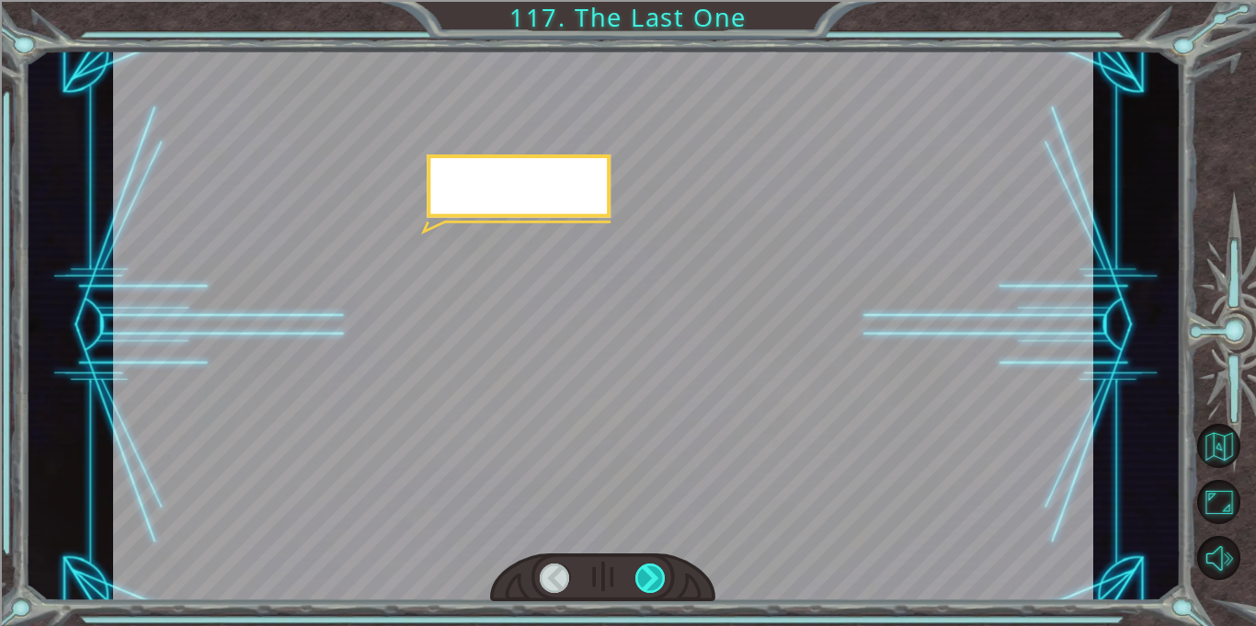
click at [652, 575] on div at bounding box center [650, 577] width 30 height 29
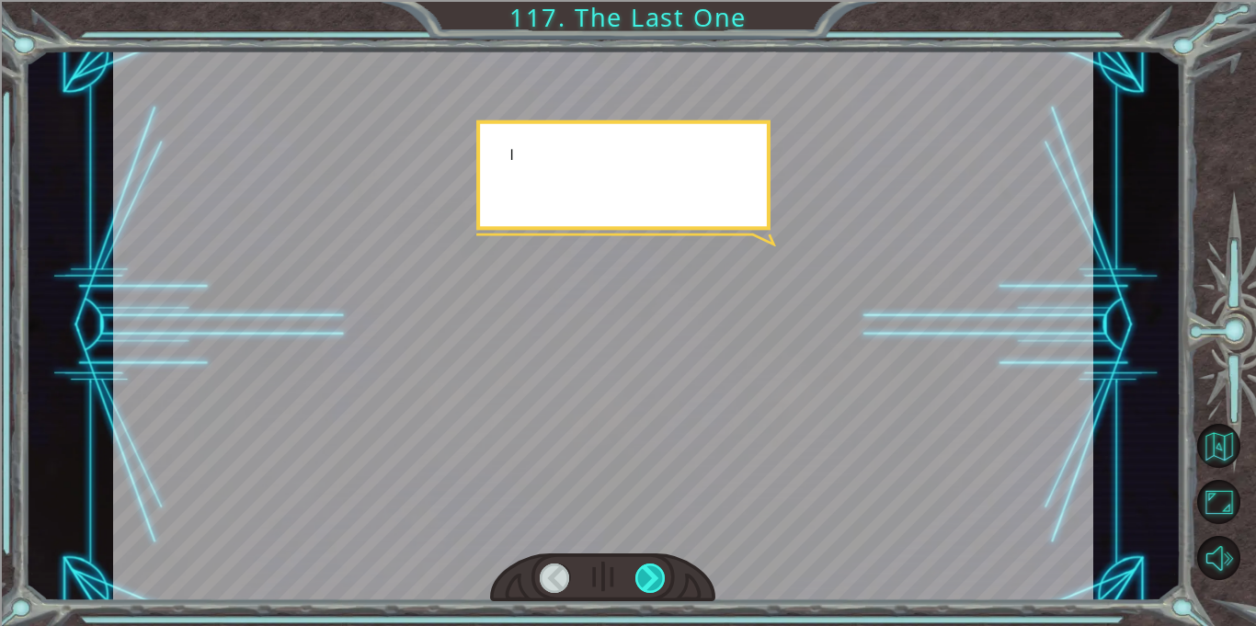
click at [652, 575] on div at bounding box center [650, 577] width 30 height 29
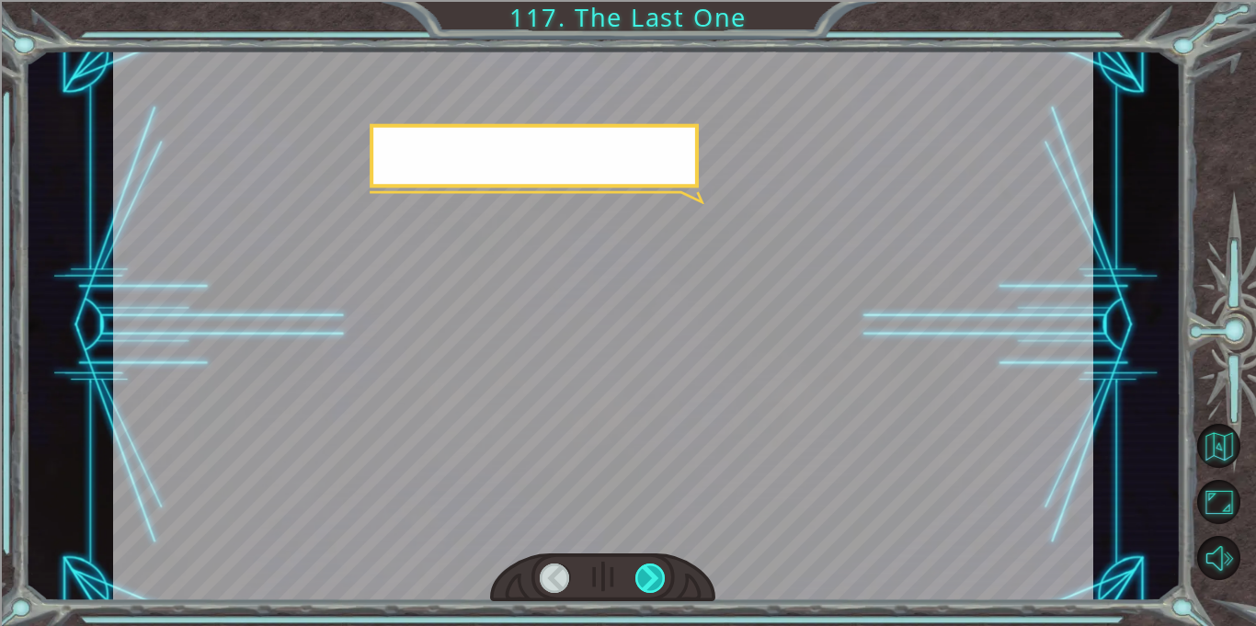
click at [652, 575] on div at bounding box center [650, 577] width 30 height 29
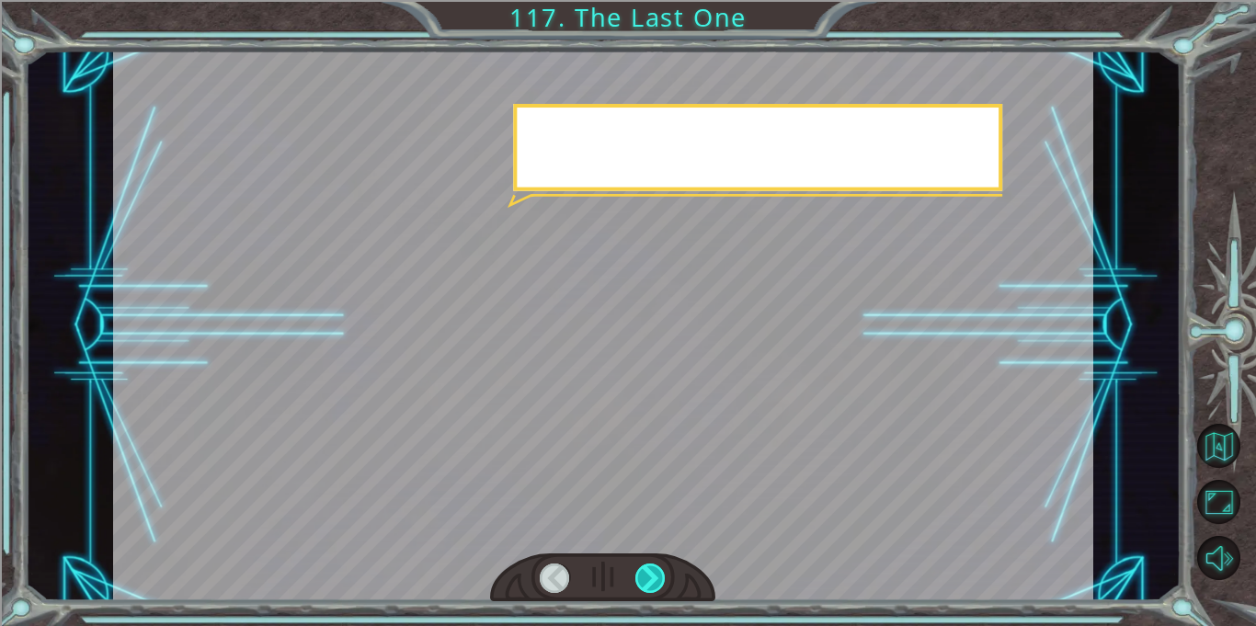
click at [652, 575] on div at bounding box center [650, 577] width 30 height 29
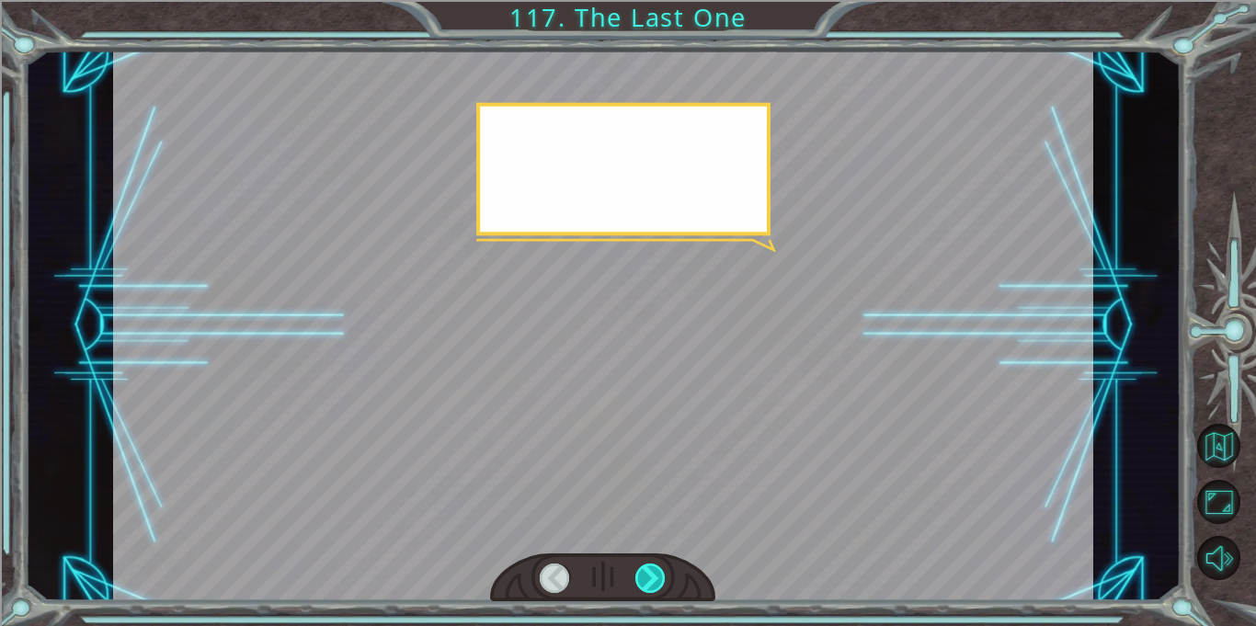
click at [652, 575] on div at bounding box center [650, 577] width 30 height 29
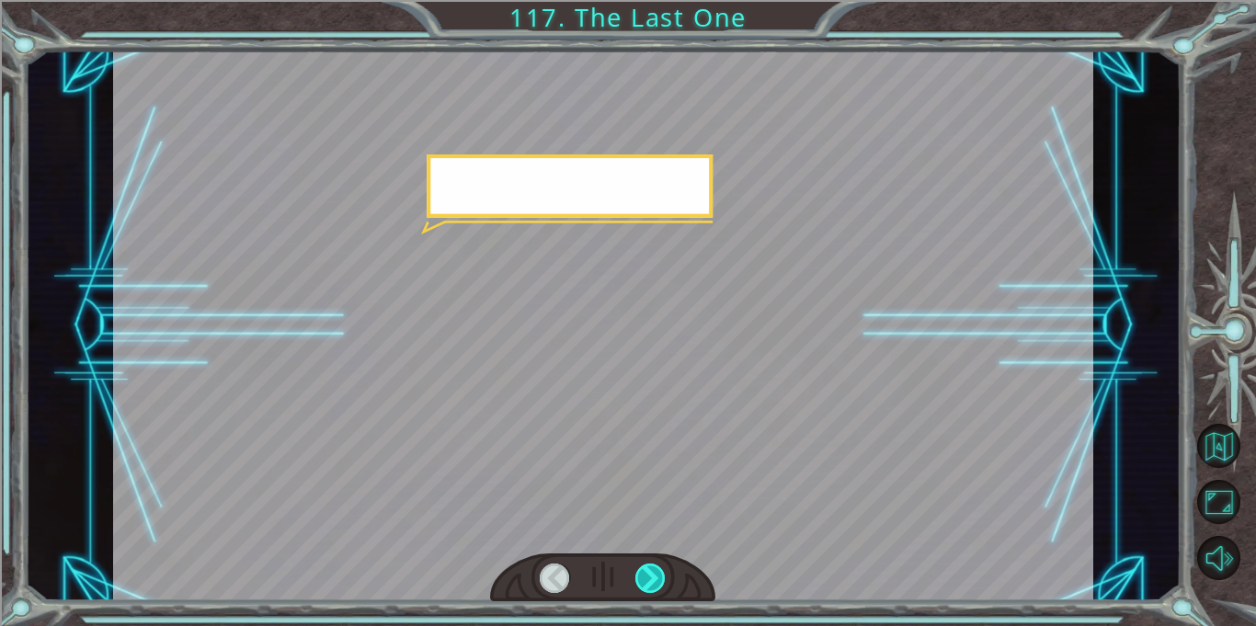
click at [652, 575] on div at bounding box center [650, 577] width 30 height 29
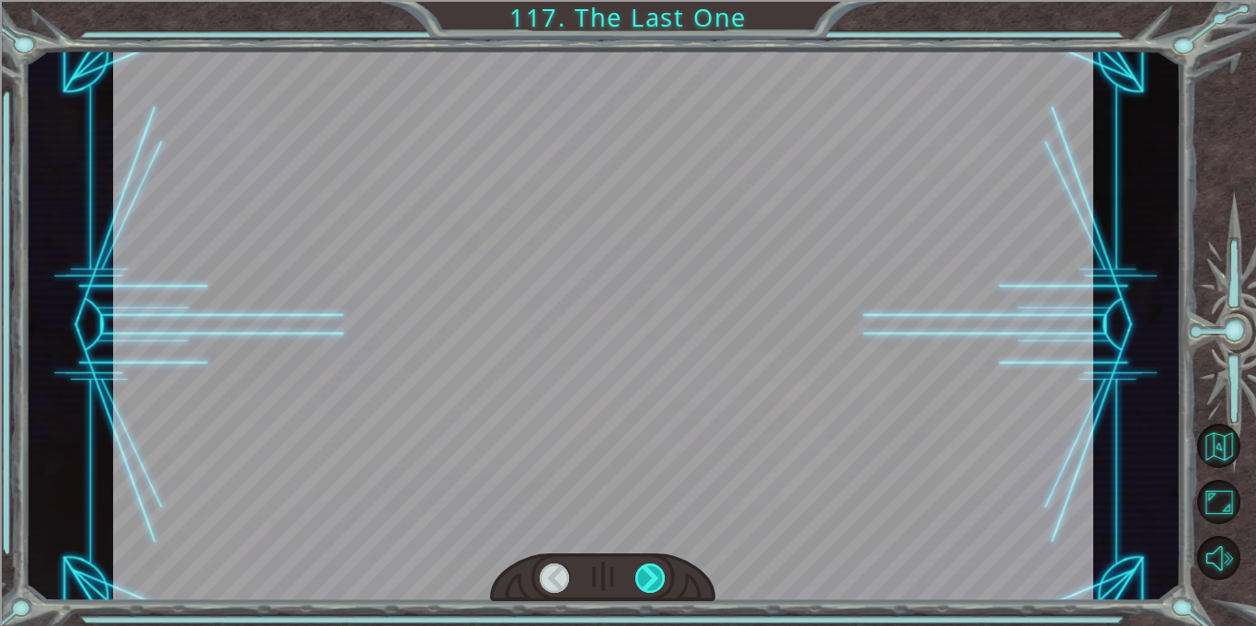
click at [652, 575] on div at bounding box center [650, 577] width 30 height 29
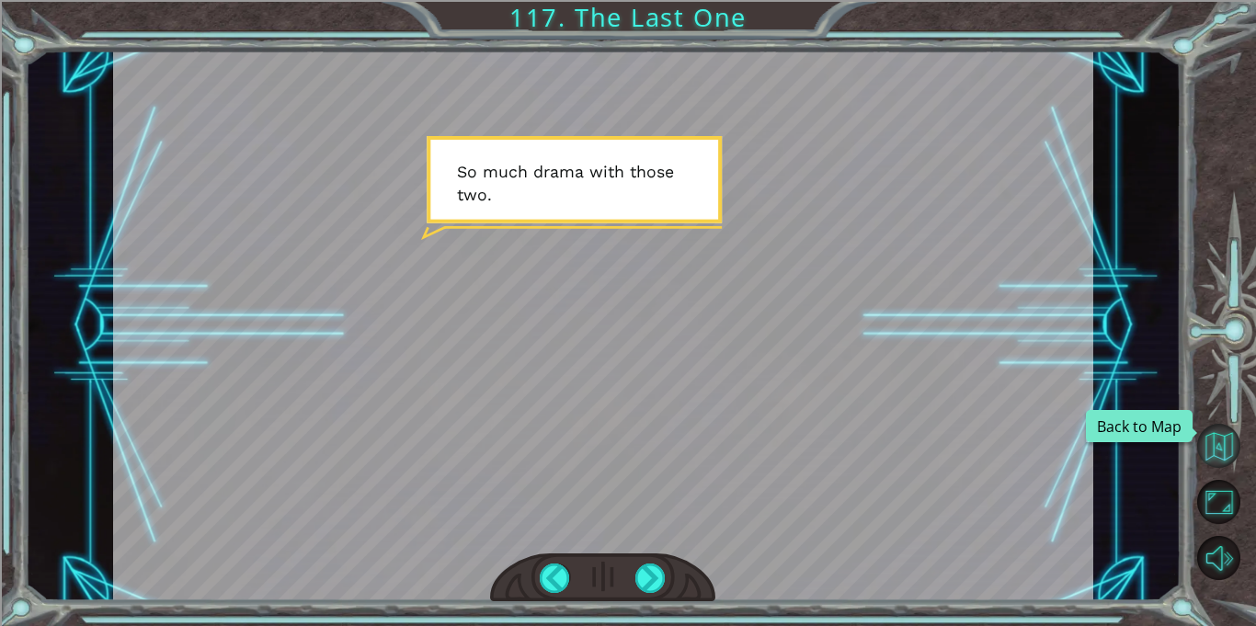
click at [1208, 453] on button "Back to Map" at bounding box center [1219, 446] width 44 height 44
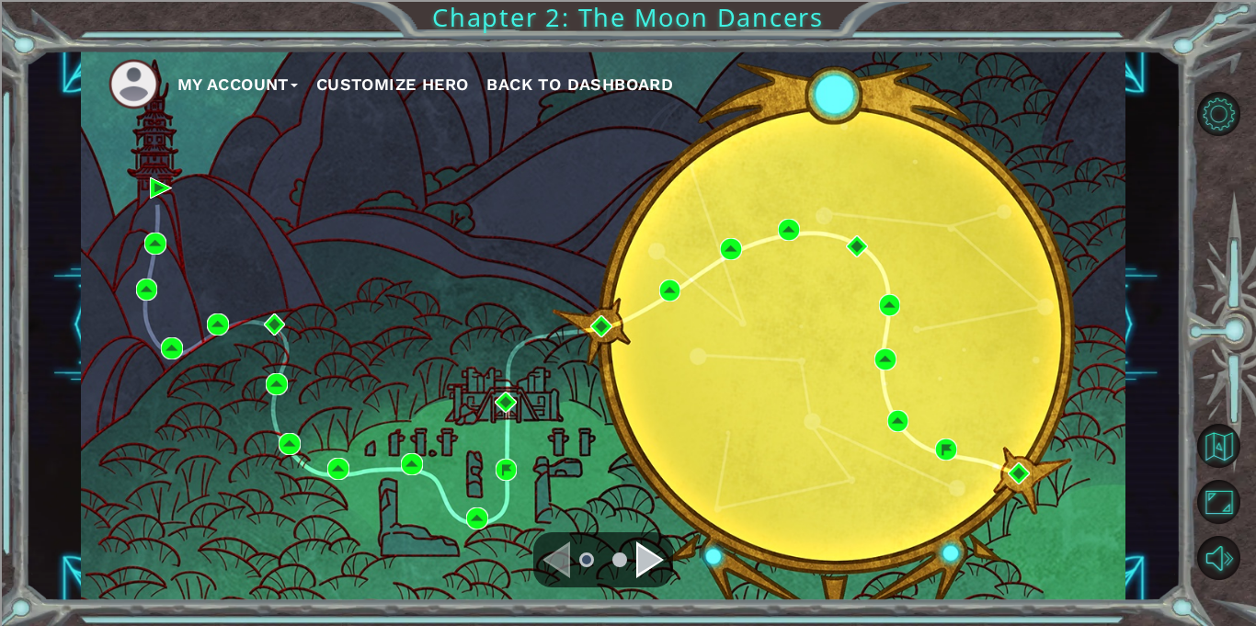
click at [636, 566] on div "Navigate to the next page" at bounding box center [650, 559] width 28 height 37
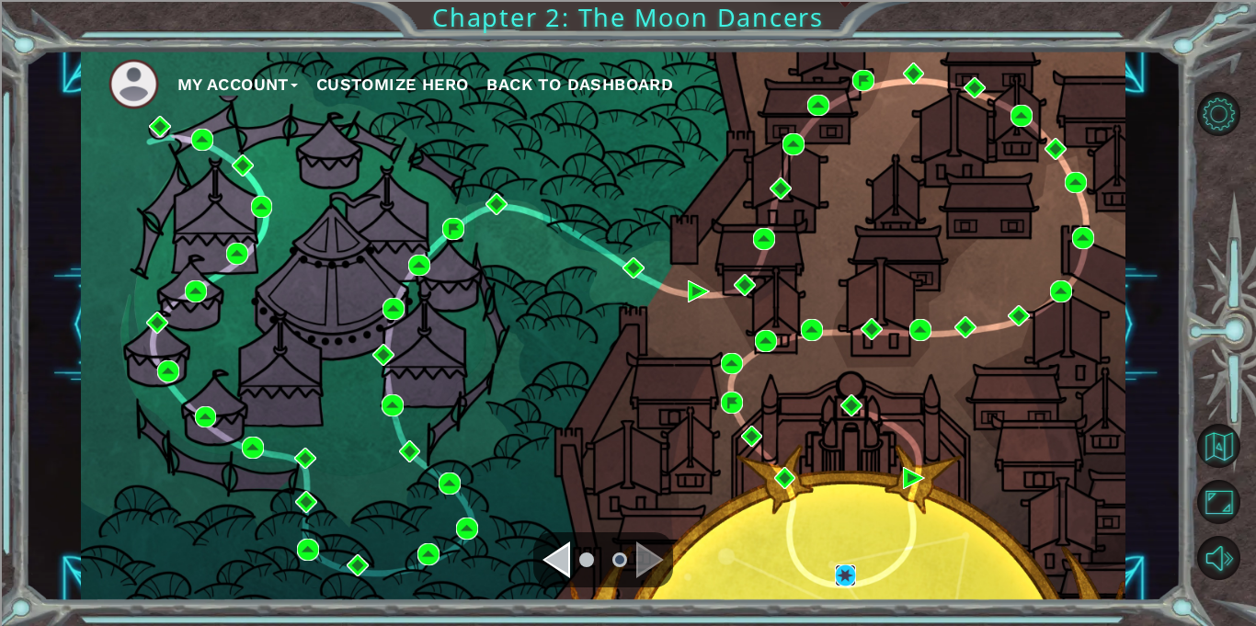
click at [846, 567] on img at bounding box center [846, 575] width 22 height 22
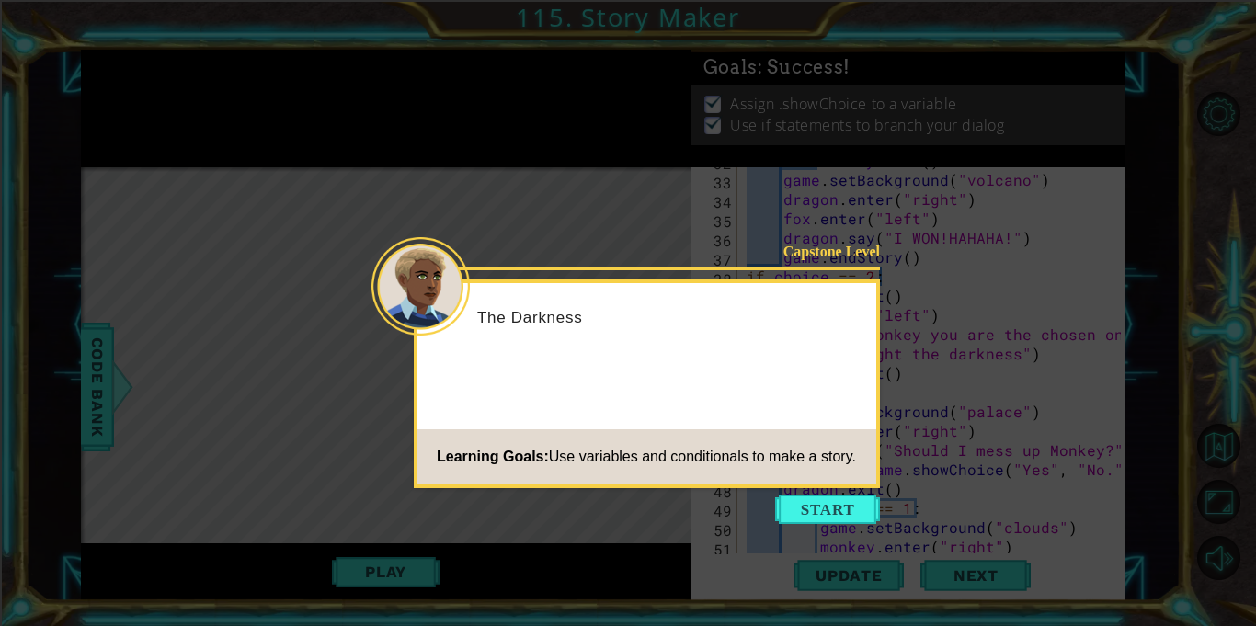
scroll to position [1023, 0]
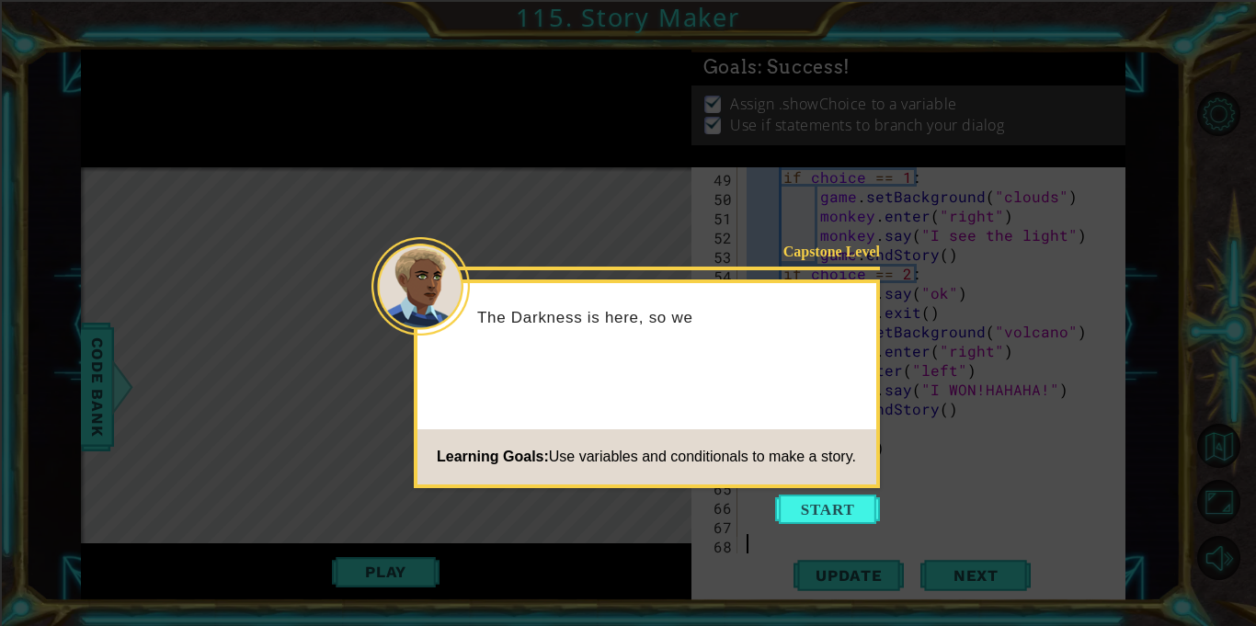
click at [831, 494] on icon at bounding box center [628, 313] width 1256 height 626
click at [827, 518] on button "Start" at bounding box center [827, 509] width 105 height 29
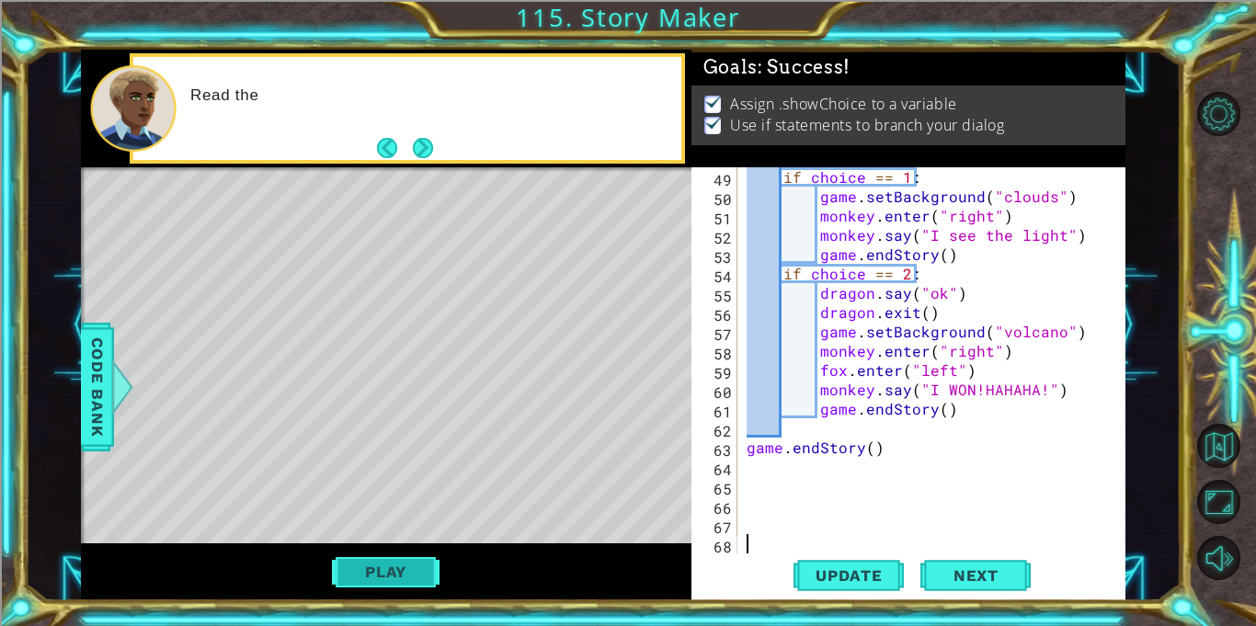
click at [392, 580] on button "Play" at bounding box center [386, 571] width 108 height 35
